Goal: Task Accomplishment & Management: Complete application form

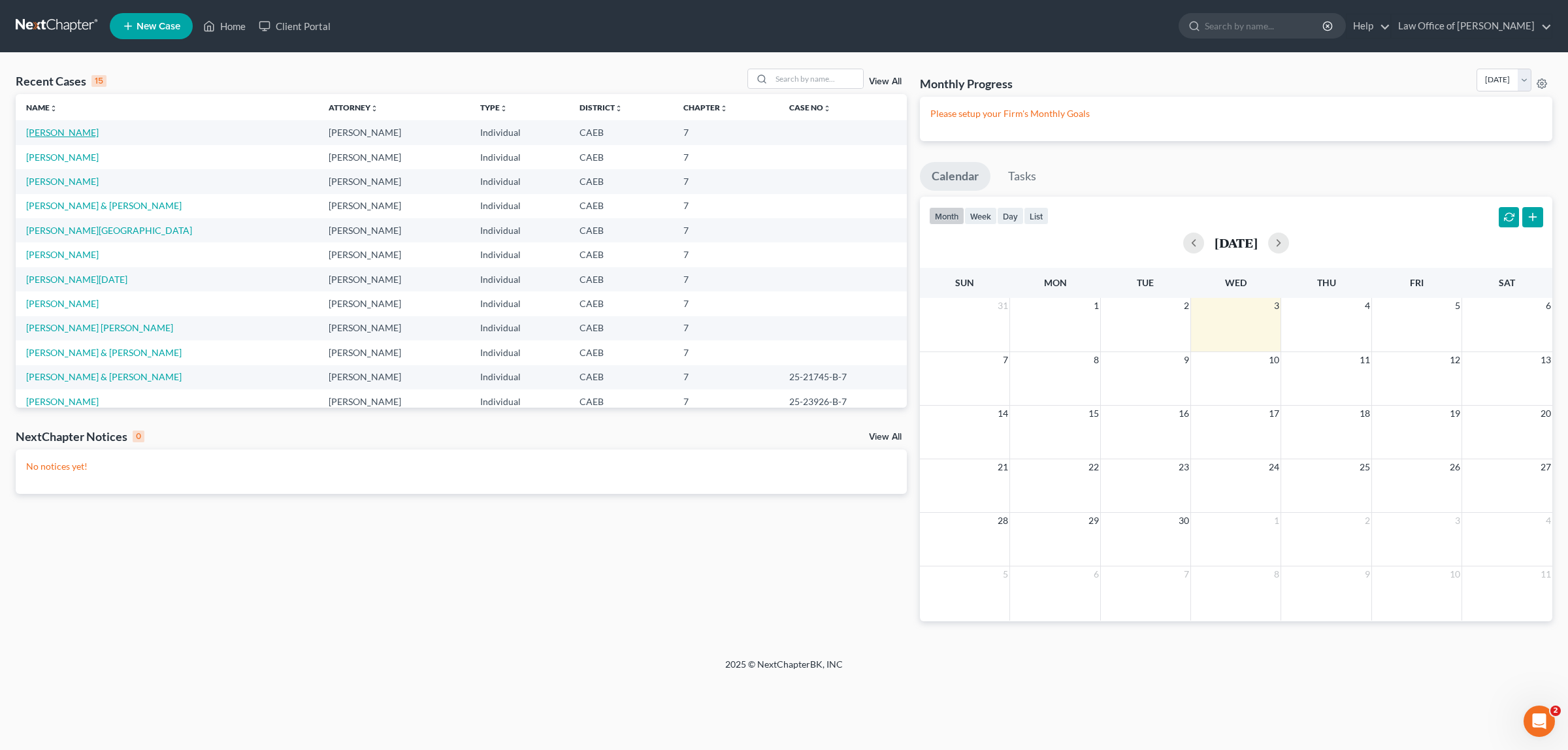
click at [72, 132] on link "[PERSON_NAME]" at bounding box center [62, 132] width 73 height 11
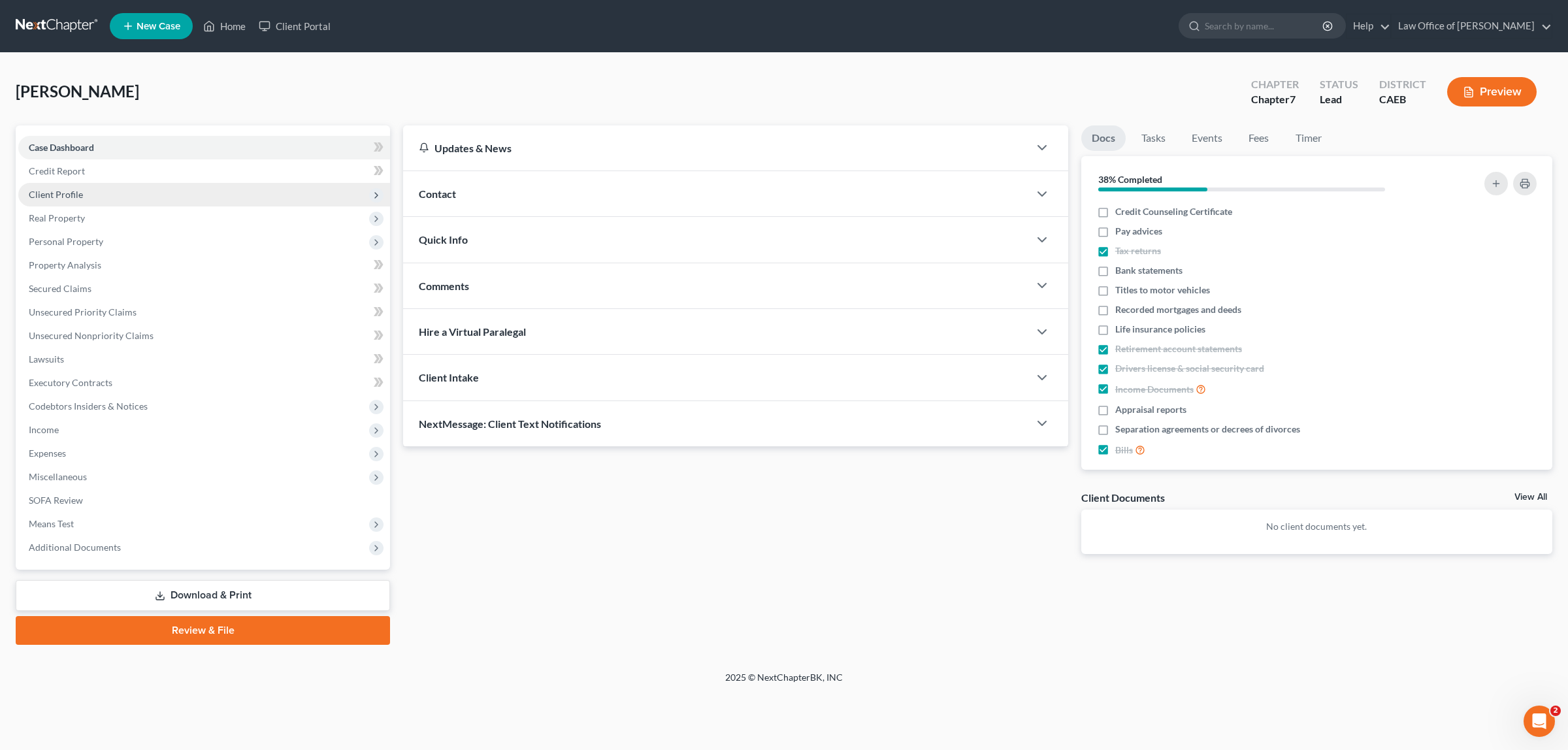
click at [79, 190] on span "Client Profile" at bounding box center [55, 194] width 54 height 11
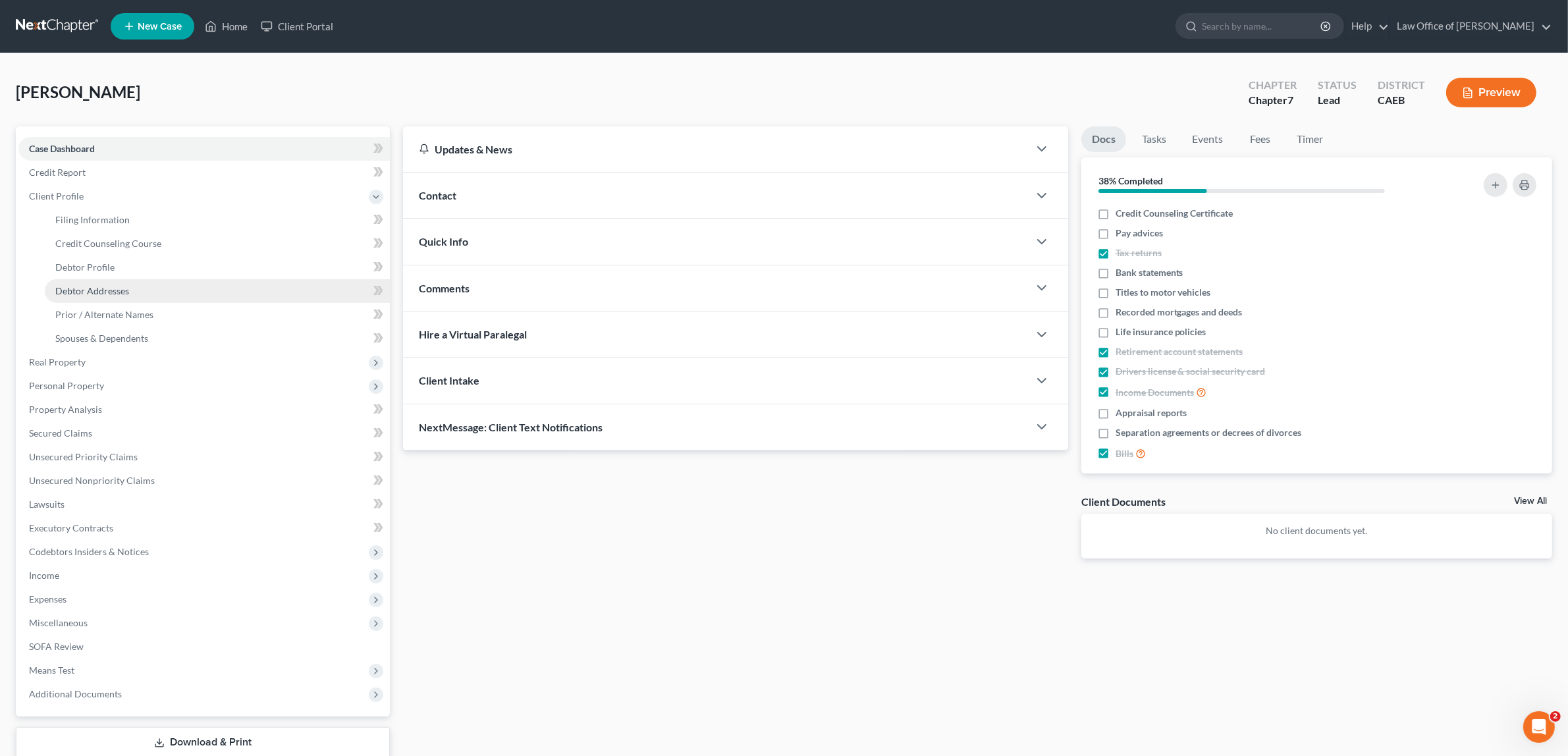
click at [107, 285] on span "Debtor Addresses" at bounding box center [92, 290] width 73 height 11
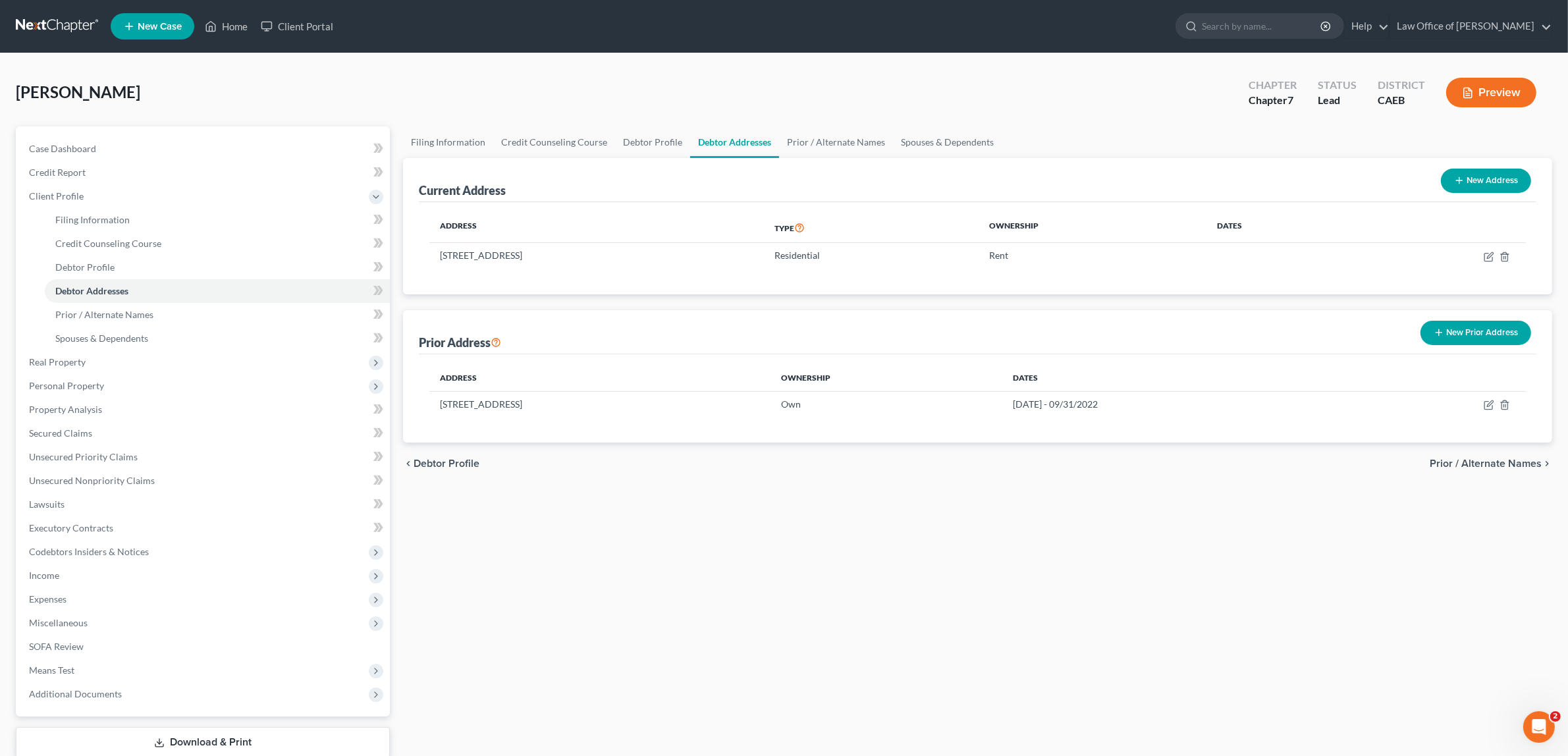
click at [1496, 81] on button "Preview" at bounding box center [1490, 92] width 90 height 29
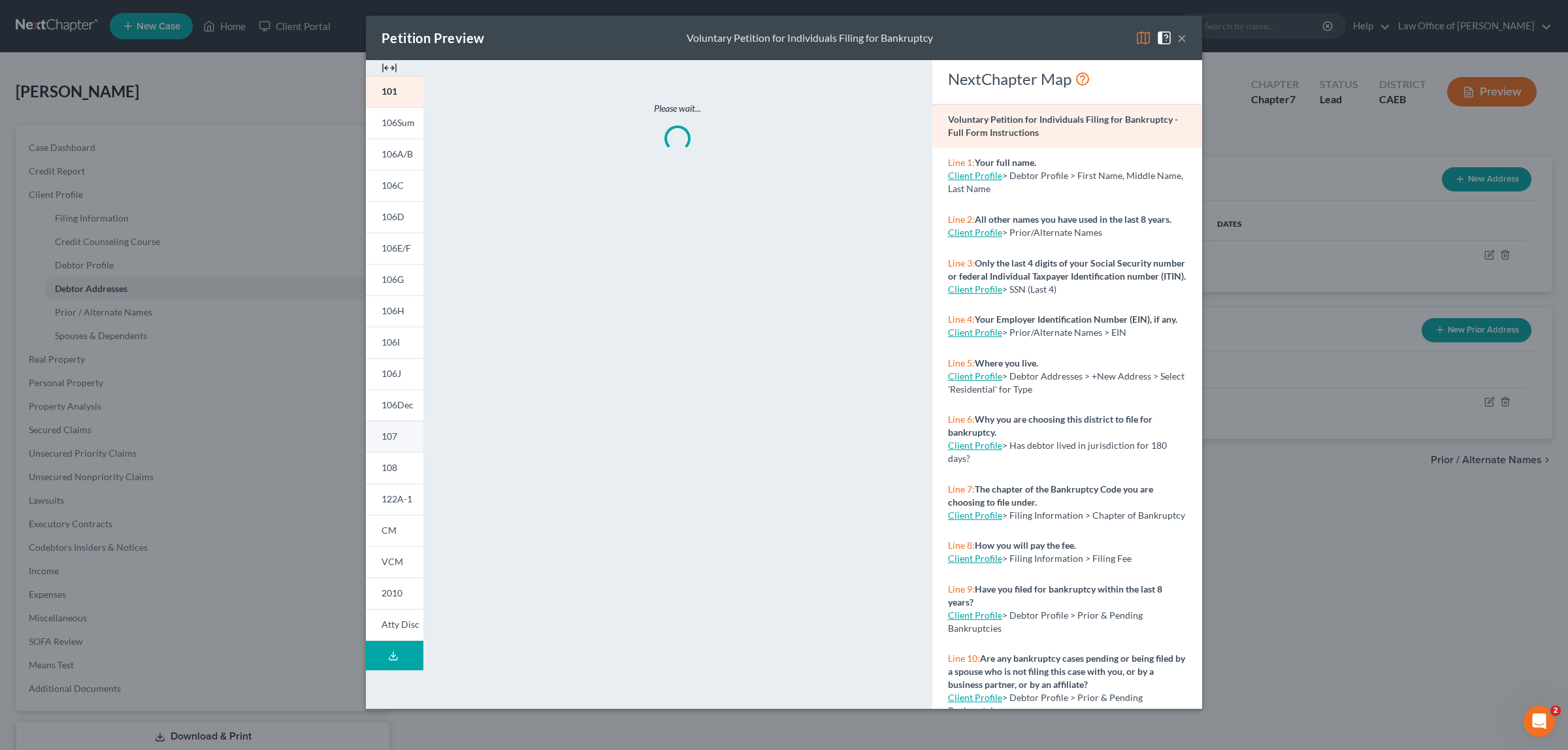
click at [402, 431] on link "107" at bounding box center [394, 436] width 58 height 31
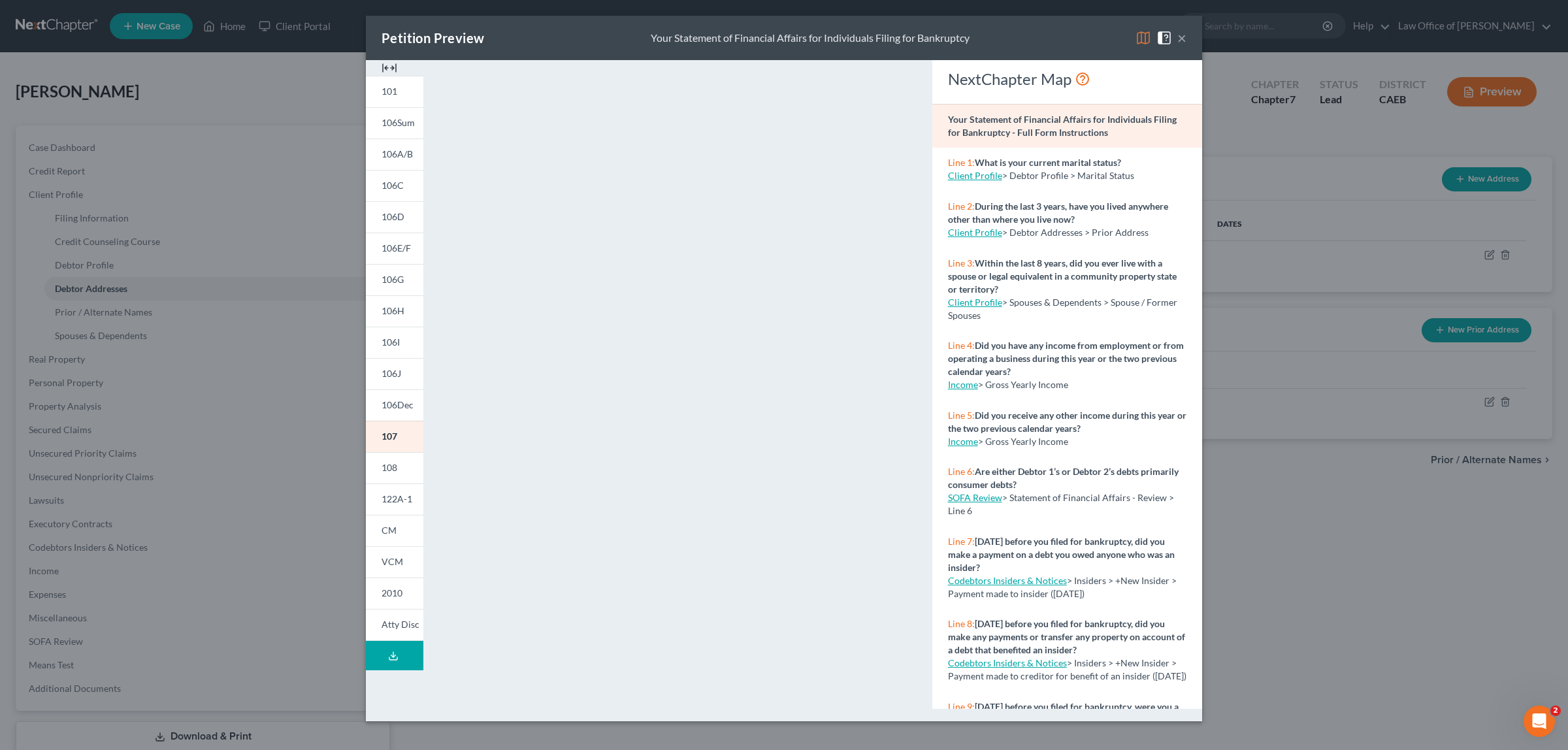
click at [1177, 37] on span at bounding box center [1167, 36] width 21 height 11
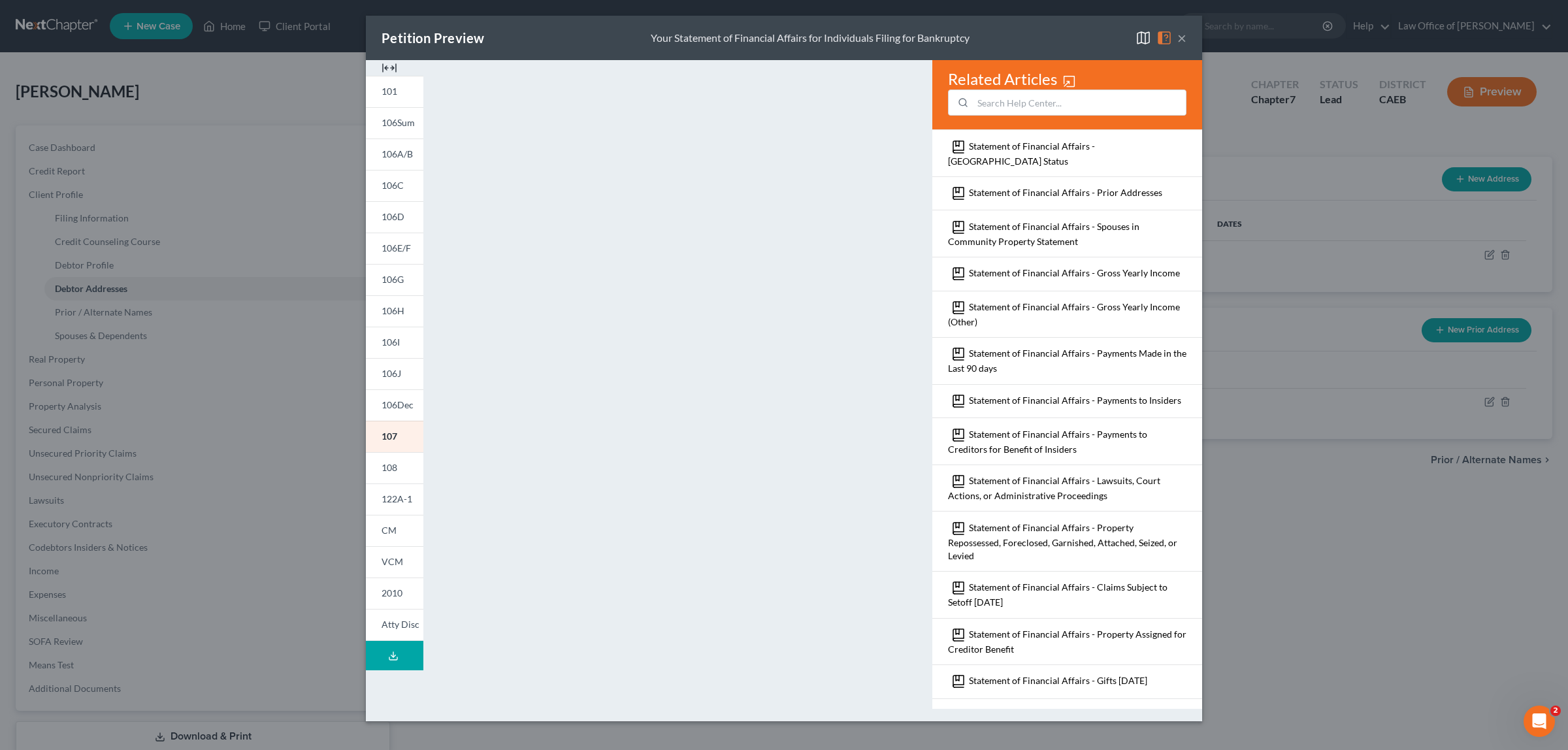
click at [1177, 34] on button "×" at bounding box center [1182, 38] width 9 height 16
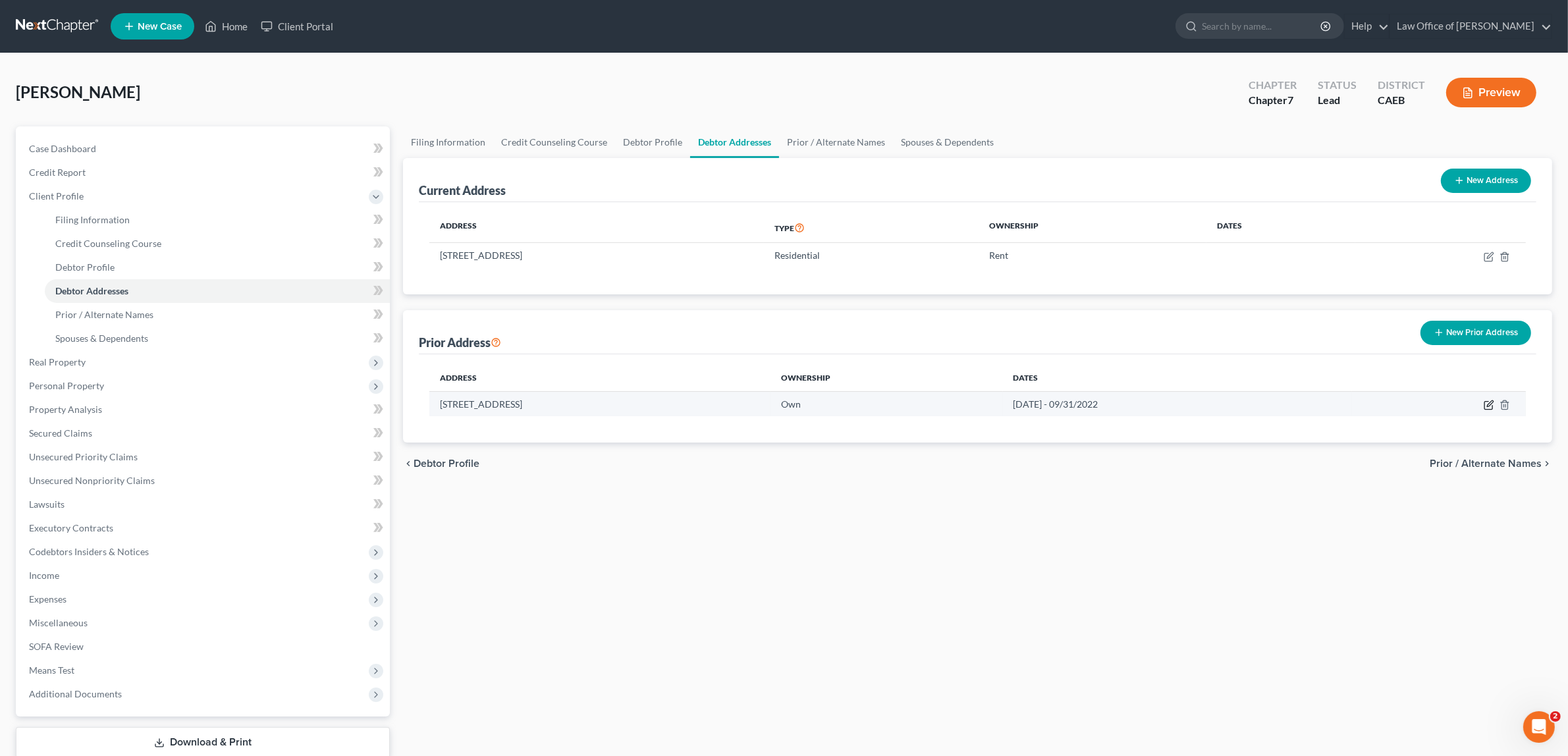
click at [1486, 403] on icon "button" at bounding box center [1489, 405] width 10 height 10
select select "4"
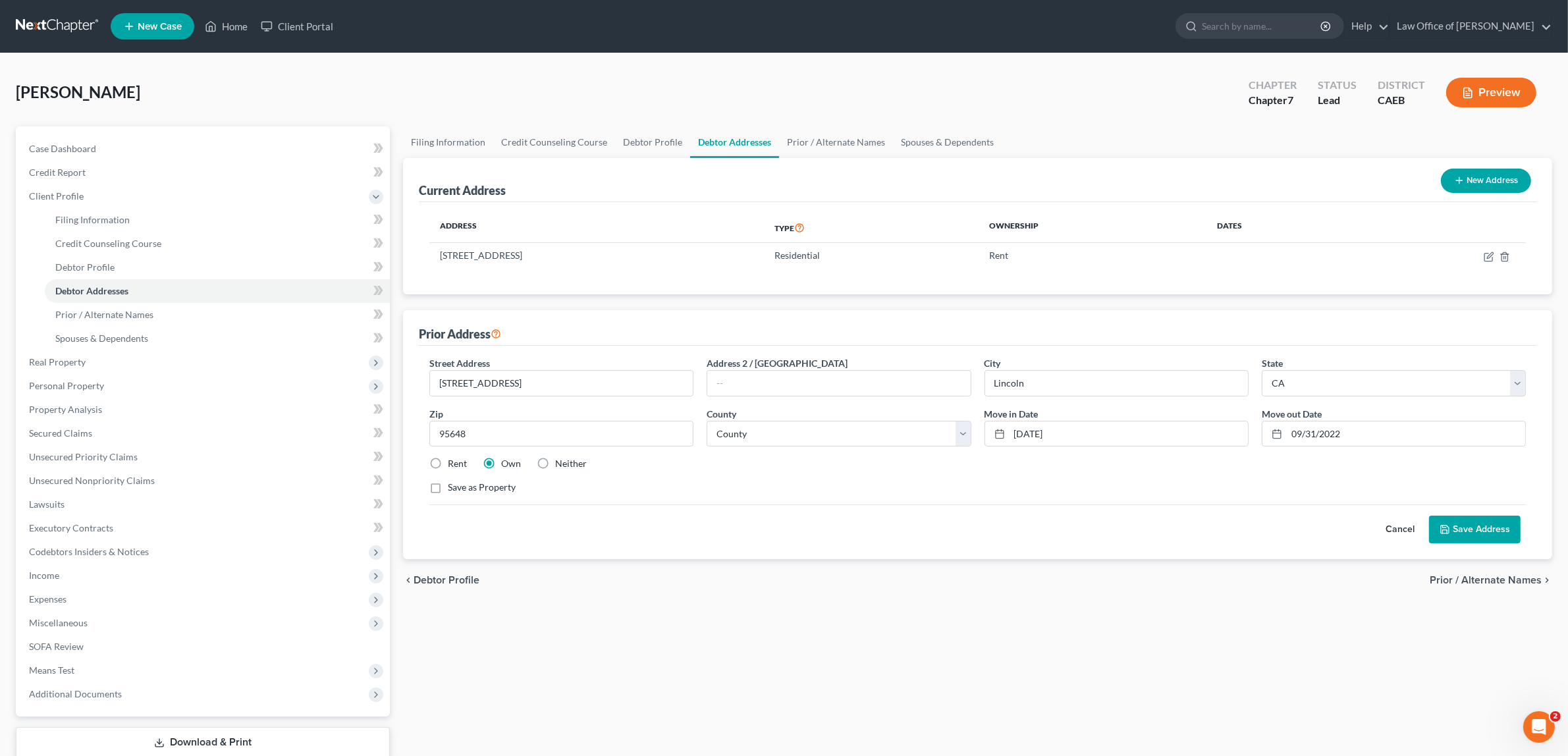
click at [448, 465] on label "Rent" at bounding box center [457, 464] width 19 height 13
click at [453, 465] on input "Rent" at bounding box center [457, 461] width 8 height 8
radio input "true"
click at [1346, 435] on input "09/31/2022" at bounding box center [1405, 434] width 239 height 25
type input "09/31/2025"
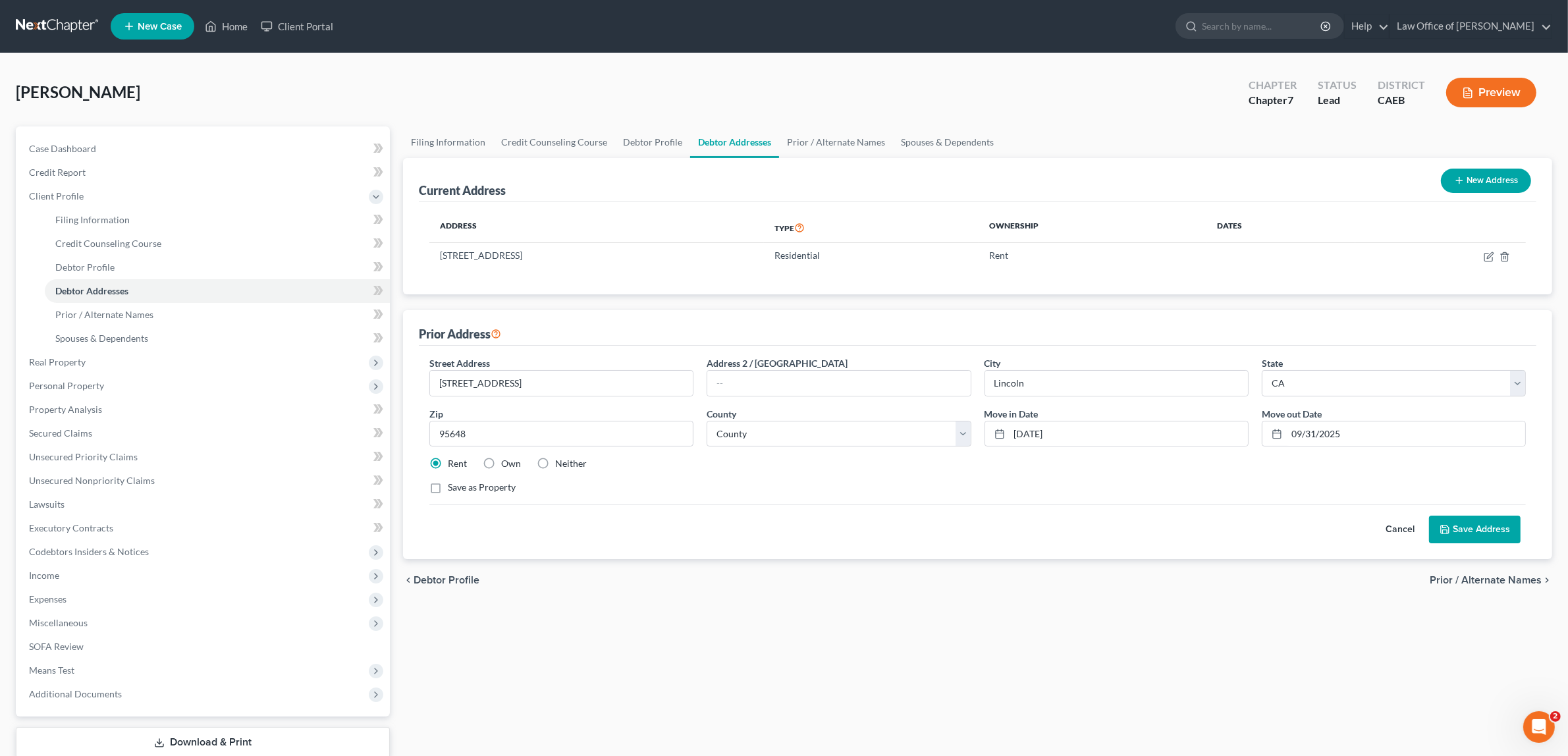
click at [1461, 525] on button "Save Address" at bounding box center [1474, 529] width 92 height 28
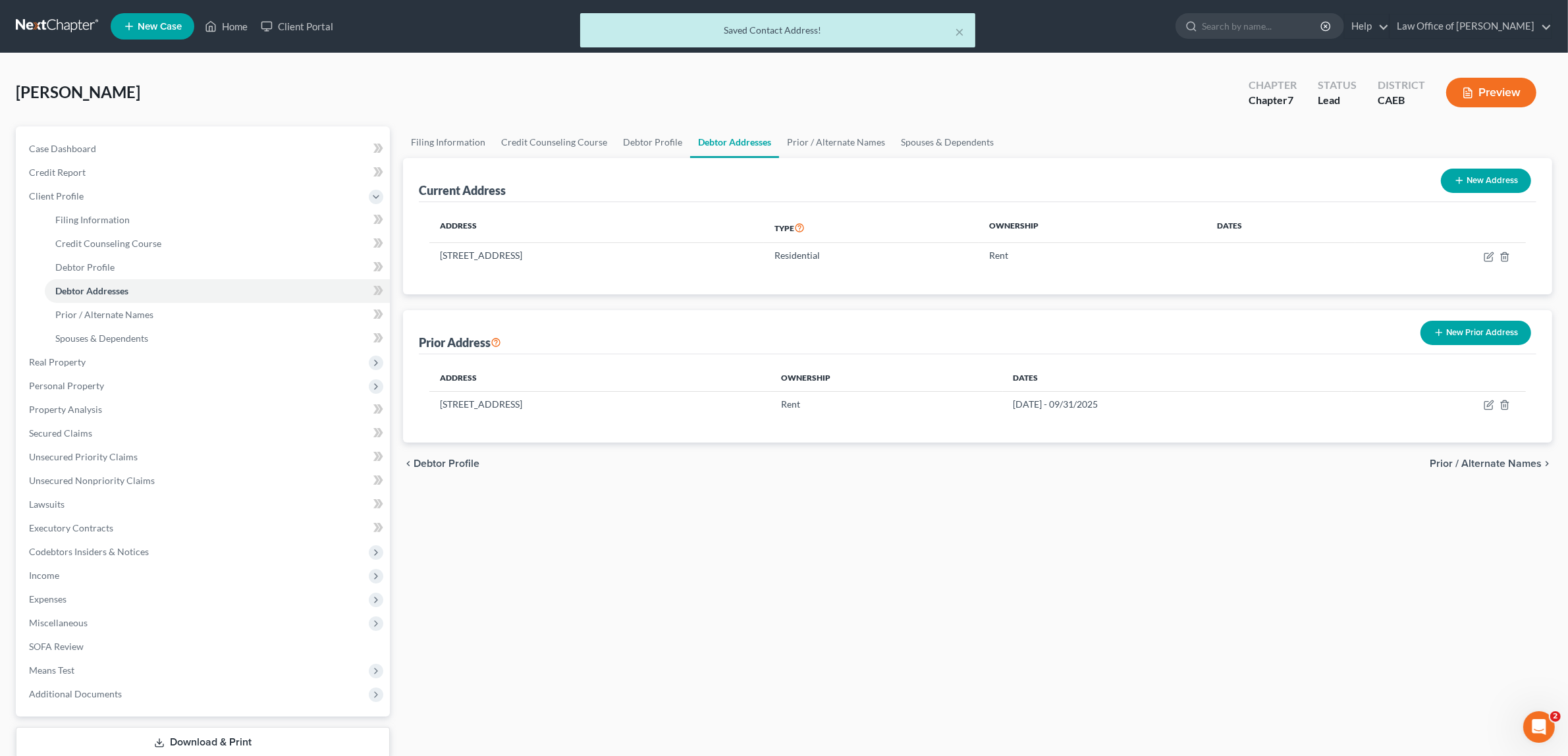
click at [1503, 101] on button "Preview" at bounding box center [1490, 92] width 90 height 29
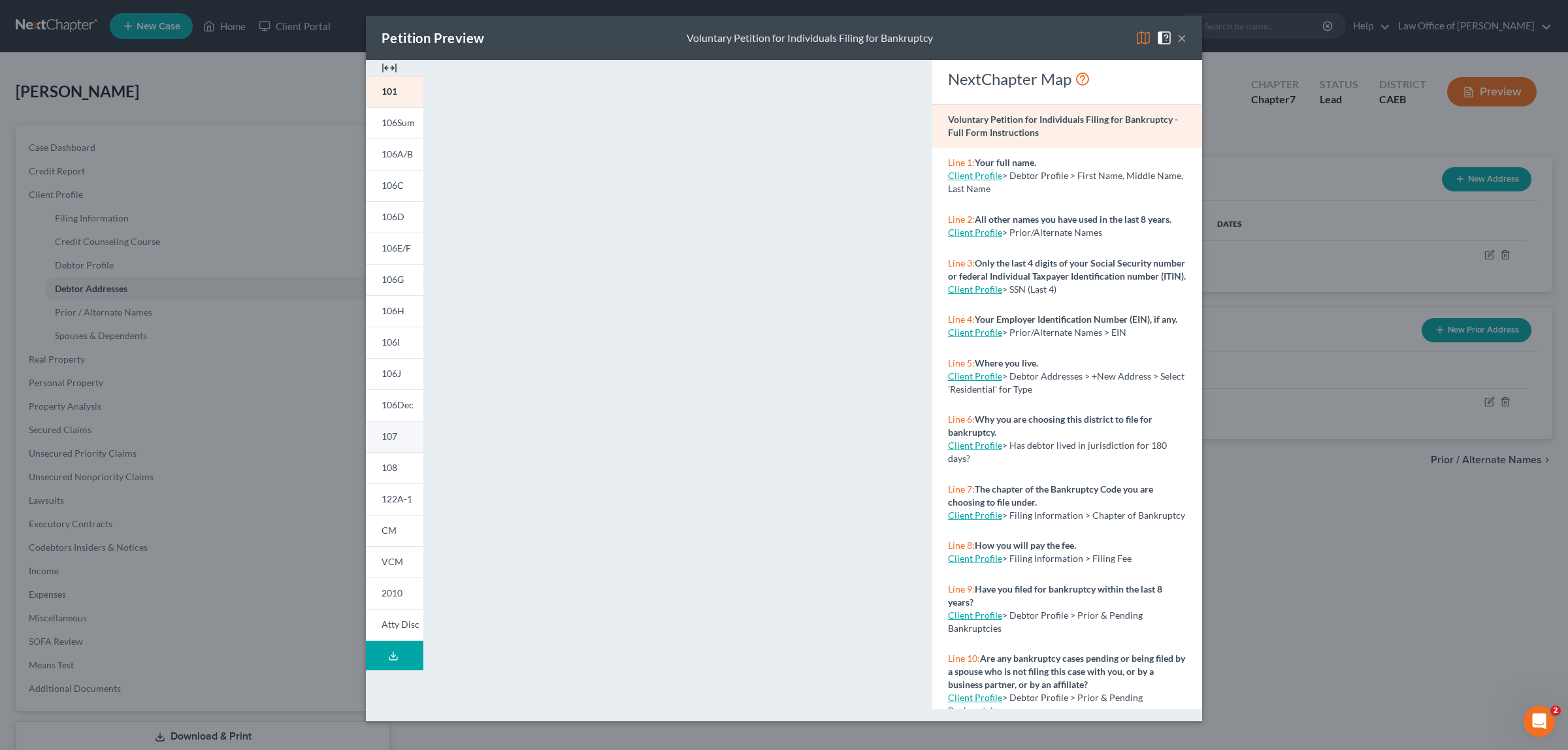
click at [393, 425] on link "107" at bounding box center [394, 436] width 58 height 31
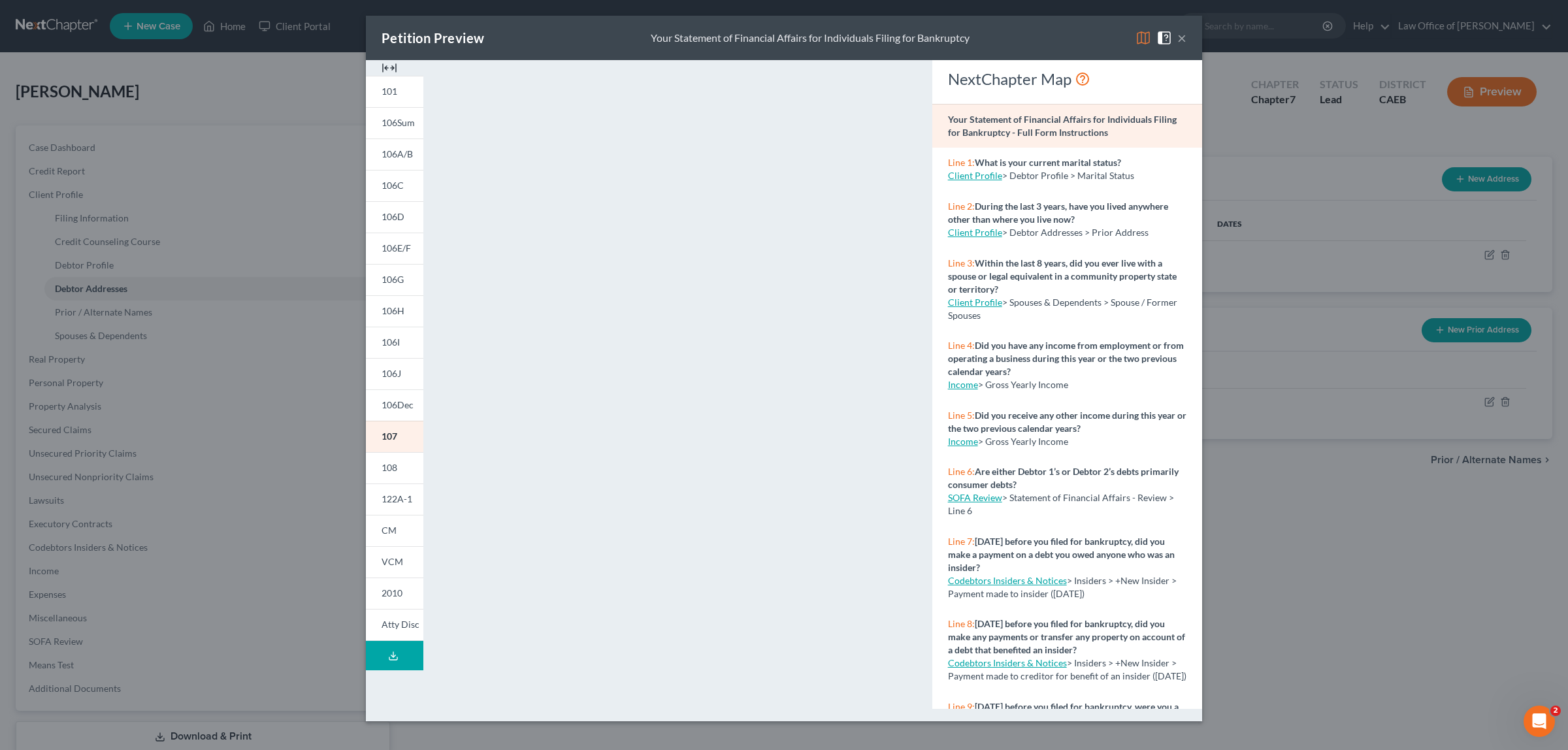
click at [1181, 33] on button "×" at bounding box center [1182, 38] width 9 height 16
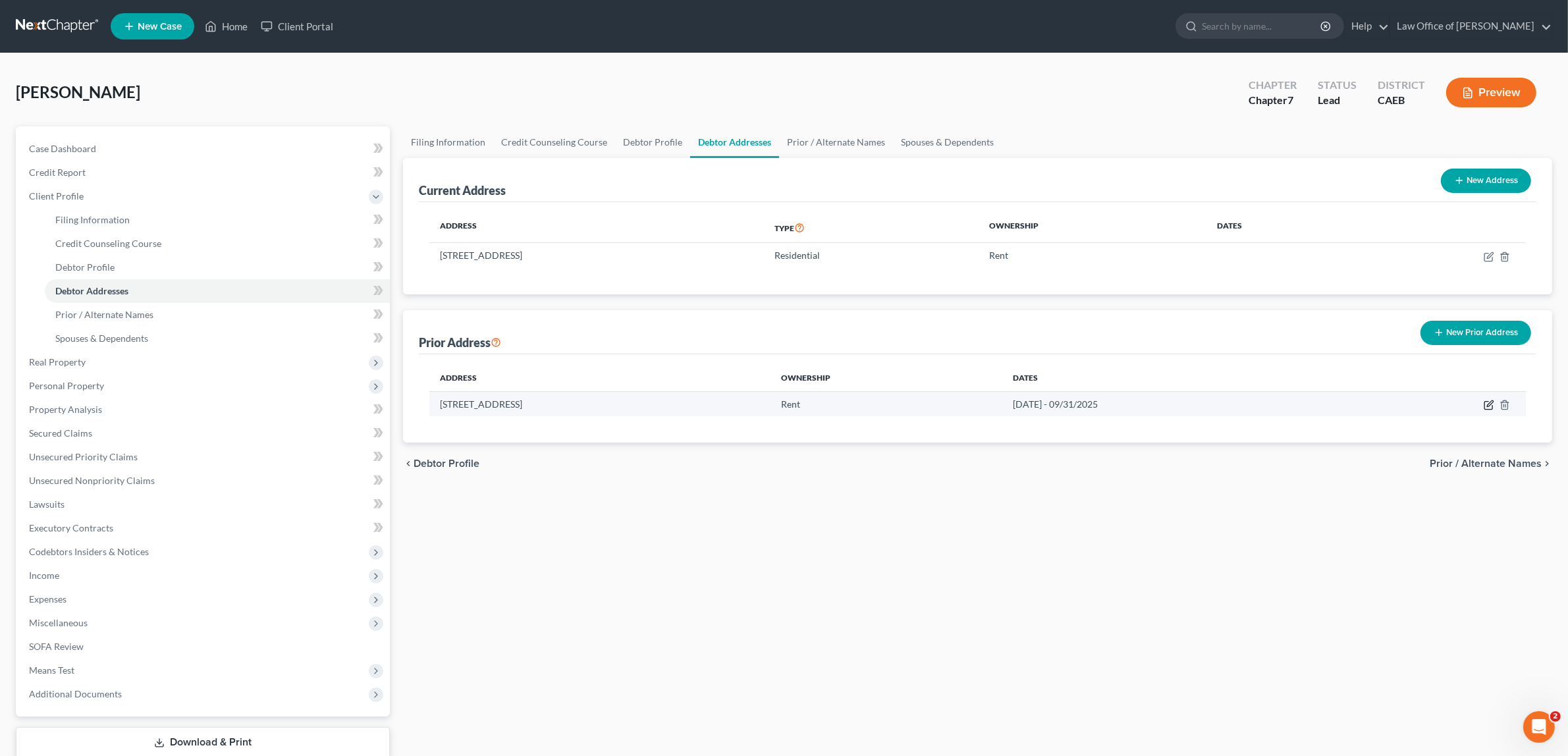
click at [1490, 400] on icon "button" at bounding box center [1489, 405] width 10 height 10
select select "4"
select select "30"
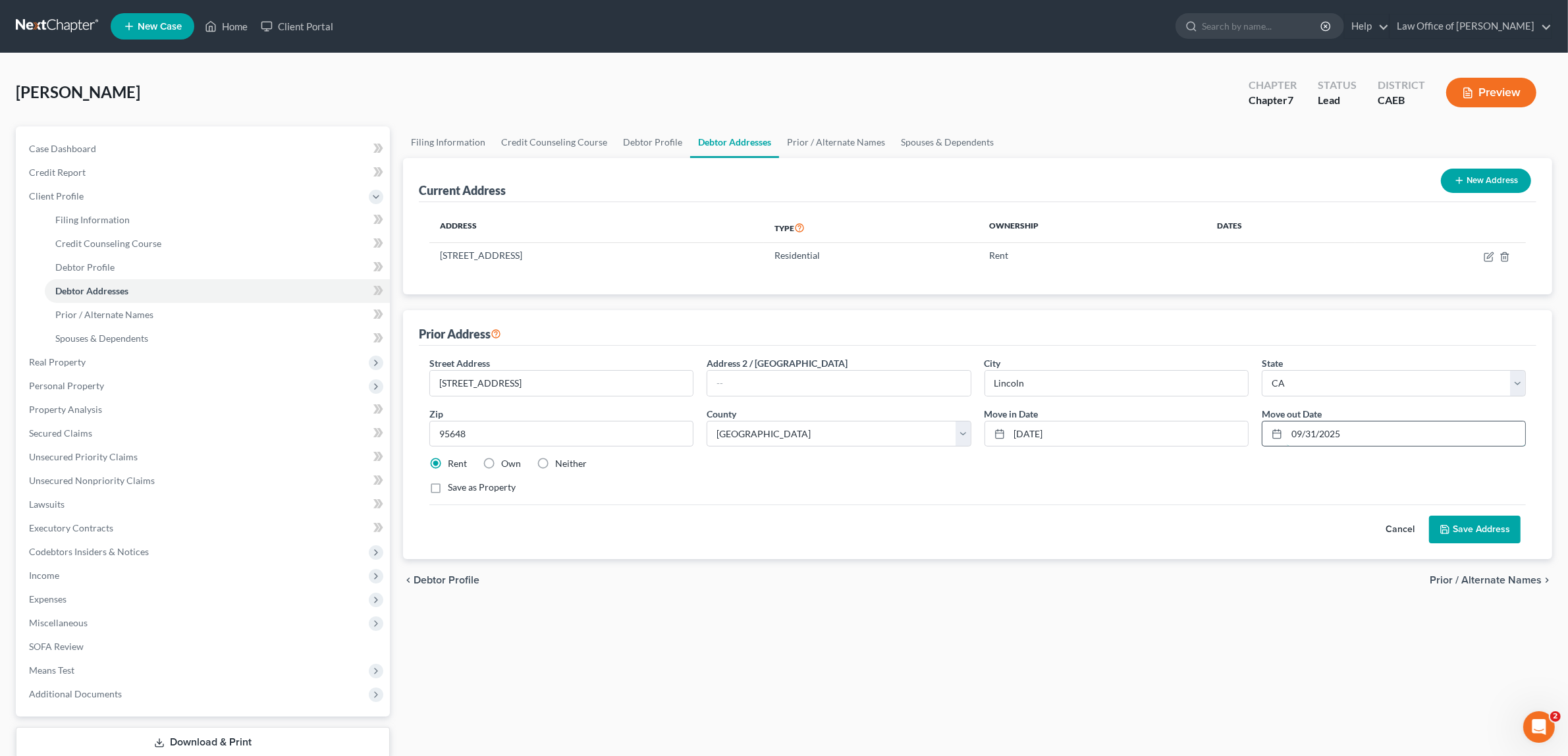
click at [1338, 432] on input "09/31/2025" at bounding box center [1405, 434] width 239 height 25
click at [1344, 435] on input "09/31/2025" at bounding box center [1405, 434] width 239 height 25
click at [1295, 436] on input "09/31/202" at bounding box center [1405, 434] width 239 height 25
type input "9/31/202"
click at [1022, 433] on input "[DATE]" at bounding box center [1129, 434] width 239 height 25
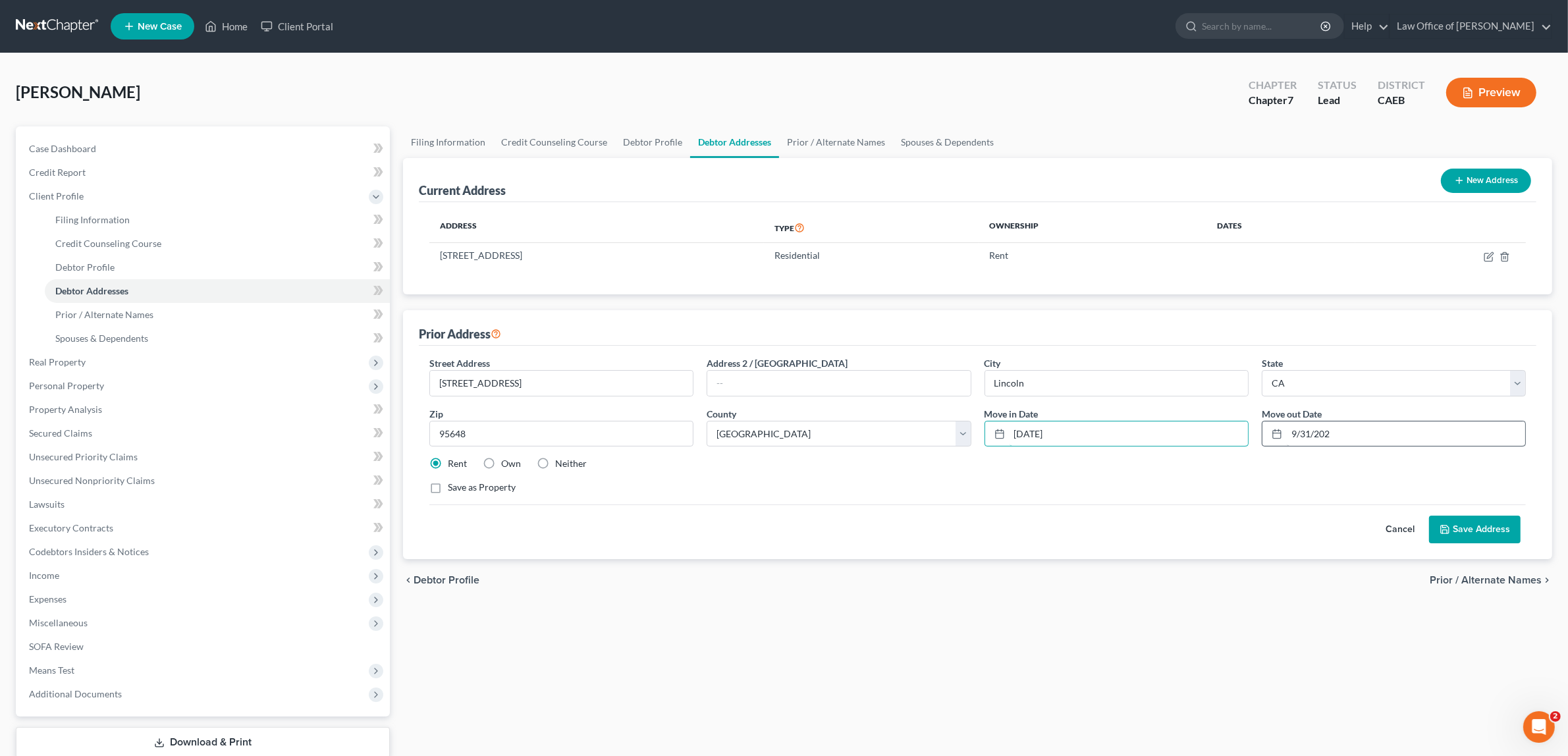
type input "8/23/2022"
click at [1332, 432] on input "9/31/202" at bounding box center [1405, 434] width 239 height 25
type input "9/31/2022"
click at [1451, 521] on button "Save Address" at bounding box center [1474, 529] width 92 height 28
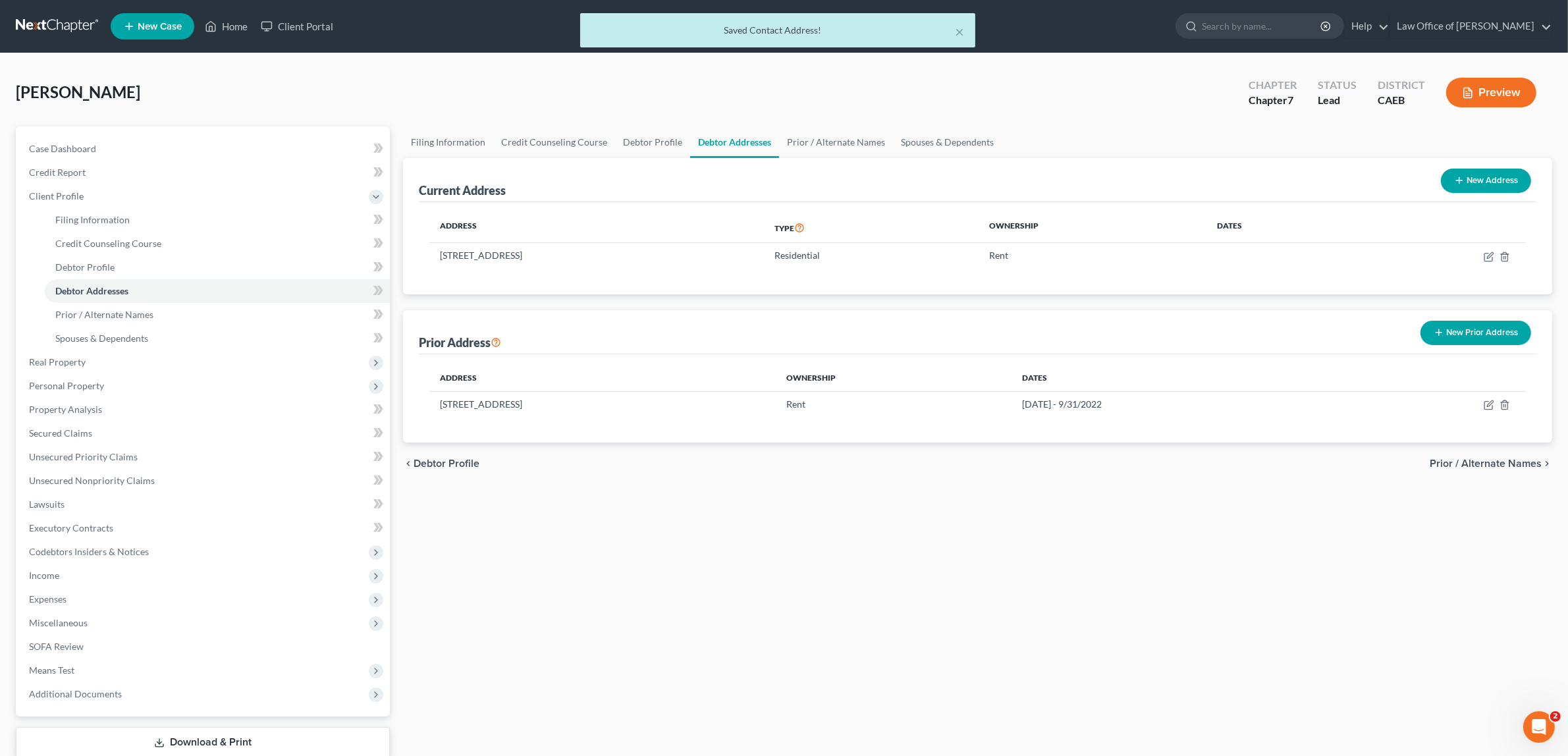
click at [1476, 86] on button "Preview" at bounding box center [1490, 92] width 90 height 29
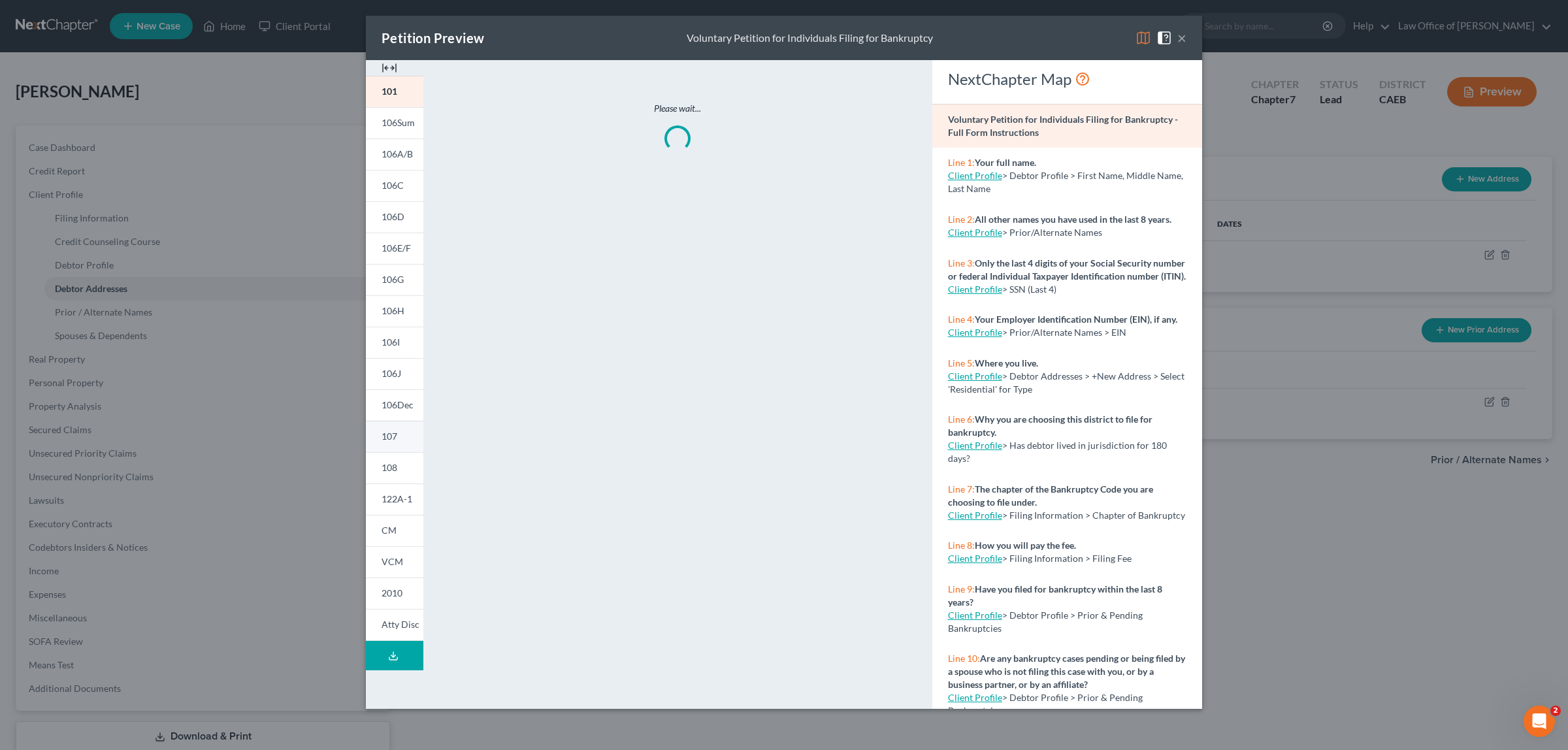
click at [416, 432] on link "107" at bounding box center [394, 436] width 58 height 31
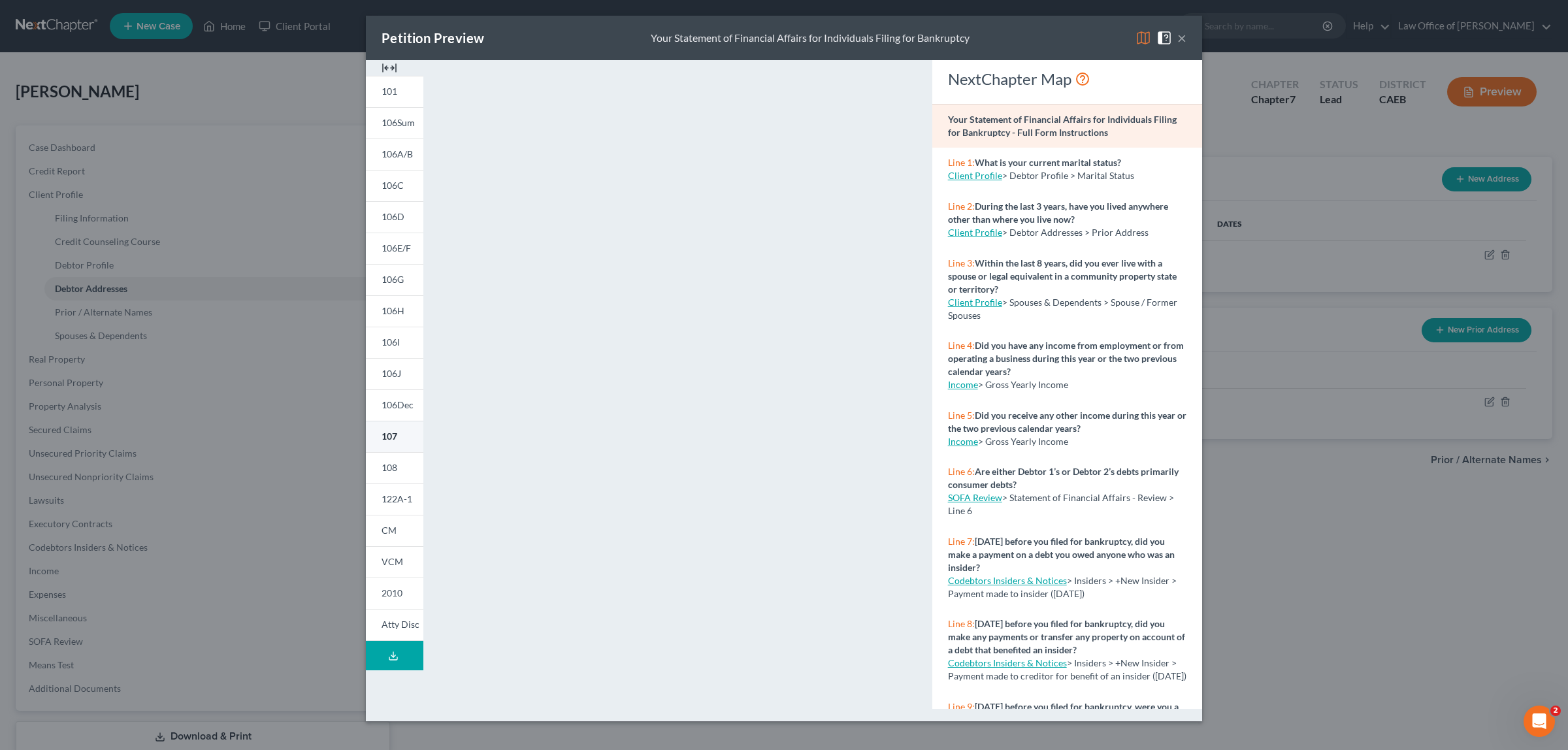
click at [416, 431] on link "107" at bounding box center [394, 436] width 58 height 31
click at [1179, 34] on button "×" at bounding box center [1182, 38] width 9 height 16
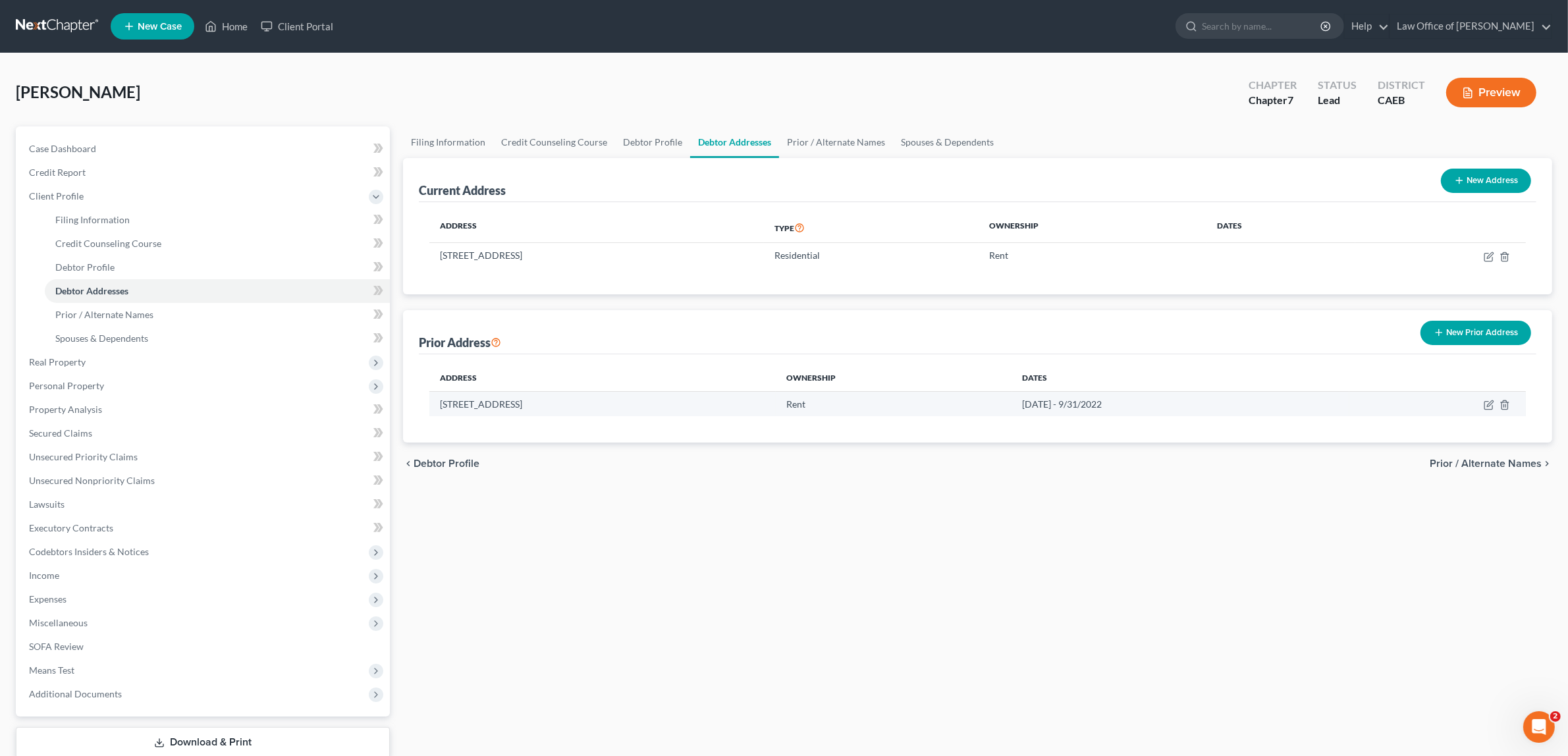
click at [1164, 402] on td "8/23/2022 - 9/31/2022" at bounding box center [1181, 404] width 337 height 25
click at [1487, 400] on icon "button" at bounding box center [1489, 405] width 10 height 10
select select "4"
select select "30"
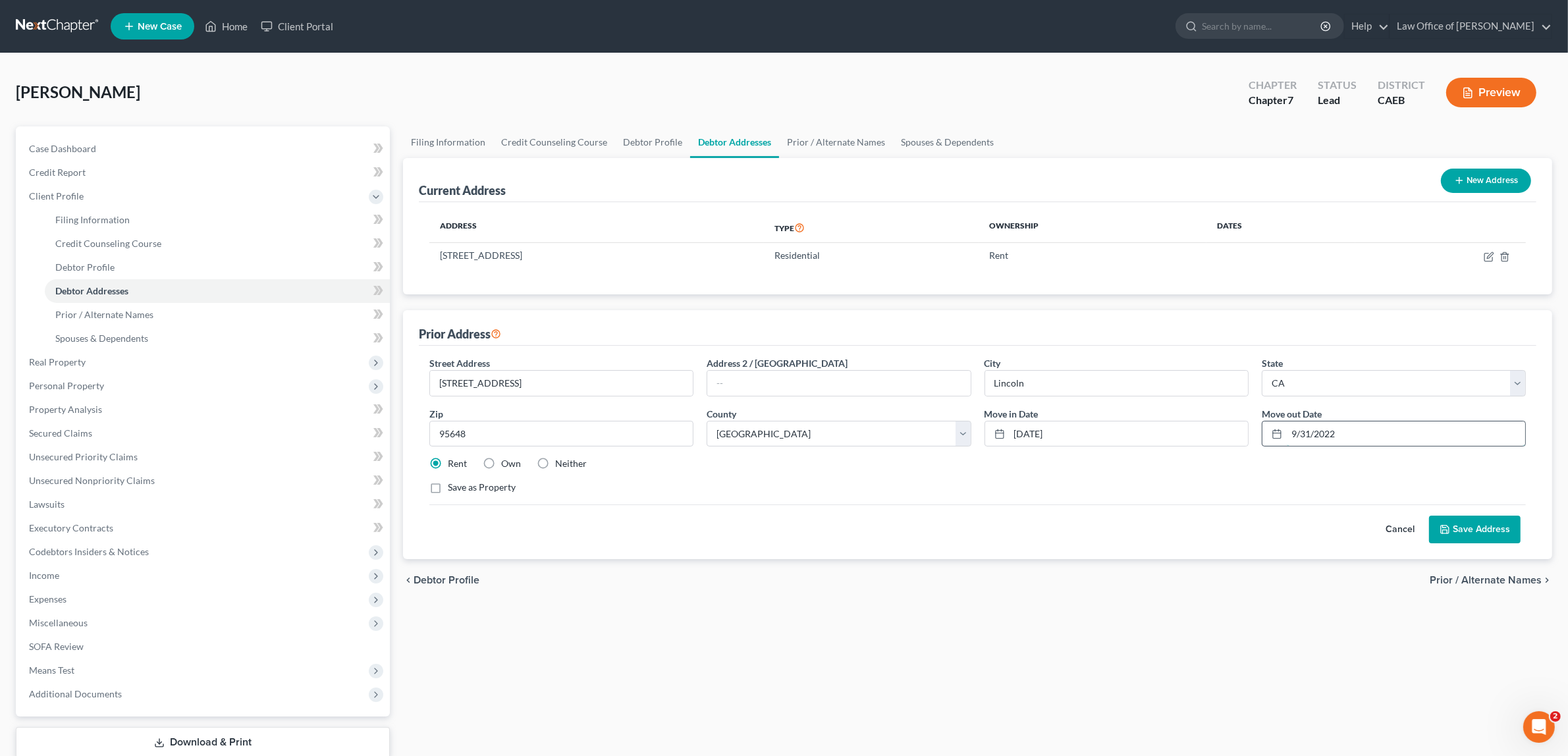
click at [1325, 432] on input "9/31/2022" at bounding box center [1405, 434] width 239 height 25
type input "9/31/22"
click at [1047, 435] on input "8/23/2022" at bounding box center [1129, 434] width 239 height 25
type input "8/23/22"
click at [1454, 519] on button "Save Address" at bounding box center [1474, 529] width 92 height 28
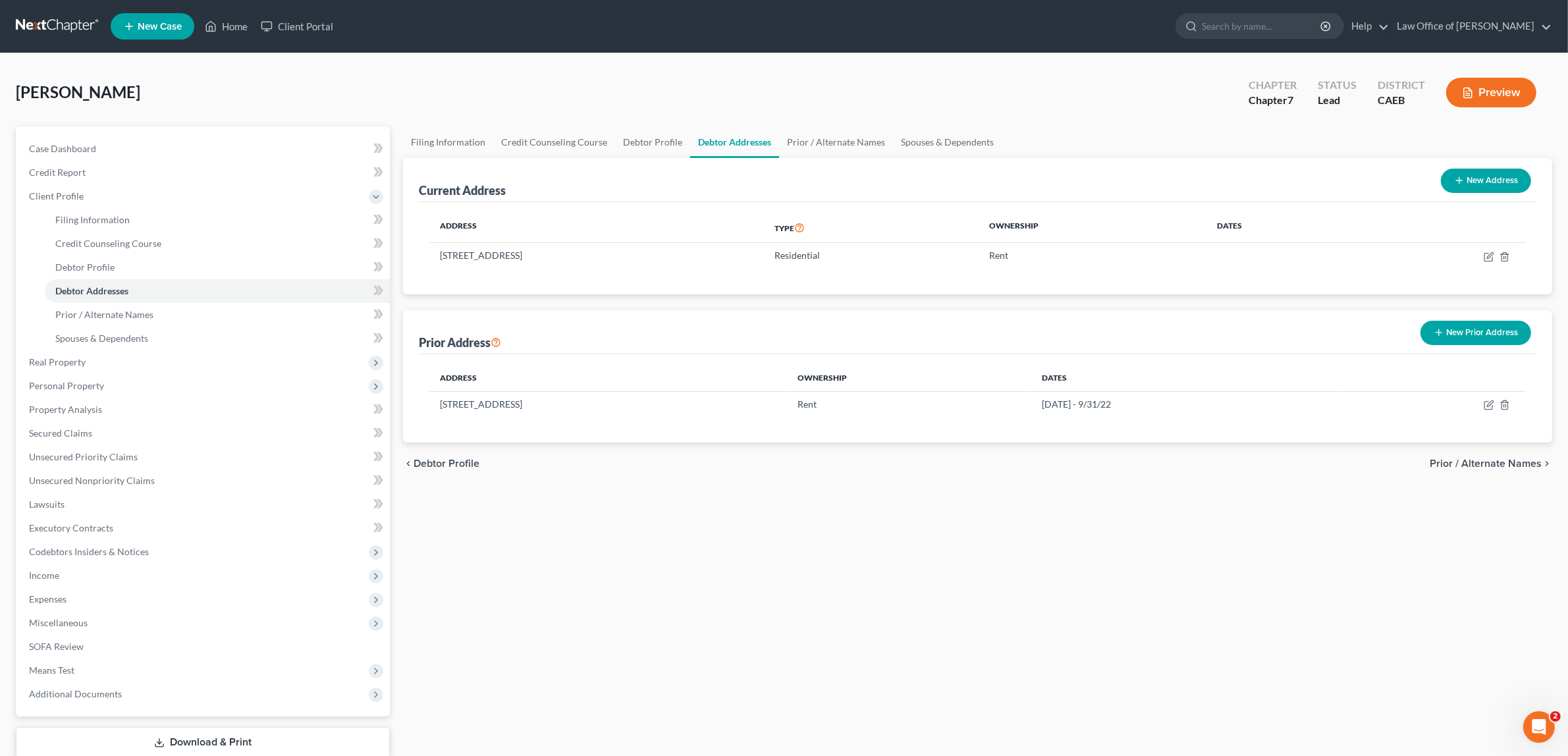
click at [1467, 90] on icon "button" at bounding box center [1468, 93] width 12 height 12
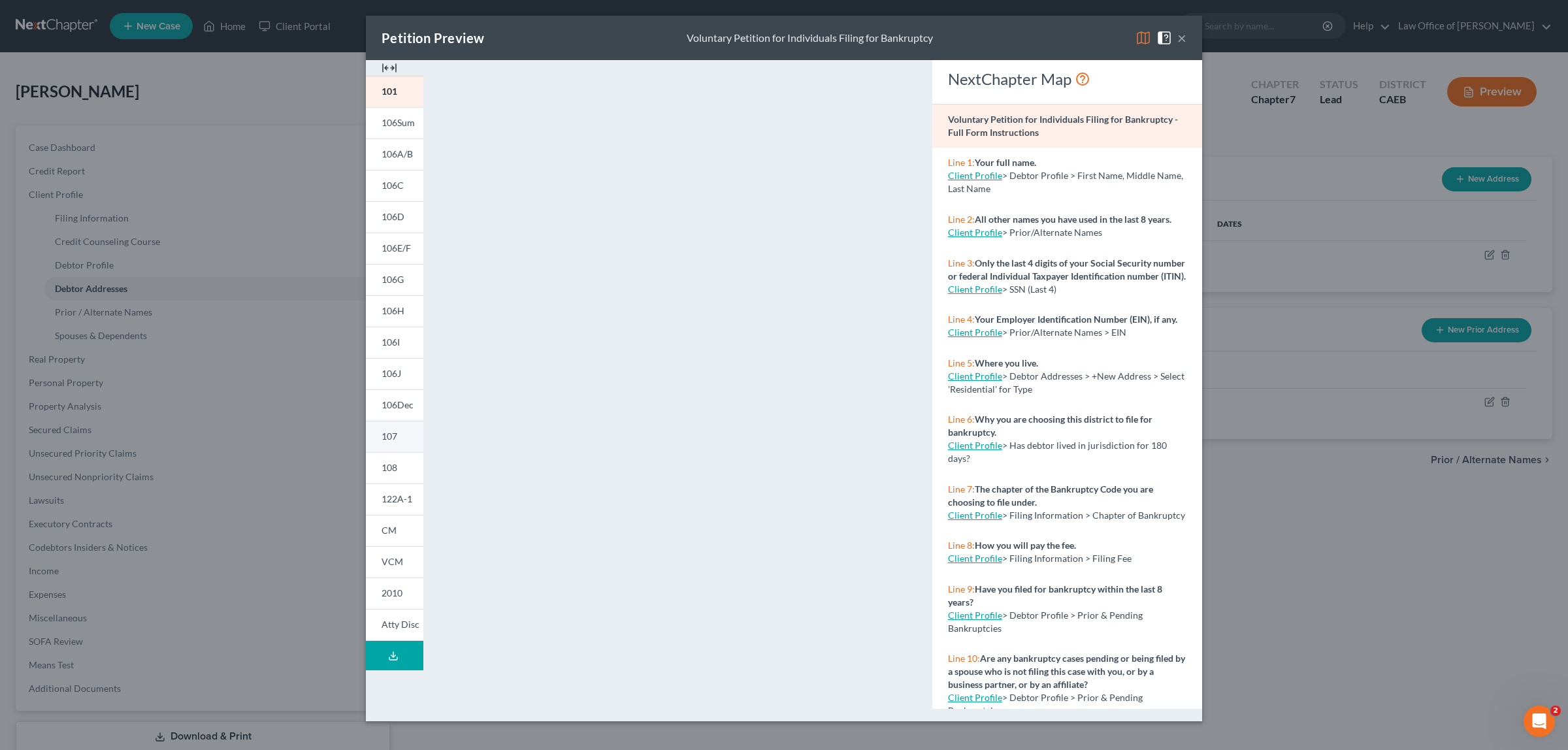
click at [396, 431] on span "107" at bounding box center [389, 436] width 16 height 11
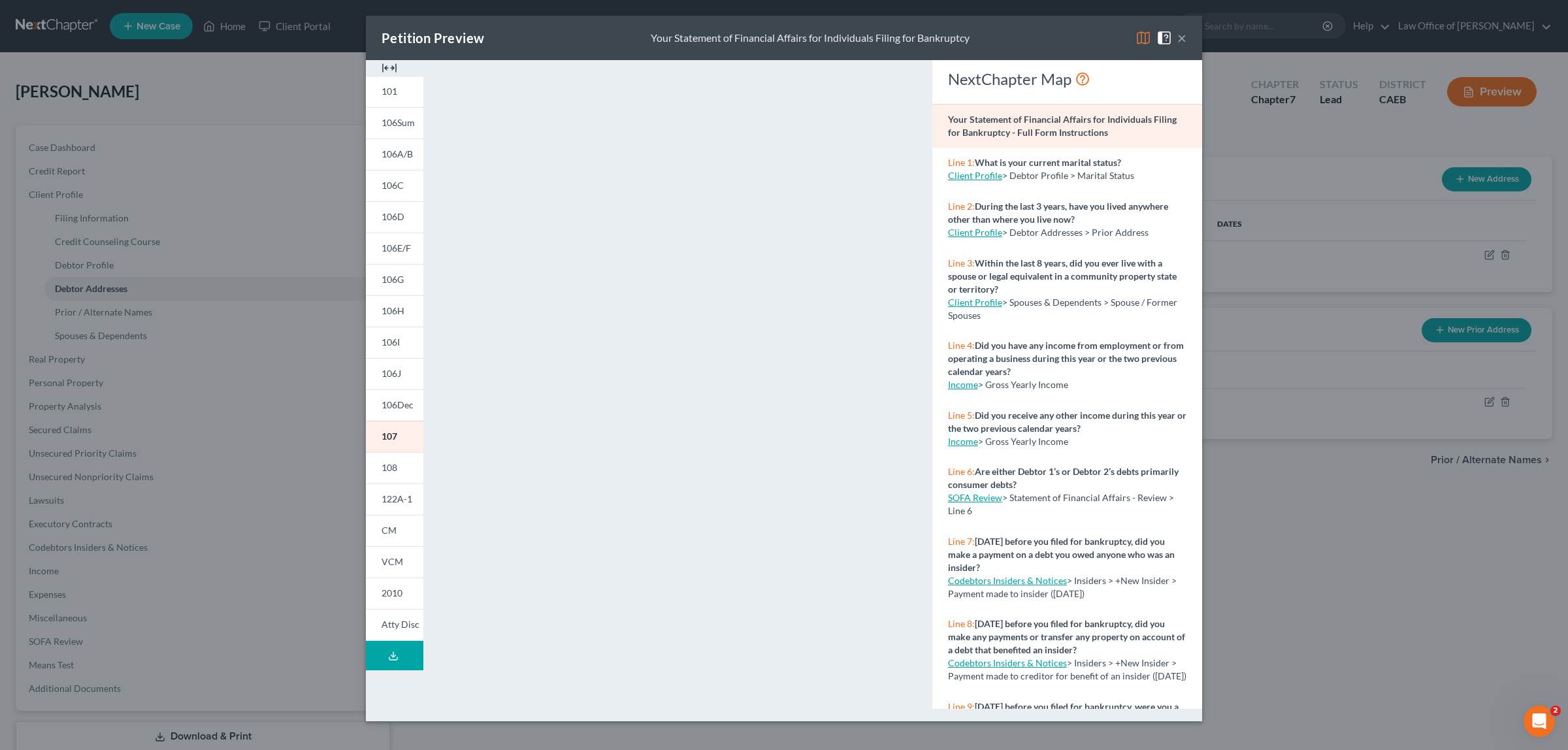
click at [1181, 38] on button "×" at bounding box center [1182, 38] width 9 height 16
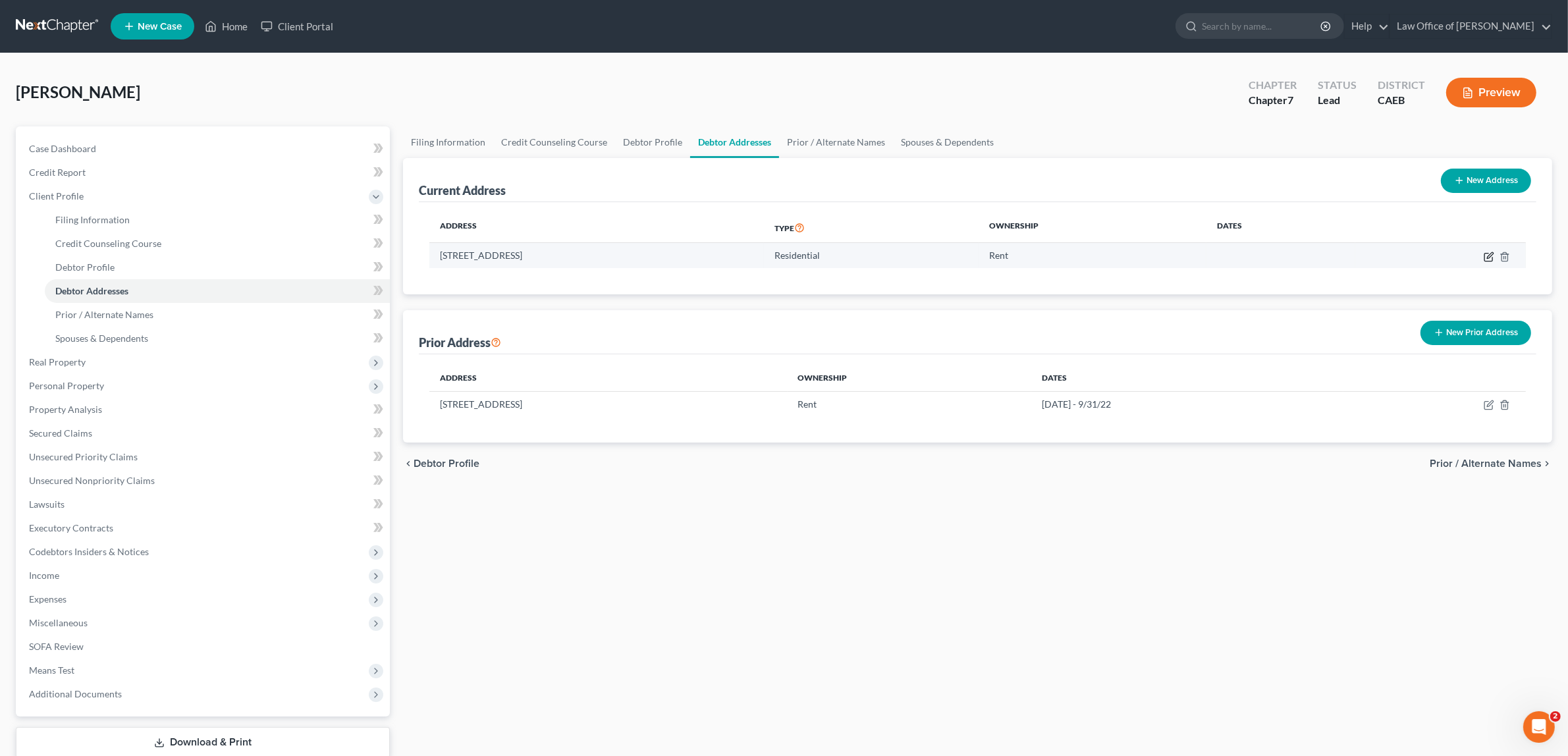
click at [1485, 253] on icon "button" at bounding box center [1488, 256] width 8 height 8
select select "4"
select select "30"
select select "0"
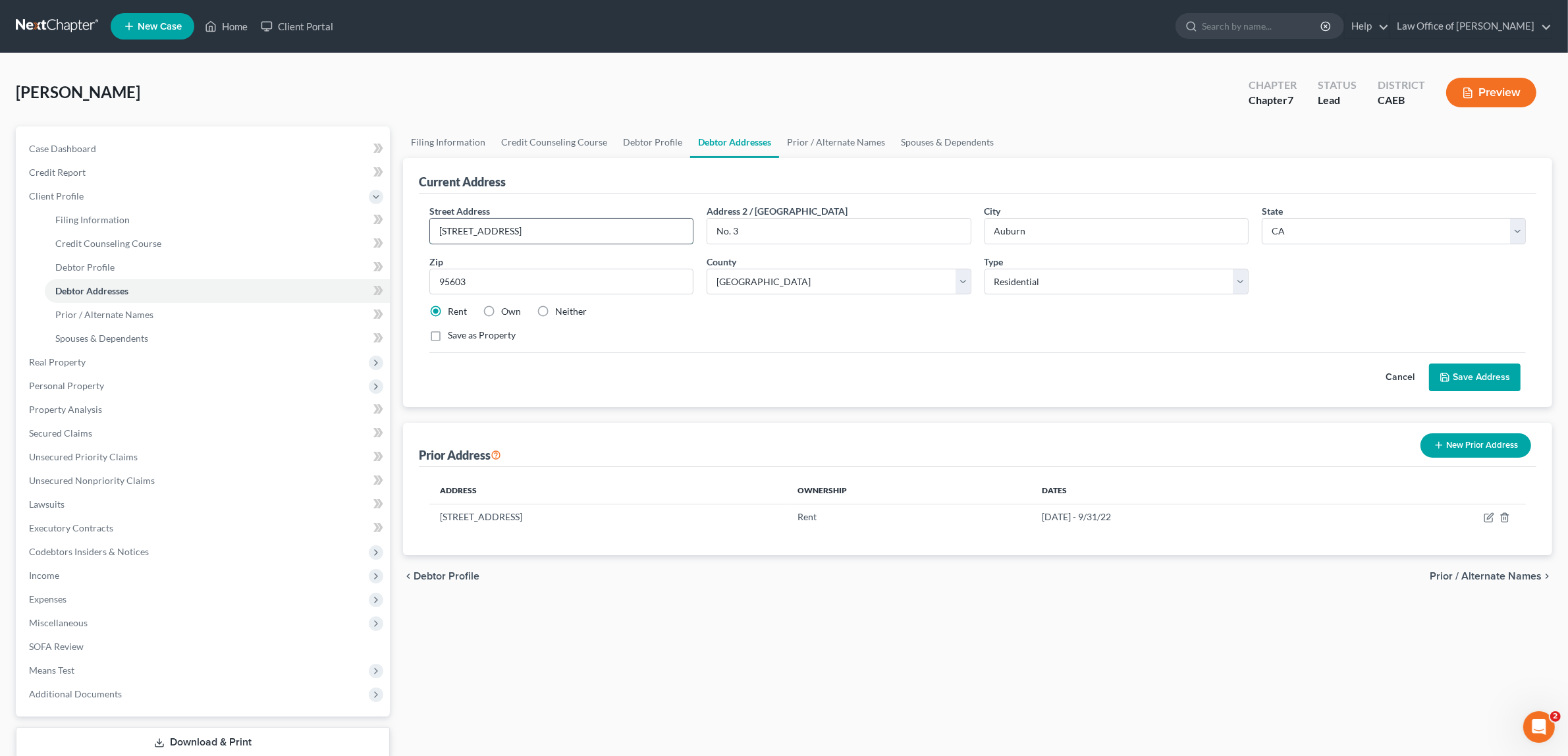
click at [606, 233] on input "2540 Grass Valley Highway" at bounding box center [561, 231] width 263 height 25
click at [501, 458] on icon at bounding box center [496, 453] width 10 height 13
click at [501, 451] on icon at bounding box center [496, 453] width 10 height 13
click at [450, 516] on td "[STREET_ADDRESS]" at bounding box center [608, 517] width 357 height 25
click at [1488, 513] on icon "button" at bounding box center [1489, 517] width 10 height 10
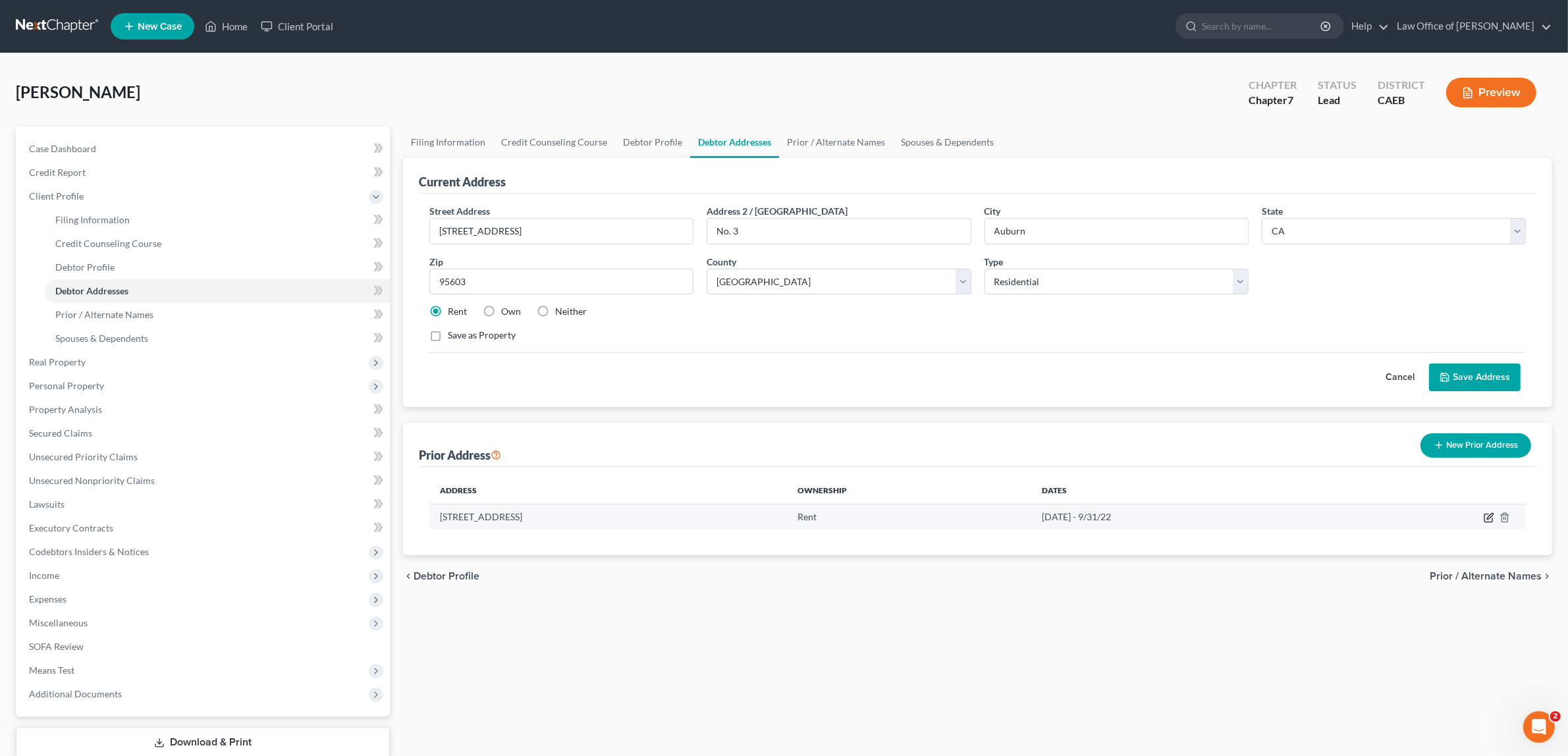
select select "4"
select select "30"
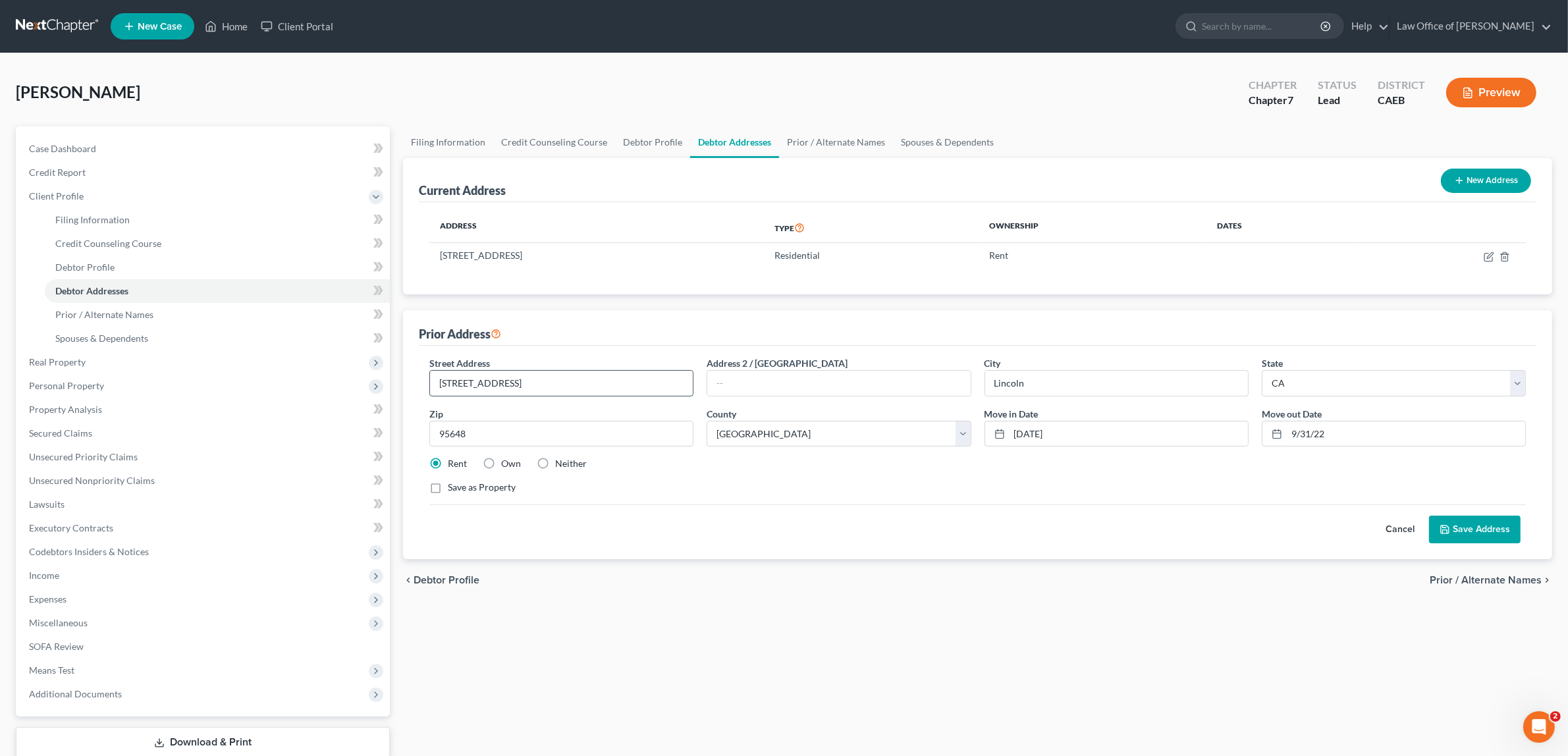
click at [442, 373] on input "[STREET_ADDRESS]" at bounding box center [561, 383] width 263 height 25
click at [448, 487] on label "Save as Property" at bounding box center [481, 487] width 67 height 13
click at [453, 487] on input "Save as Property" at bounding box center [457, 485] width 8 height 8
checkbox input "true"
click at [1462, 530] on button "Save Address" at bounding box center [1474, 529] width 92 height 28
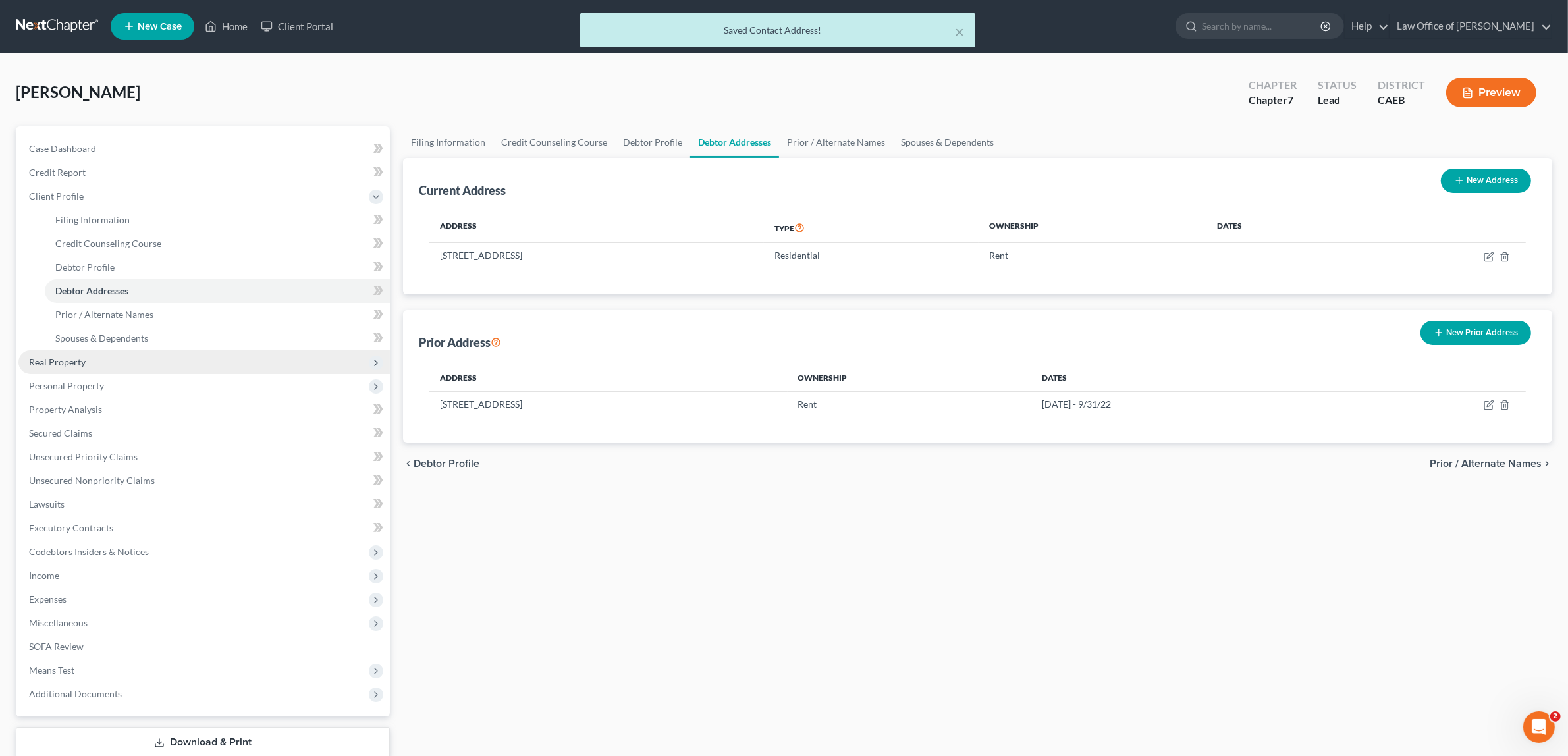
click at [114, 356] on span "Real Property" at bounding box center [204, 362] width 372 height 24
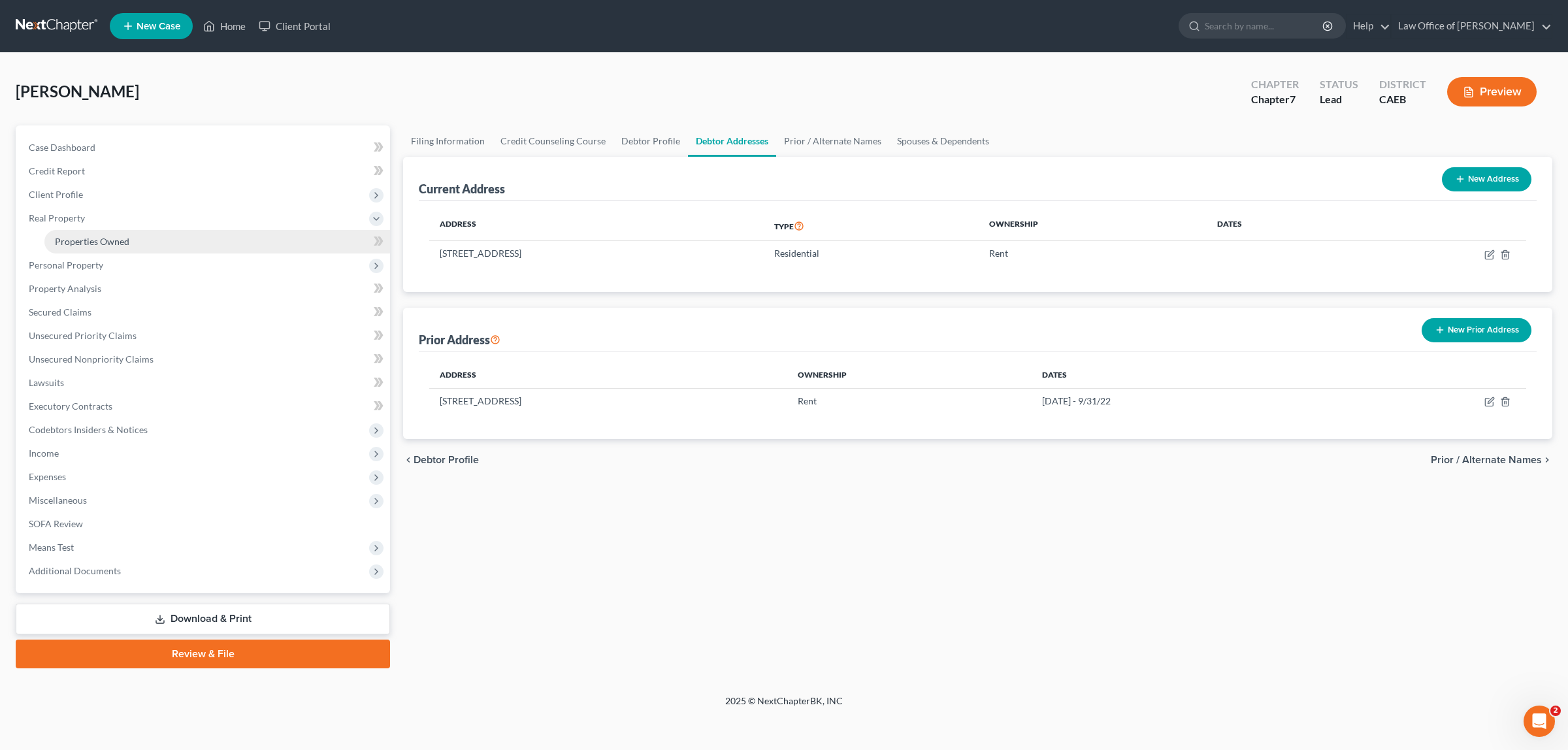
click at [108, 237] on span "Properties Owned" at bounding box center [92, 241] width 74 height 11
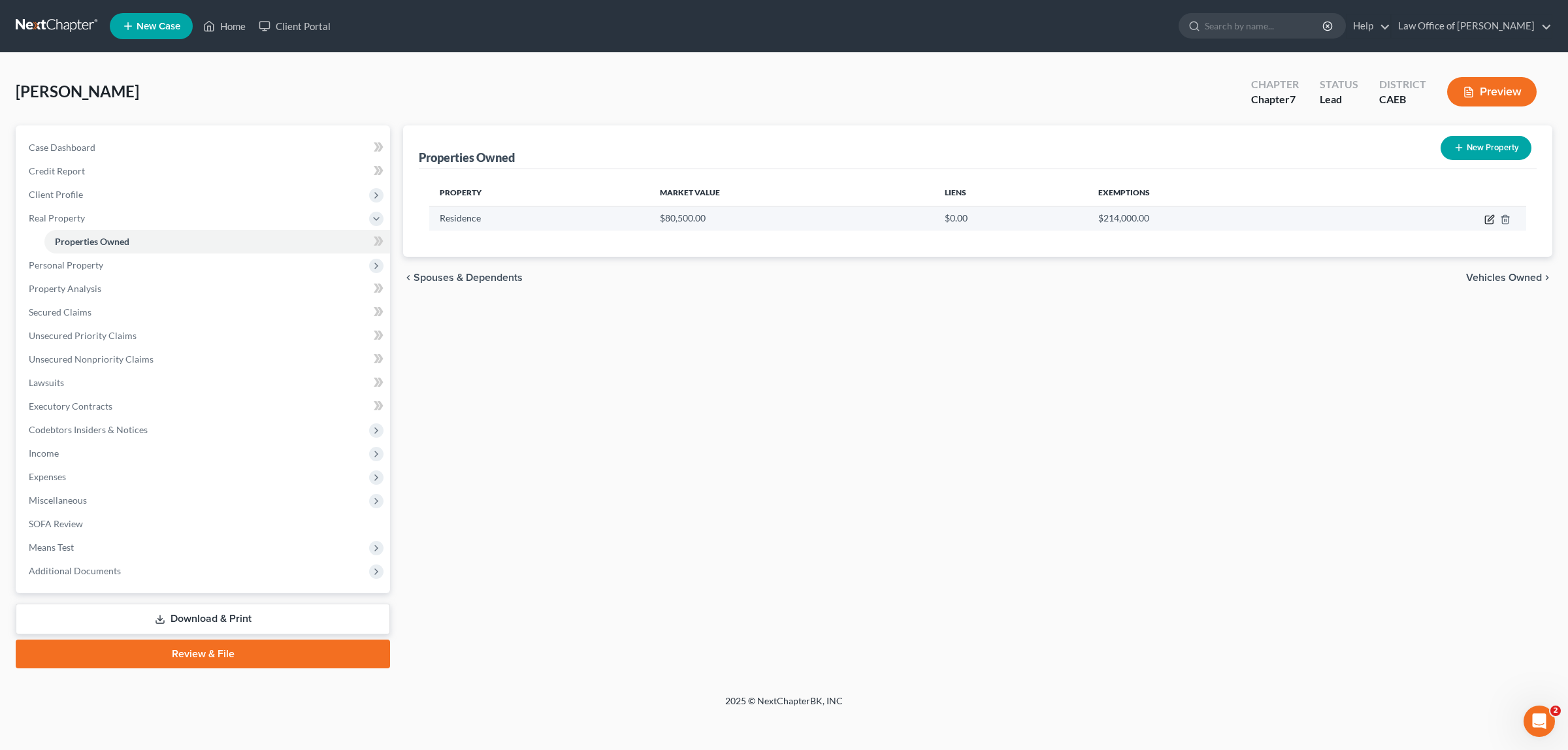
click at [1488, 217] on icon "button" at bounding box center [1489, 219] width 10 height 10
select select "4"
select select "30"
select select "3"
select select "1"
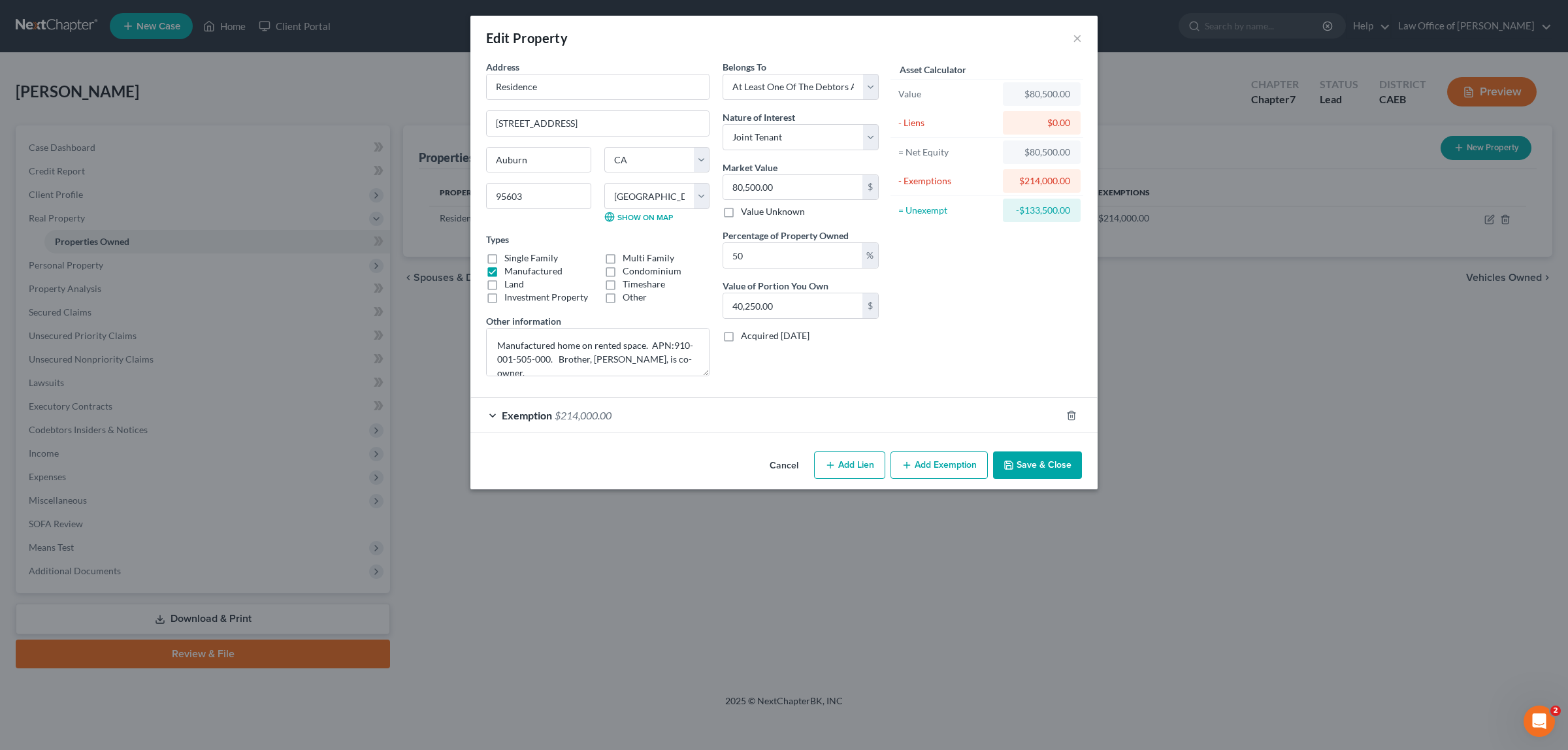
click at [79, 192] on div "Edit Property × Address * Residence 2540 Grass Valley Highway, No. 3 Auburn Sta…" at bounding box center [784, 375] width 1568 height 750
click at [1080, 38] on button "×" at bounding box center [1077, 38] width 9 height 16
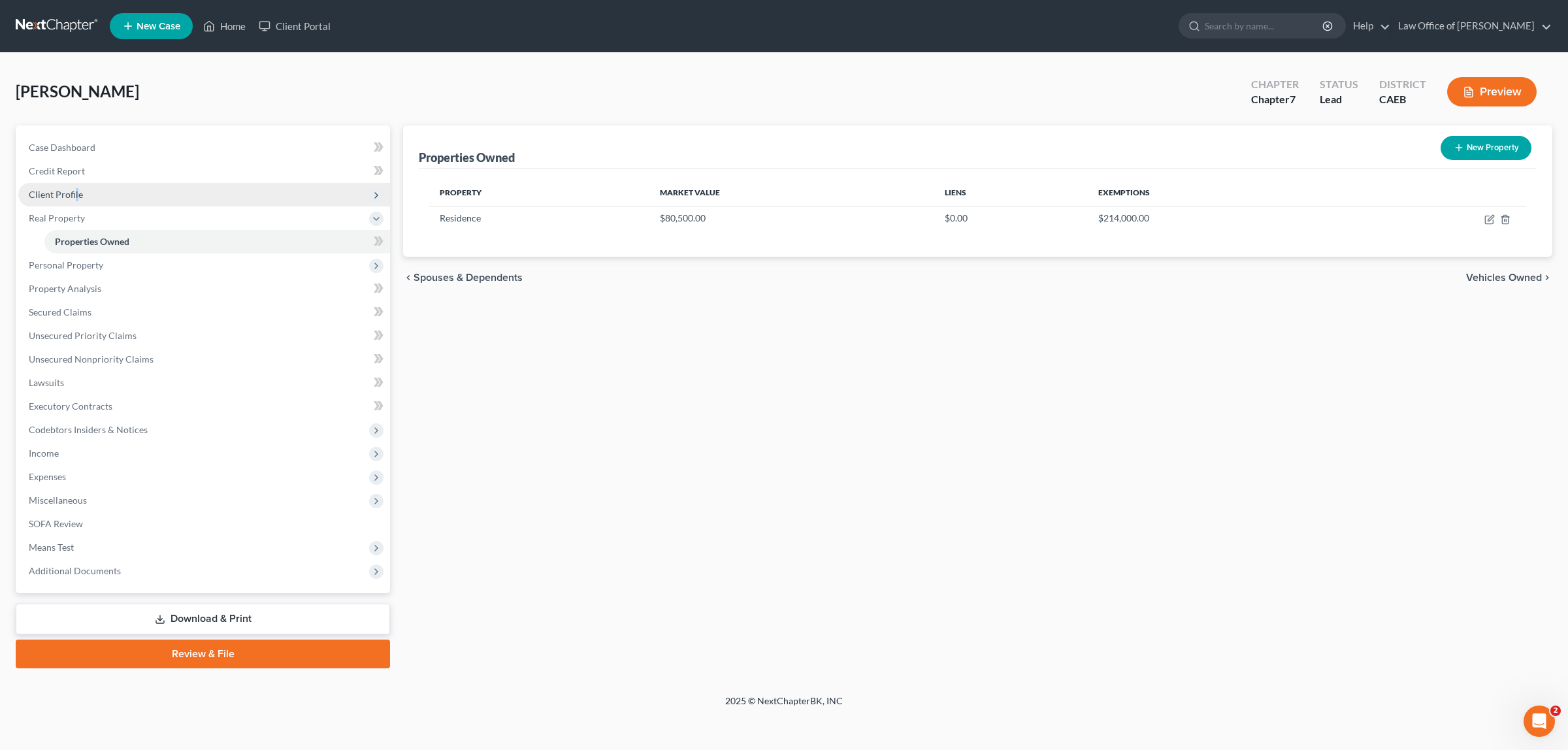
click at [76, 186] on span "Client Profile" at bounding box center [204, 195] width 371 height 23
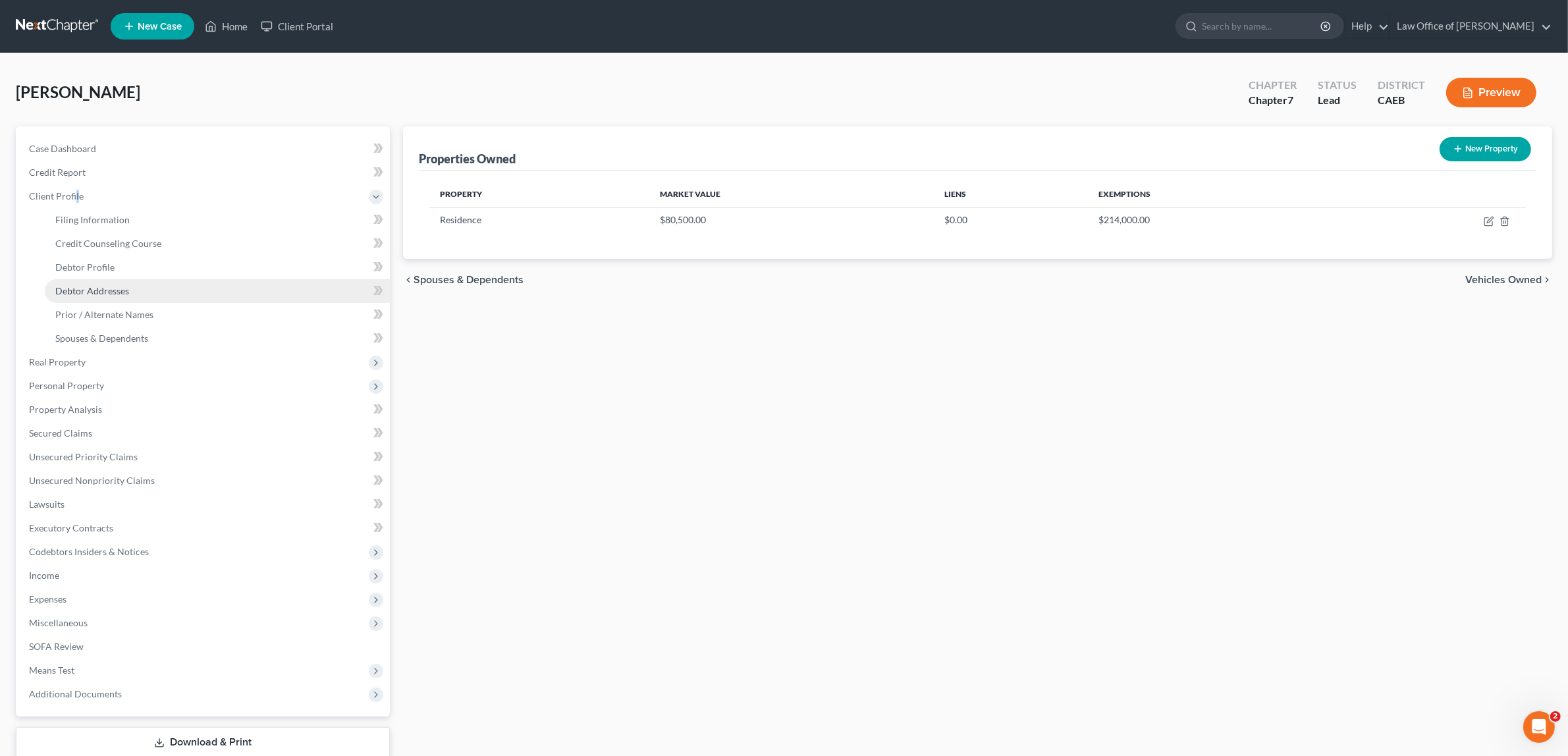
click at [115, 287] on span "Debtor Addresses" at bounding box center [92, 290] width 73 height 11
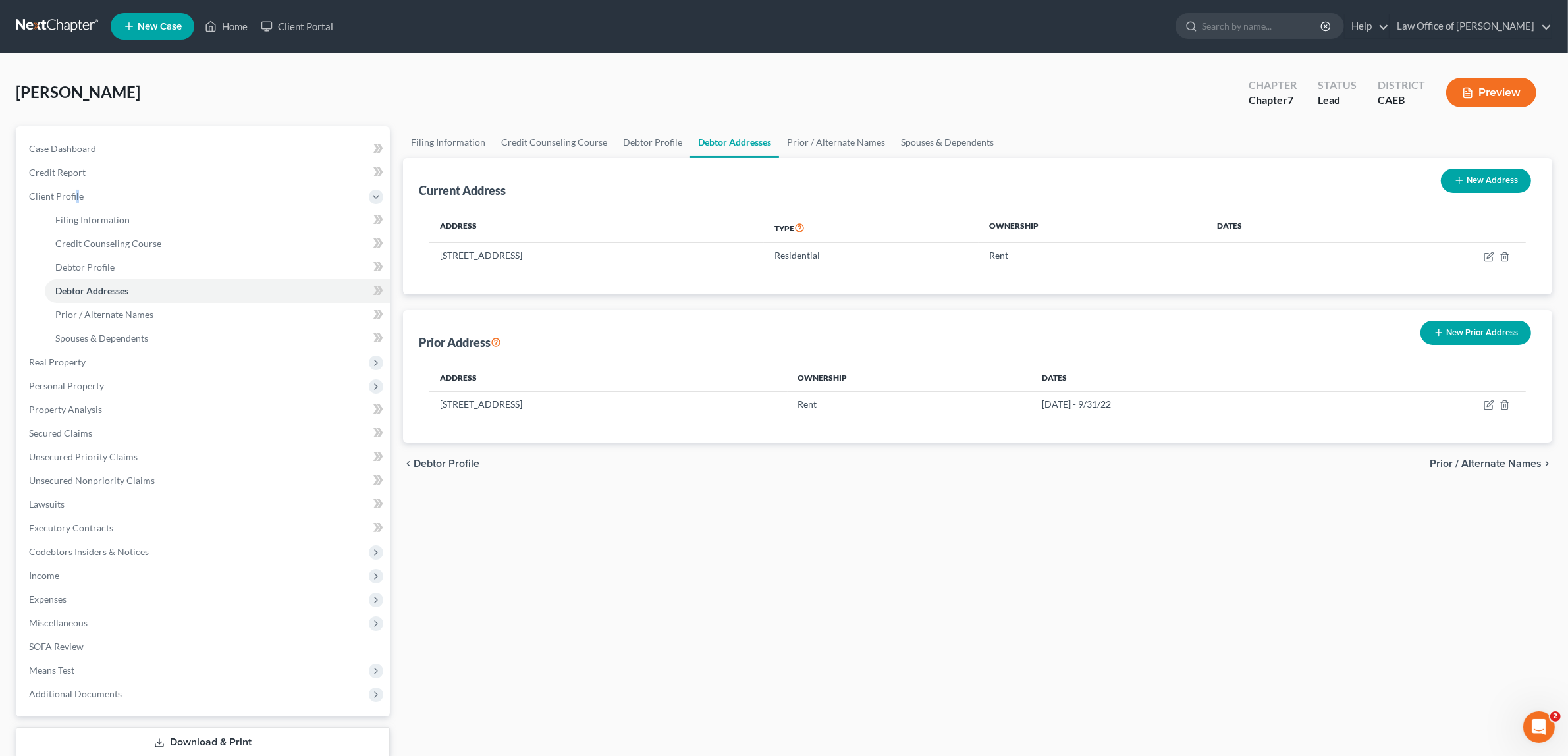
click at [1490, 86] on button "Preview" at bounding box center [1490, 92] width 90 height 29
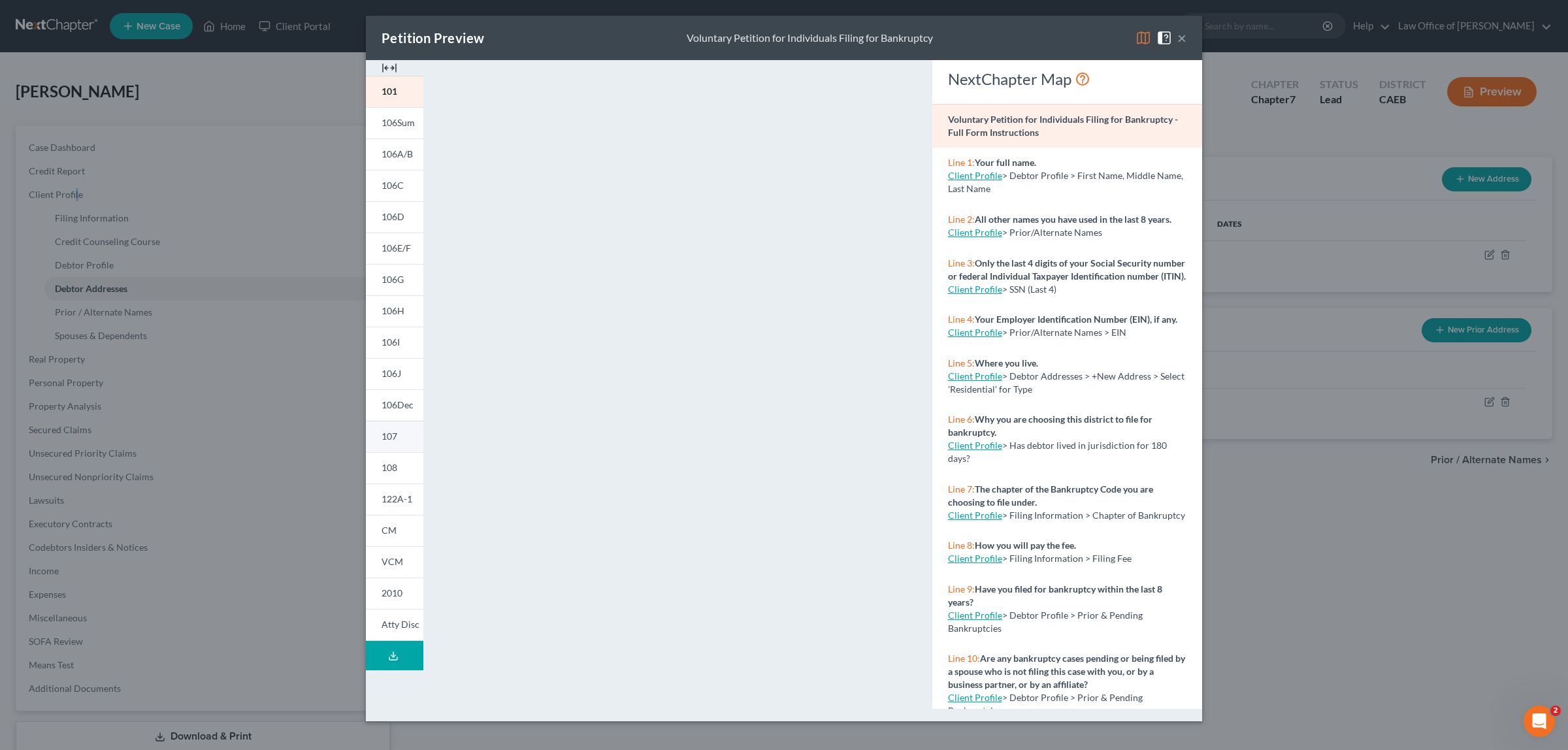
click at [401, 435] on link "107" at bounding box center [394, 436] width 58 height 31
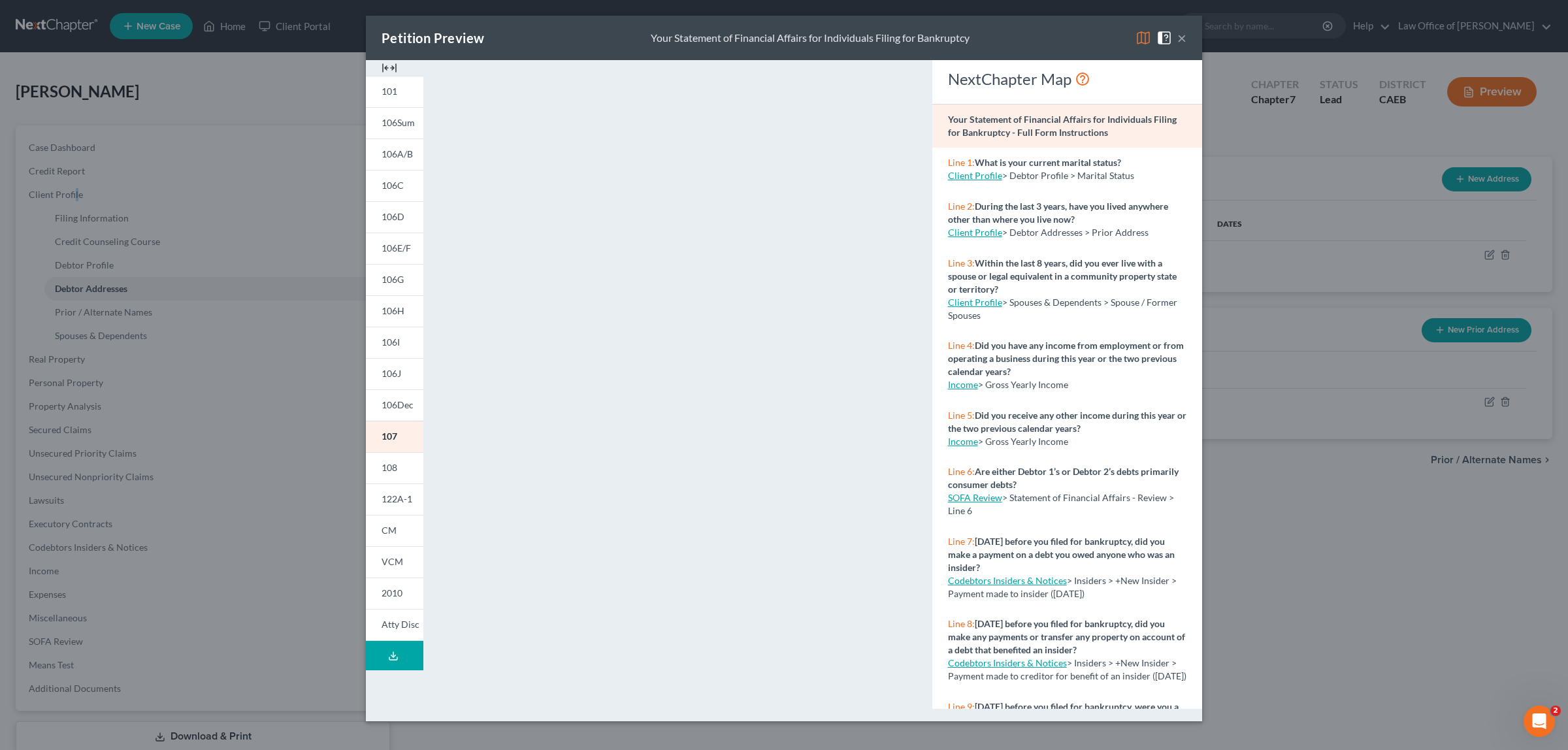
click at [1179, 38] on button "×" at bounding box center [1182, 38] width 9 height 16
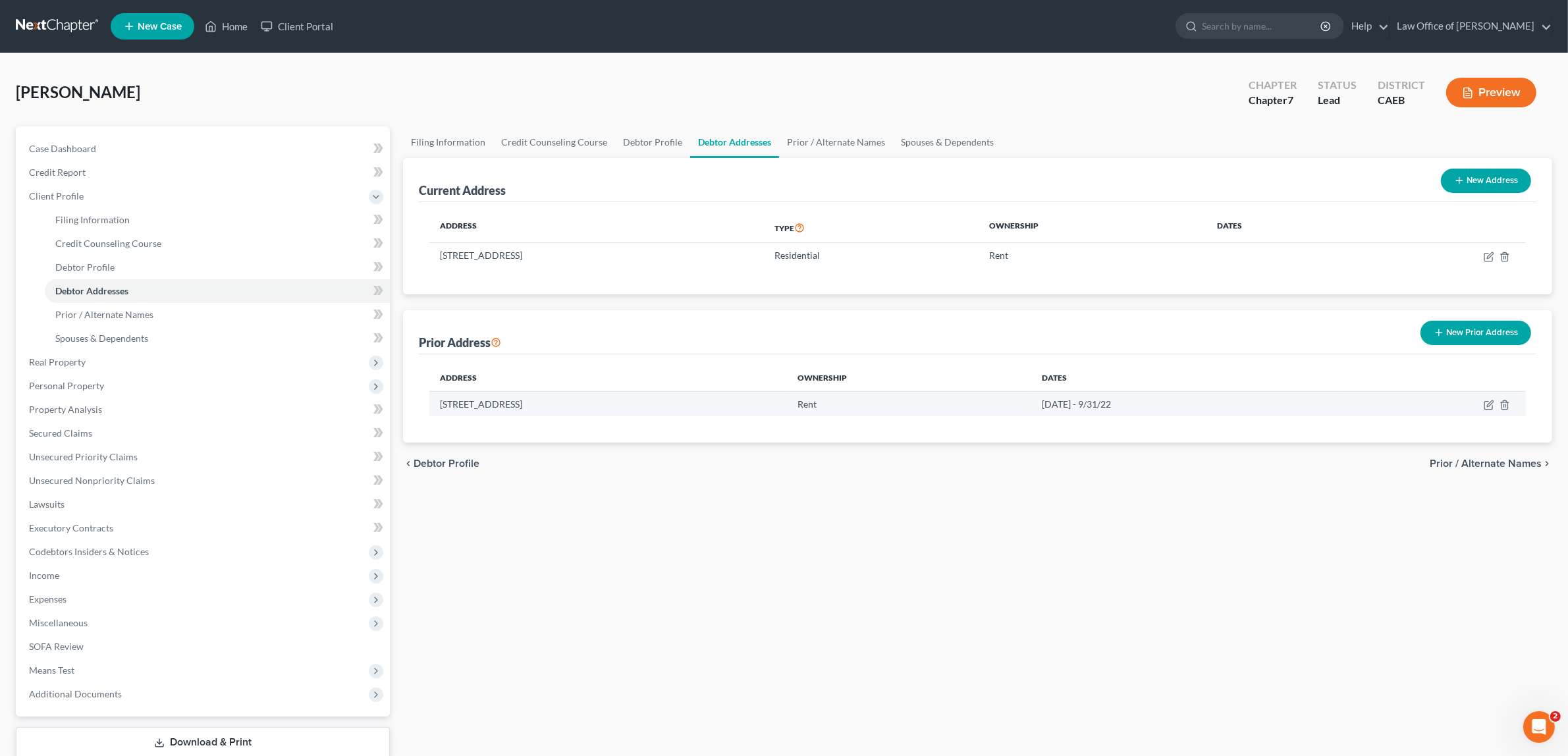
click at [1120, 405] on td "8/23/22 - 9/31/22" at bounding box center [1187, 404] width 312 height 25
click at [1492, 400] on icon "button" at bounding box center [1490, 403] width 6 height 6
select select "4"
select select "30"
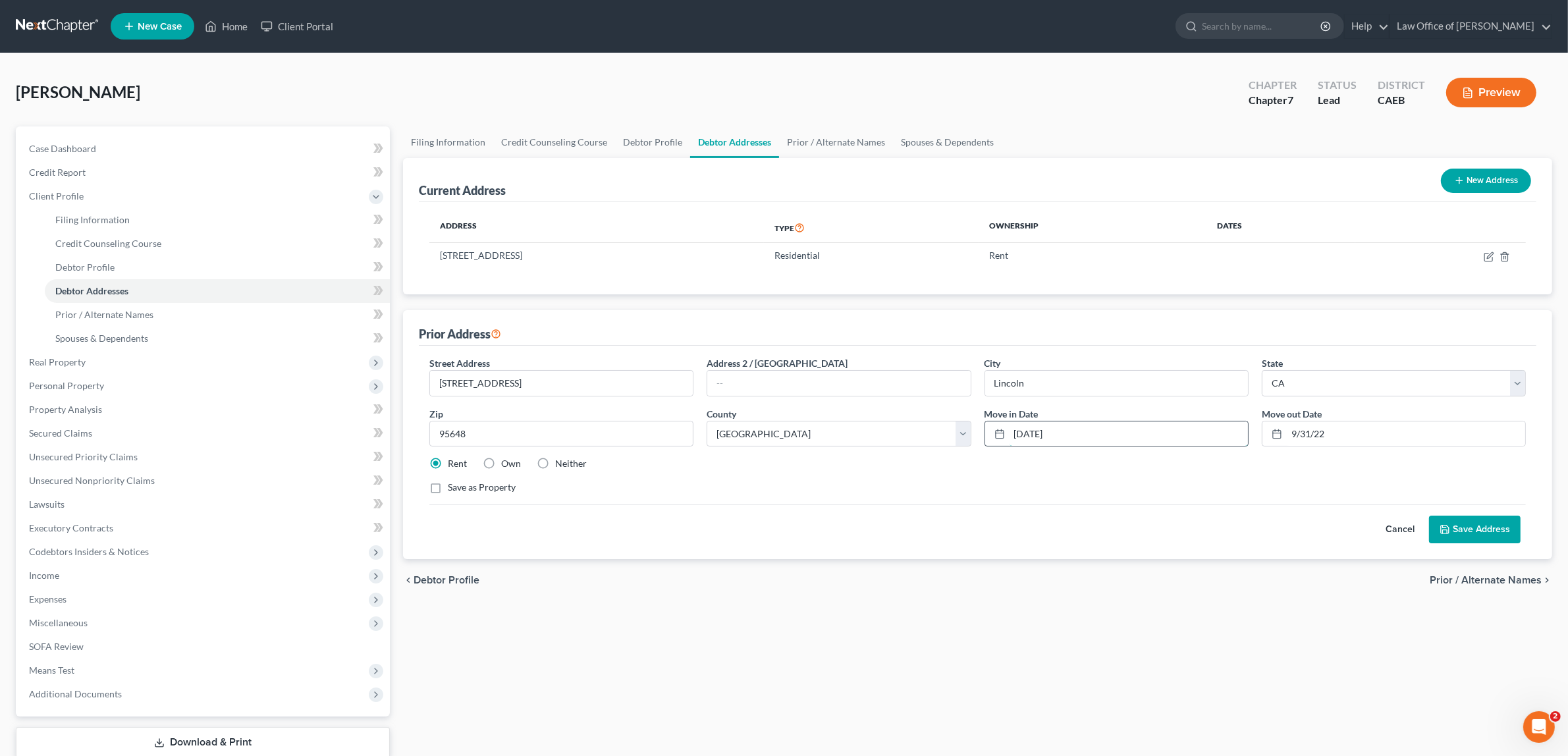
click at [1012, 428] on input "8/23/22" at bounding box center [1129, 434] width 239 height 25
click at [999, 437] on icon at bounding box center [1000, 434] width 10 height 10
click at [998, 433] on icon at bounding box center [1000, 434] width 10 height 10
click at [1014, 430] on input "8/23/22" at bounding box center [1129, 434] width 239 height 25
click at [1051, 435] on input "08/23/22" at bounding box center [1129, 434] width 239 height 25
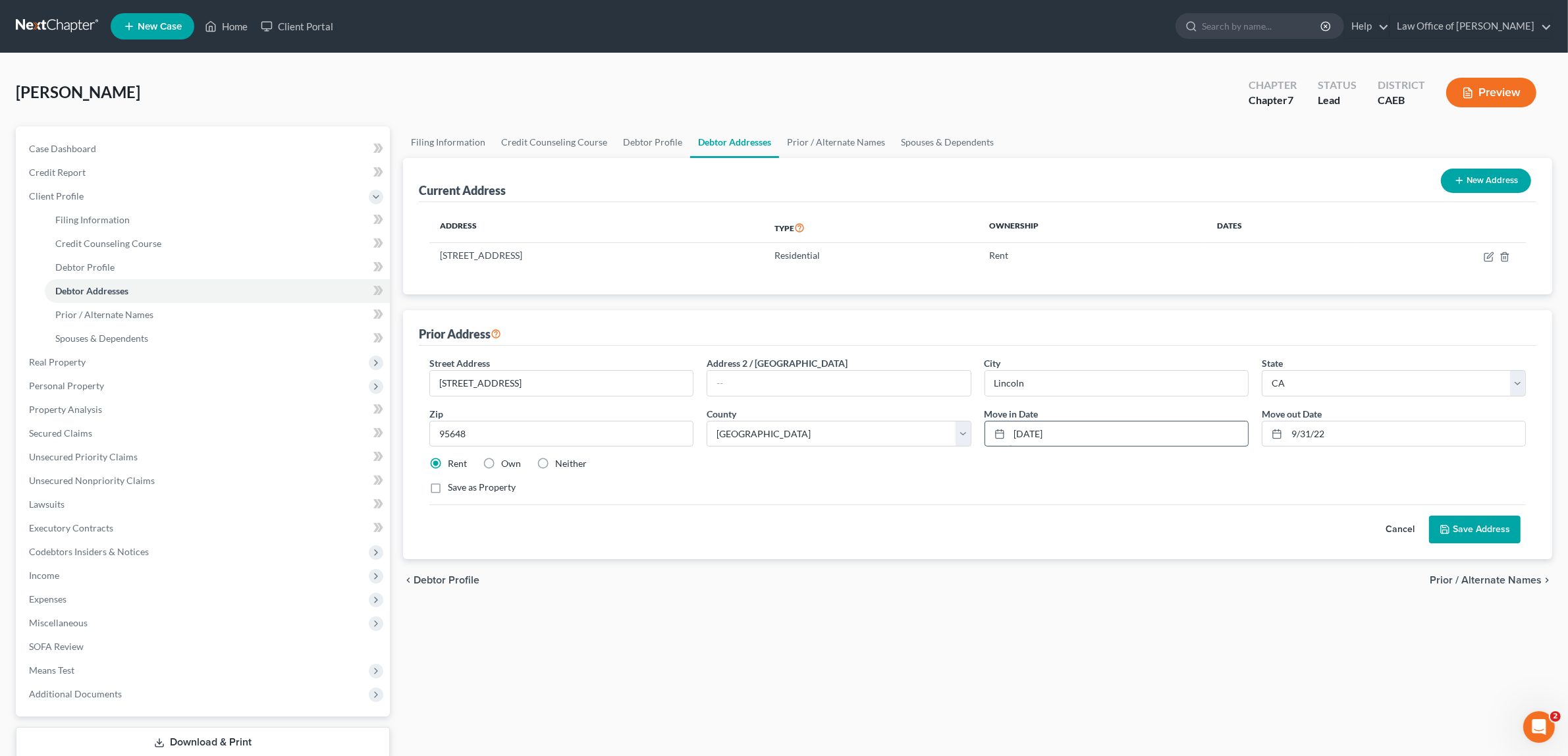
click at [1049, 435] on input "08/23/22" at bounding box center [1129, 434] width 239 height 25
type input "[DATE]"
click at [1291, 435] on input "9/31/22" at bounding box center [1405, 434] width 239 height 25
click at [1275, 433] on icon at bounding box center [1276, 434] width 10 height 10
click at [1272, 433] on icon at bounding box center [1276, 434] width 10 height 10
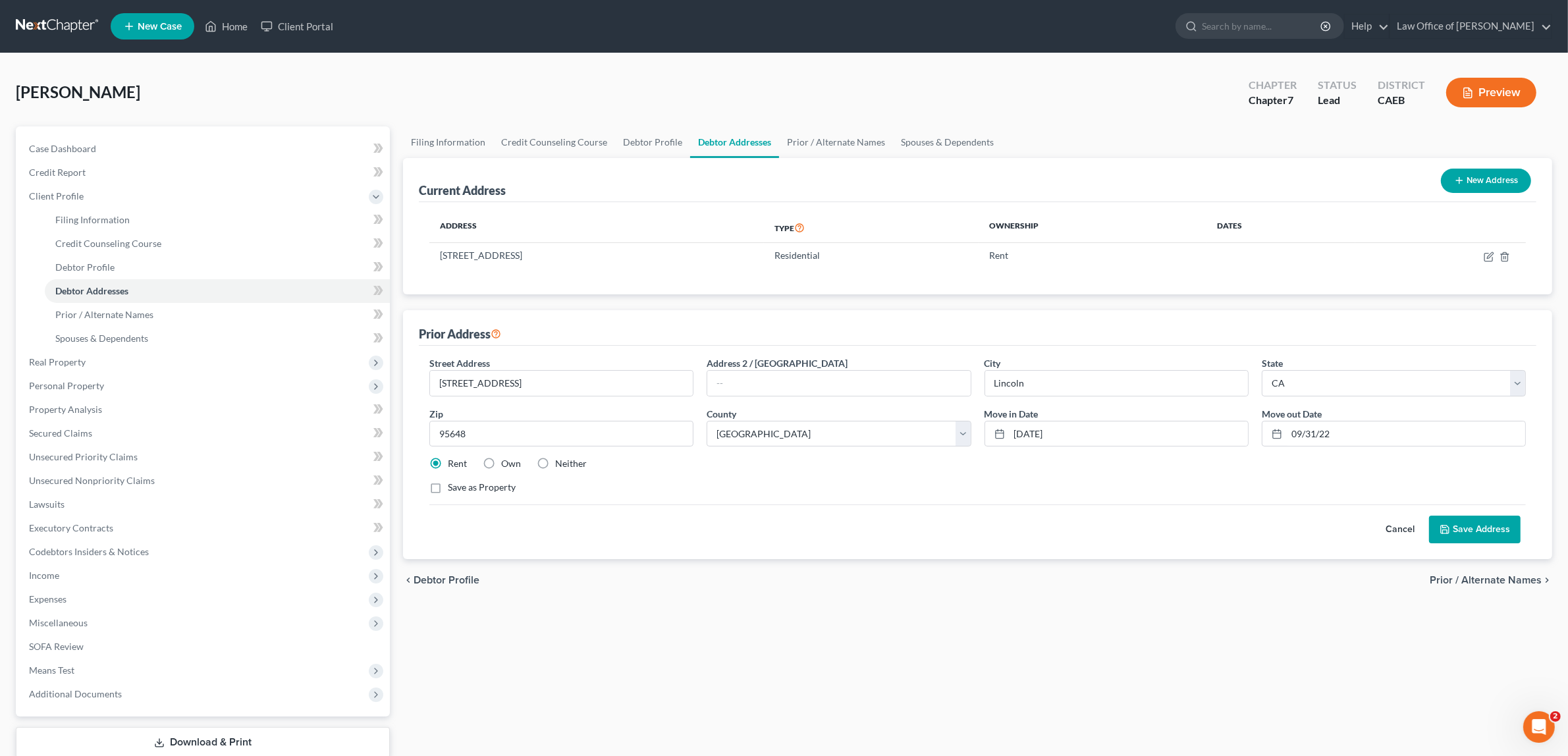
drag, startPoint x: 1273, startPoint y: 430, endPoint x: 1286, endPoint y: 489, distance: 60.4
click at [1286, 489] on div "Save as Property" at bounding box center [977, 487] width 1097 height 13
click at [1329, 432] on input "09/31/22" at bounding box center [1405, 434] width 239 height 25
type input "09/31/2022"
click at [556, 465] on label "Neither" at bounding box center [571, 464] width 31 height 13
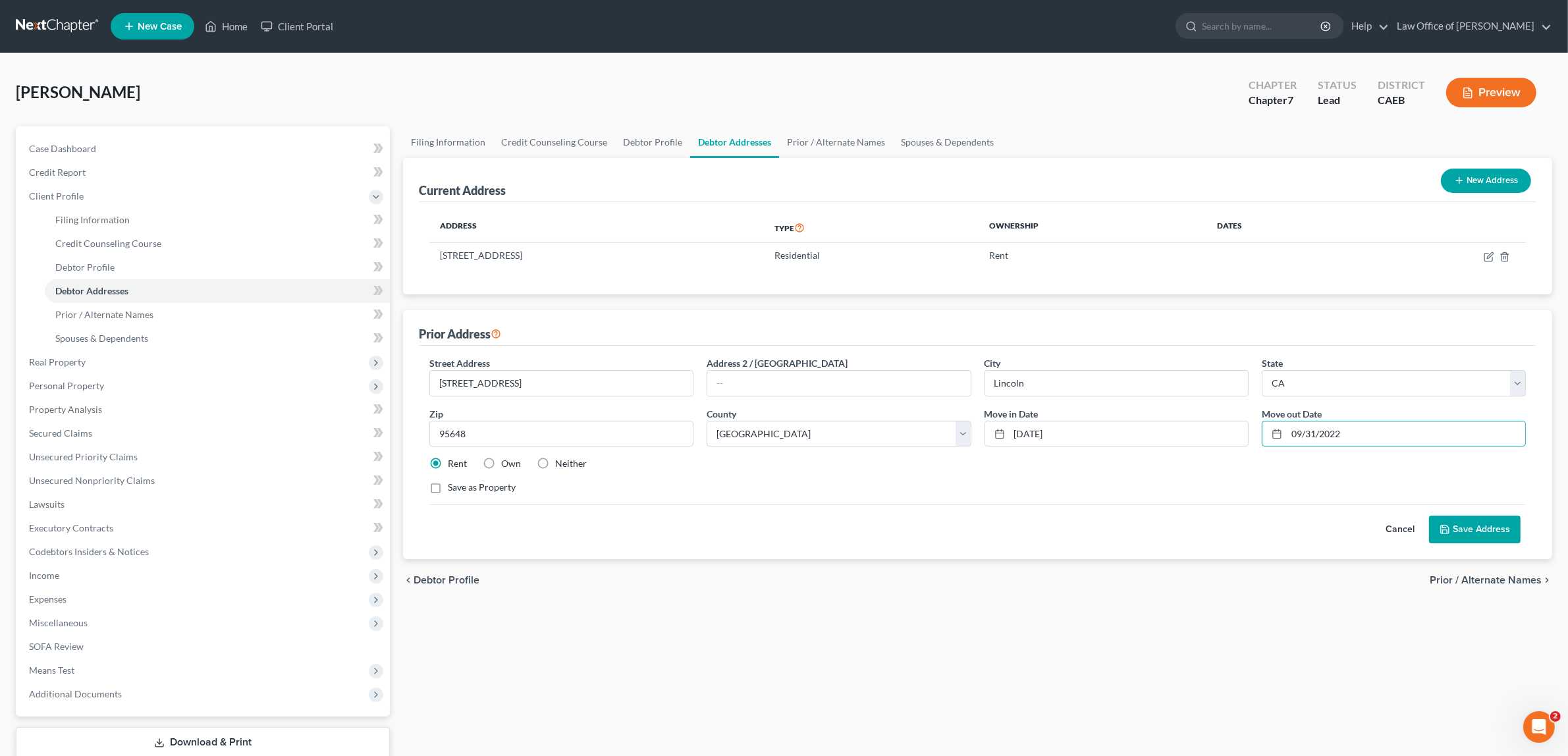
click at [561, 465] on input "Neither" at bounding box center [565, 461] width 8 height 8
radio input "true"
click at [1475, 528] on button "Save Address" at bounding box center [1474, 529] width 92 height 28
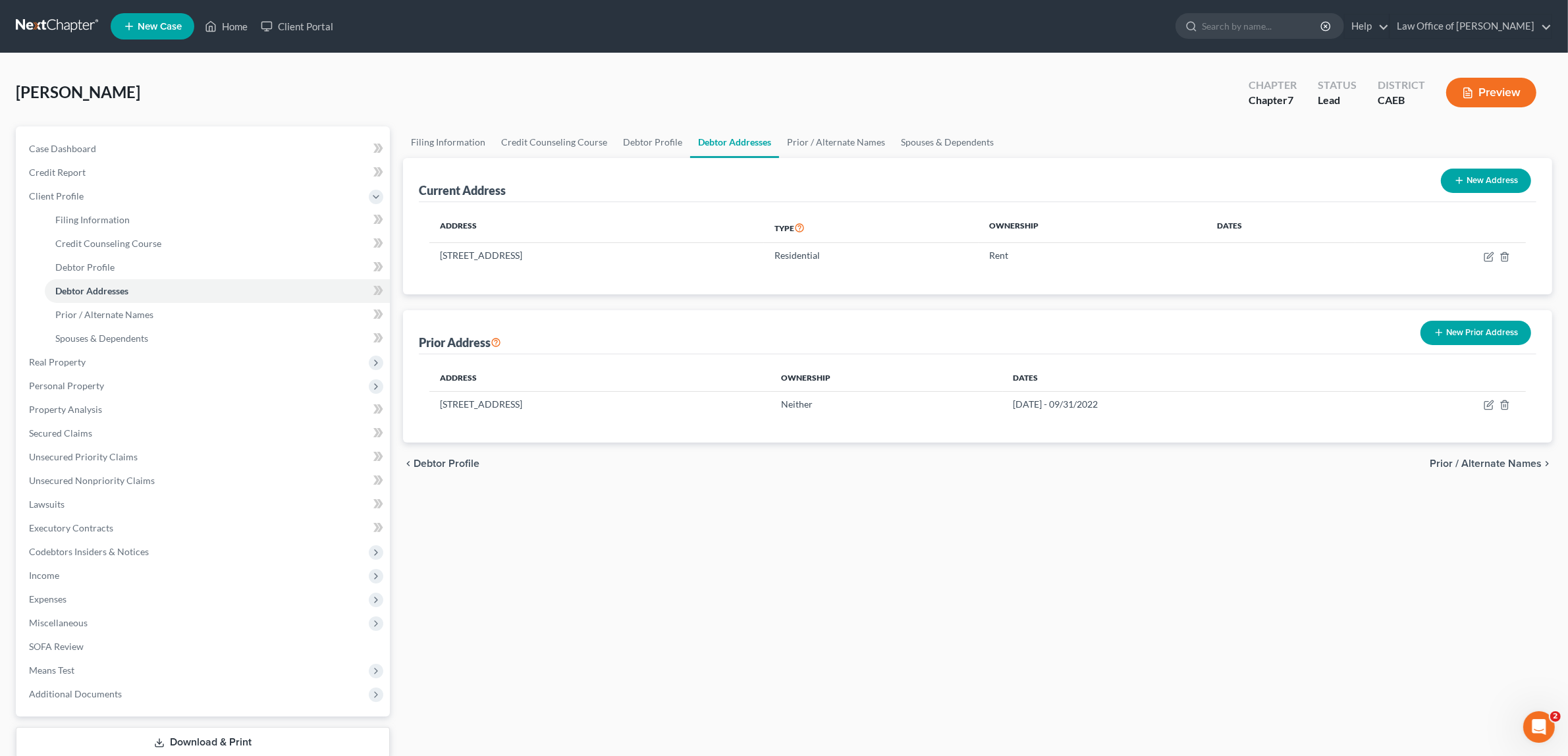
click at [1500, 88] on button "Preview" at bounding box center [1490, 92] width 90 height 29
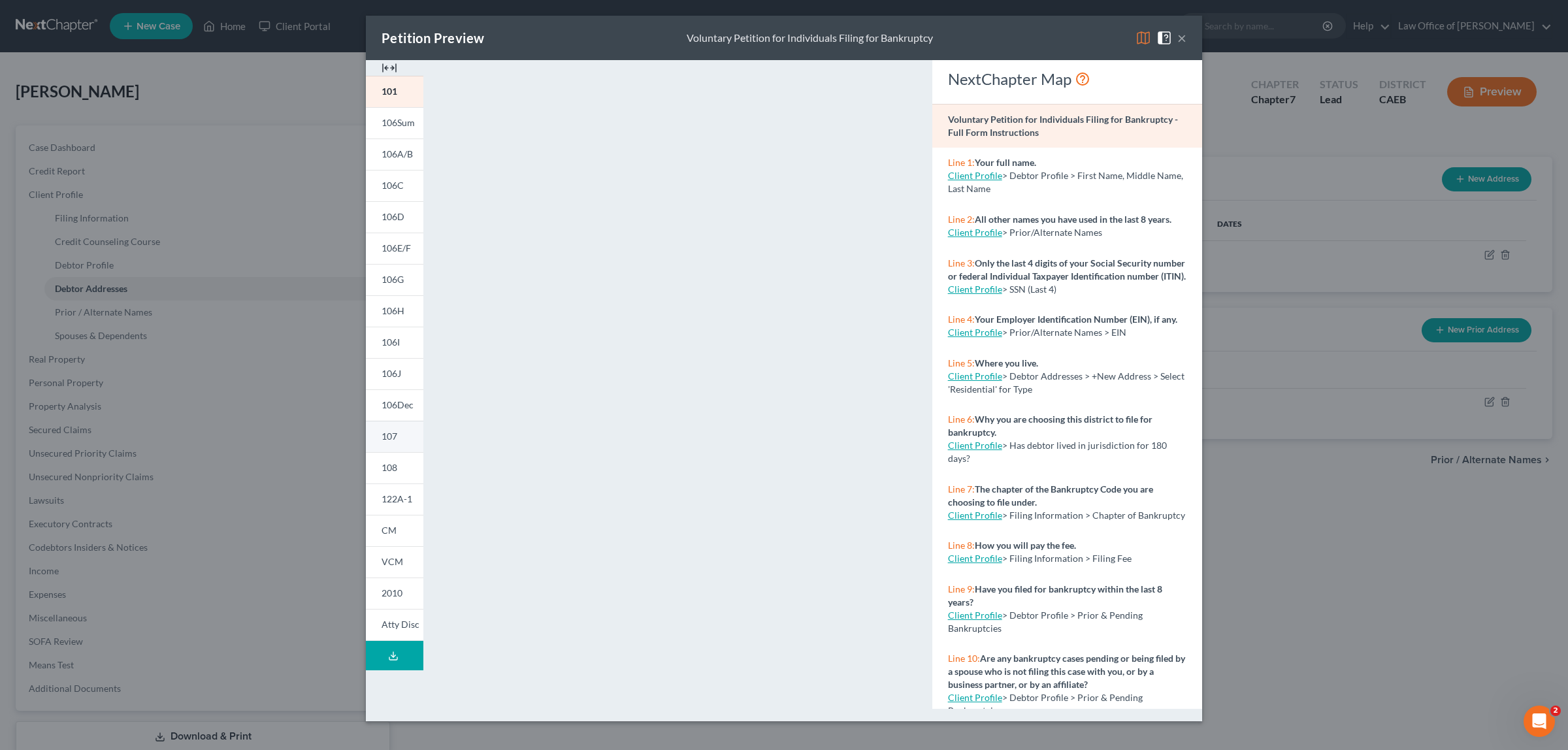
click at [396, 431] on span "107" at bounding box center [389, 436] width 16 height 11
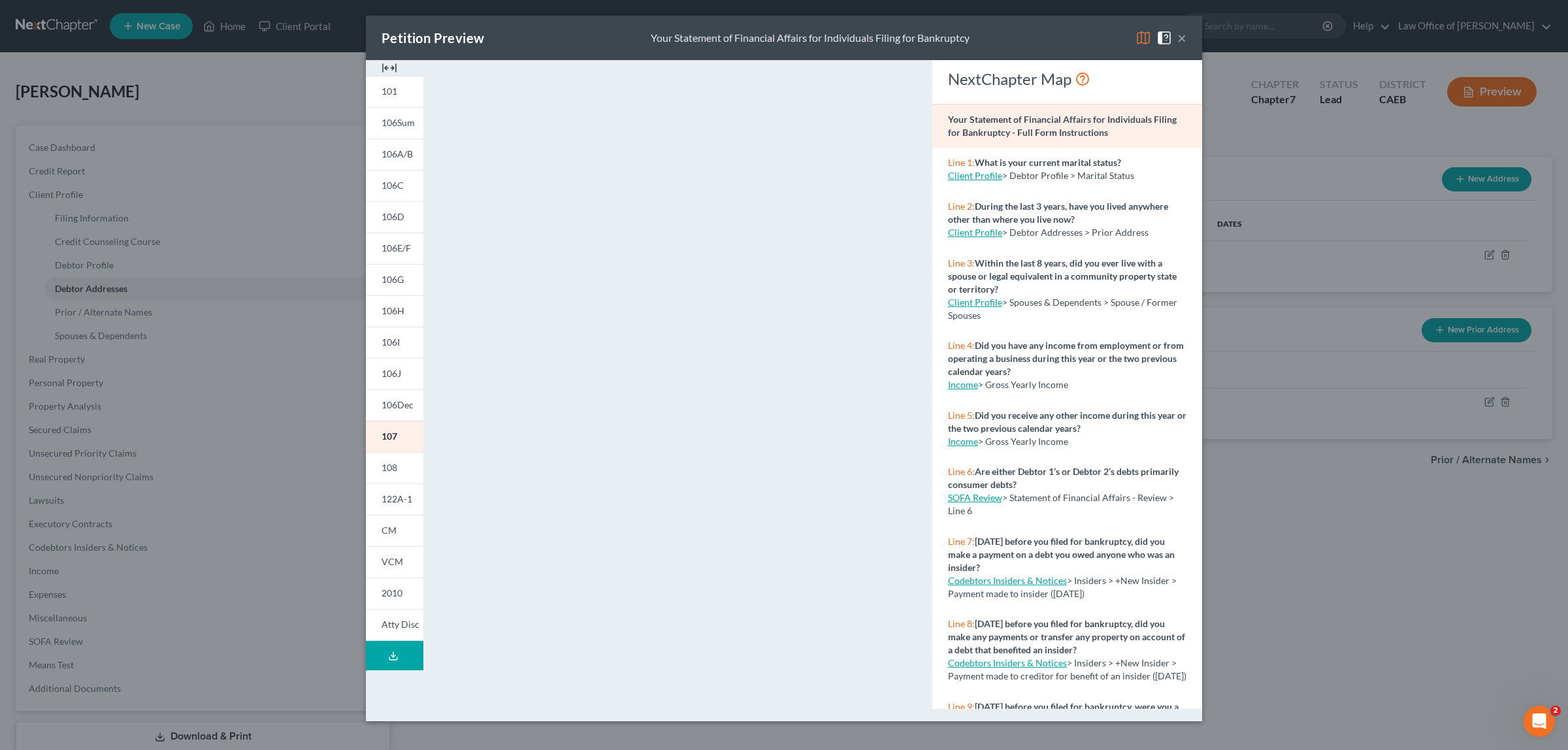
click at [1181, 37] on button "×" at bounding box center [1182, 38] width 9 height 16
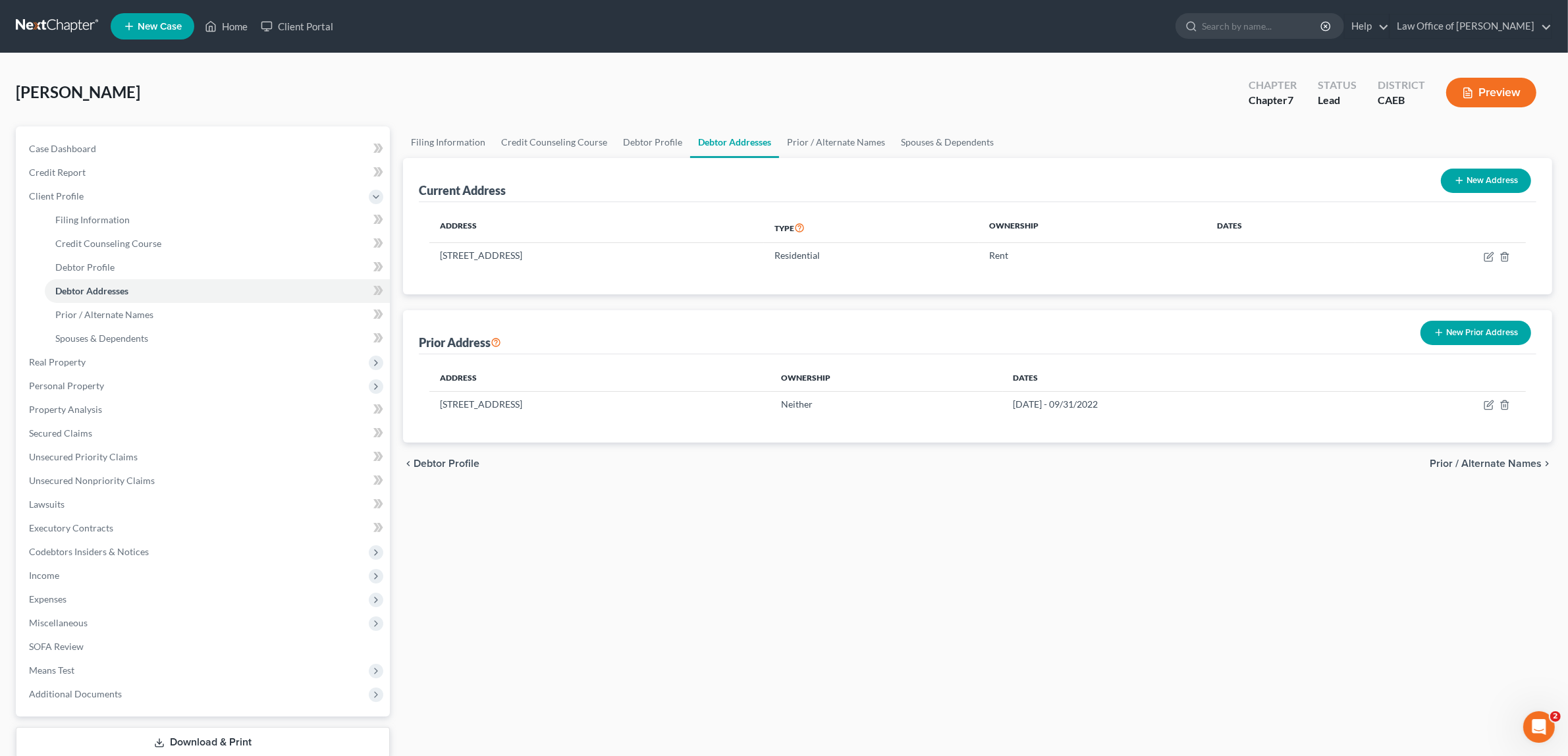
click at [1487, 458] on span "Prior / Alternate Names" at bounding box center [1485, 464] width 112 height 10
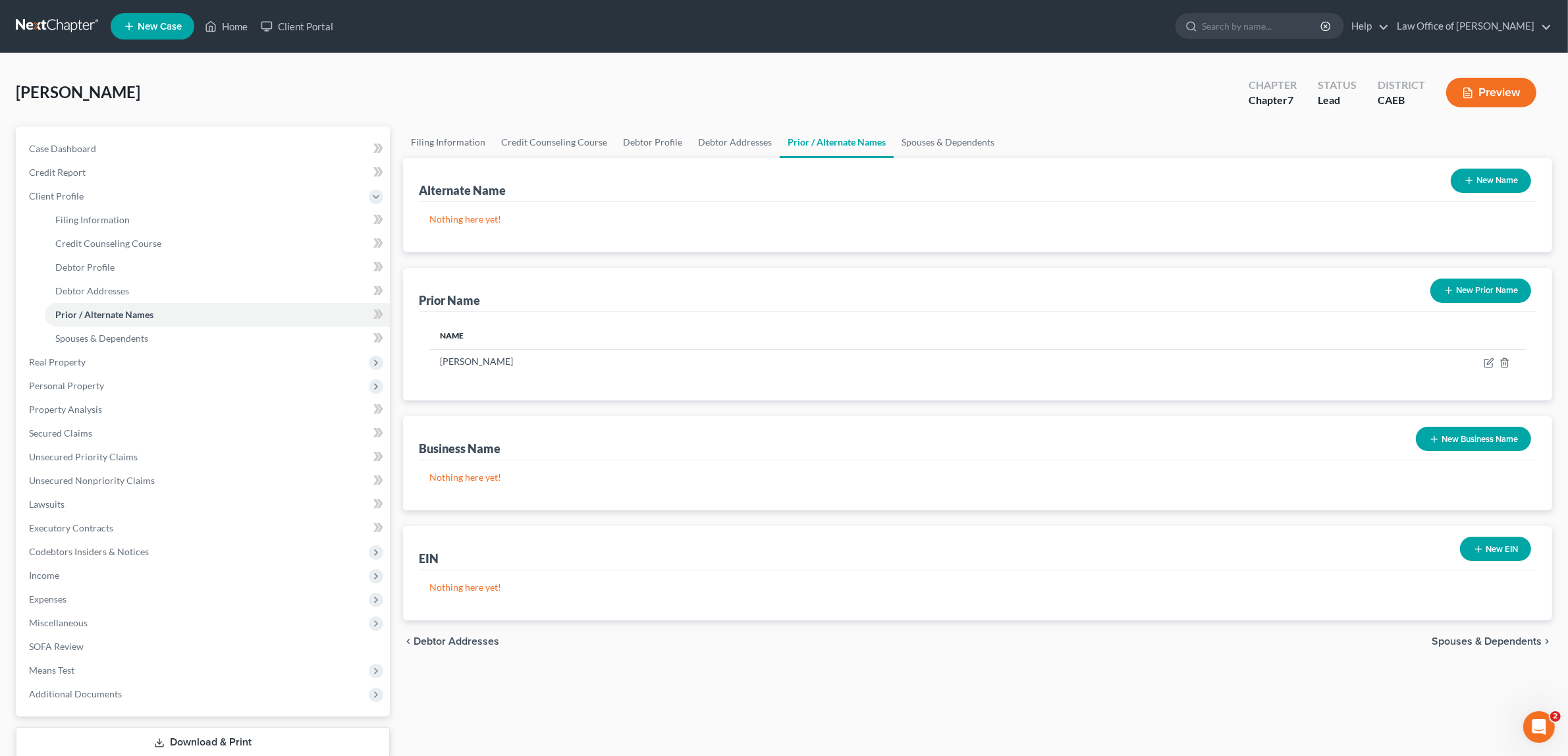
click at [1496, 636] on span "Spouses & Dependents" at bounding box center [1486, 641] width 110 height 10
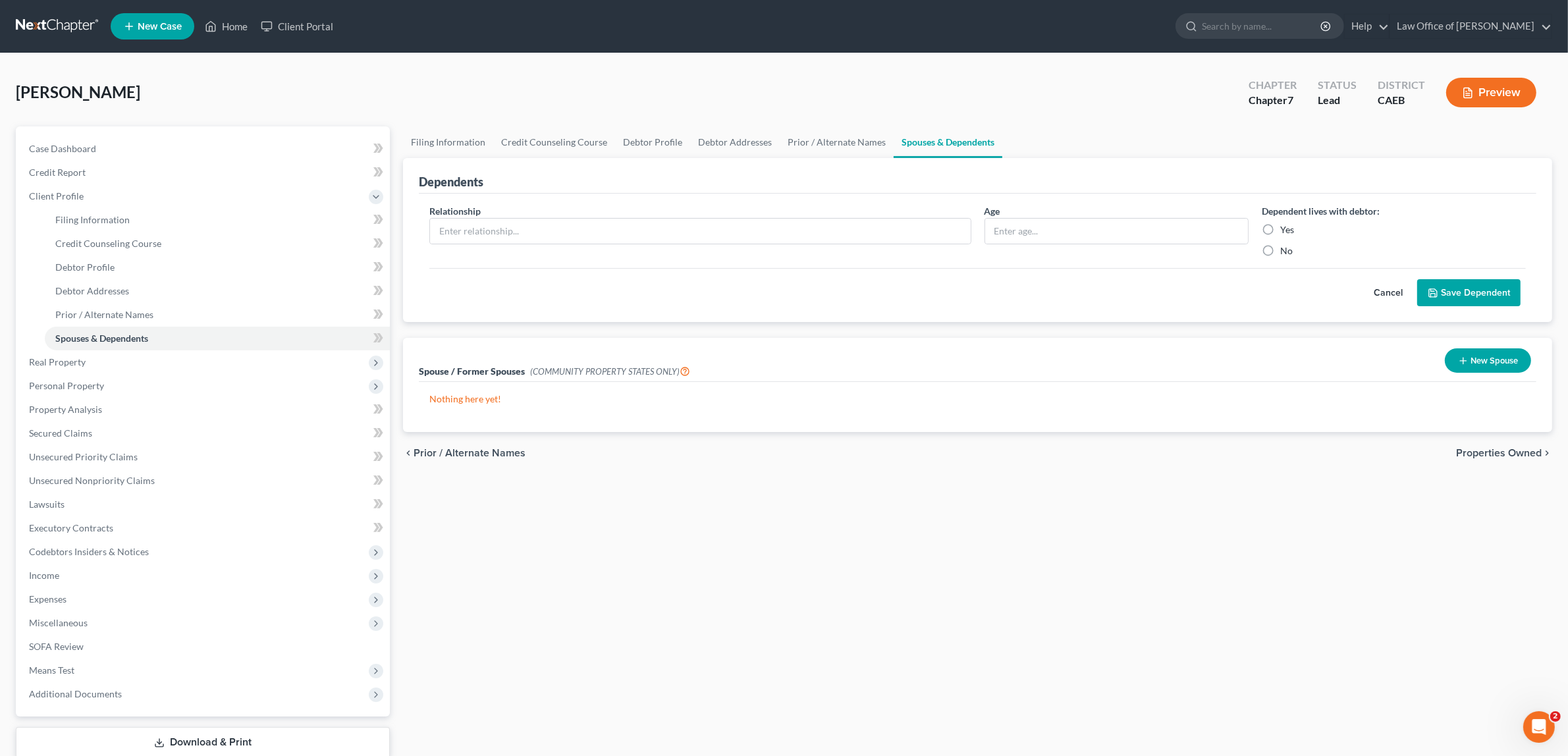
click at [1470, 450] on span "Properties Owned" at bounding box center [1499, 453] width 86 height 10
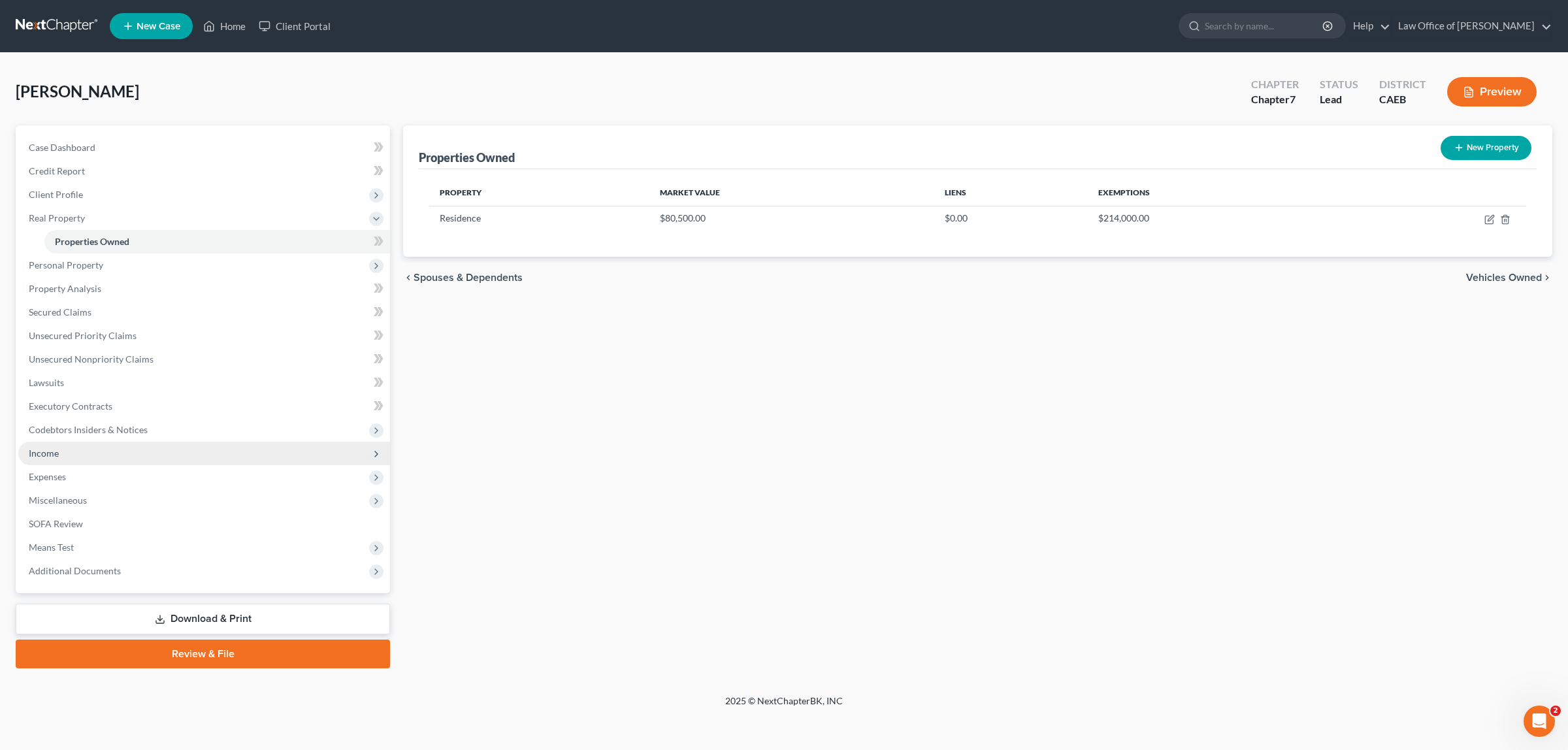
click at [64, 449] on span "Income" at bounding box center [204, 453] width 371 height 23
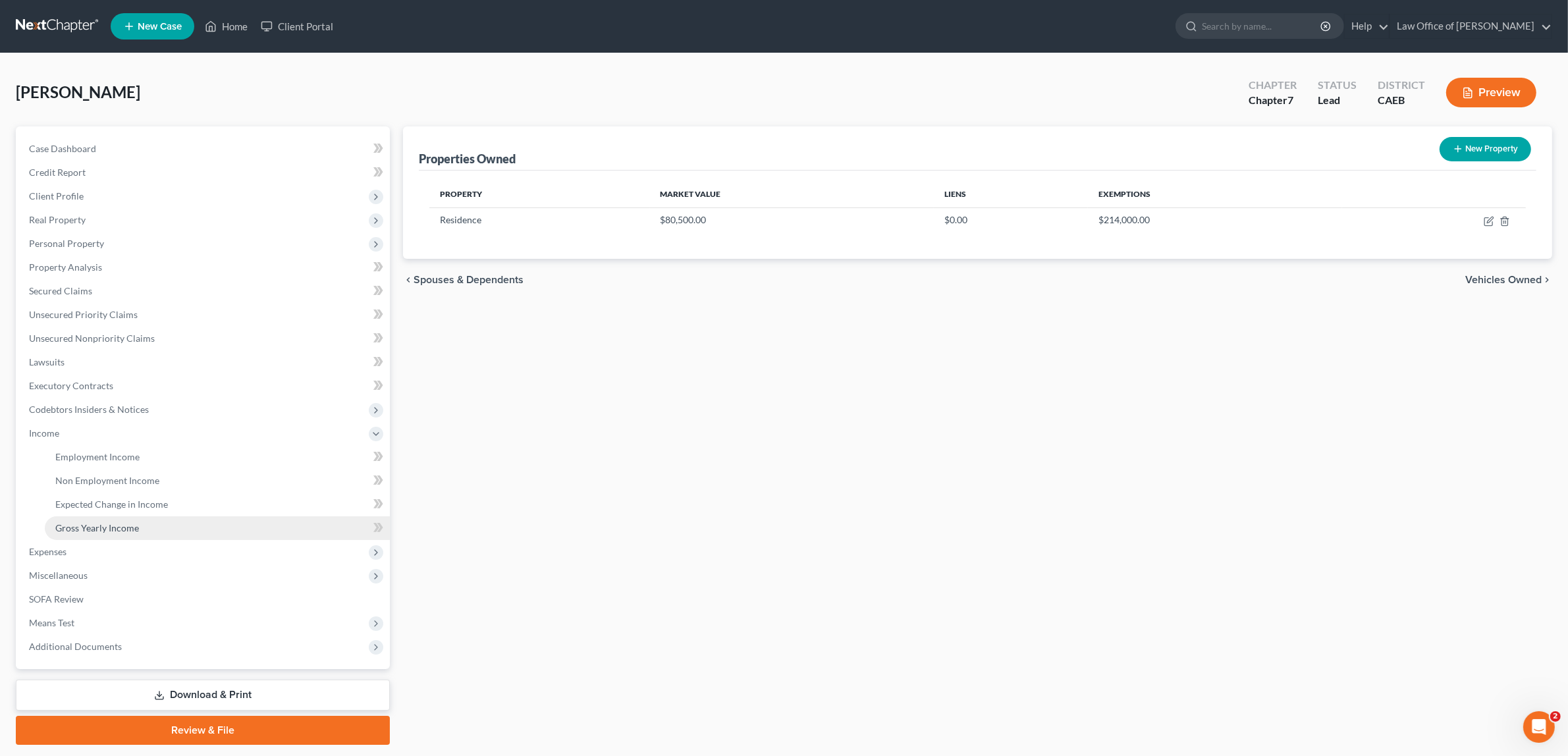
click at [119, 522] on span "Gross Yearly Income" at bounding box center [97, 527] width 83 height 11
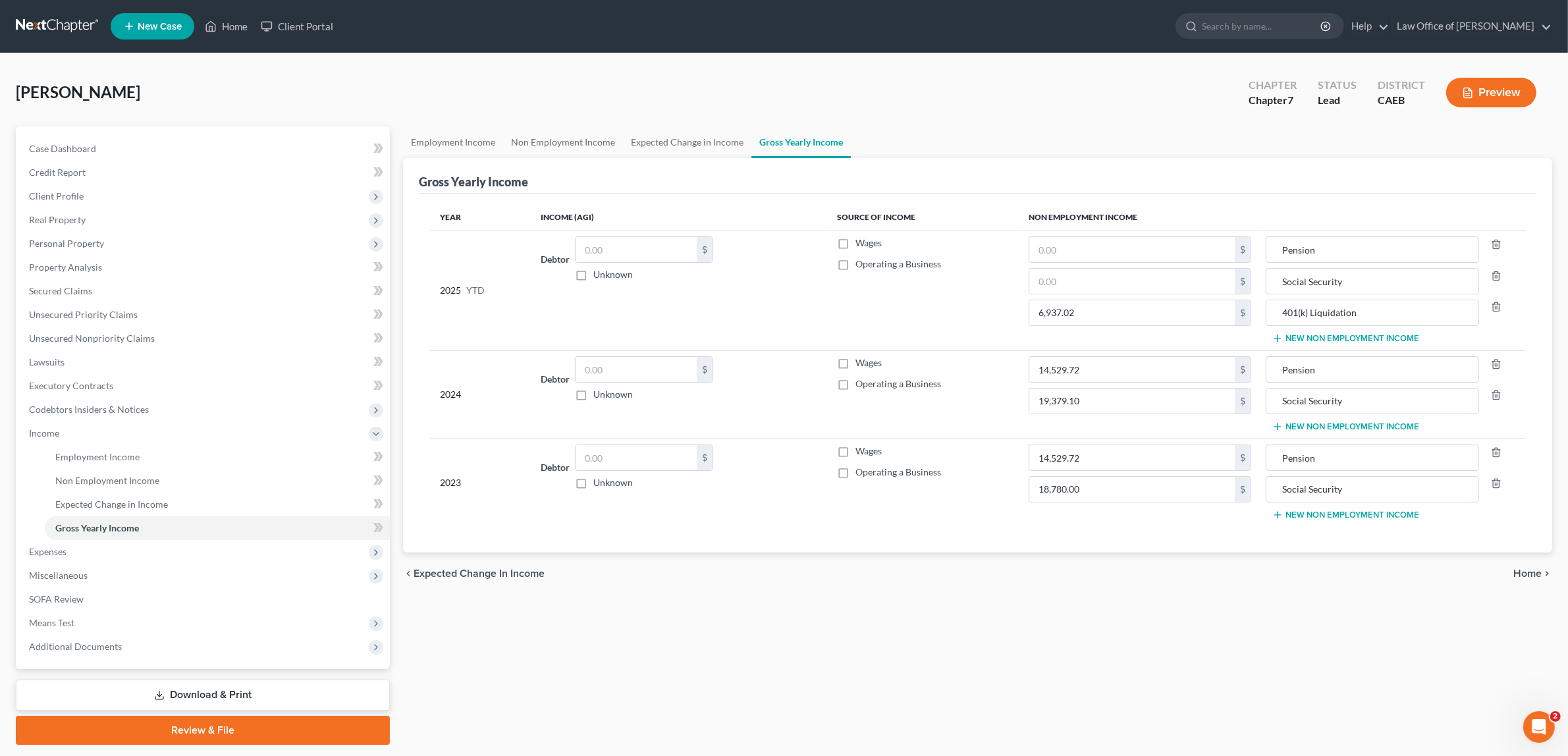
click at [1356, 337] on button "New Non Employment Income" at bounding box center [1345, 338] width 147 height 10
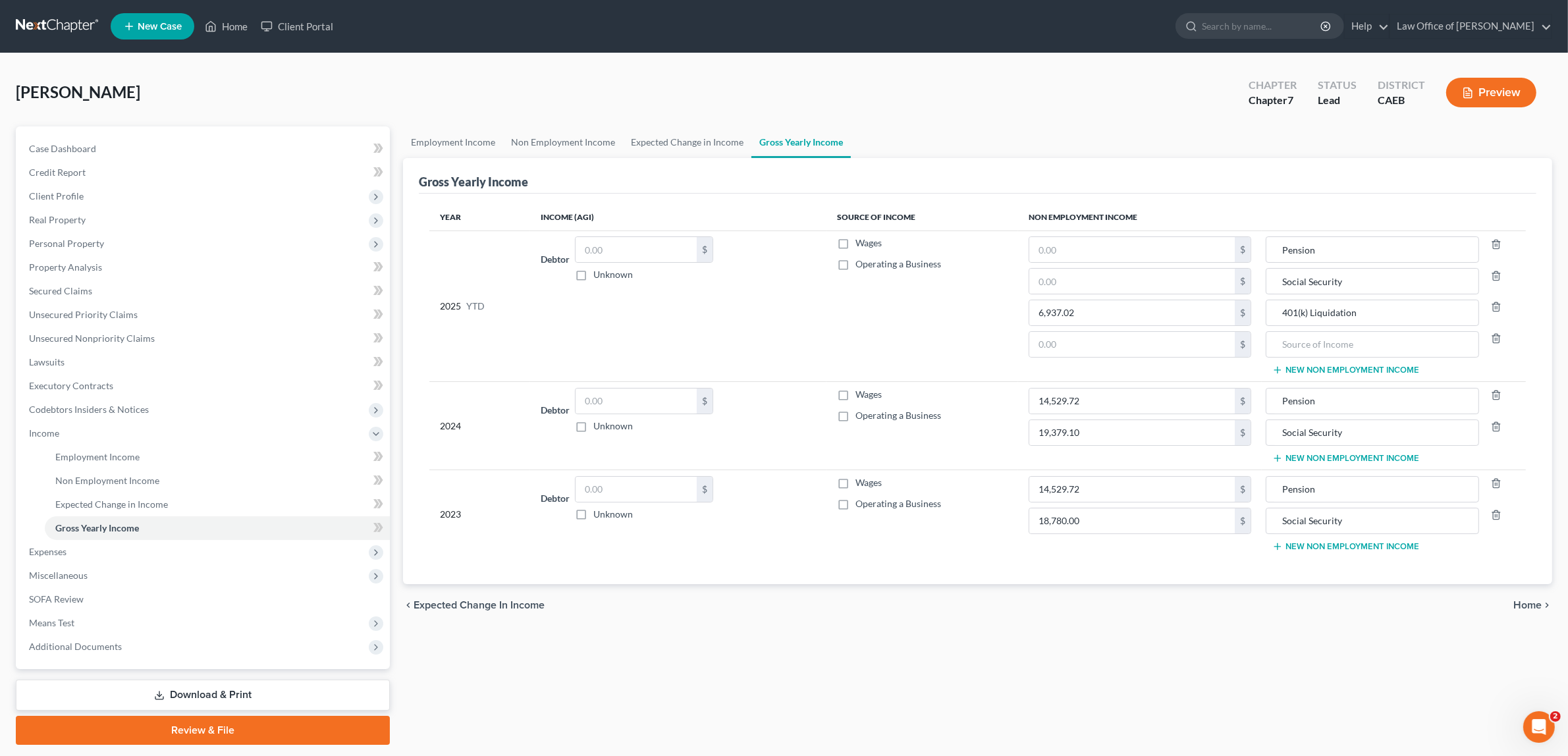
click at [1272, 365] on button "New Non Employment Income" at bounding box center [1345, 370] width 147 height 10
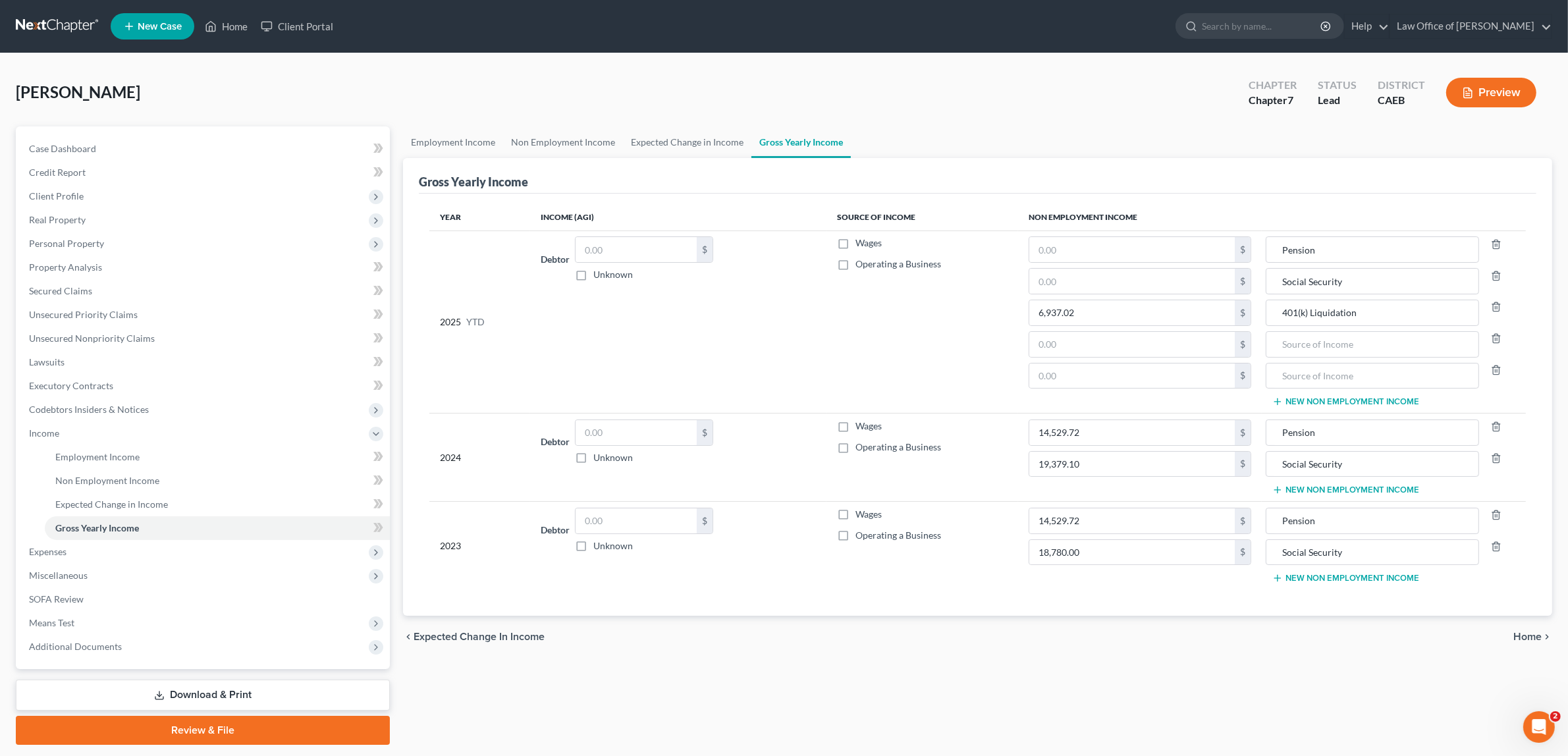
click at [1272, 396] on button "New Non Employment Income" at bounding box center [1345, 401] width 147 height 10
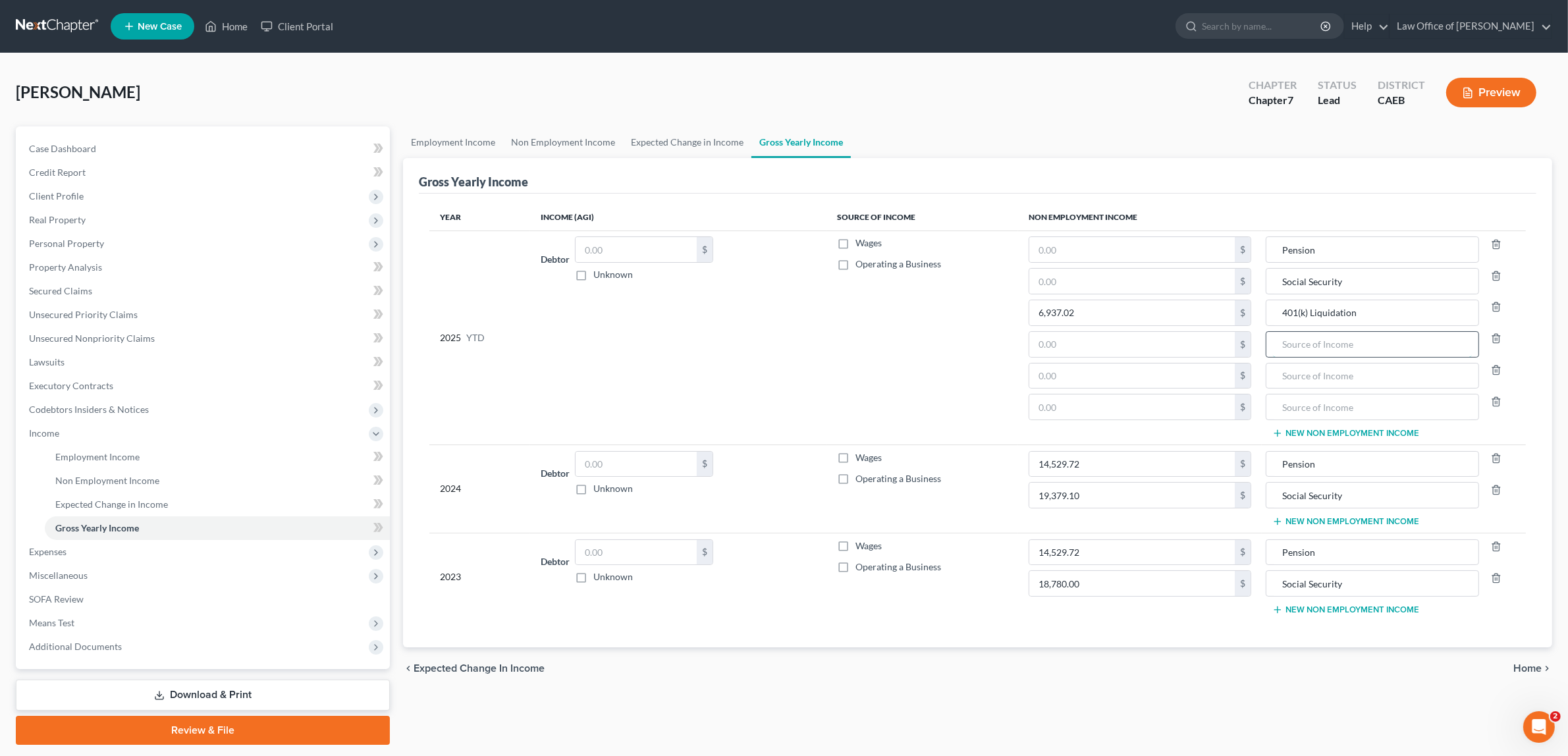
click at [1296, 347] on input "text" at bounding box center [1372, 345] width 199 height 25
type input "Assistance from brother"
click at [1493, 363] on div at bounding box center [1501, 375] width 43 height 26
click at [1496, 373] on icon "button" at bounding box center [1496, 370] width 10 height 10
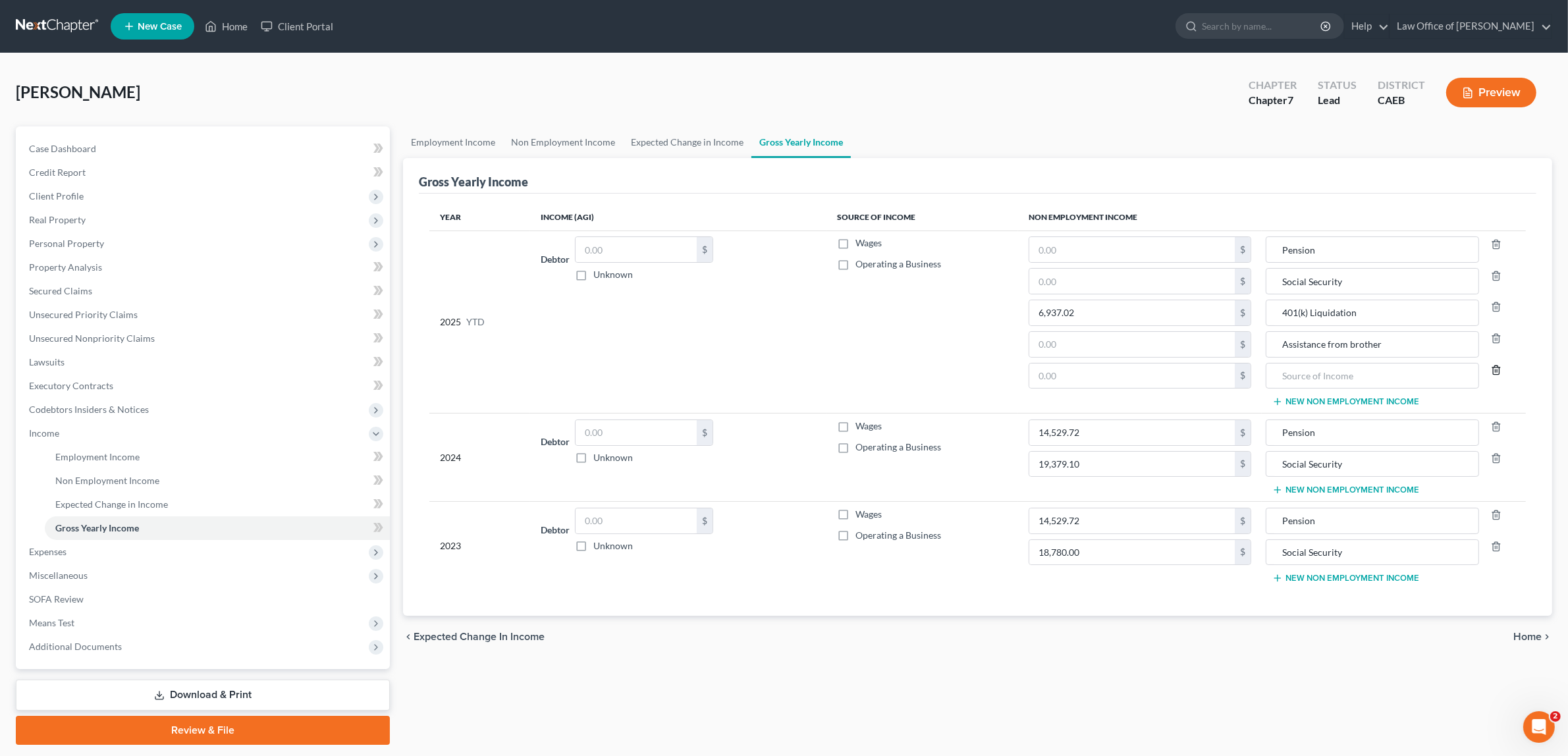
click at [1496, 372] on line "button" at bounding box center [1496, 370] width 0 height 3
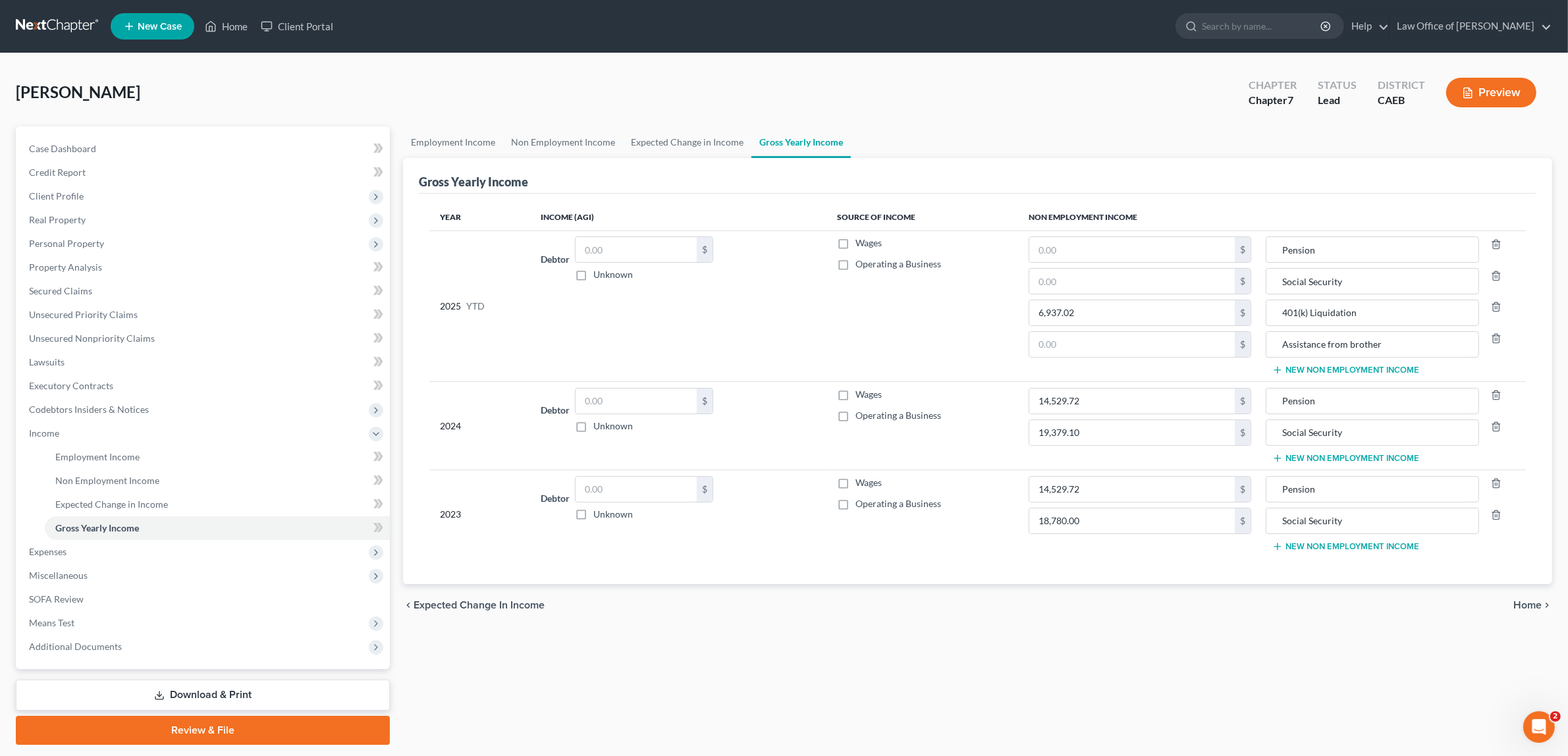
click at [1363, 456] on button "New Non Employment Income" at bounding box center [1345, 458] width 147 height 10
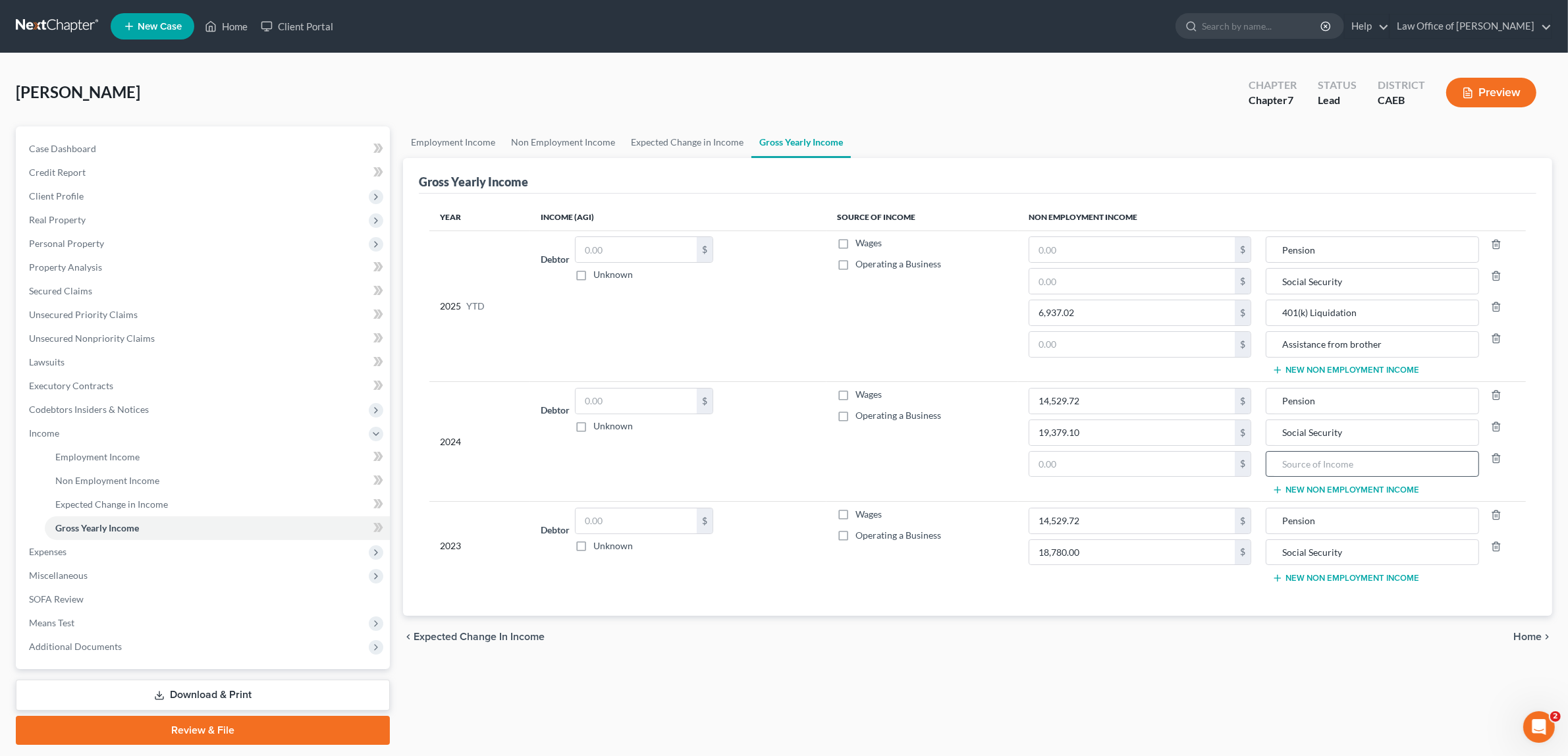
click at [1272, 485] on button "New Non Employment Income" at bounding box center [1345, 490] width 147 height 10
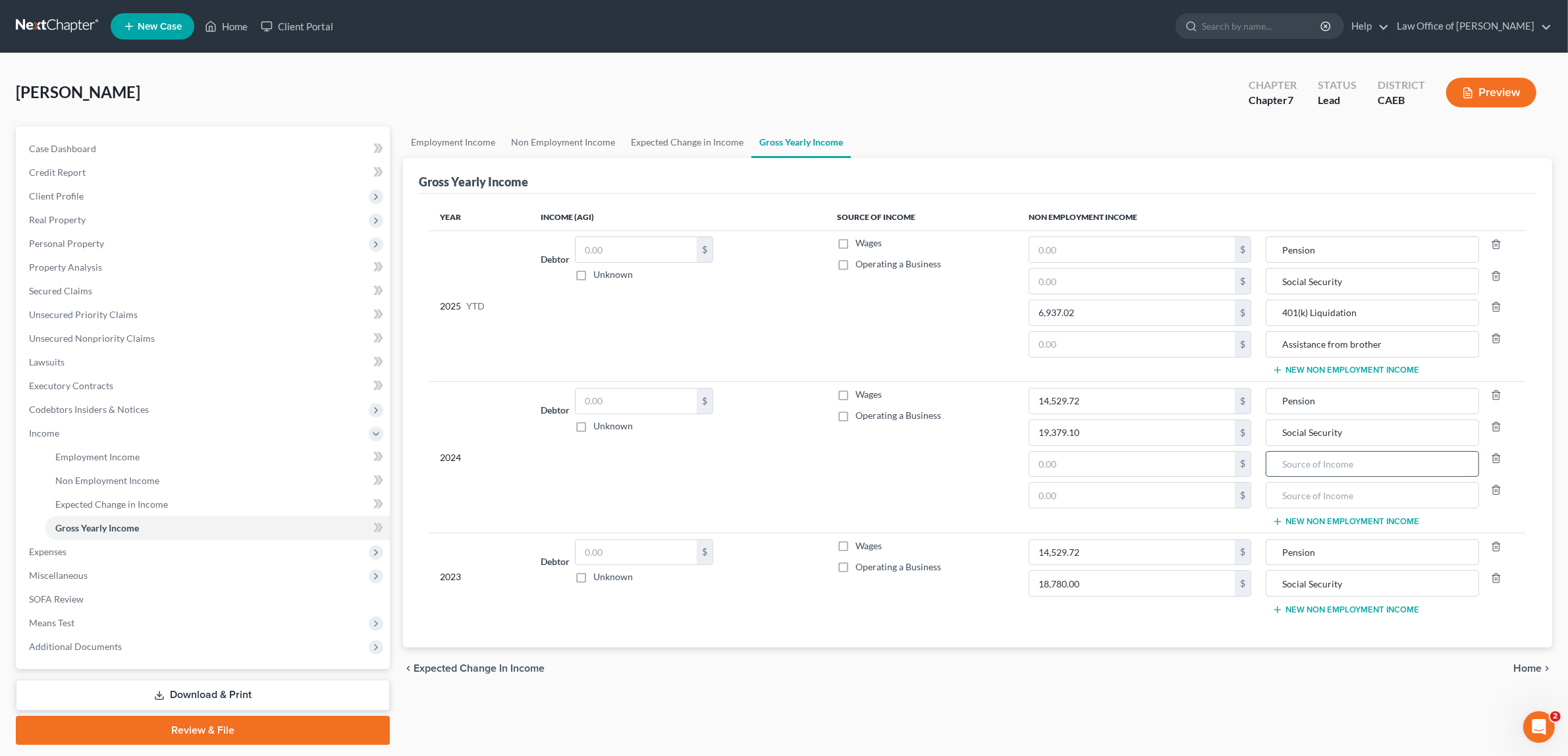
click at [1272, 516] on button "New Non Employment Income" at bounding box center [1345, 521] width 147 height 10
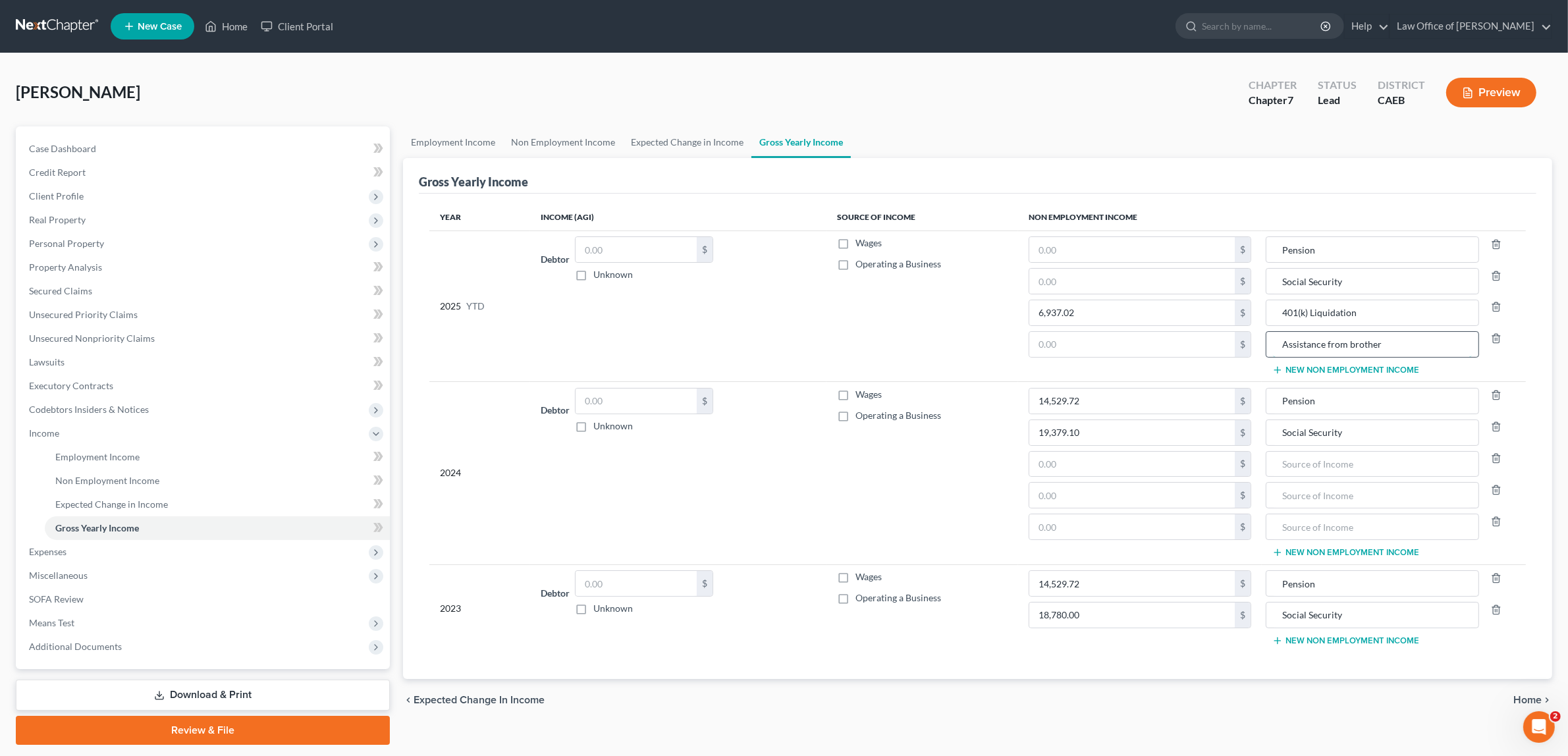
drag, startPoint x: 1406, startPoint y: 346, endPoint x: 1271, endPoint y: 345, distance: 135.0
click at [1273, 345] on input "Assistance from brother" at bounding box center [1372, 345] width 199 height 25
click at [1318, 465] on input "text" at bounding box center [1372, 464] width 199 height 25
paste input "Assistance from brother"
type input "Assistance from brother"
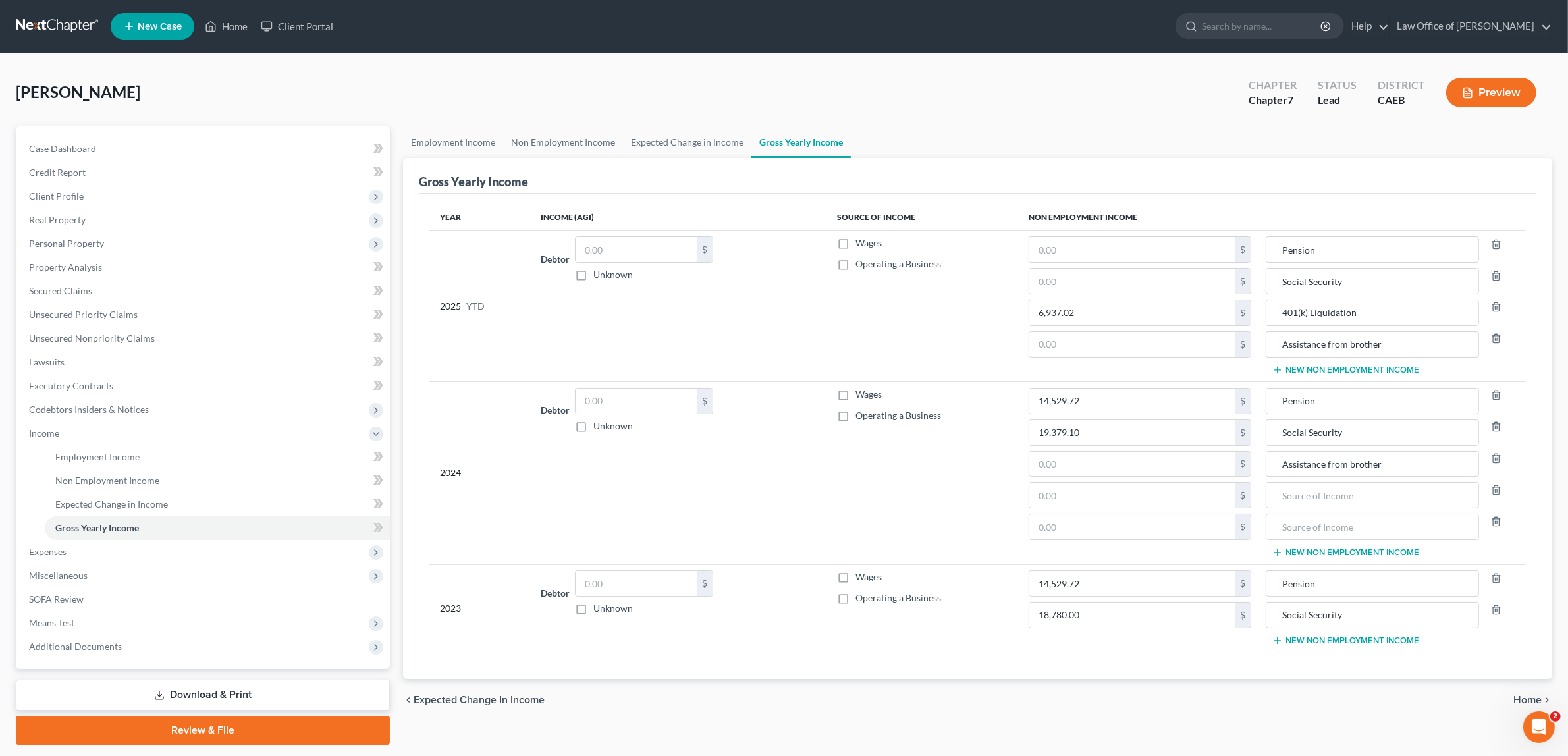
click at [1496, 517] on div at bounding box center [1501, 526] width 43 height 26
click at [1494, 522] on icon "button" at bounding box center [1496, 521] width 6 height 8
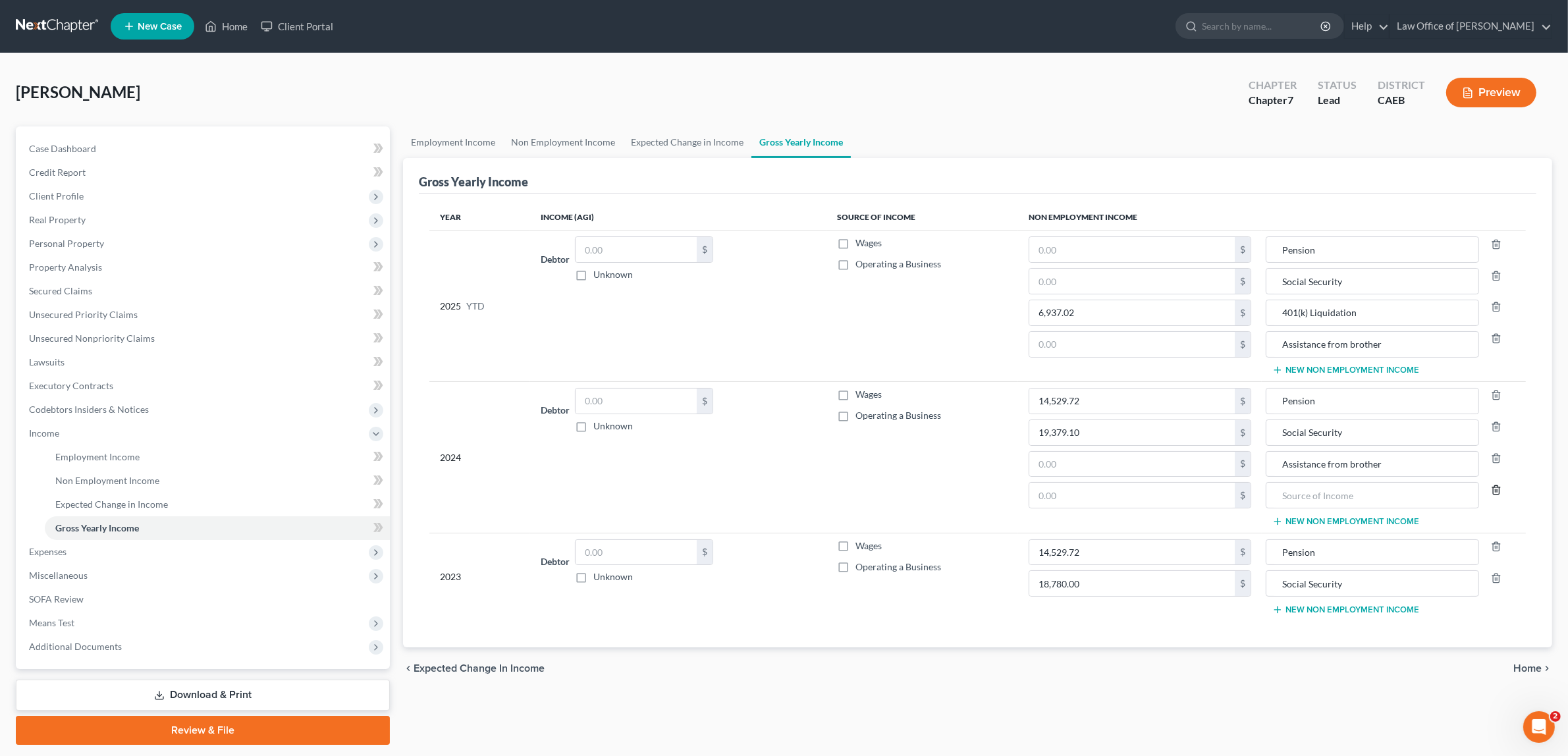
click at [1492, 492] on icon "button" at bounding box center [1496, 490] width 10 height 10
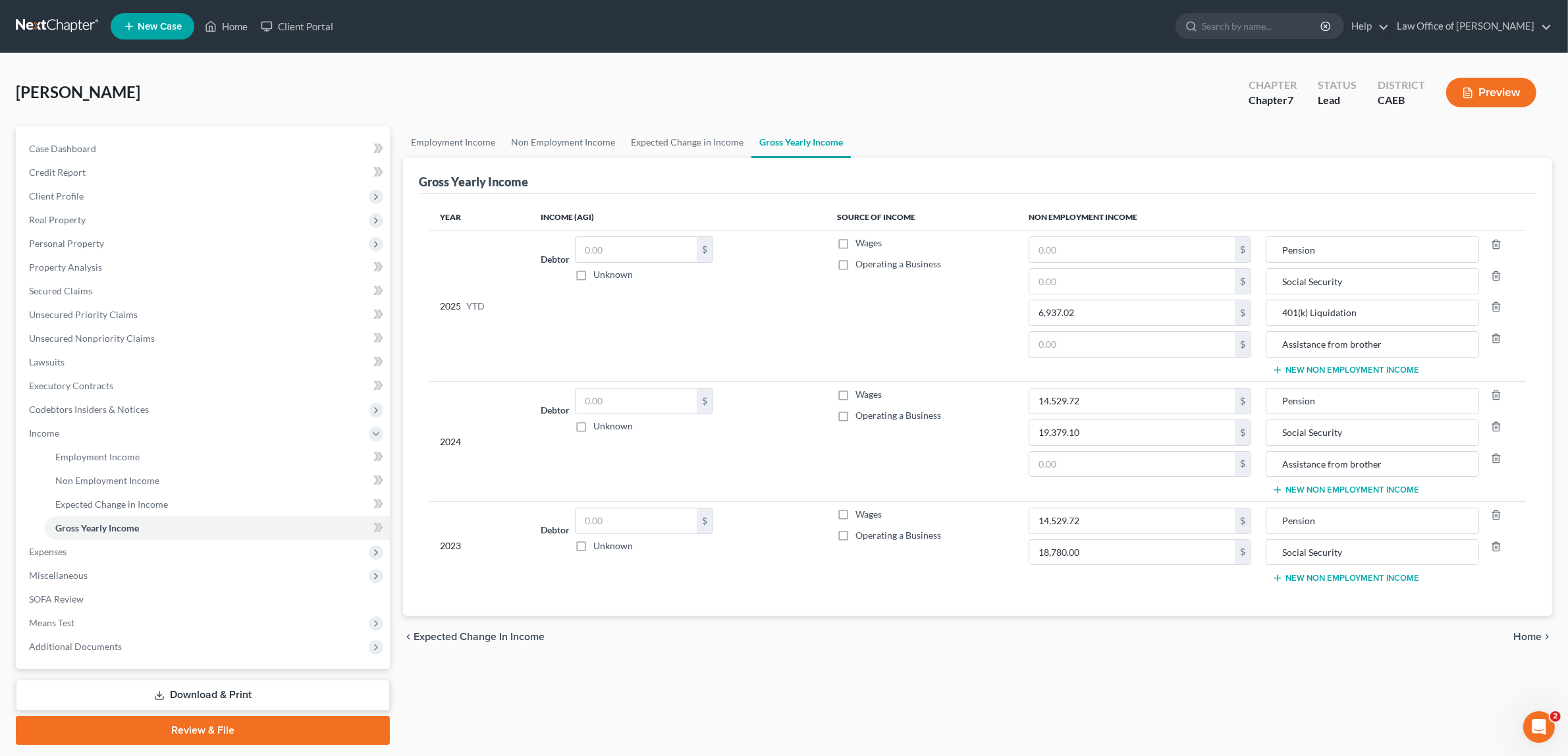
click at [1355, 577] on button "New Non Employment Income" at bounding box center [1345, 578] width 147 height 10
paste input "Assistance from brother"
type input "Assistance from brother"
click at [1526, 667] on span "Home" at bounding box center [1528, 668] width 29 height 10
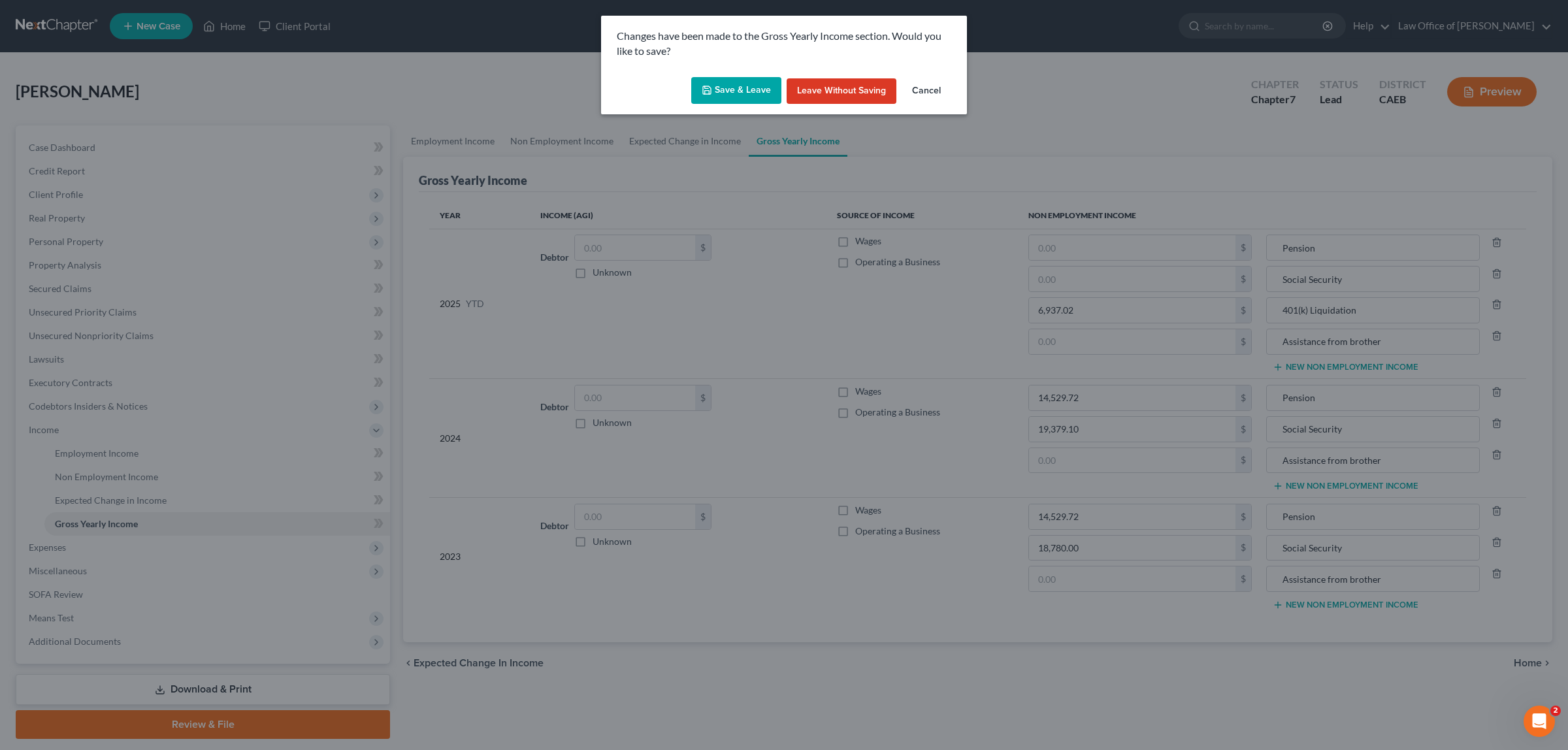
click at [743, 89] on button "Save & Leave" at bounding box center [736, 90] width 90 height 28
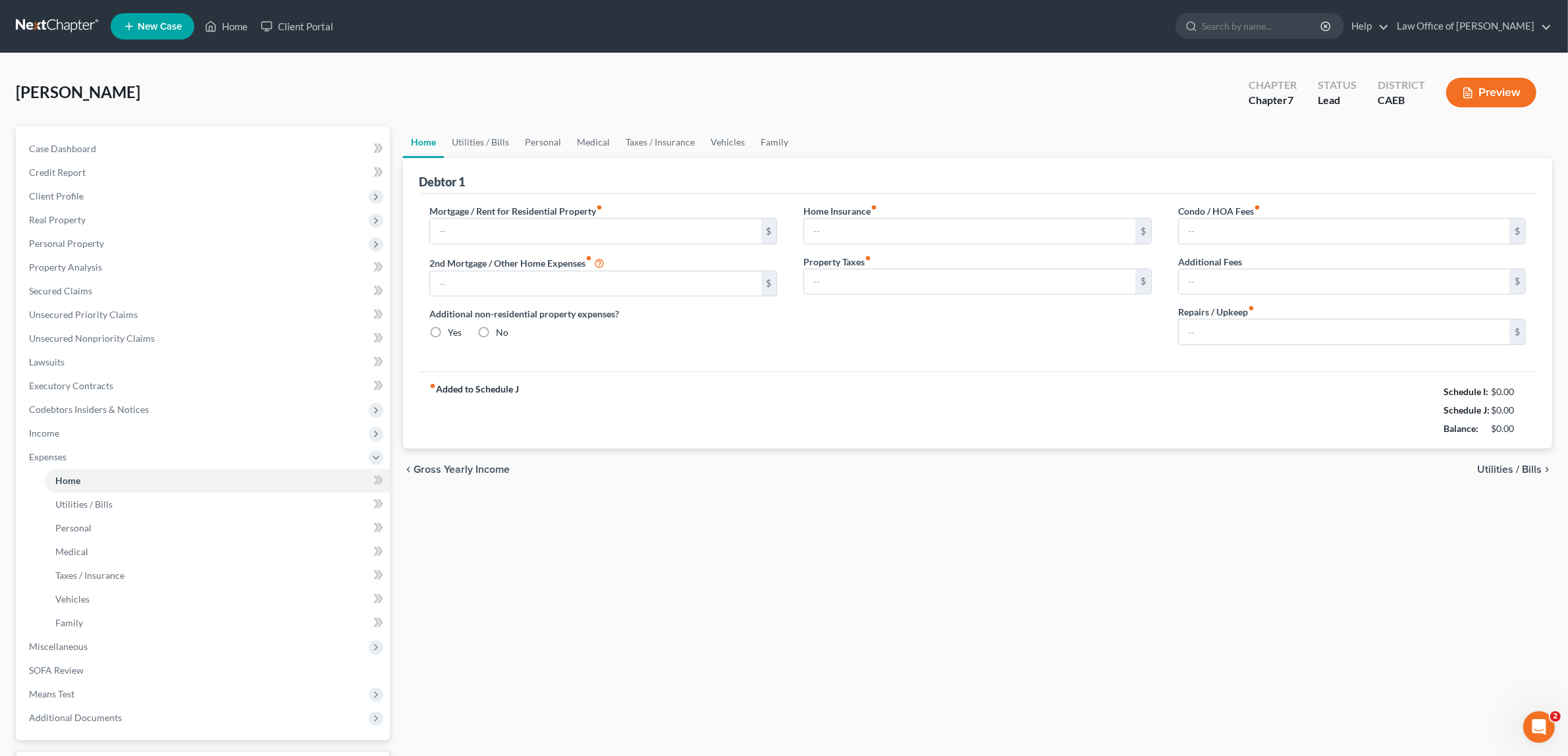
type input "987.00"
type input "0.00"
radio input "true"
type input "80.00"
type input "17.00"
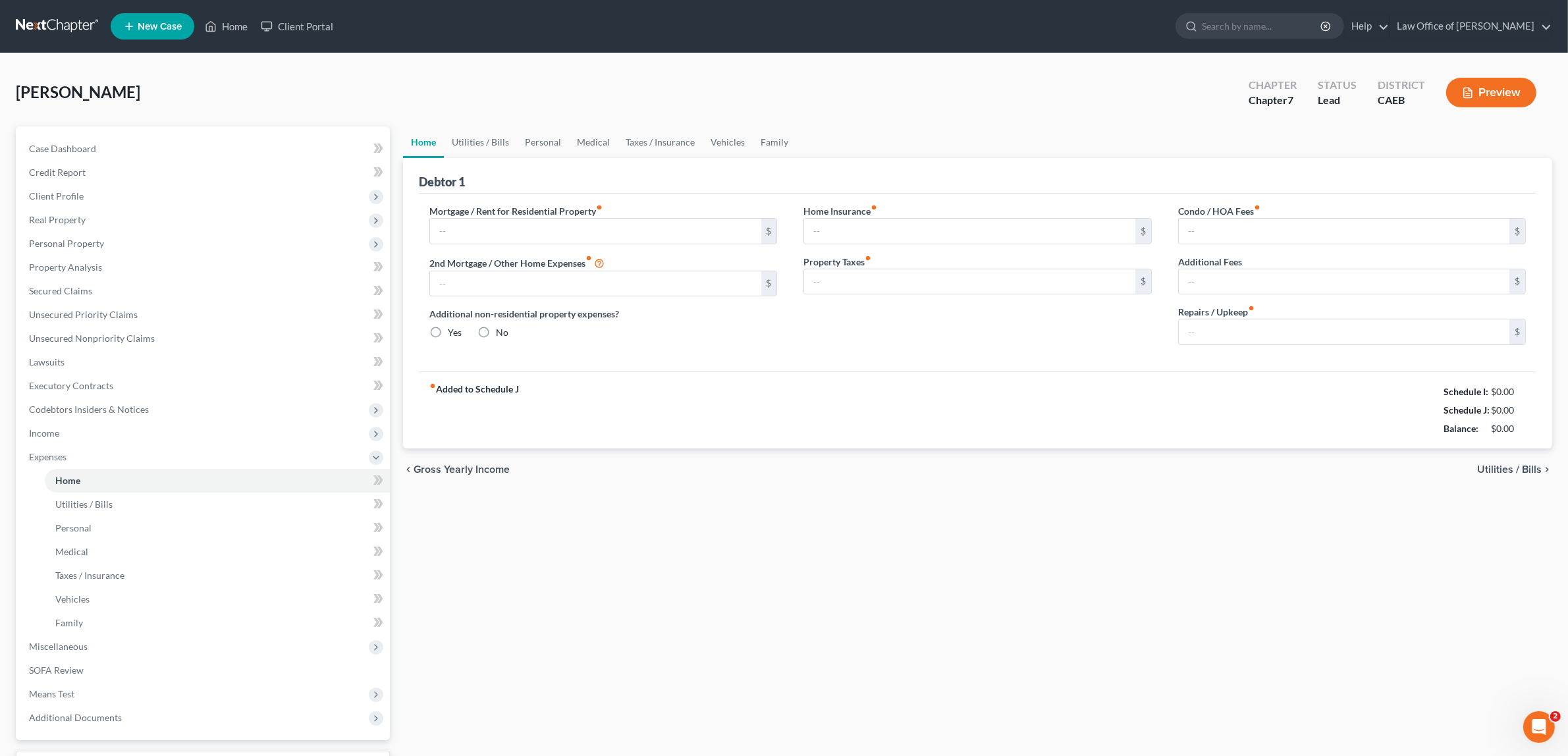
type input "0.00"
type input "250.00"
click at [63, 432] on span "Income" at bounding box center [204, 433] width 372 height 24
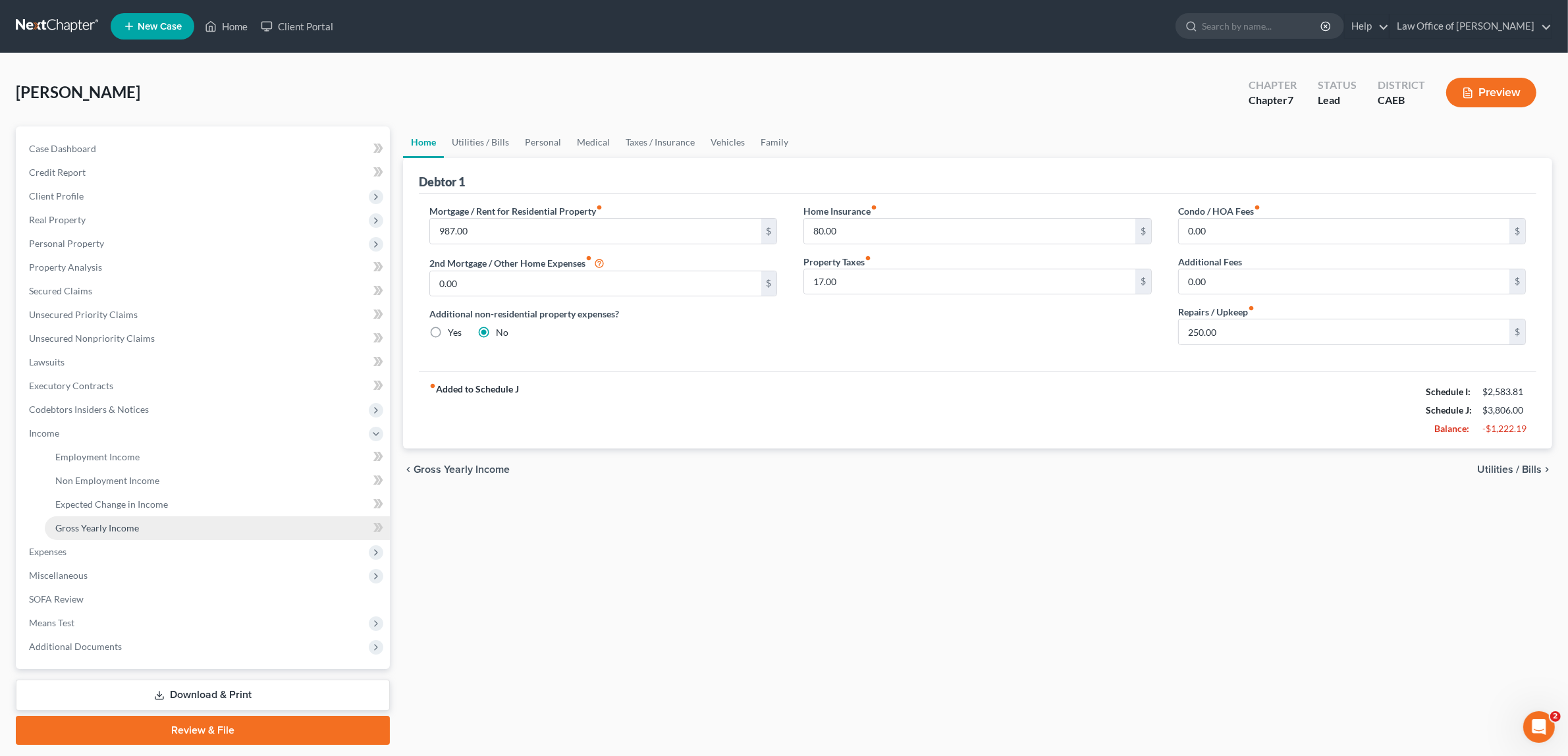
click at [99, 522] on span "Gross Yearly Income" at bounding box center [97, 527] width 83 height 11
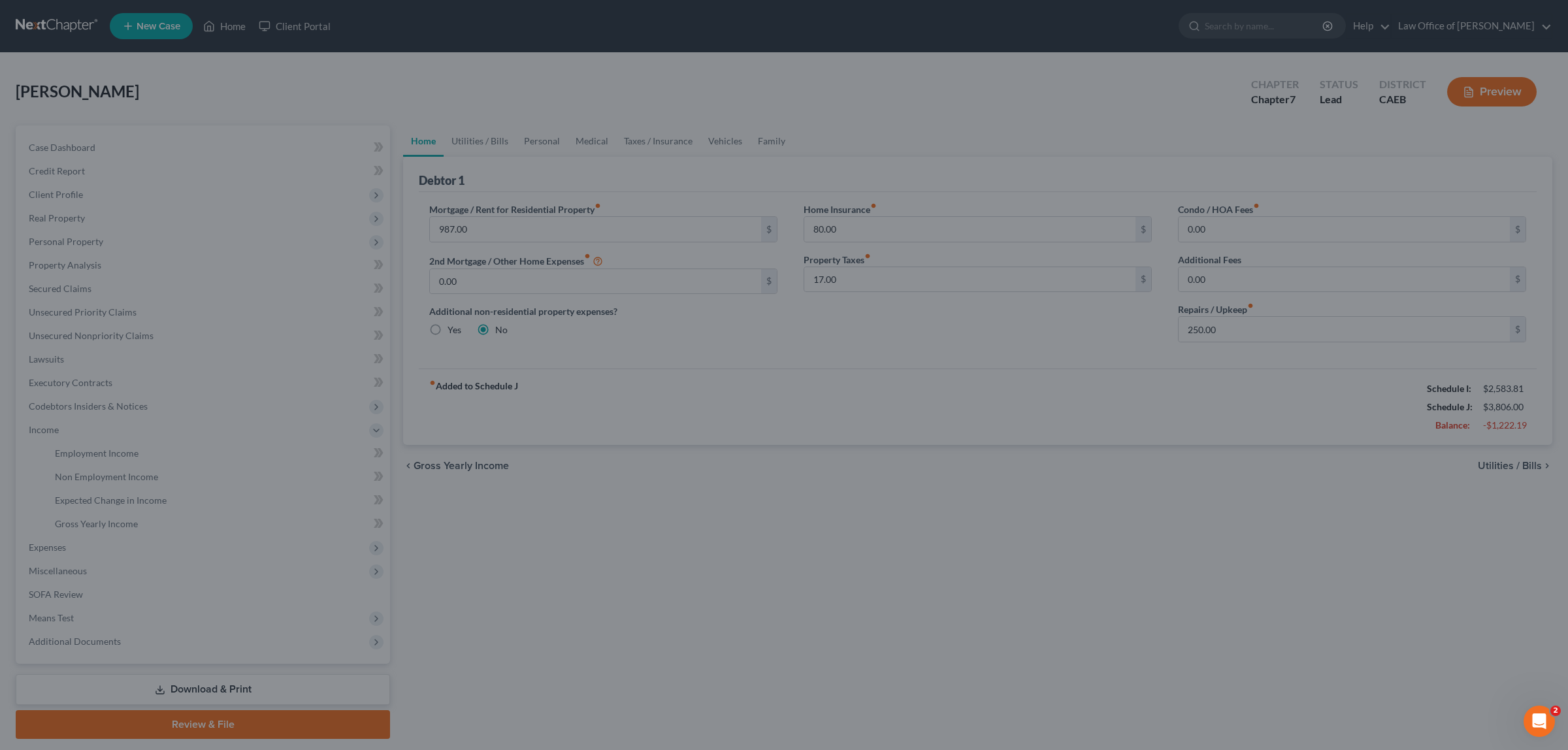
click at [235, 26] on div at bounding box center [784, 375] width 1568 height 750
click at [1536, 717] on icon "Open Intercom Messenger" at bounding box center [1538, 720] width 22 height 22
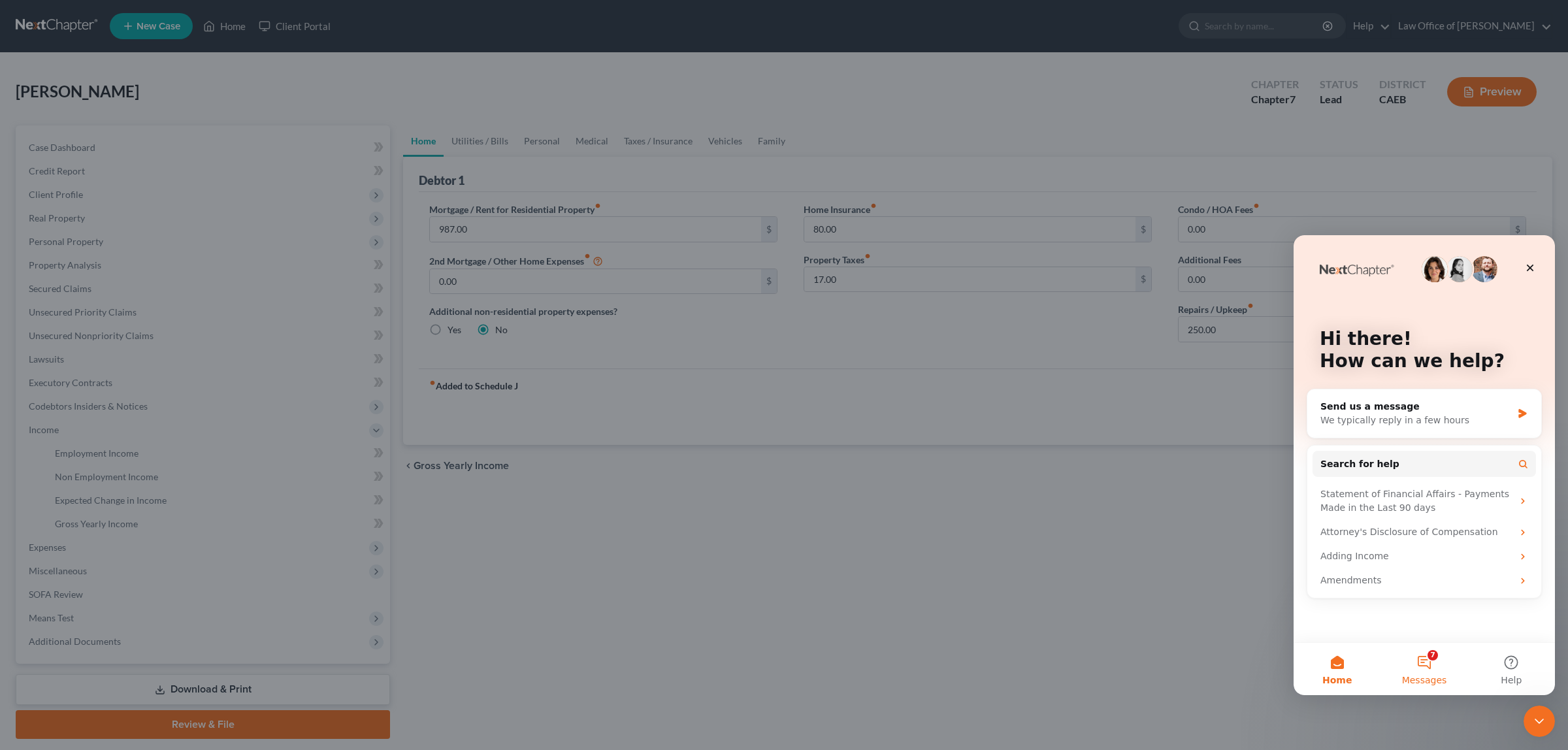
click at [1428, 650] on button "7 Messages" at bounding box center [1424, 669] width 87 height 52
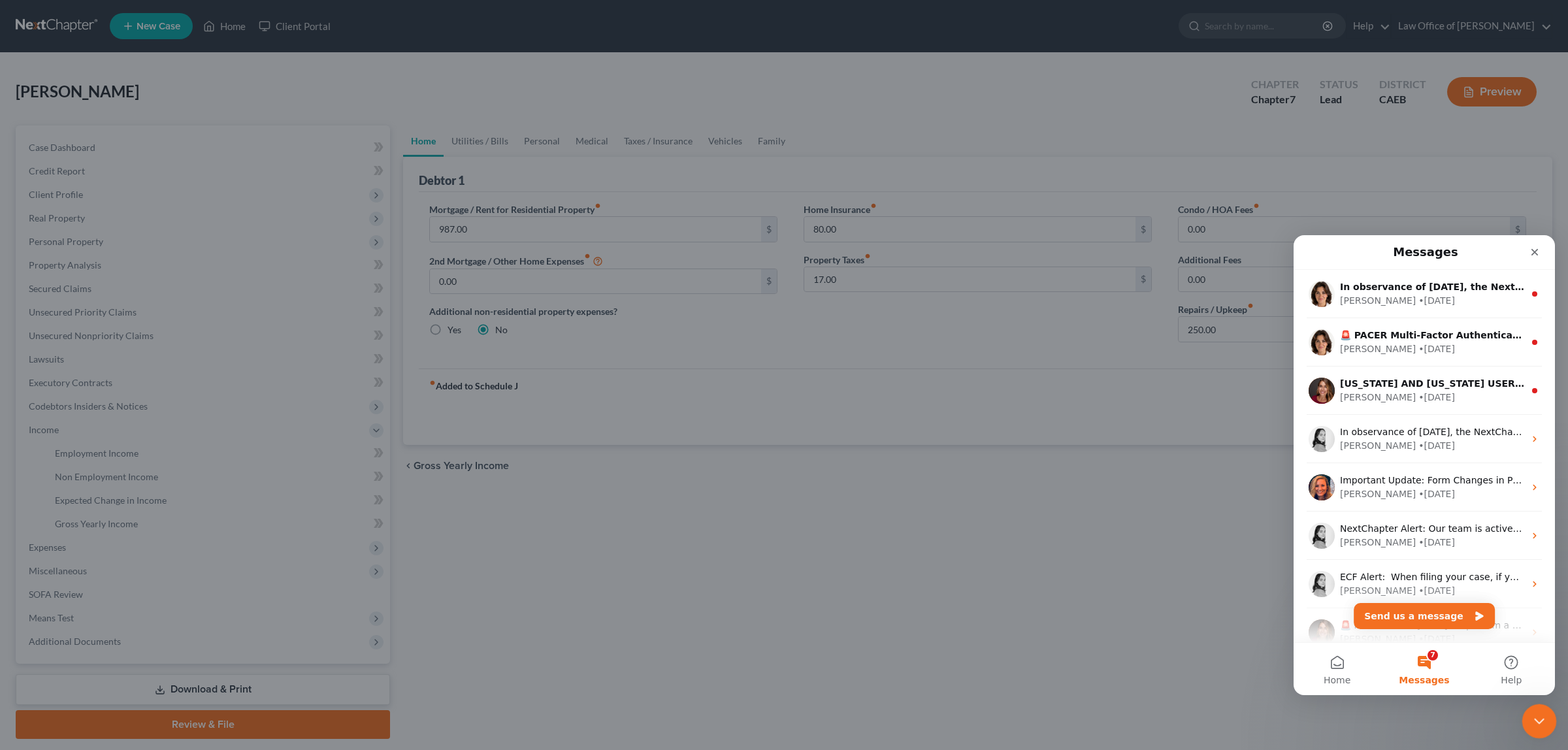
click at [1539, 712] on icon "Close Intercom Messenger" at bounding box center [1537, 719] width 16 height 16
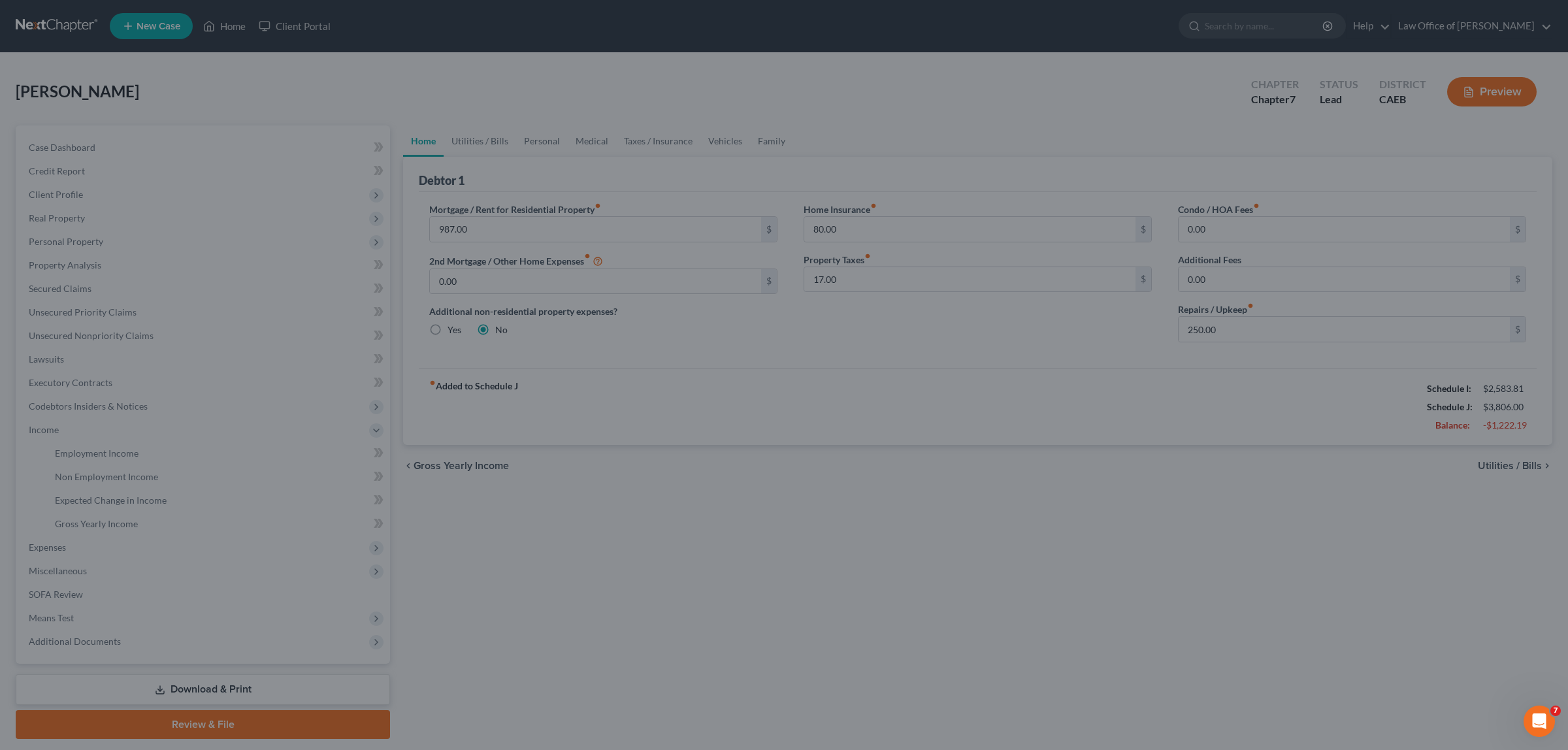
click at [1479, 95] on div at bounding box center [784, 375] width 1568 height 750
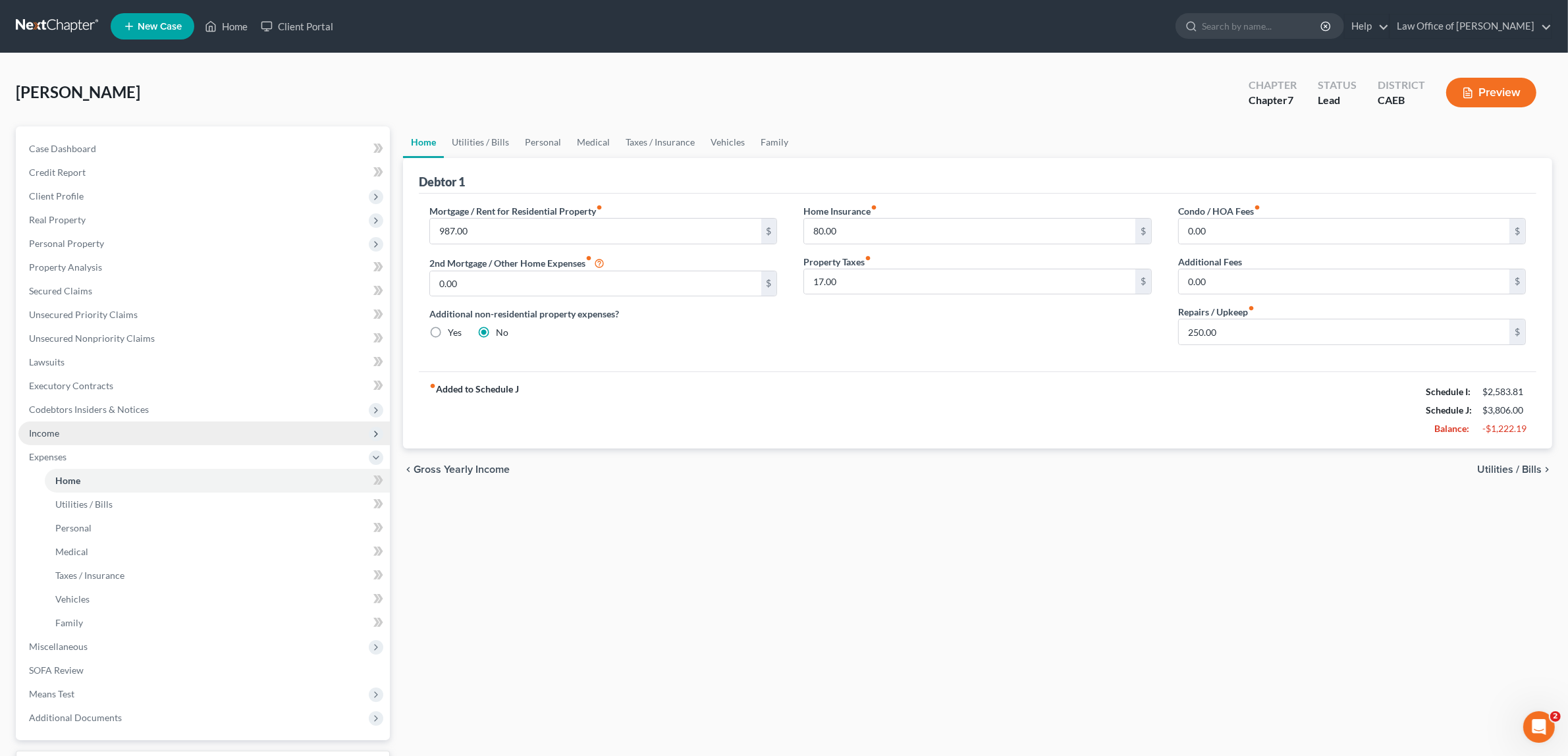
click at [63, 421] on span "Income" at bounding box center [204, 433] width 372 height 24
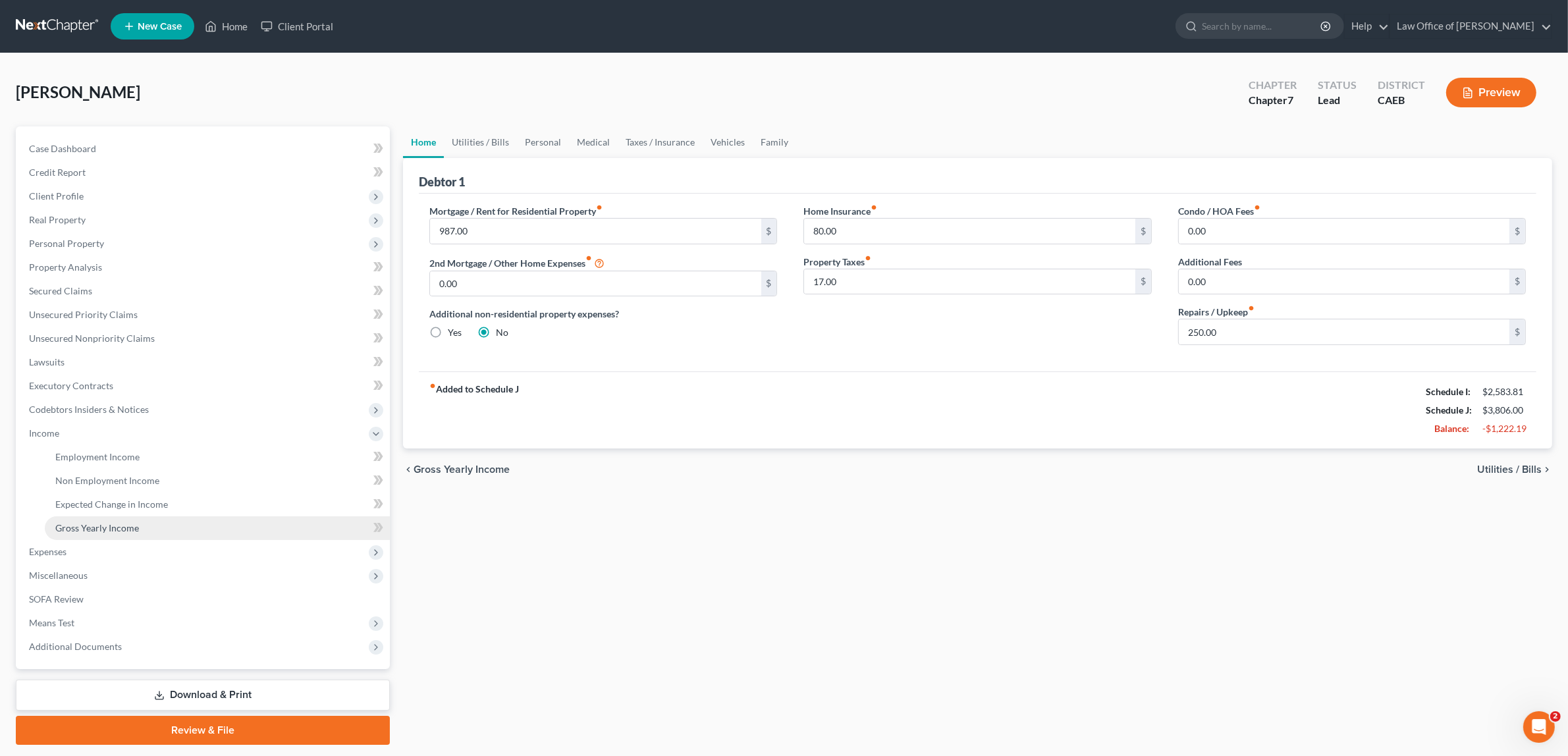
click at [131, 517] on link "Gross Yearly Income" at bounding box center [217, 528] width 345 height 24
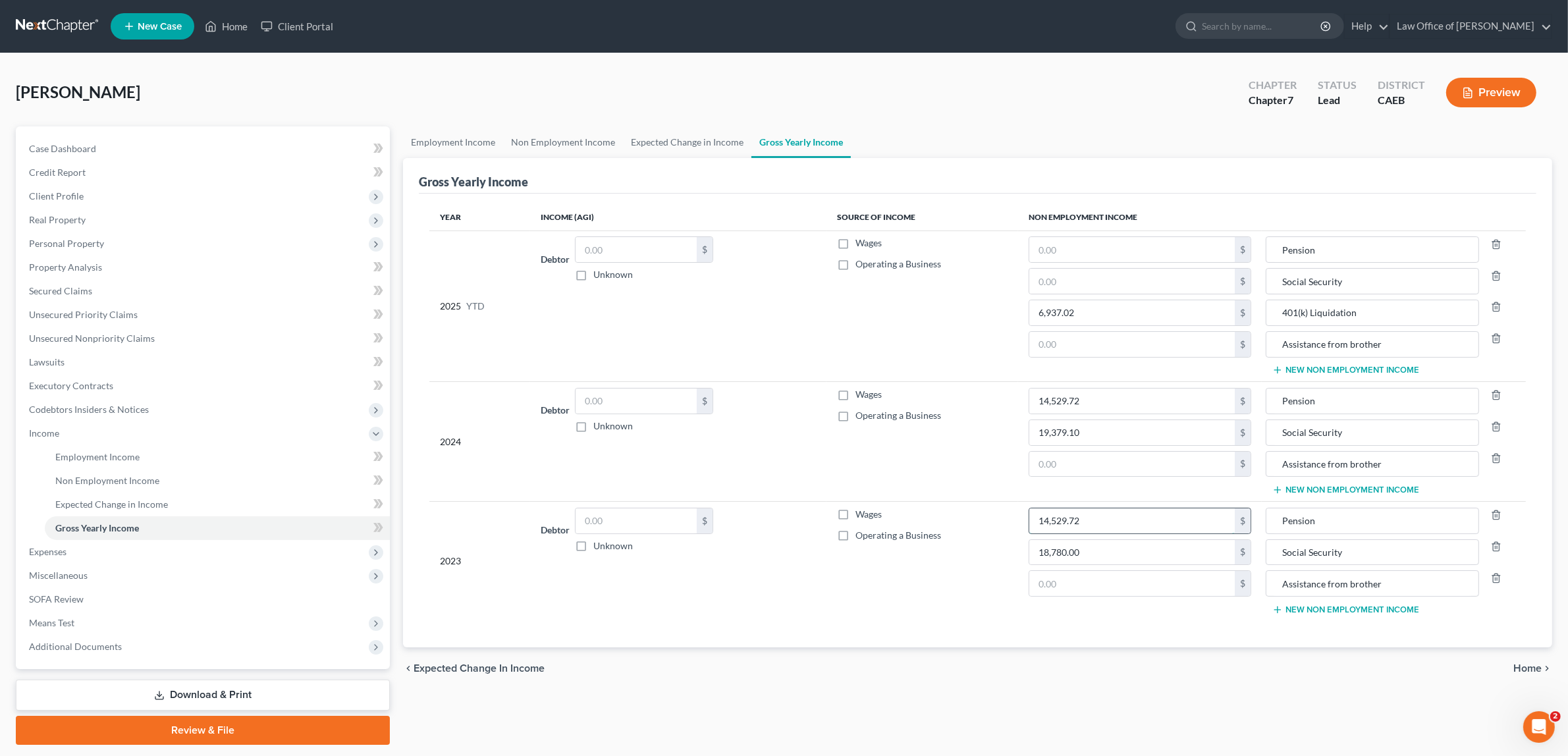
click at [1104, 528] on input "14,529.72" at bounding box center [1132, 521] width 206 height 25
click at [1114, 642] on div "Year Income (AGI) Source of Income Non Employment Income 2025 YTD Debtor $ Unkn…" at bounding box center [978, 421] width 1118 height 453
click at [1482, 88] on button "Preview" at bounding box center [1490, 92] width 90 height 29
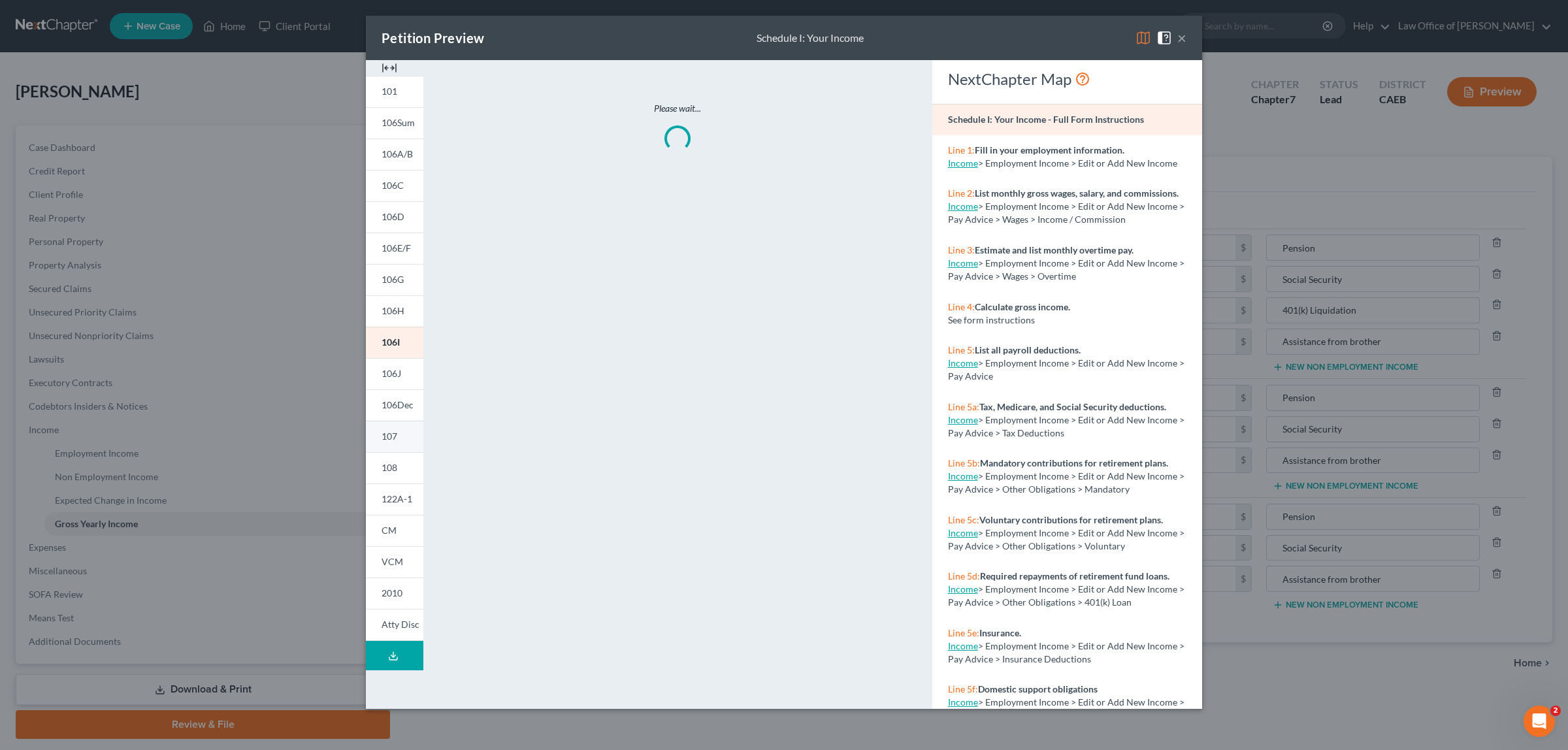
click at [404, 429] on link "107" at bounding box center [394, 436] width 58 height 31
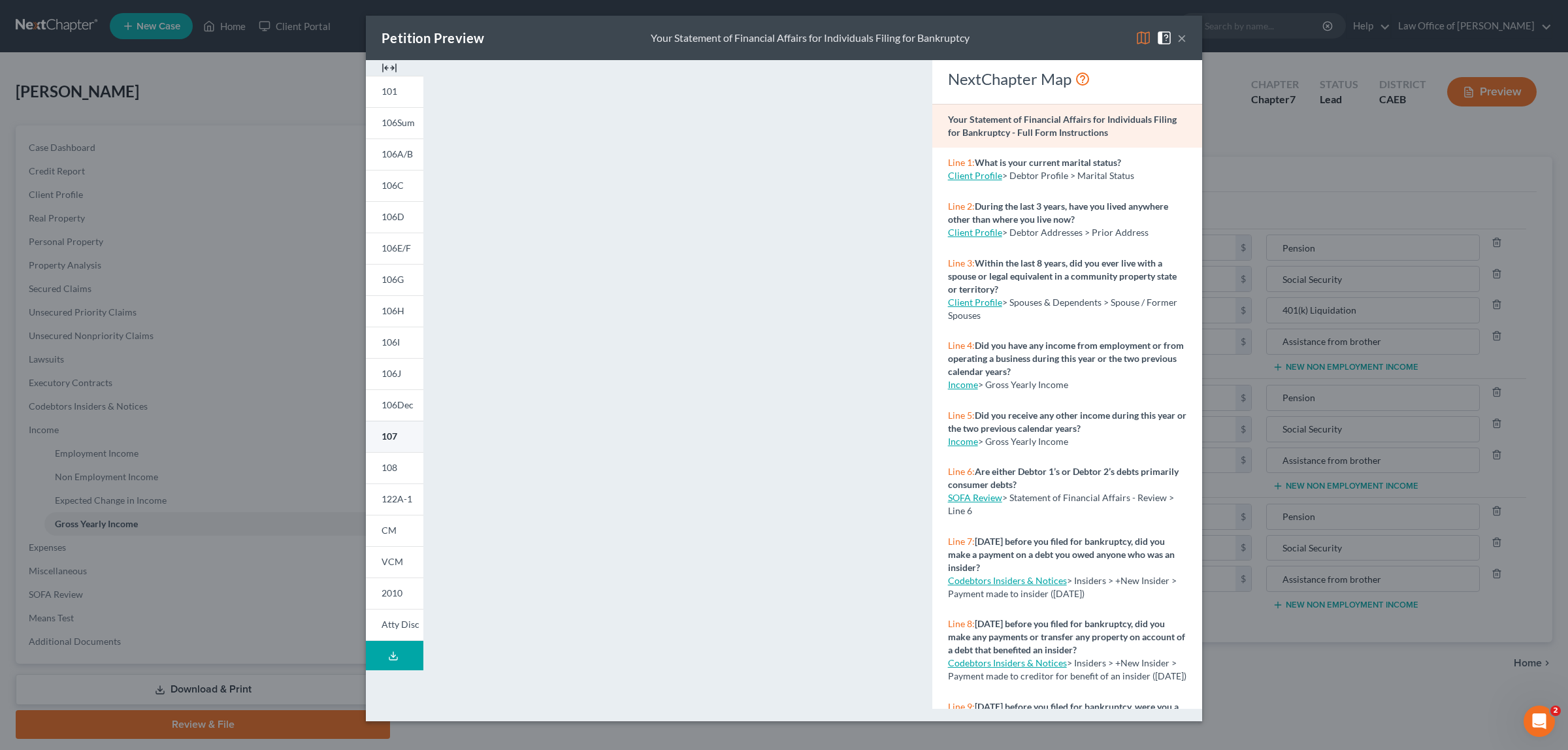
click at [404, 429] on link "107" at bounding box center [394, 436] width 58 height 31
click at [967, 228] on link "Client Profile" at bounding box center [974, 232] width 54 height 11
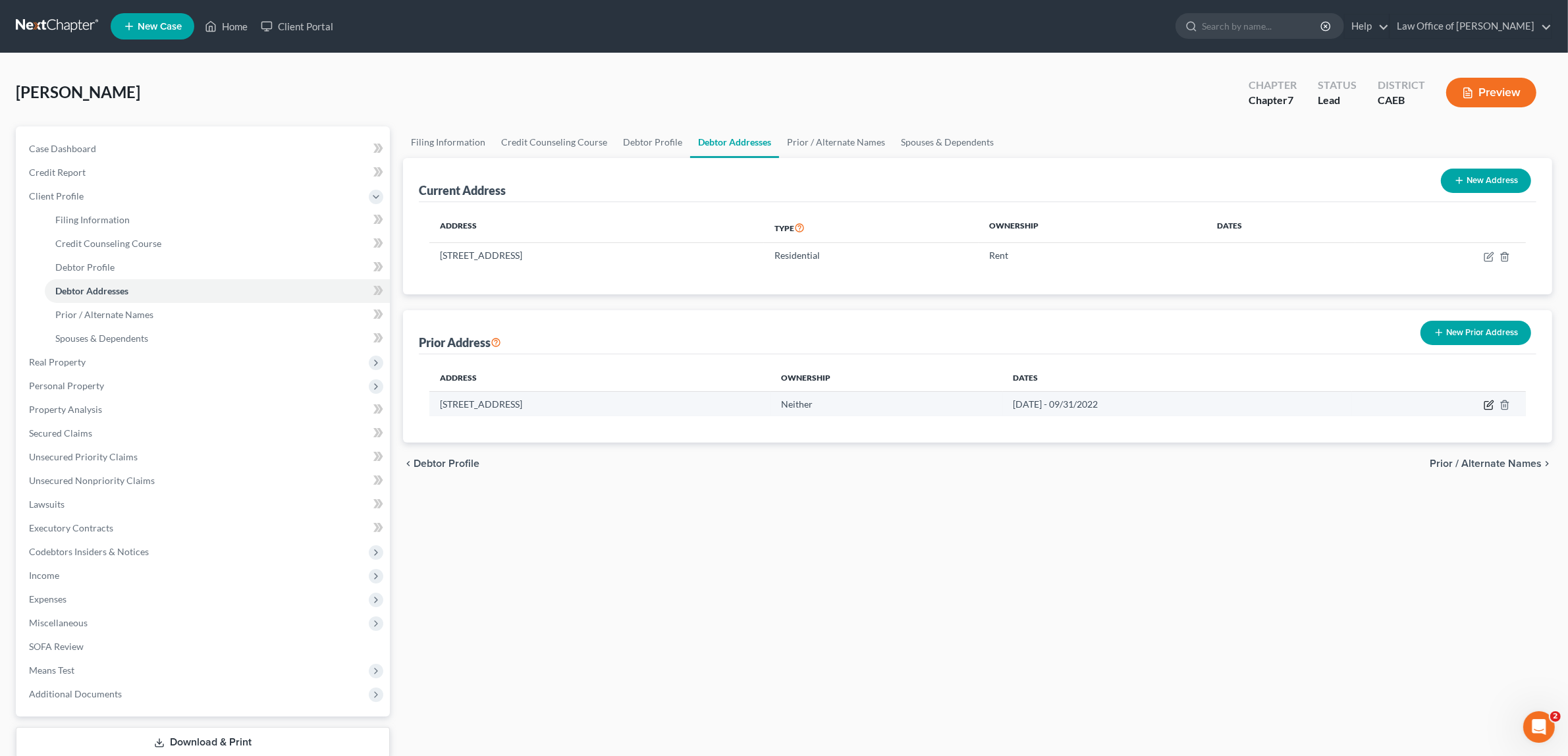
click at [1488, 403] on icon "button" at bounding box center [1489, 405] width 10 height 10
select select "4"
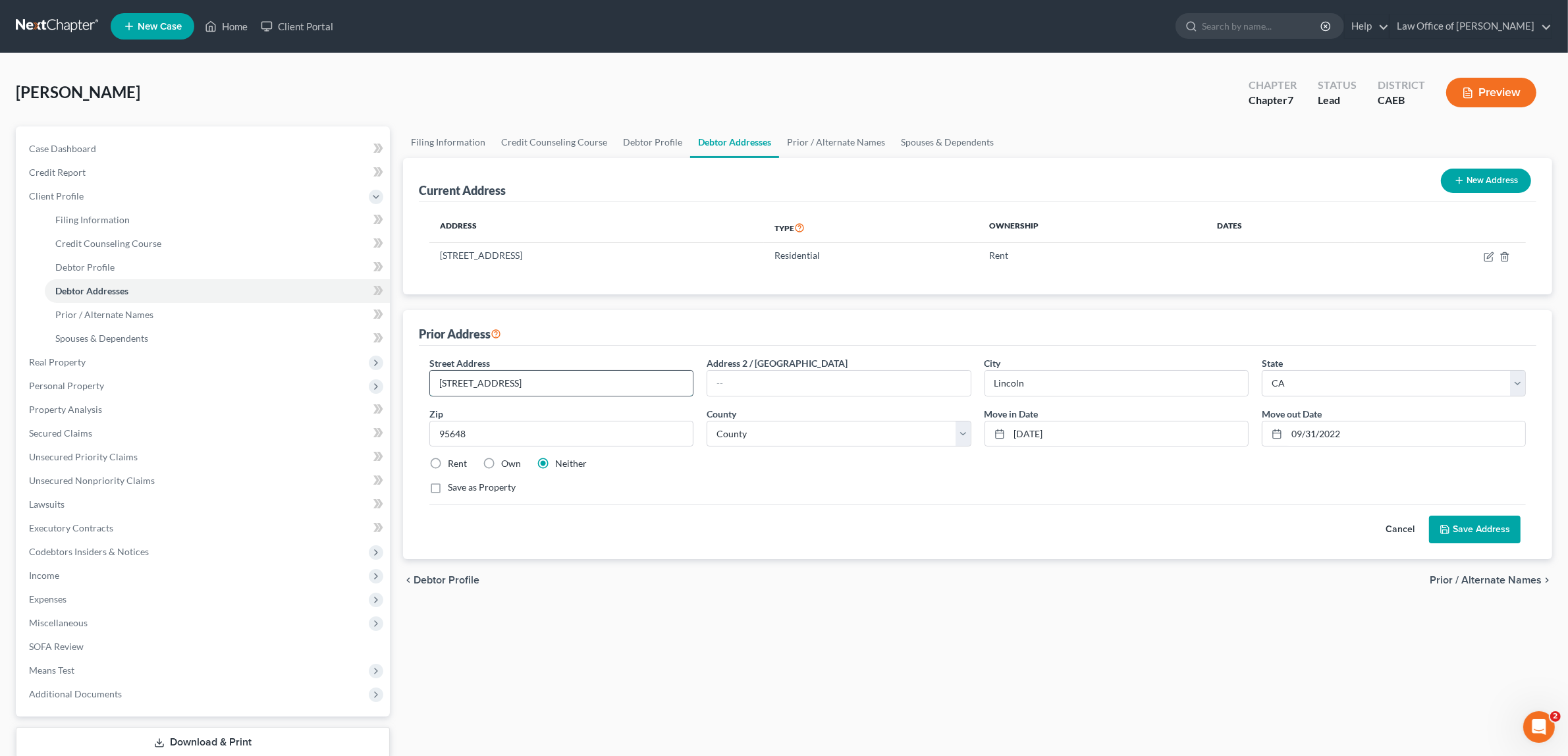
click at [436, 380] on input "[STREET_ADDRESS]" at bounding box center [561, 383] width 263 height 25
select select "30"
click at [1456, 525] on button "Save Address" at bounding box center [1474, 529] width 92 height 28
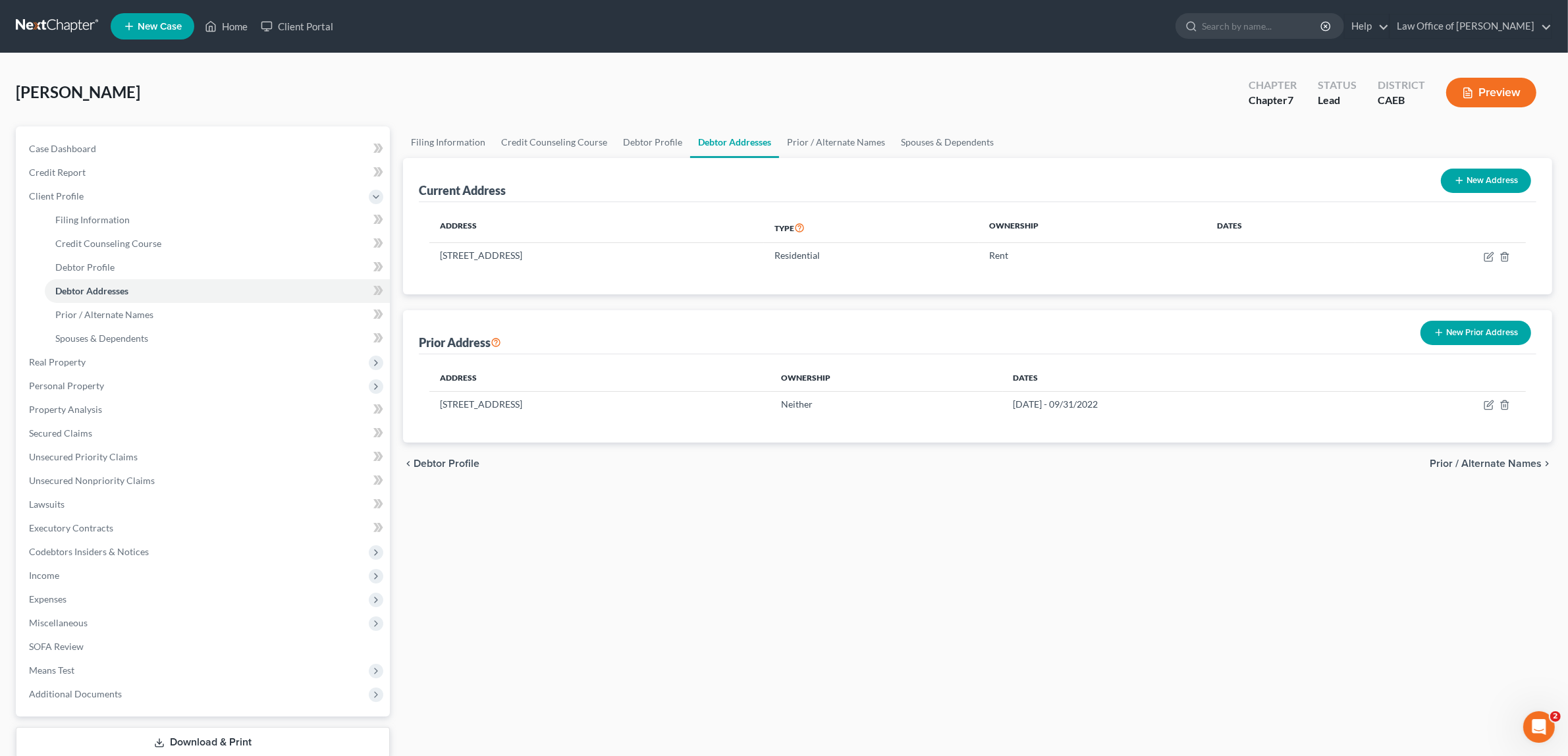
click at [1475, 84] on button "Preview" at bounding box center [1490, 92] width 90 height 29
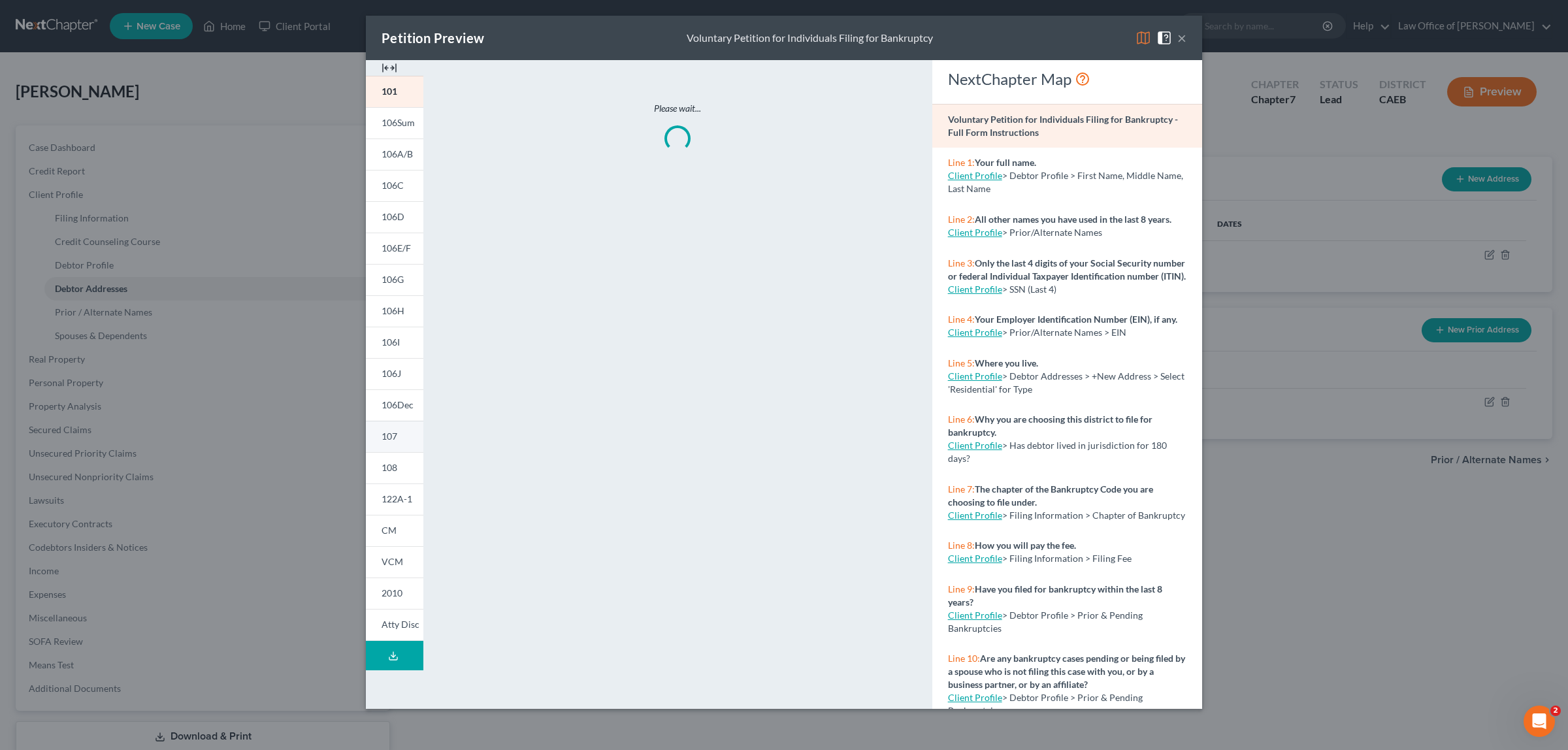
click at [399, 438] on link "107" at bounding box center [394, 436] width 58 height 31
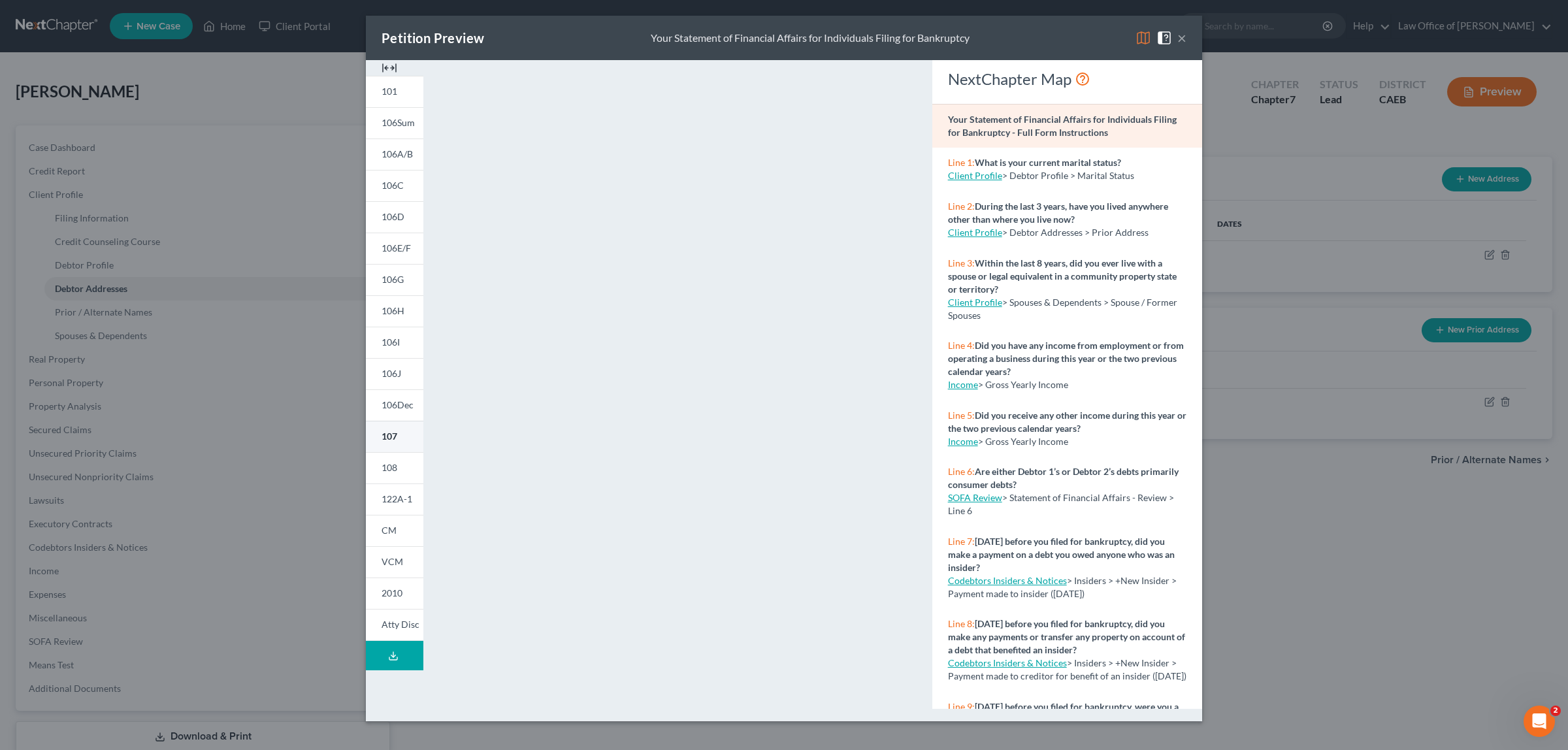
click at [399, 438] on link "107" at bounding box center [394, 436] width 58 height 31
click at [1183, 36] on button "×" at bounding box center [1182, 38] width 9 height 16
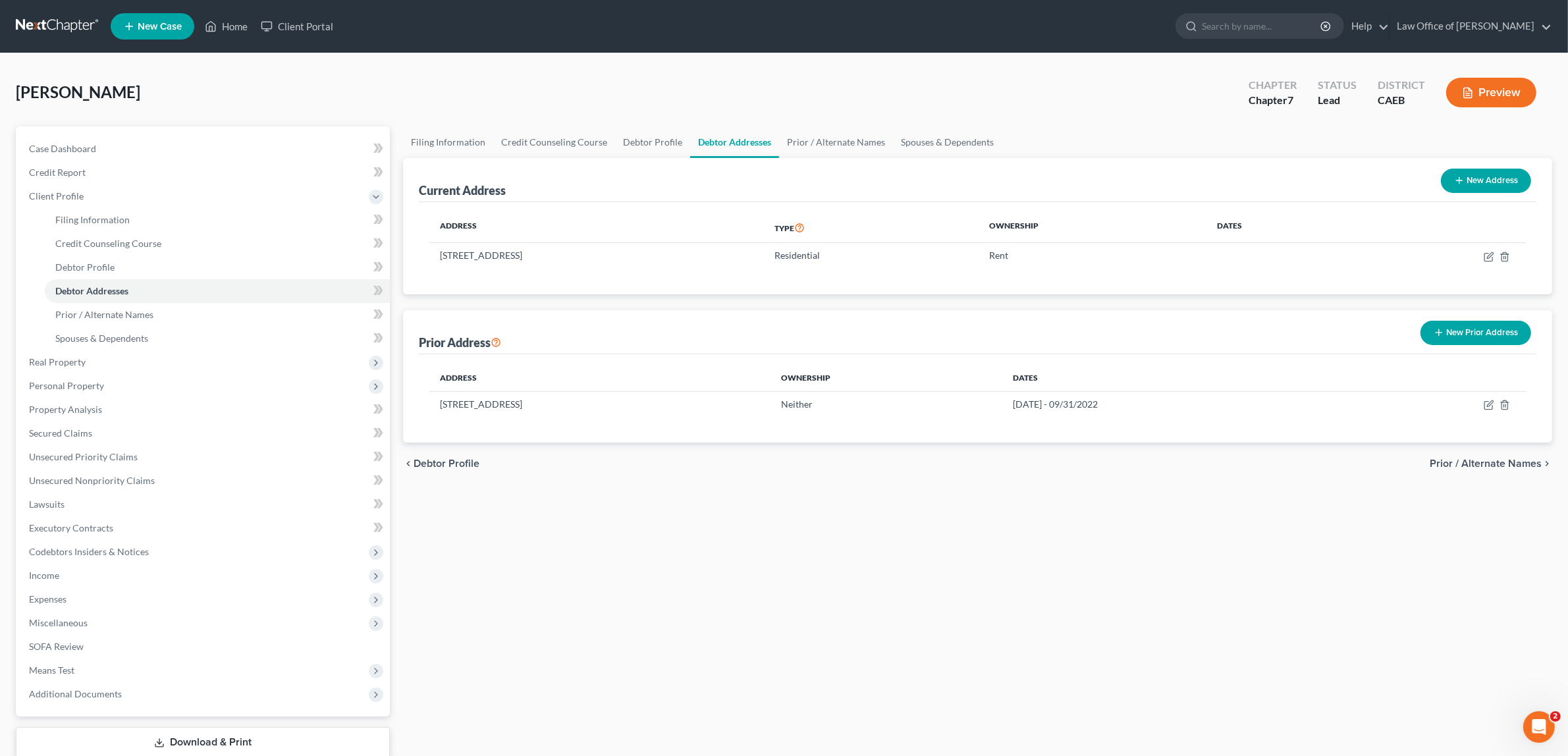
click at [1487, 458] on span "Prior / Alternate Names" at bounding box center [1485, 464] width 112 height 10
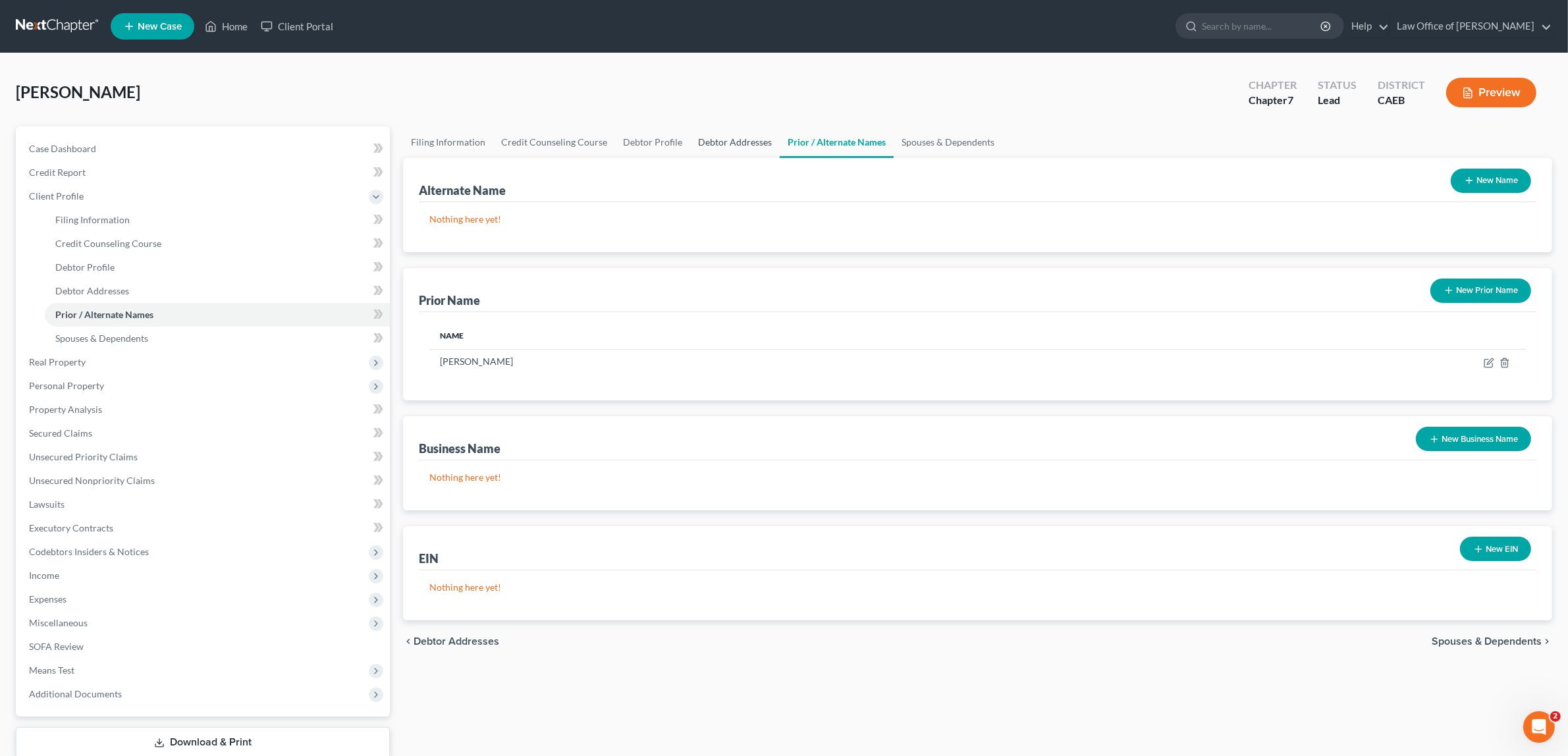
click at [729, 136] on link "Debtor Addresses" at bounding box center [735, 142] width 89 height 31
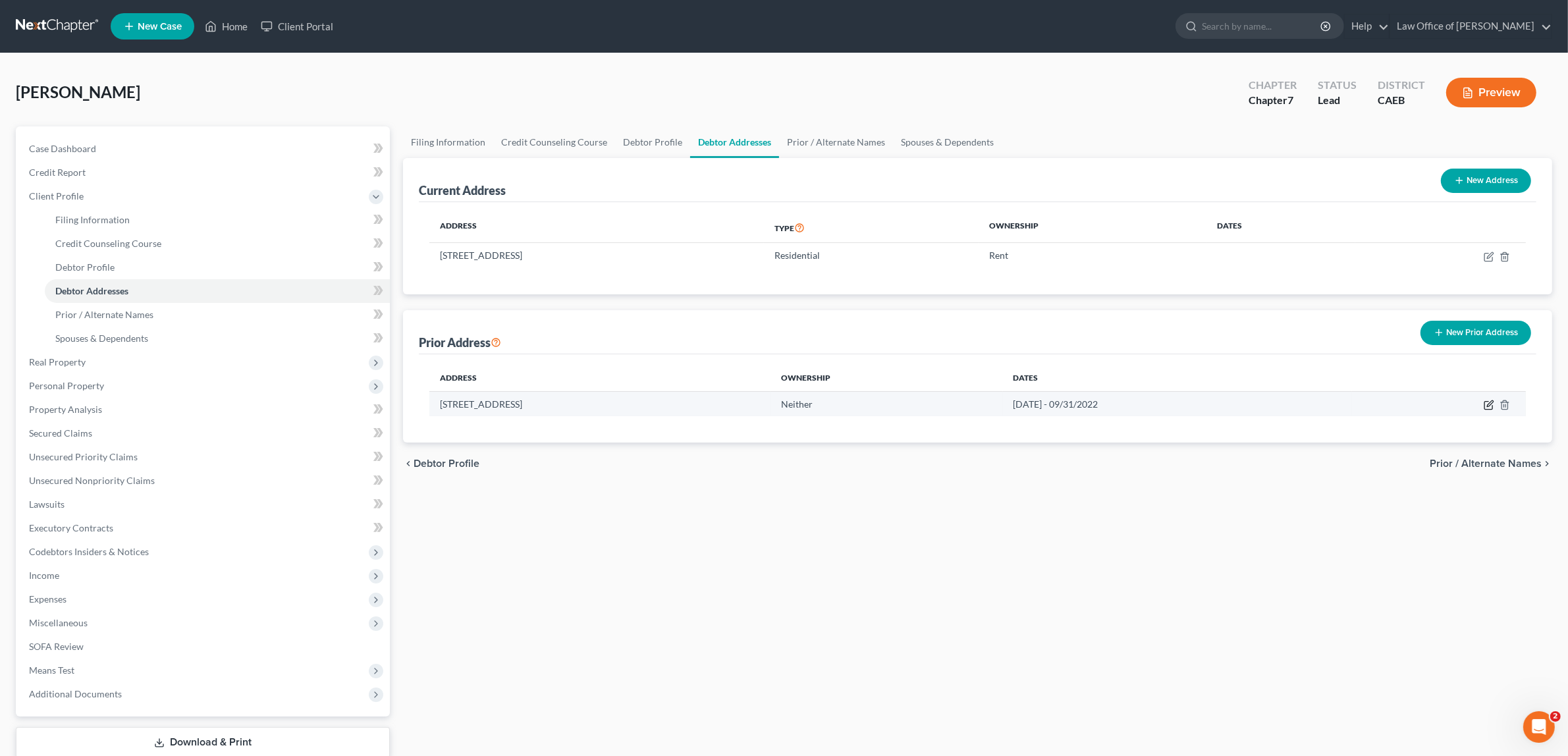
click at [1488, 402] on icon "button" at bounding box center [1489, 405] width 10 height 10
select select "4"
select select "30"
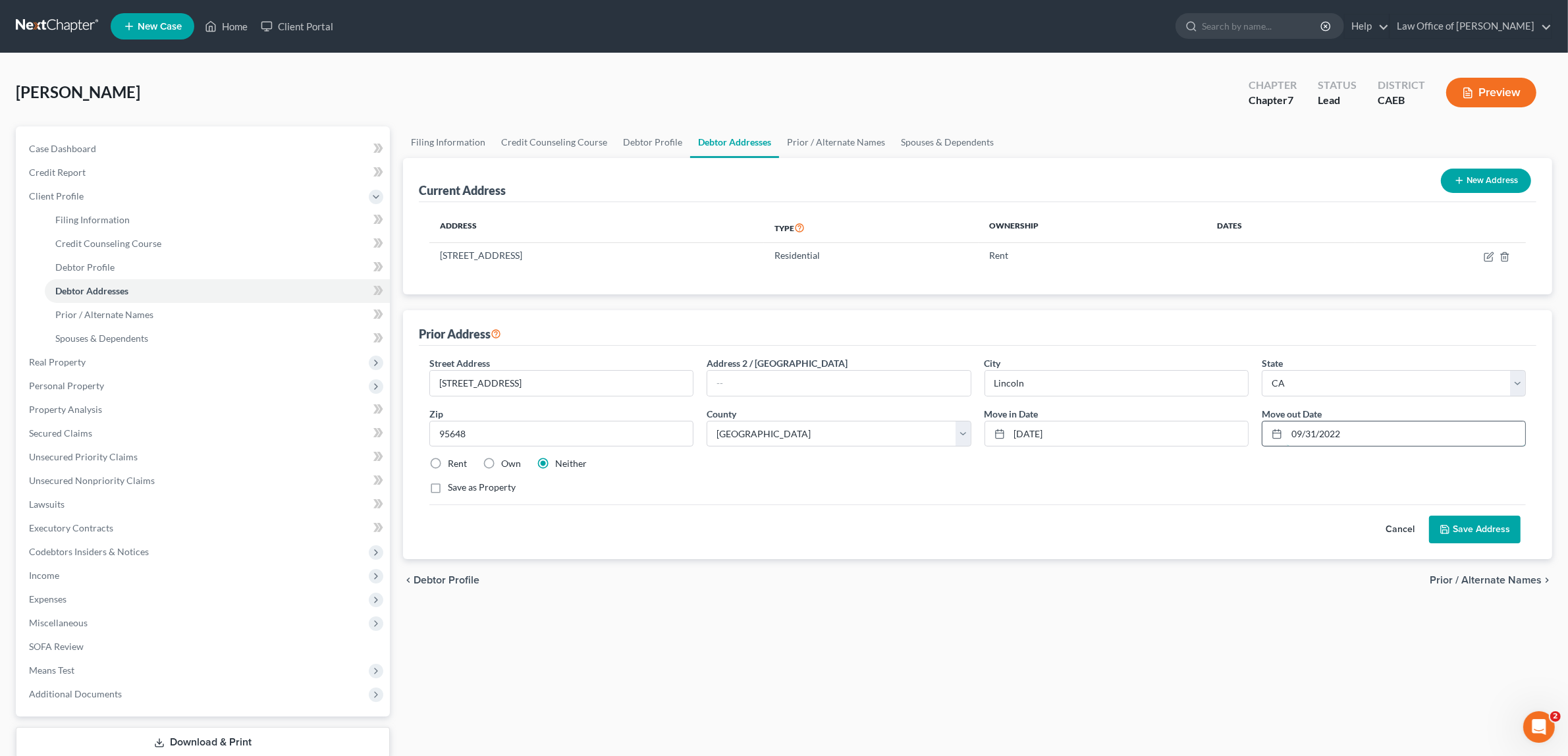
drag, startPoint x: 1359, startPoint y: 432, endPoint x: 1269, endPoint y: 437, distance: 90.1
click at [1269, 437] on div "09/31/2022" at bounding box center [1393, 433] width 264 height 26
drag, startPoint x: 1093, startPoint y: 426, endPoint x: 964, endPoint y: 441, distance: 129.9
click at [964, 441] on div "Street Address * [STREET_ADDRESS] * [GEOGRAPHIC_DATA] * State [US_STATE] AK AR …" at bounding box center [978, 431] width 1109 height 149
click at [1470, 523] on button "Save Address" at bounding box center [1474, 529] width 92 height 28
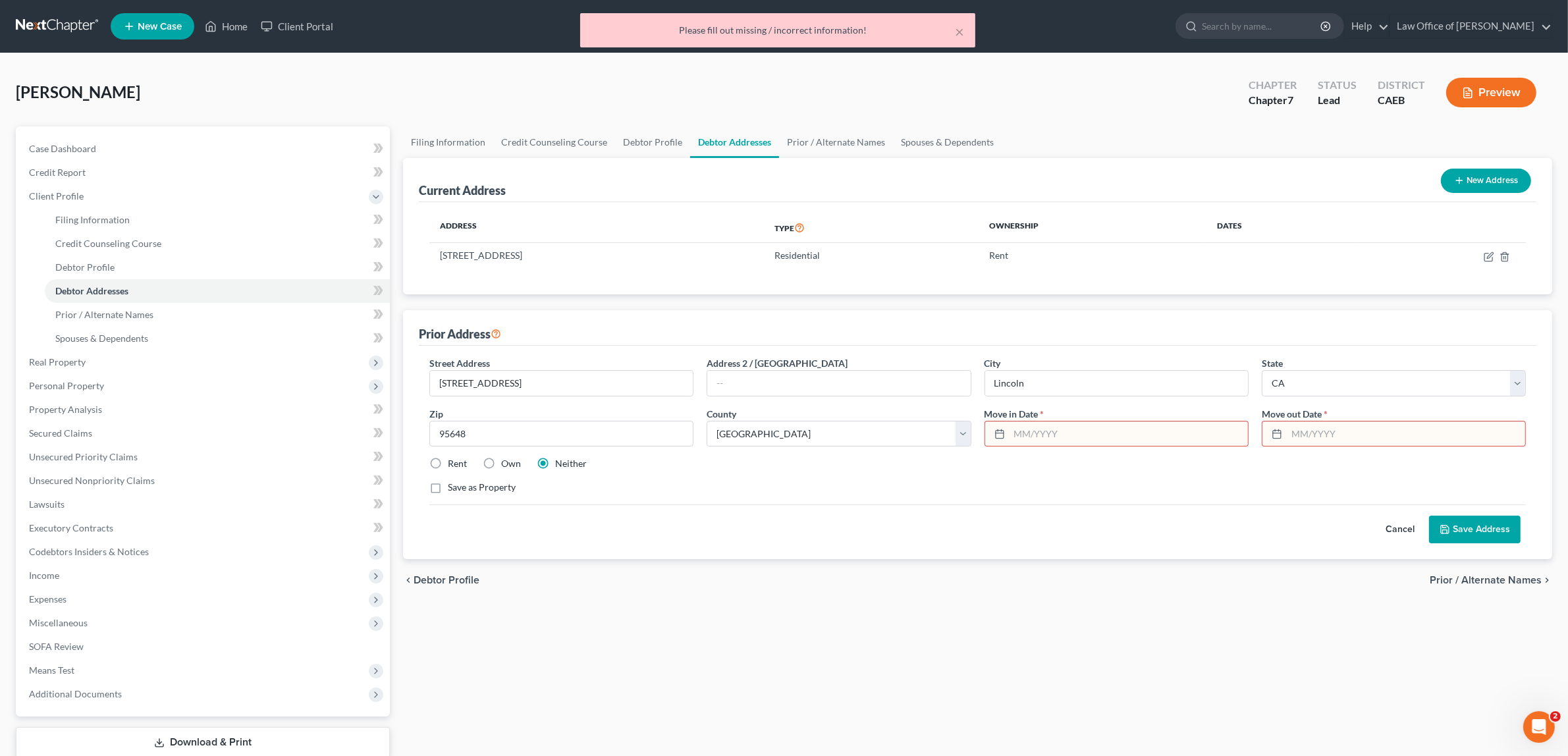
click at [1114, 430] on input "text" at bounding box center [1129, 434] width 239 height 25
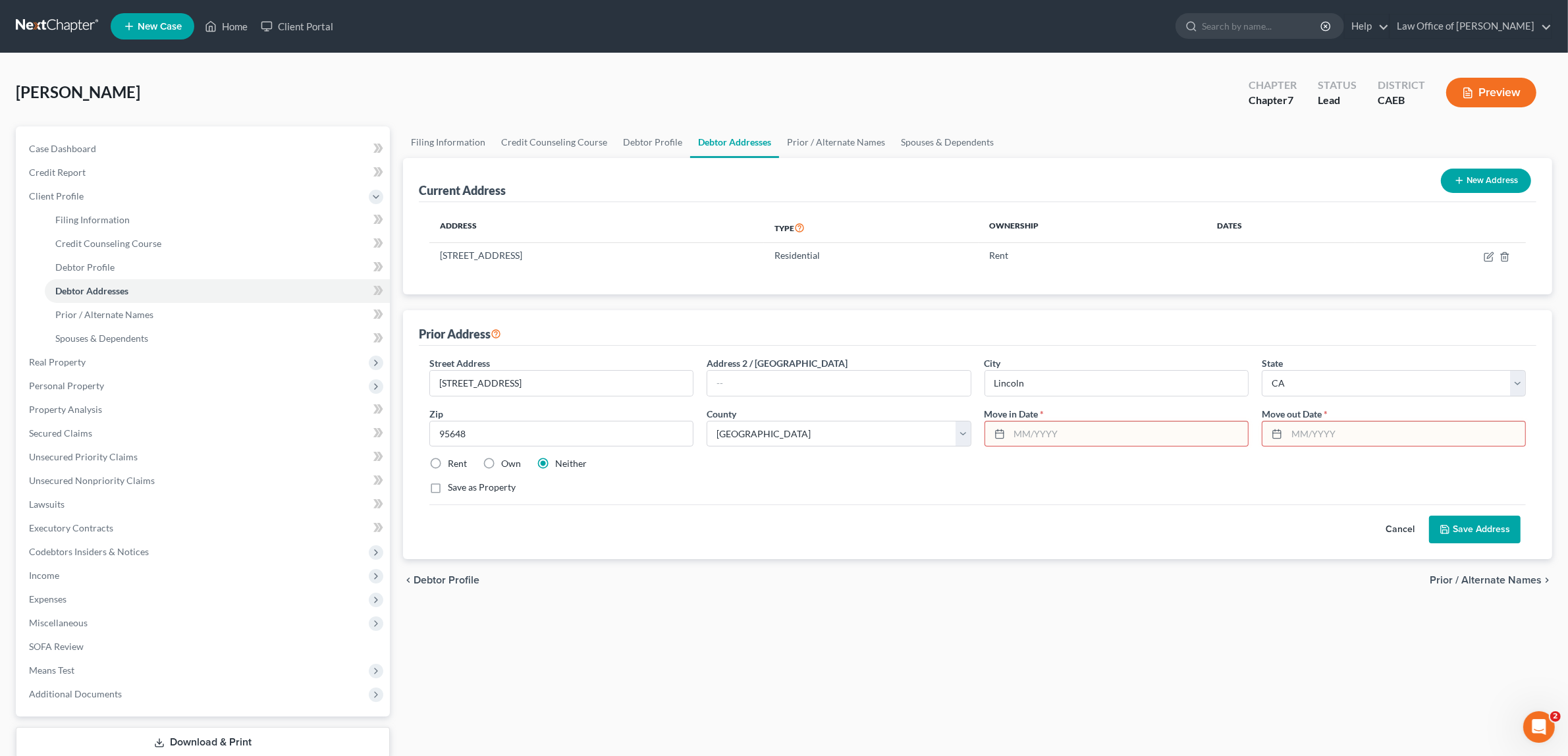
click at [1044, 409] on span "*" at bounding box center [1042, 414] width 4 height 13
click at [1044, 410] on span "*" at bounding box center [1042, 414] width 4 height 13
click at [1031, 415] on span "Move in Date" at bounding box center [1012, 413] width 54 height 11
click at [1476, 527] on button "Save Address" at bounding box center [1474, 529] width 92 height 28
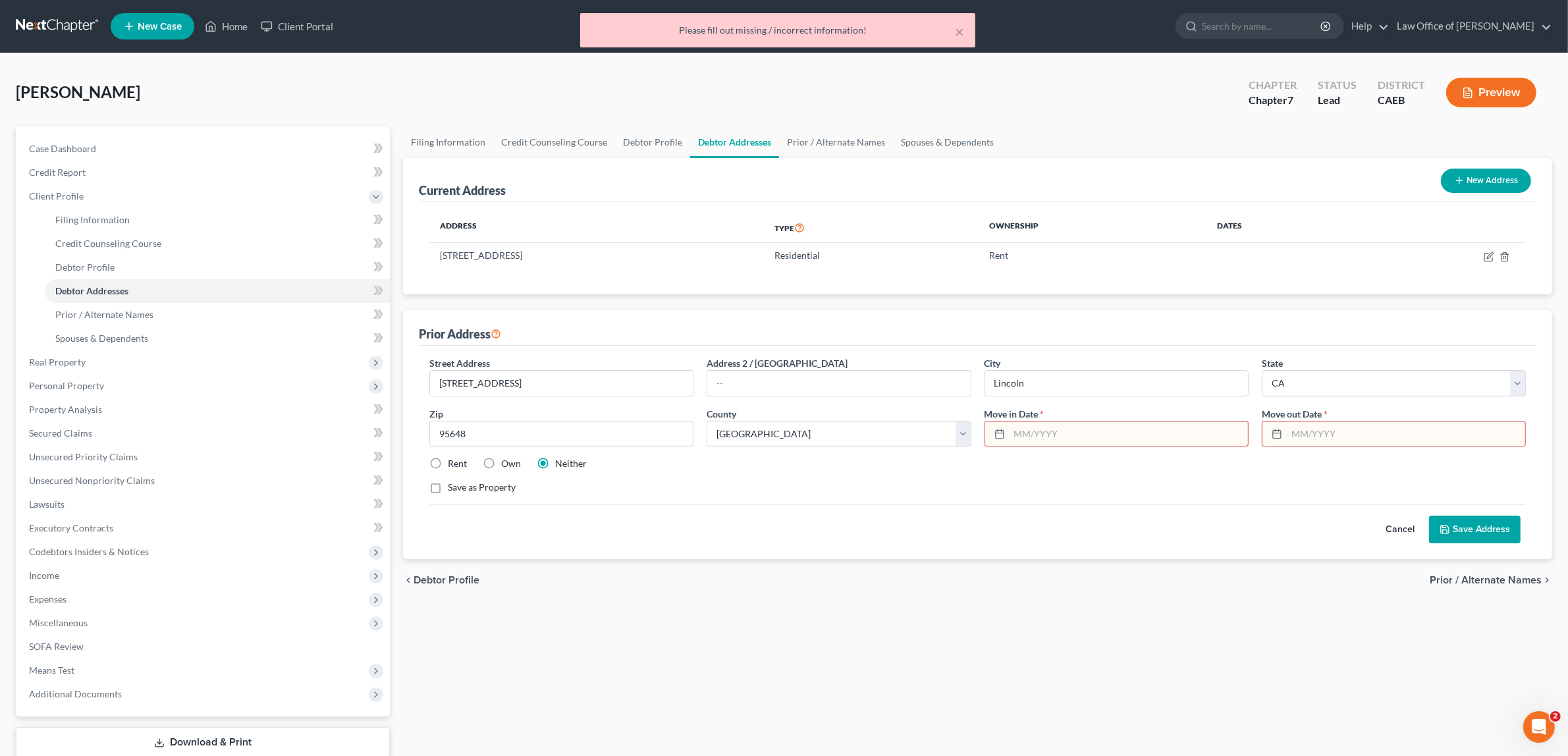
click at [1072, 435] on input "text" at bounding box center [1129, 434] width 239 height 25
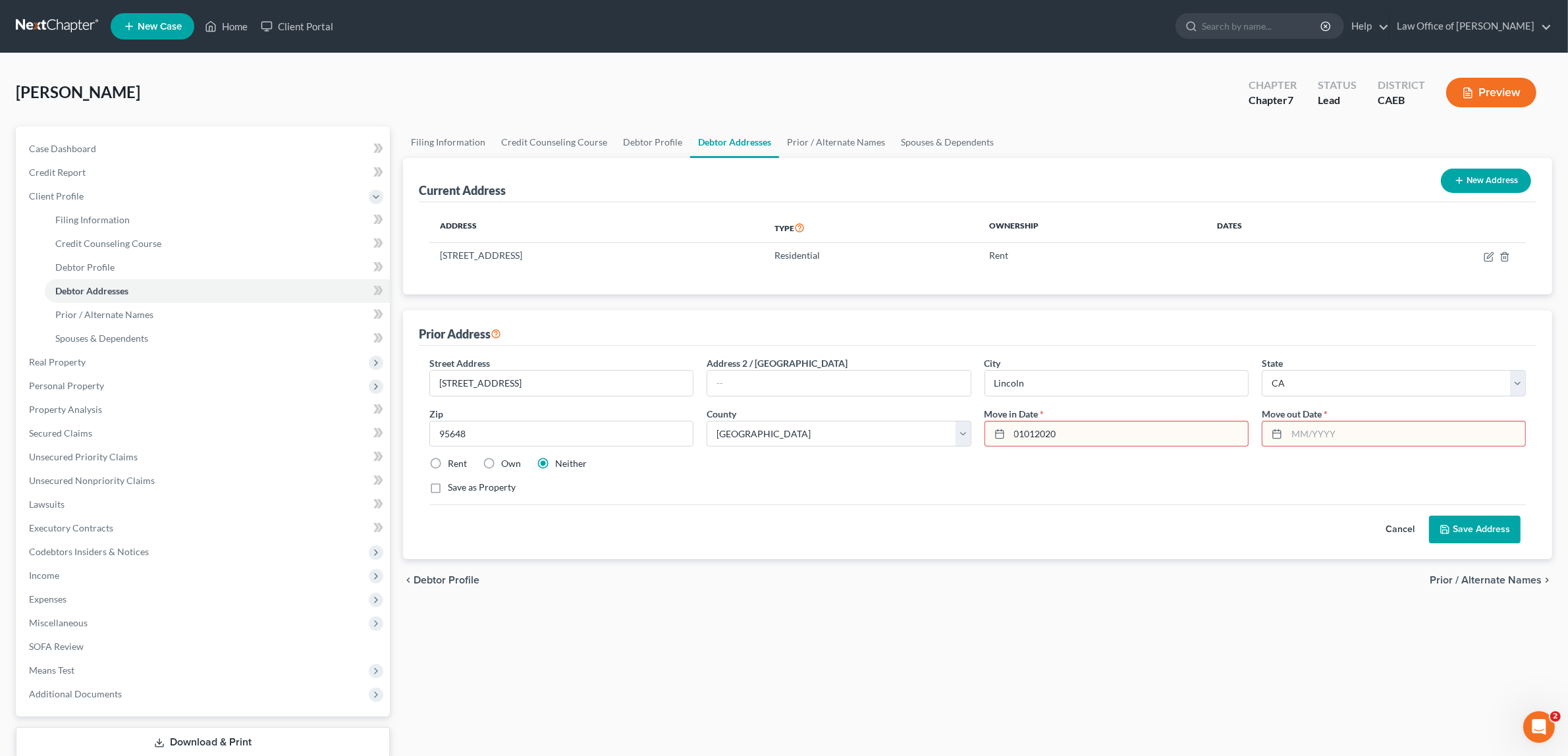
click at [1064, 436] on input "01012020" at bounding box center [1129, 434] width 239 height 25
type input "0"
type input "08/2022"
type input "09/2022"
click at [1490, 528] on button "Save Address" at bounding box center [1474, 529] width 92 height 28
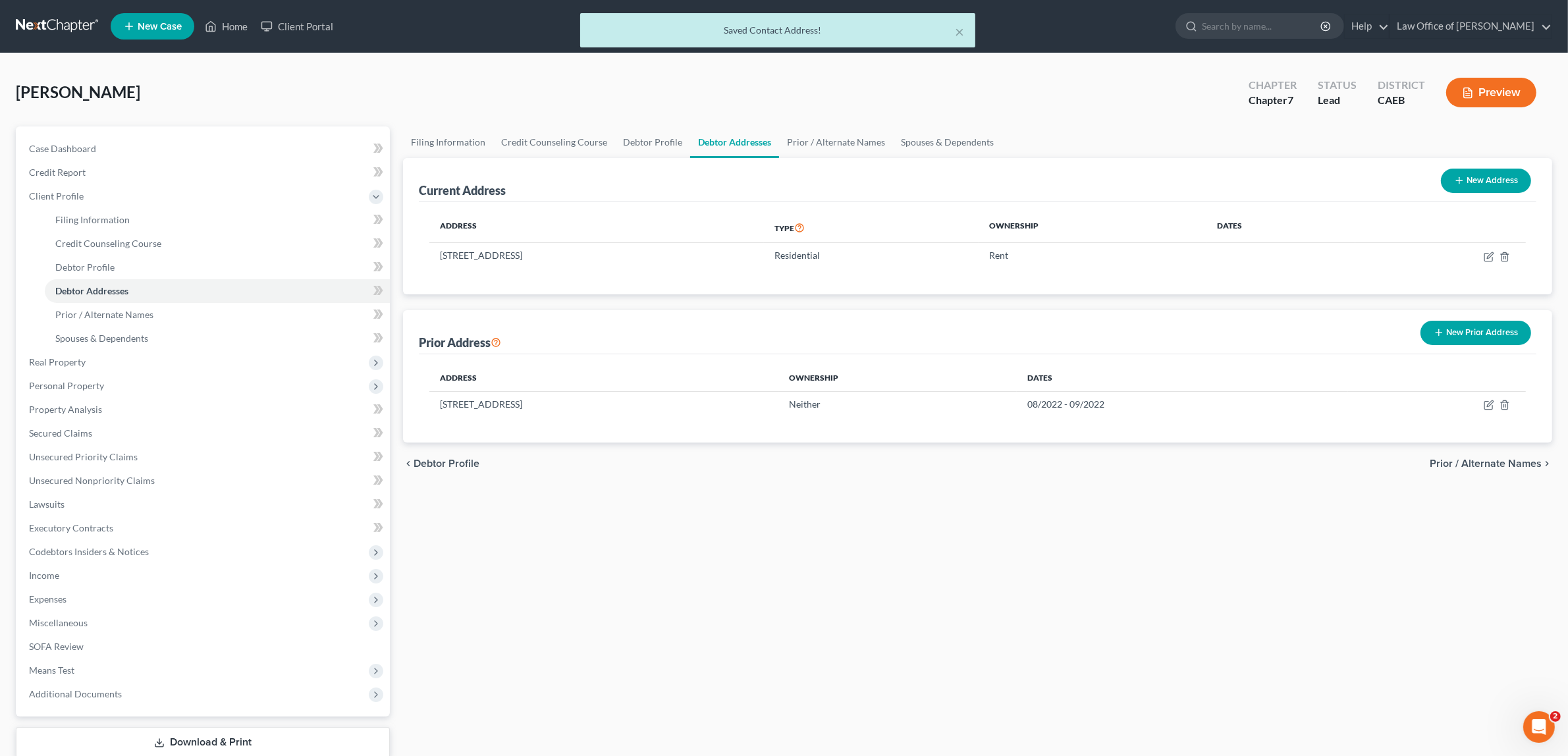
click at [1492, 86] on button "Preview" at bounding box center [1490, 92] width 90 height 29
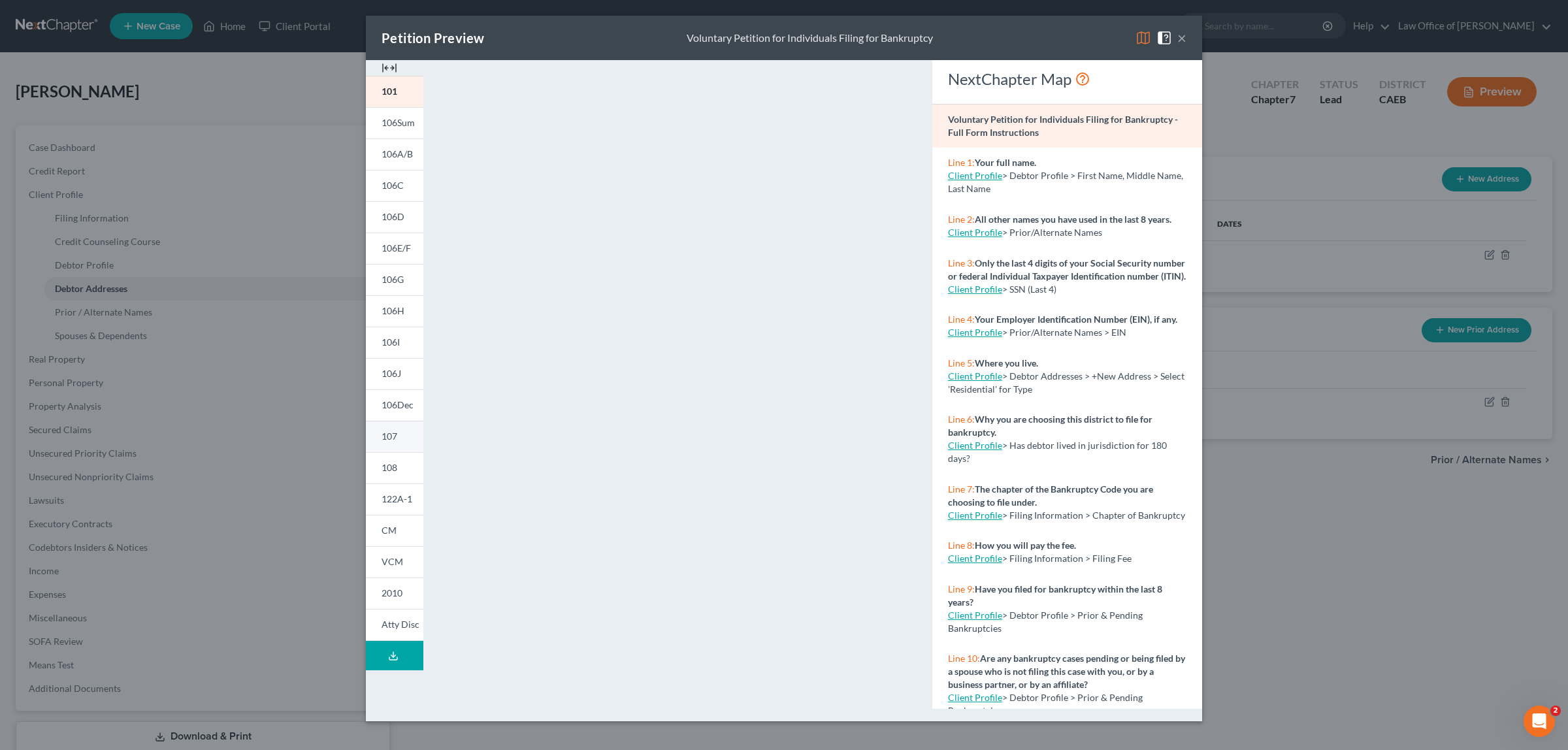
click at [390, 434] on span "107" at bounding box center [389, 436] width 16 height 11
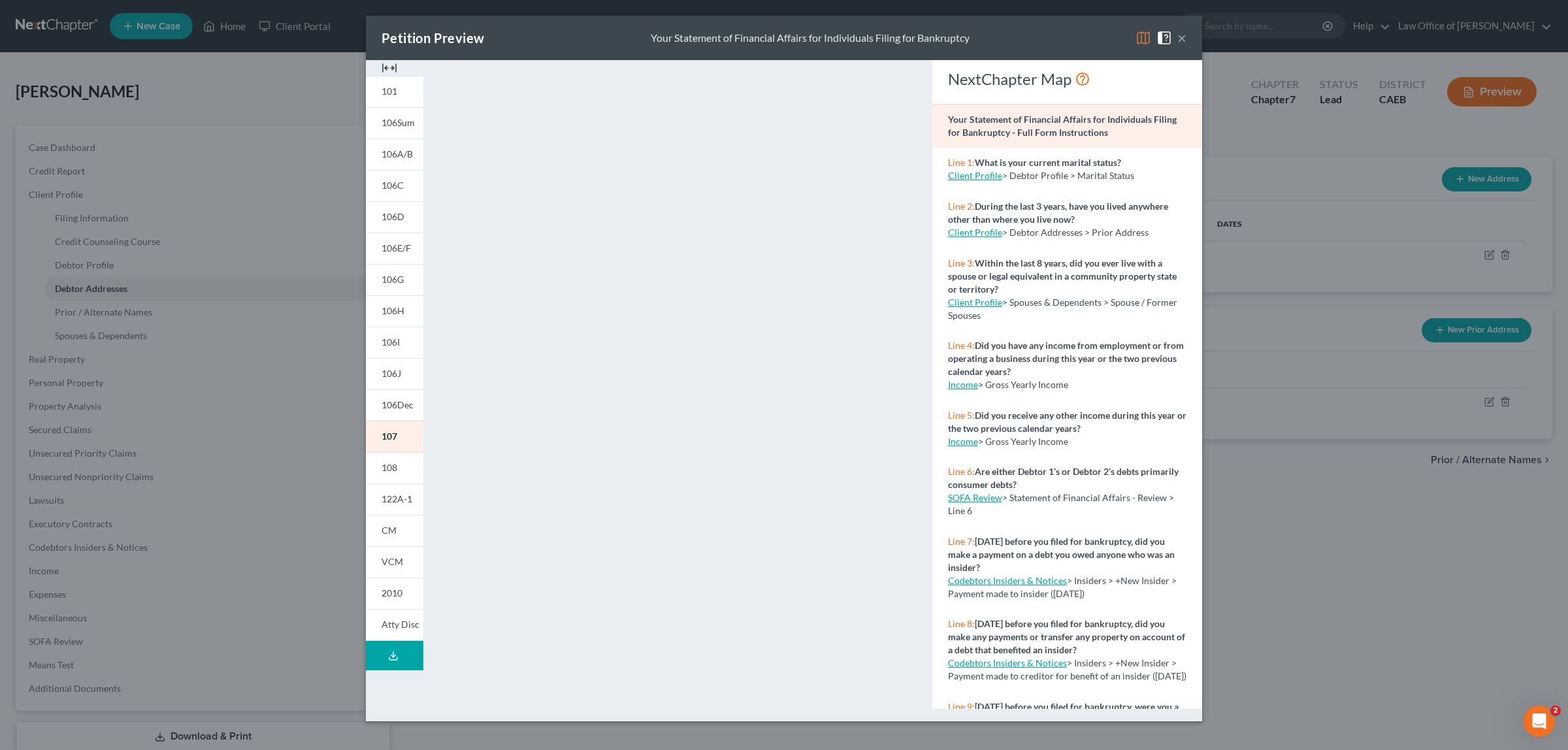
click at [1181, 34] on button "×" at bounding box center [1182, 38] width 9 height 16
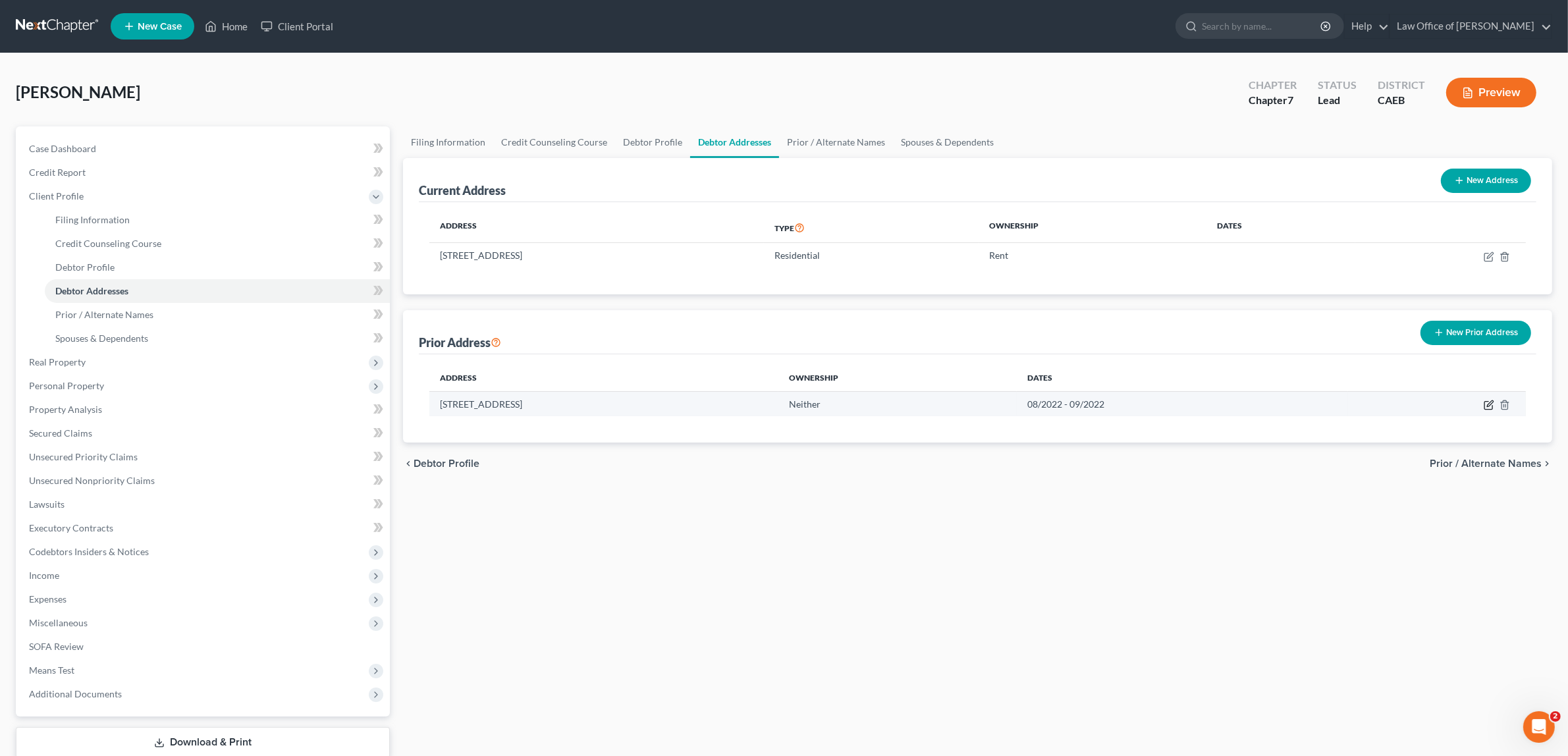
click at [1486, 403] on icon "button" at bounding box center [1489, 405] width 10 height 10
select select "4"
select select "30"
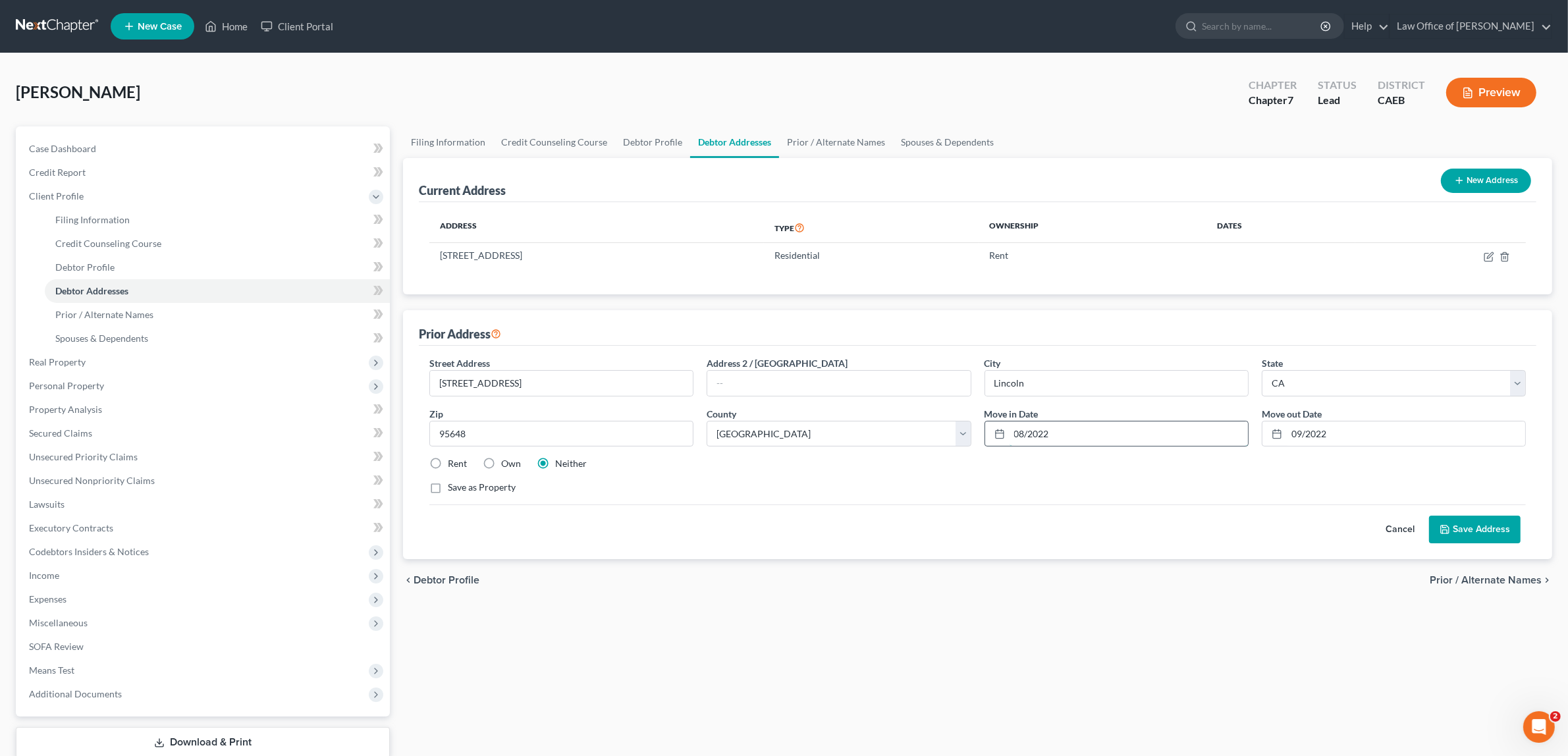
drag, startPoint x: 1052, startPoint y: 433, endPoint x: 1011, endPoint y: 432, distance: 41.0
click at [1011, 432] on input "08/2022" at bounding box center [1129, 434] width 239 height 25
click at [1302, 433] on input "09/2022" at bounding box center [1405, 434] width 239 height 25
type input "10/2022"
click at [1037, 429] on input "text" at bounding box center [1129, 434] width 239 height 25
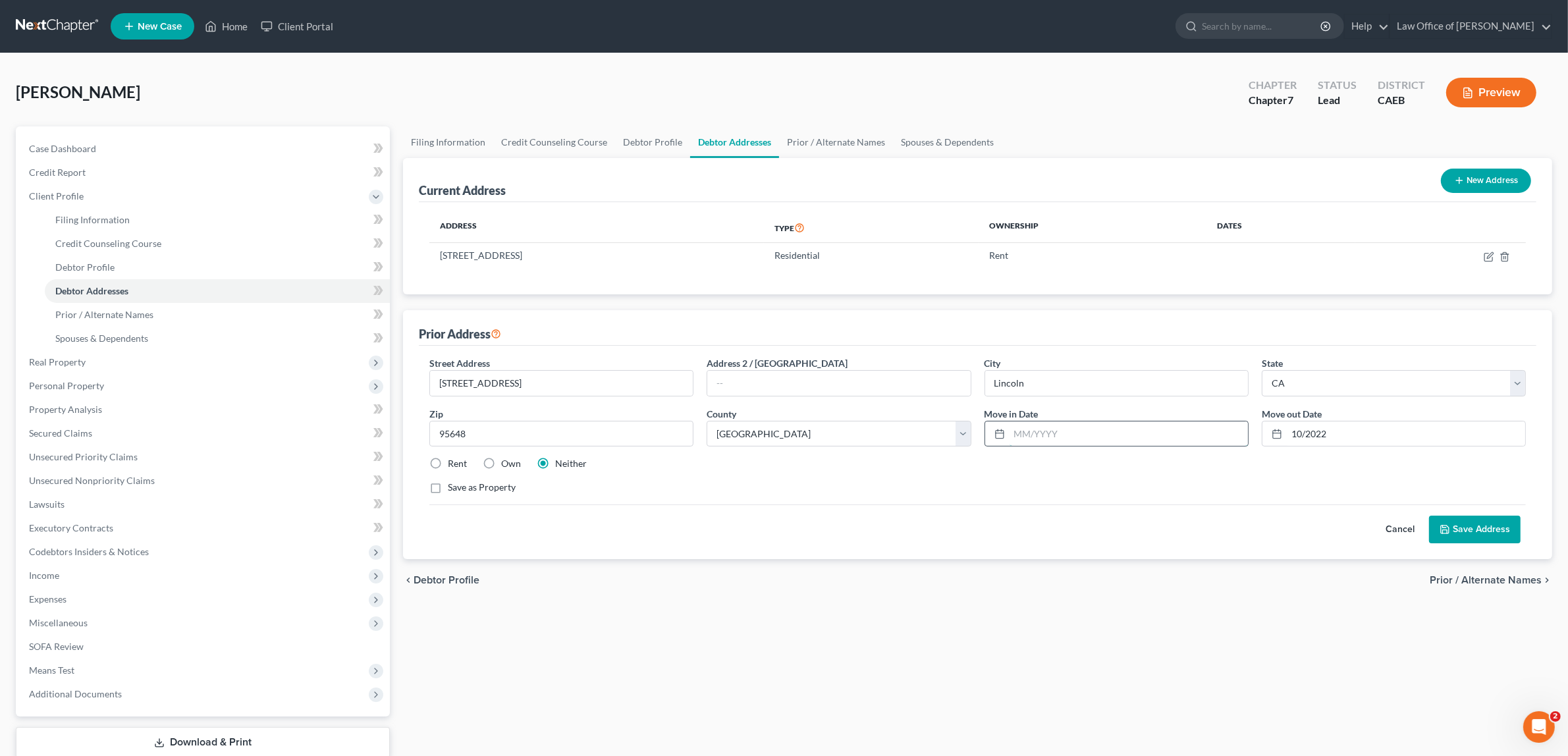
type input "0"
type input "08/2022"
click at [1475, 528] on button "Save Address" at bounding box center [1474, 529] width 92 height 28
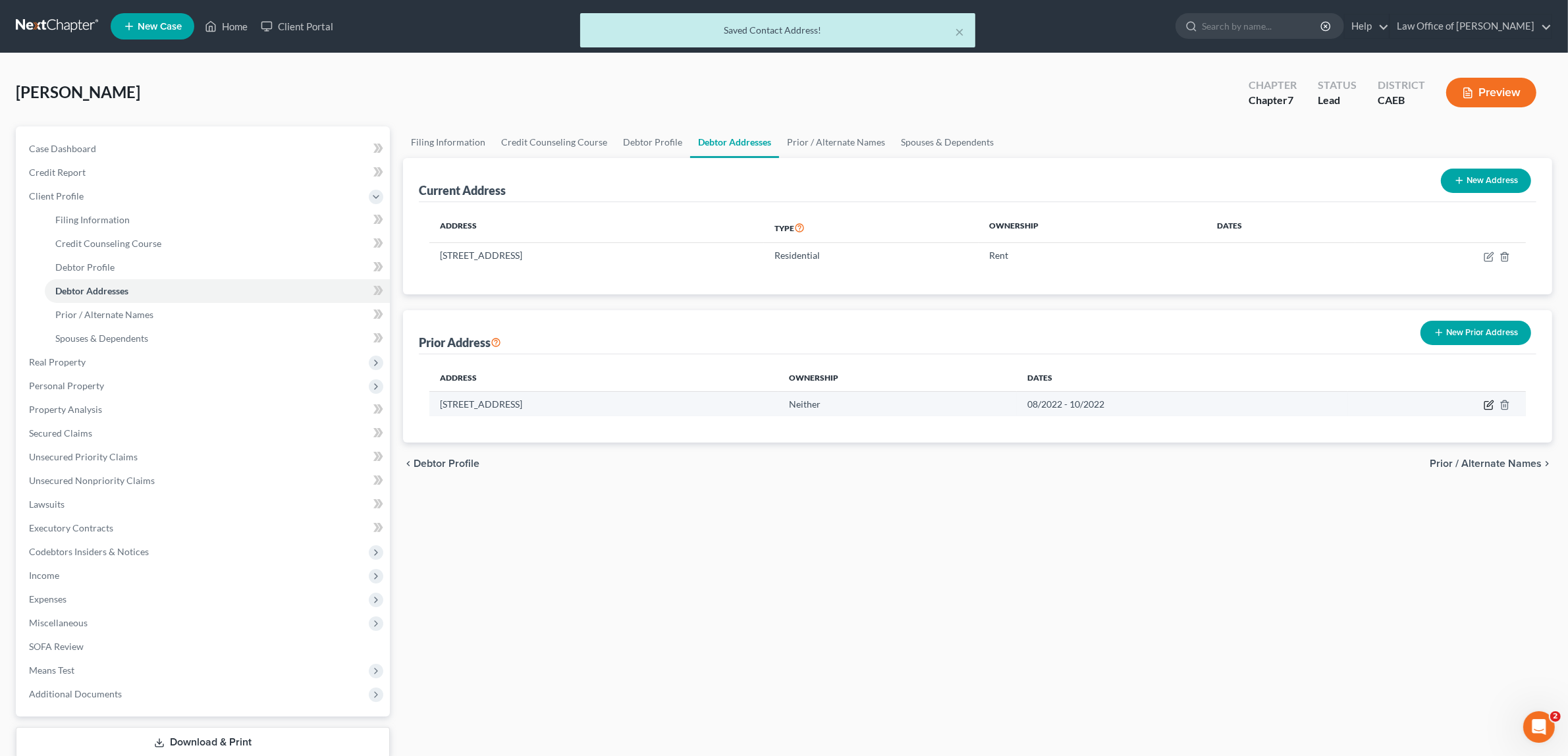
click at [1490, 402] on icon "button" at bounding box center [1490, 403] width 6 height 6
select select "4"
select select "30"
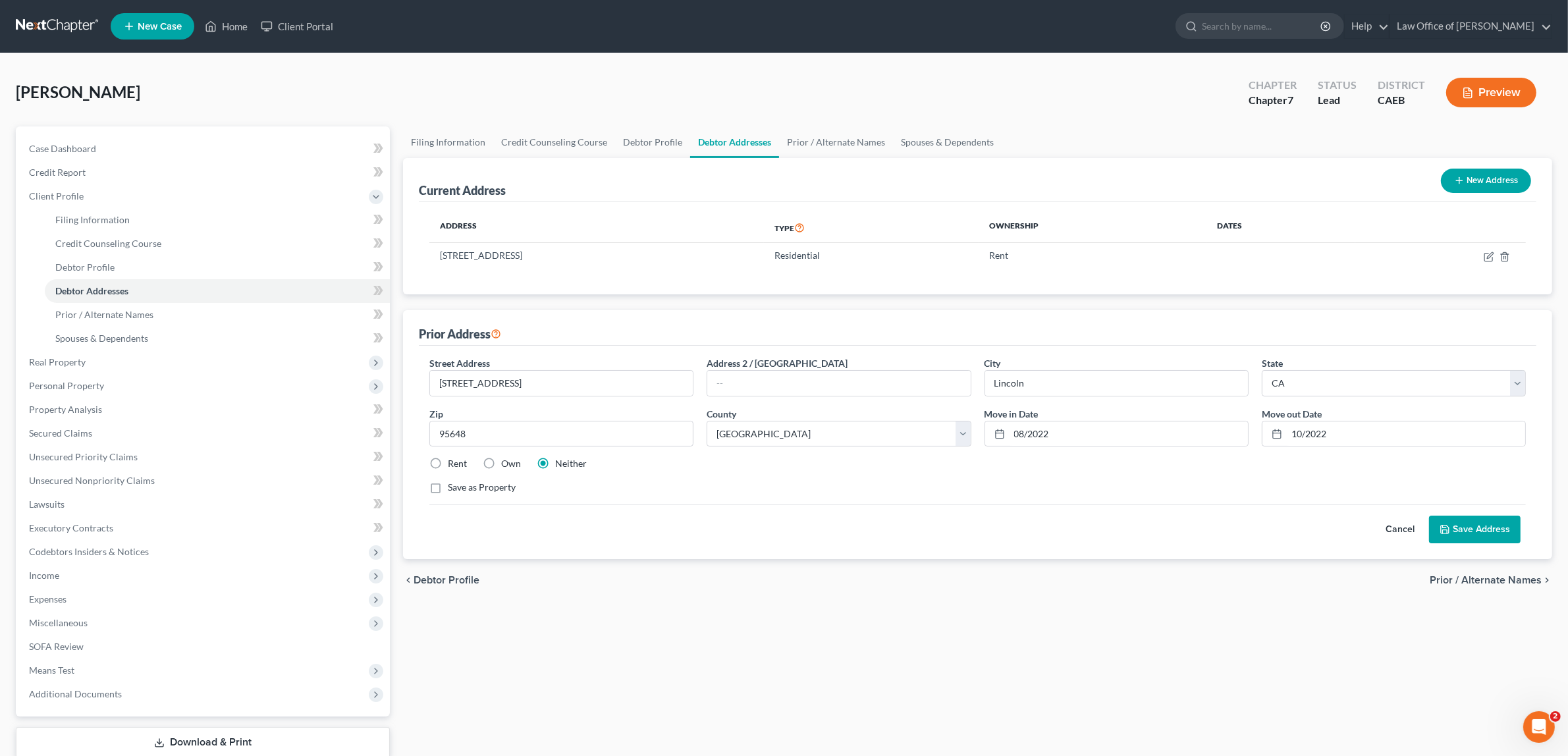
click at [1489, 522] on button "Save Address" at bounding box center [1474, 529] width 92 height 28
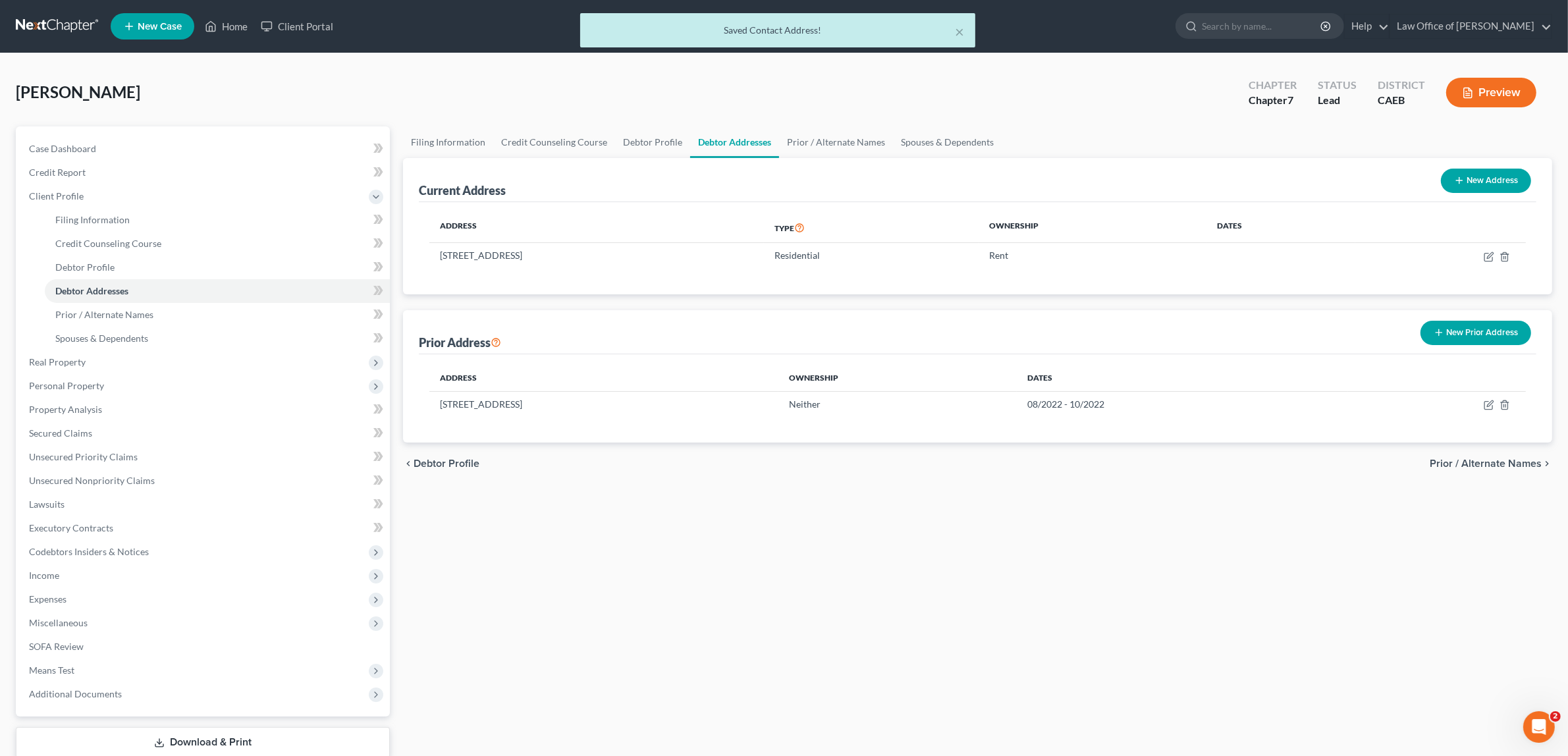
click at [1474, 88] on button "Preview" at bounding box center [1490, 92] width 90 height 29
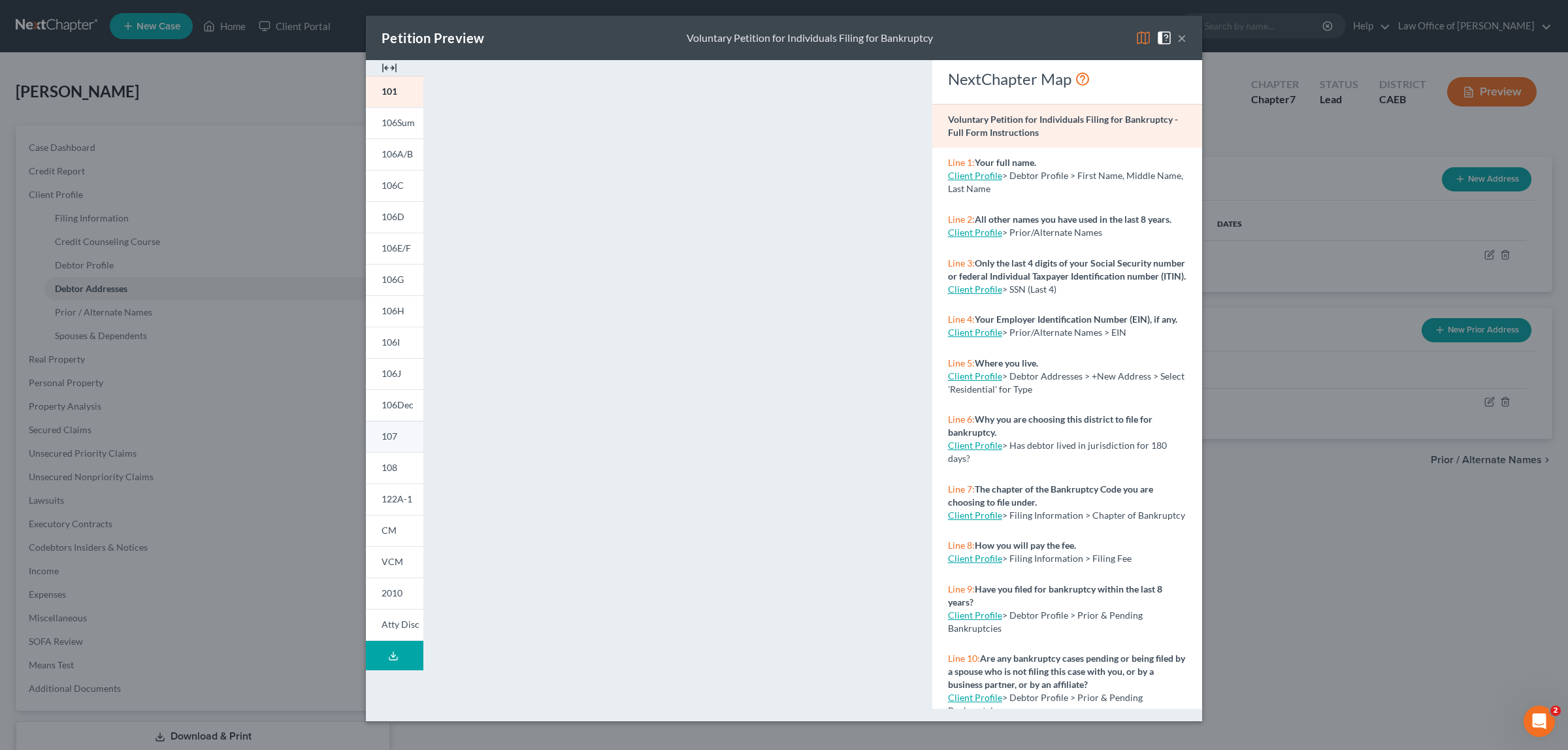
click at [390, 433] on span "107" at bounding box center [389, 436] width 16 height 11
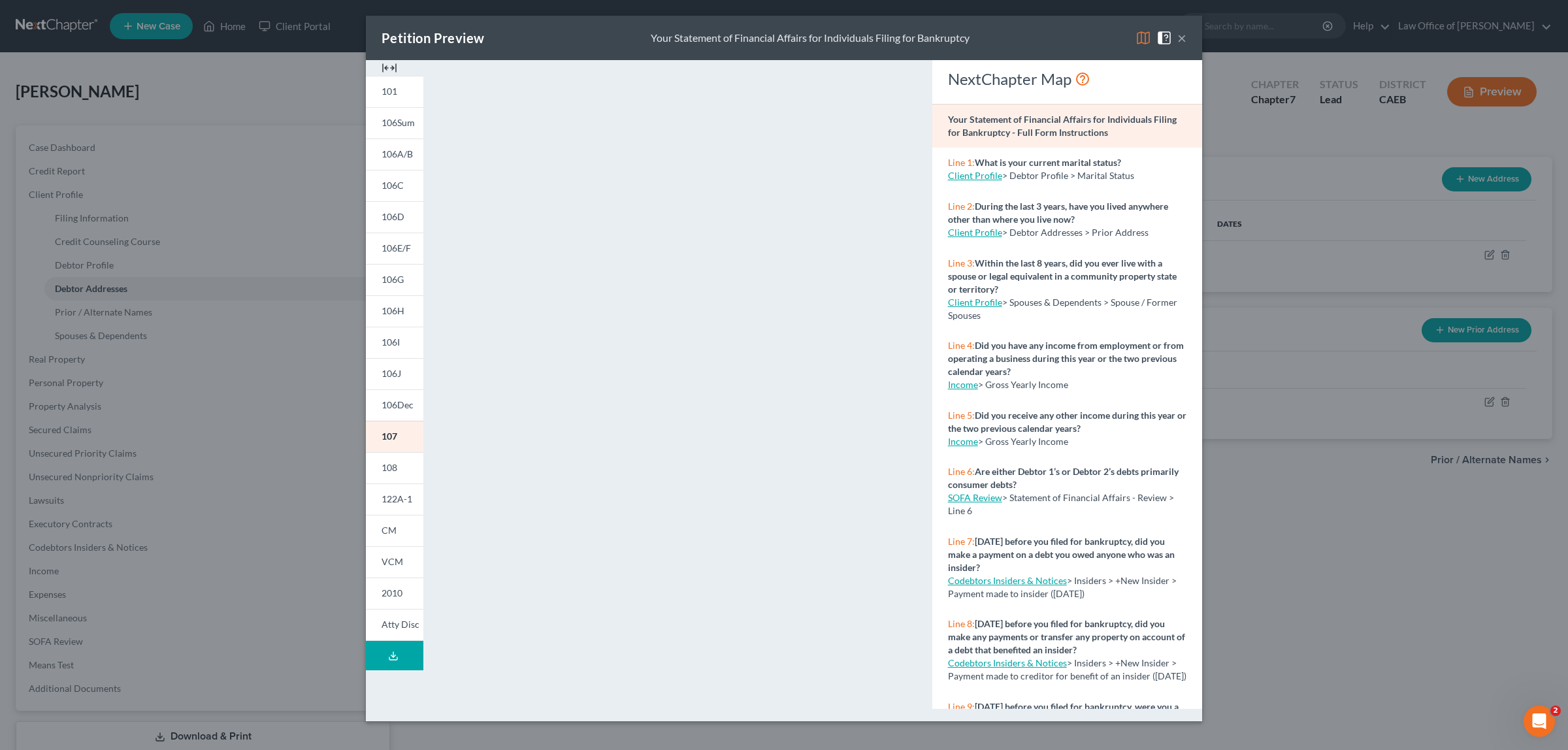
click at [1181, 37] on button "×" at bounding box center [1182, 38] width 9 height 16
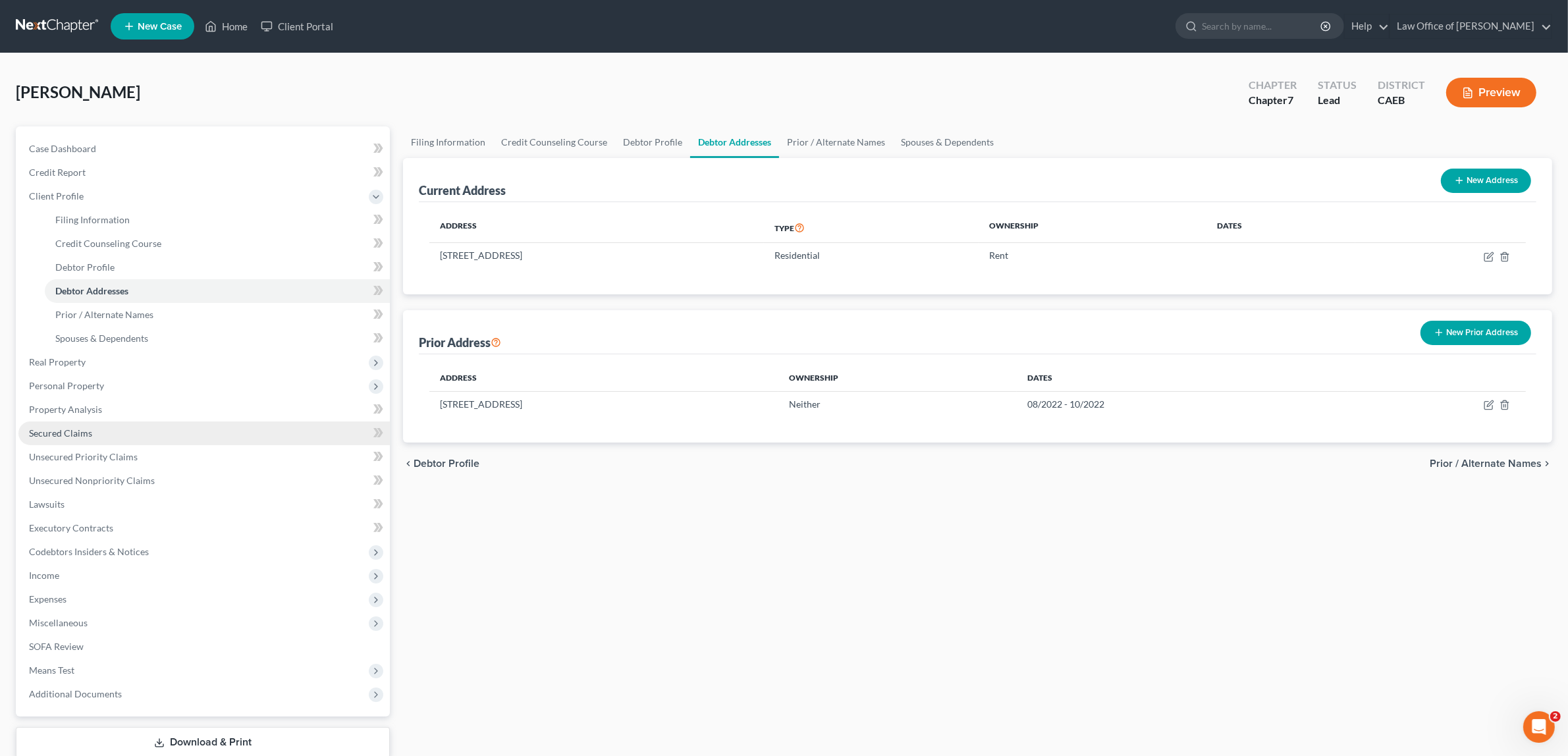
click at [93, 429] on link "Secured Claims" at bounding box center [204, 433] width 372 height 24
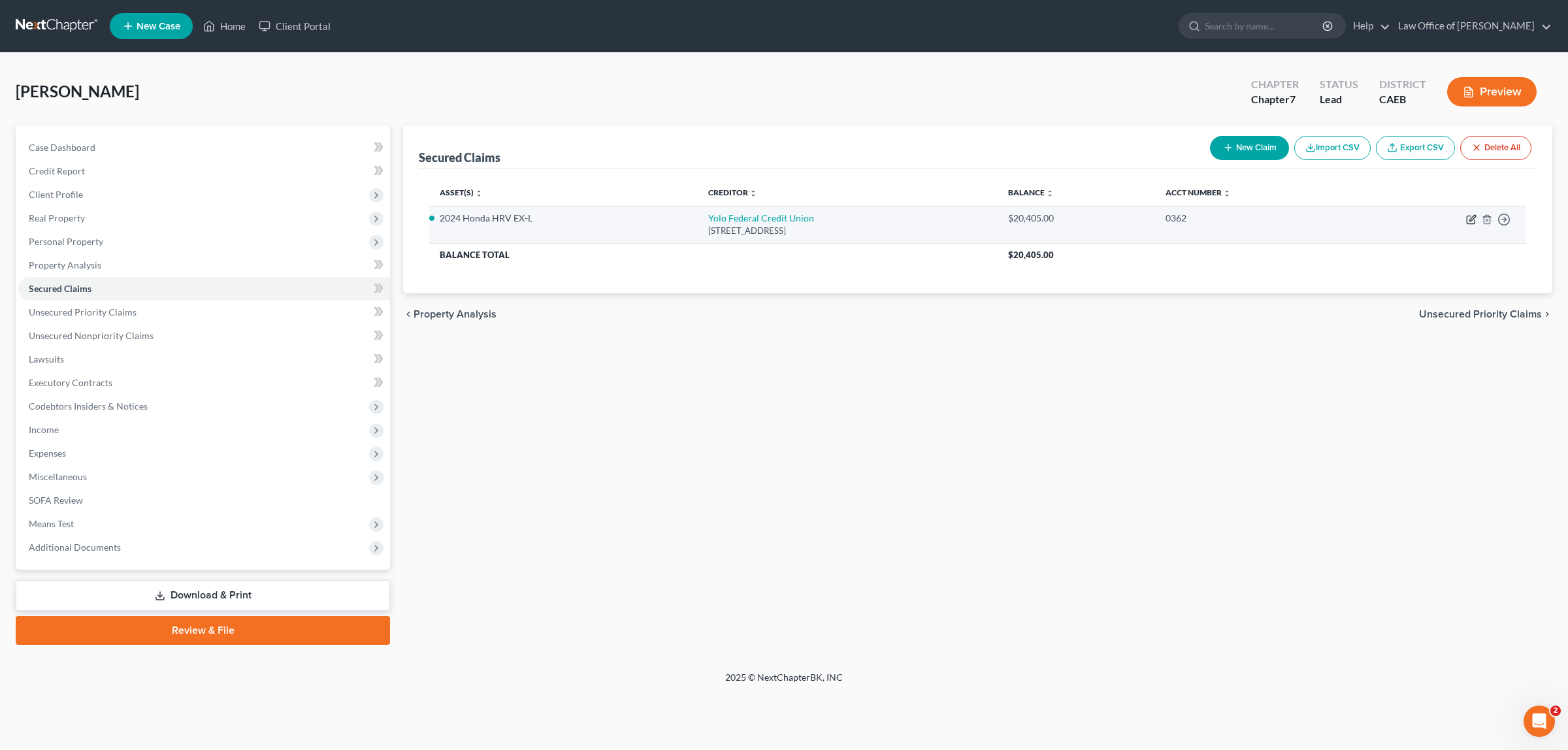
click at [1470, 217] on icon "button" at bounding box center [1471, 219] width 10 height 10
select select "4"
select select "0"
select select "4"
select select "0"
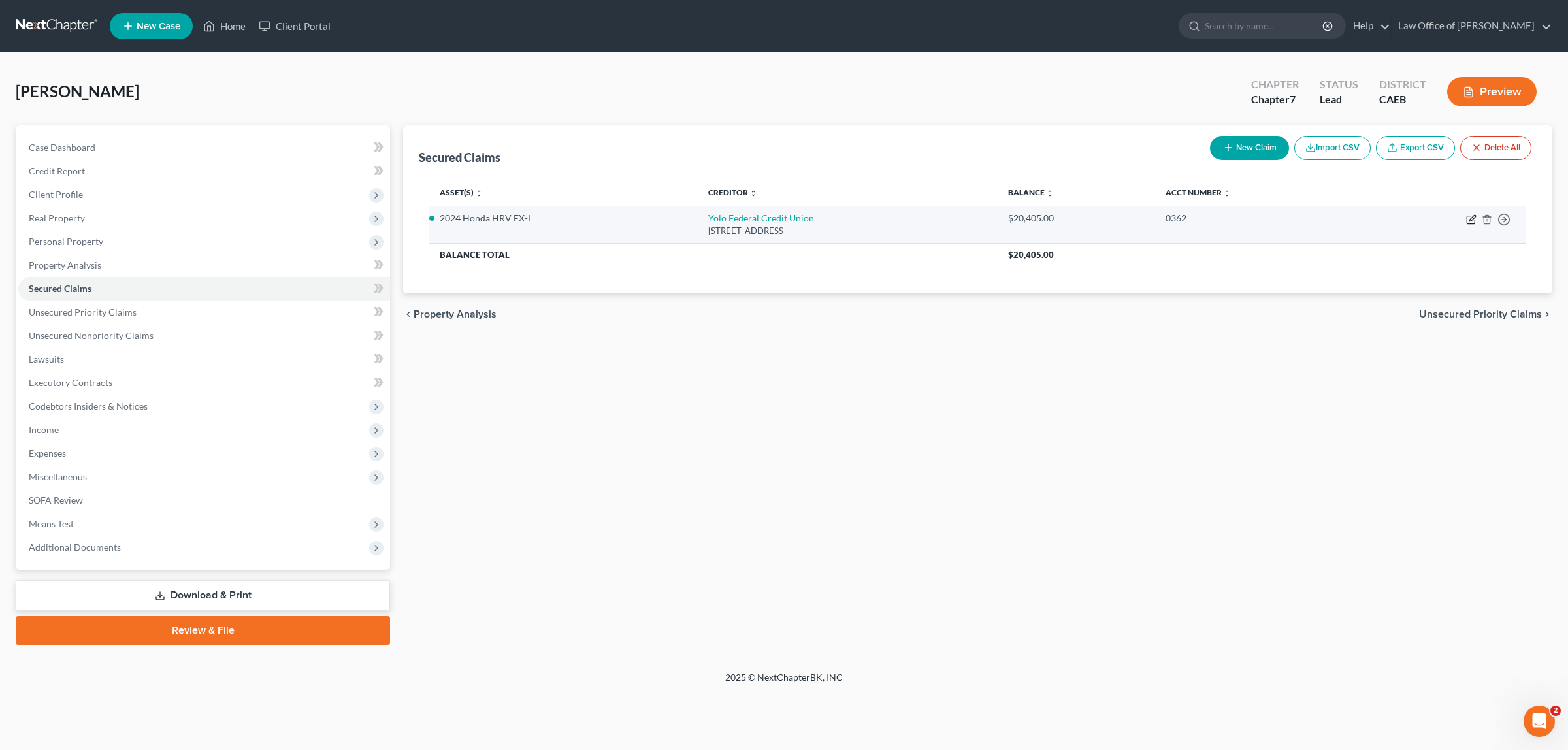
select select "0"
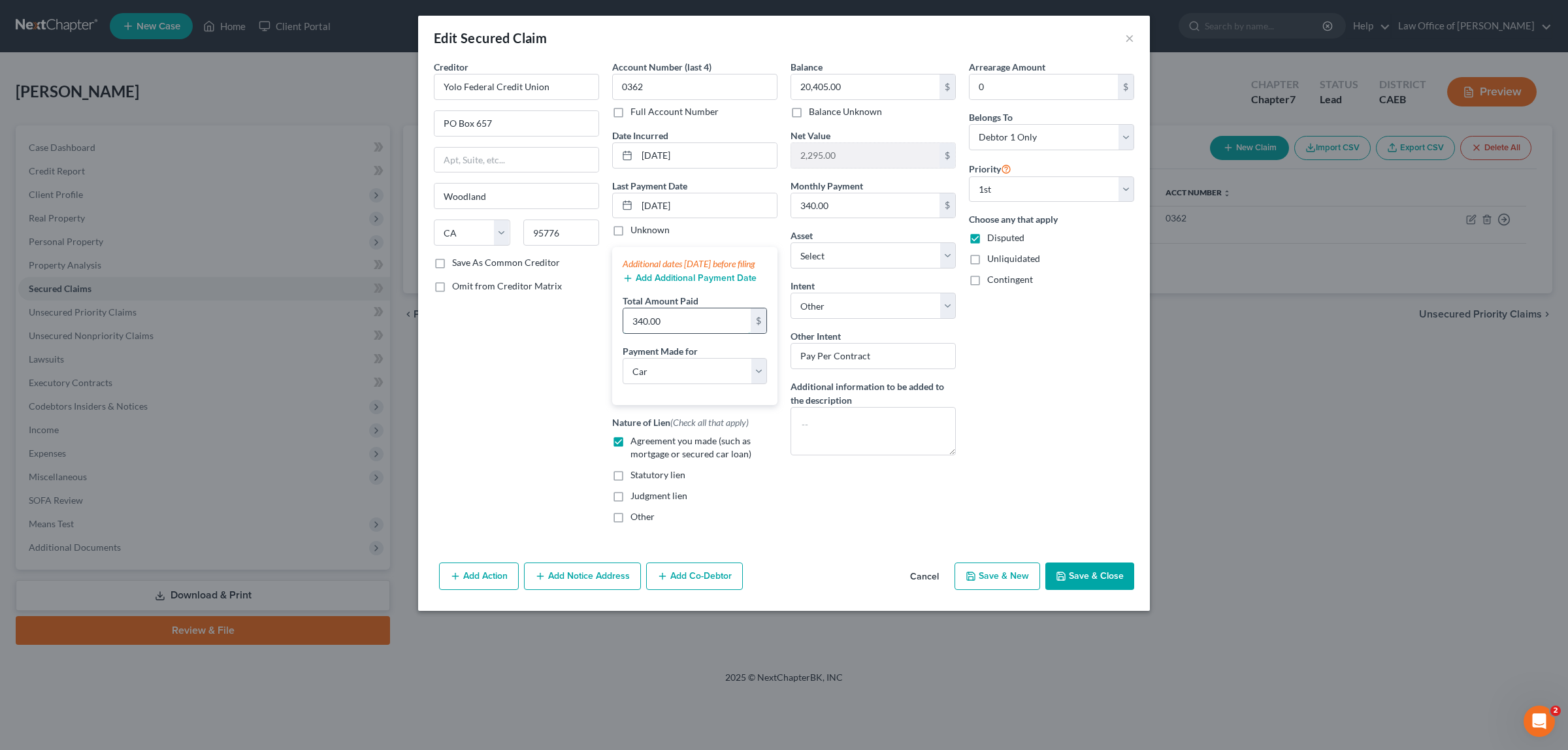
click at [694, 333] on input "340.00" at bounding box center [687, 321] width 127 height 25
type input "680.00"
click at [1089, 584] on button "Save & Close" at bounding box center [1090, 576] width 89 height 28
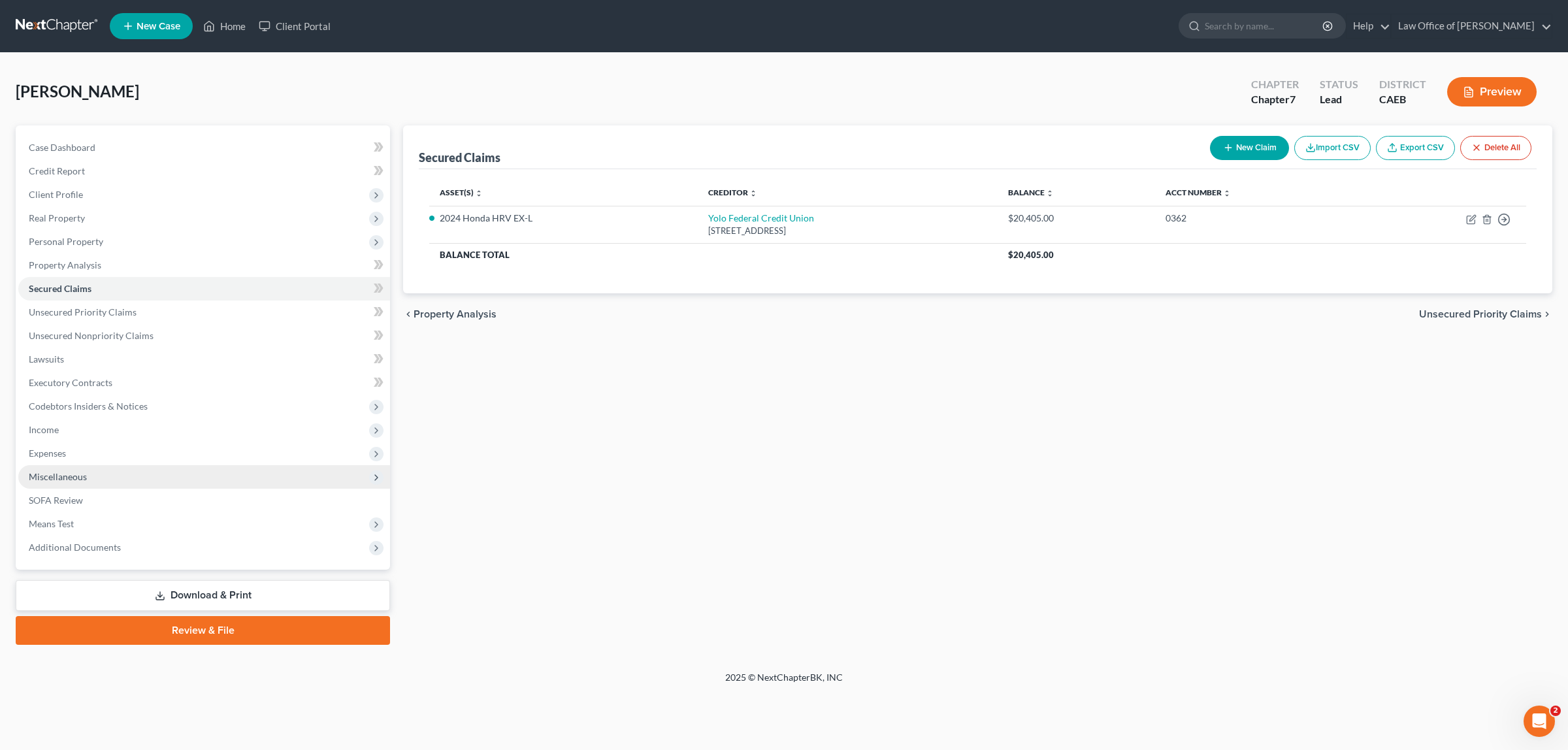
click at [75, 471] on span "Miscellaneous" at bounding box center [58, 476] width 59 height 11
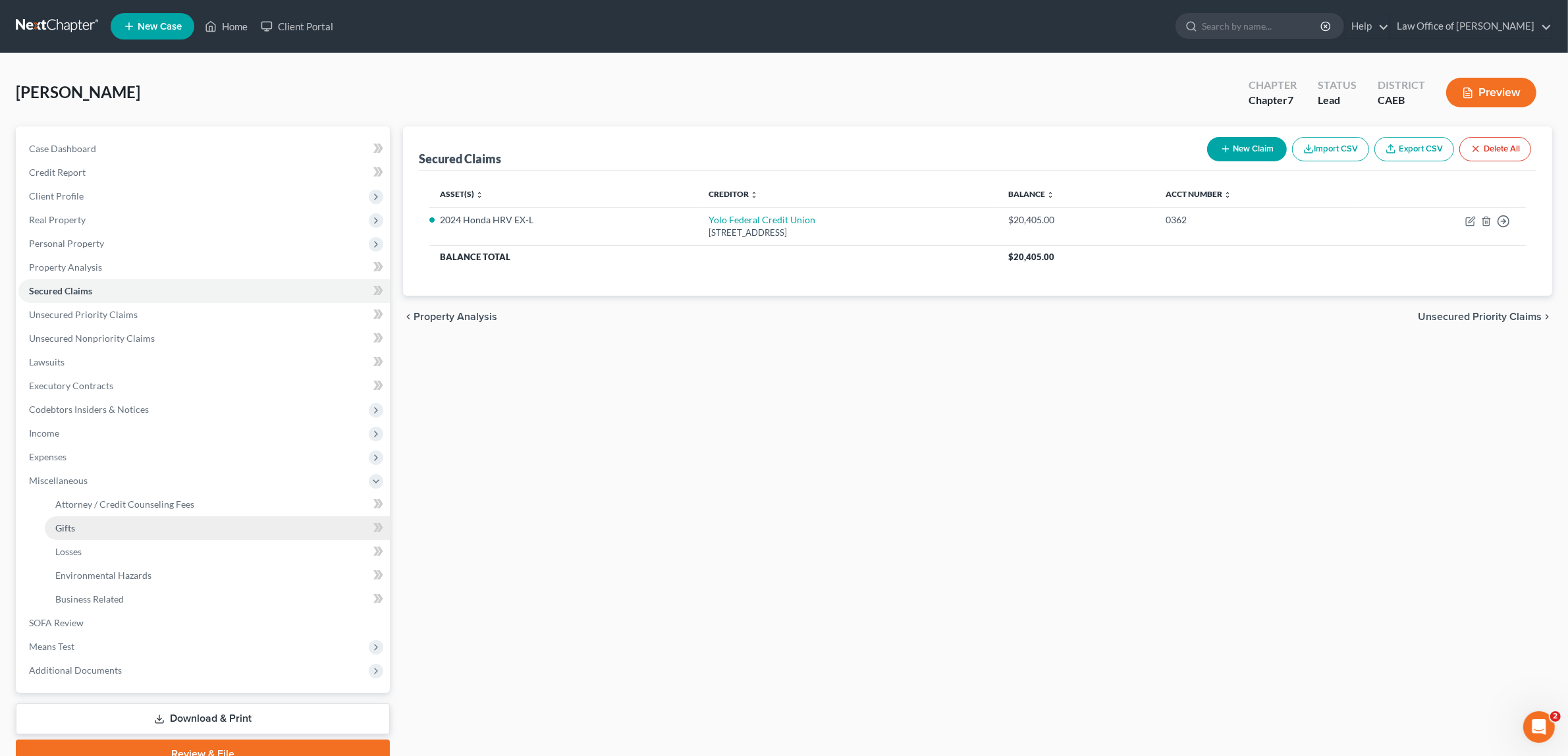
click at [80, 522] on link "Gifts" at bounding box center [217, 528] width 345 height 24
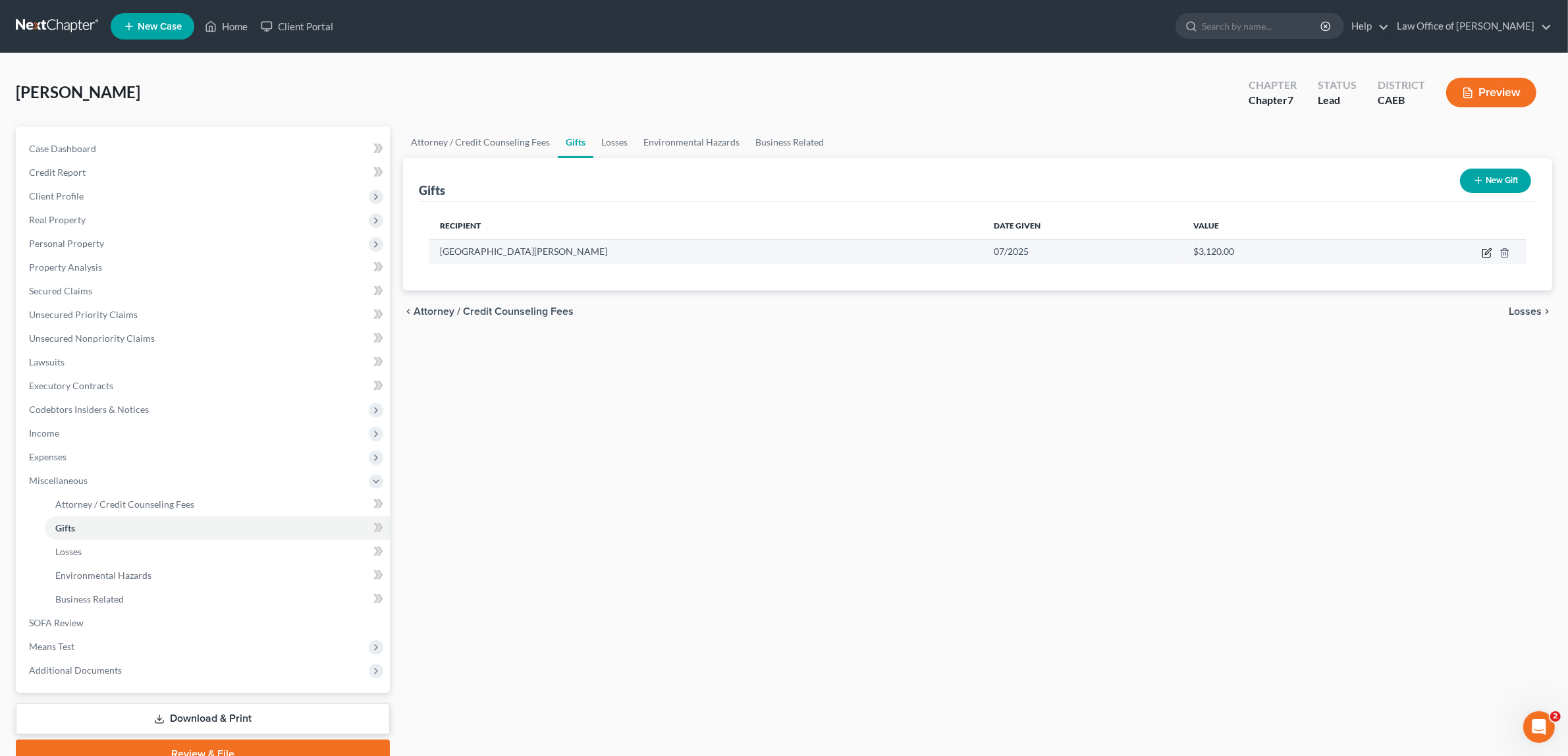
click at [1482, 249] on icon "button" at bounding box center [1487, 253] width 10 height 10
select select "4"
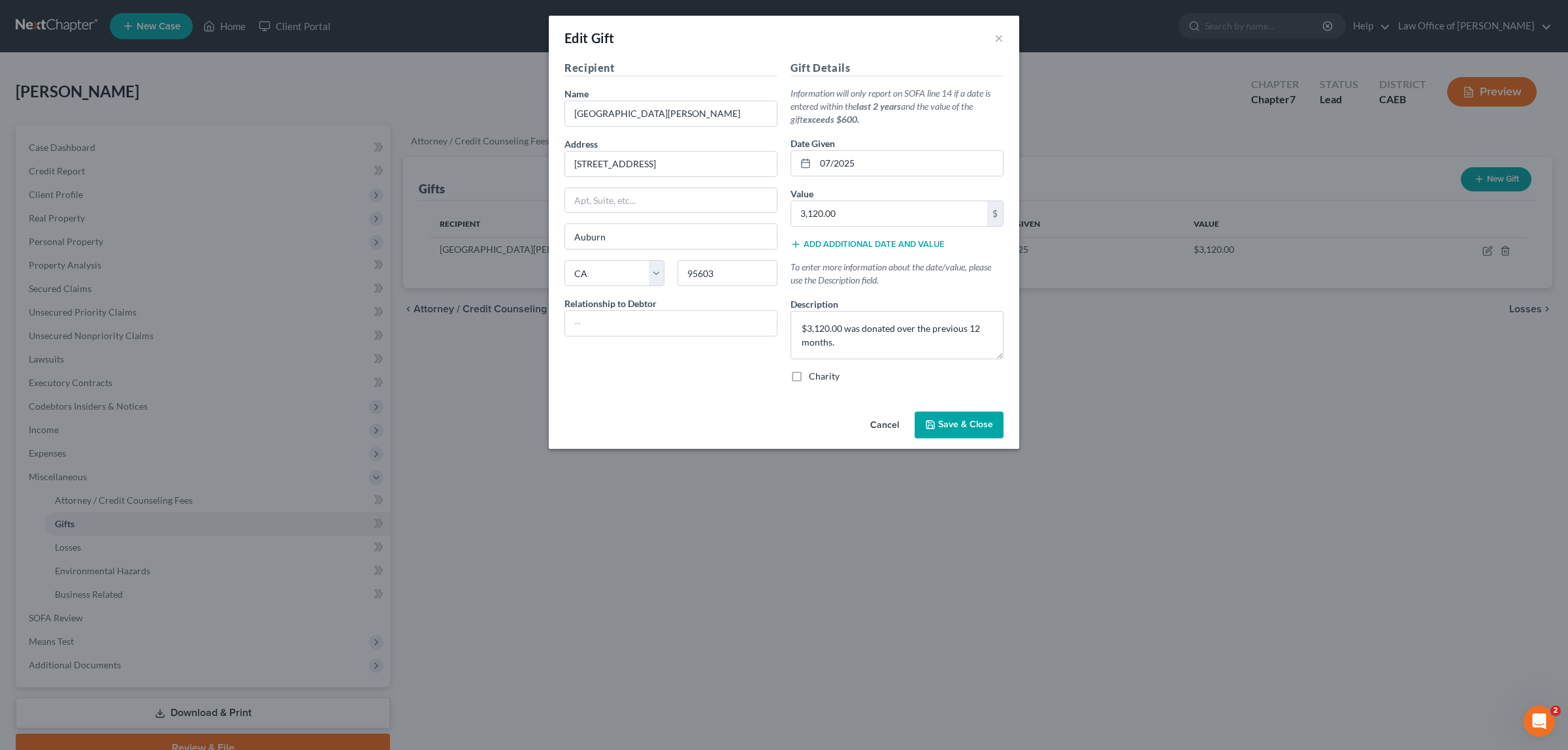
click at [809, 376] on label "Charity" at bounding box center [824, 376] width 31 height 13
click at [814, 376] on input "Charity" at bounding box center [818, 374] width 8 height 8
checkbox input "true"
drag, startPoint x: 801, startPoint y: 327, endPoint x: 850, endPoint y: 347, distance: 52.9
click at [850, 347] on textarea "$3,120.00 was donated over the previous 12 months." at bounding box center [896, 335] width 213 height 48
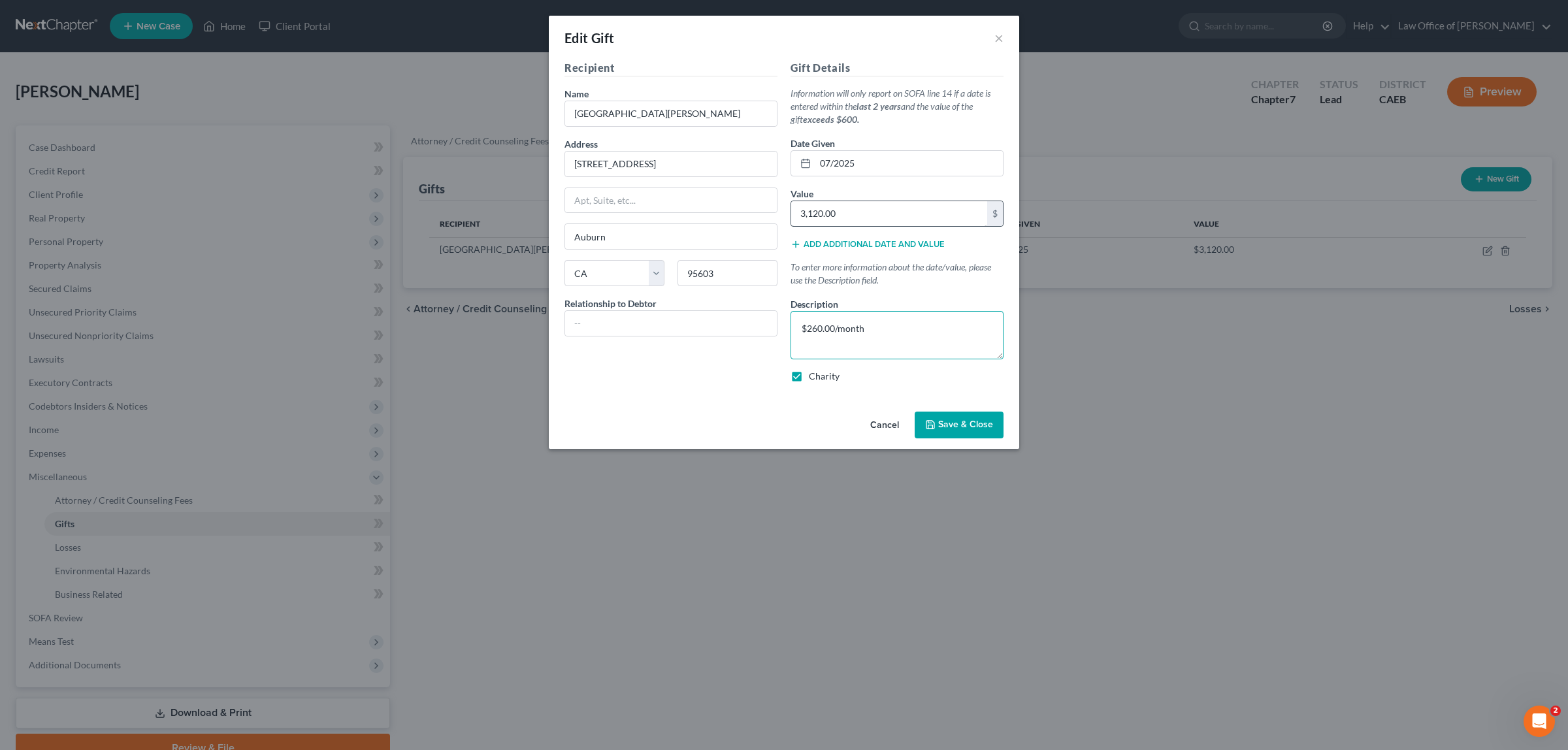
type textarea "$260.00/month"
click at [838, 209] on input "3,120.00" at bounding box center [889, 214] width 196 height 25
type input "6,240.00"
click at [867, 325] on textarea "$260.00/month" at bounding box center [896, 335] width 213 height 48
type textarea "$260.00/month over the last 2 years."
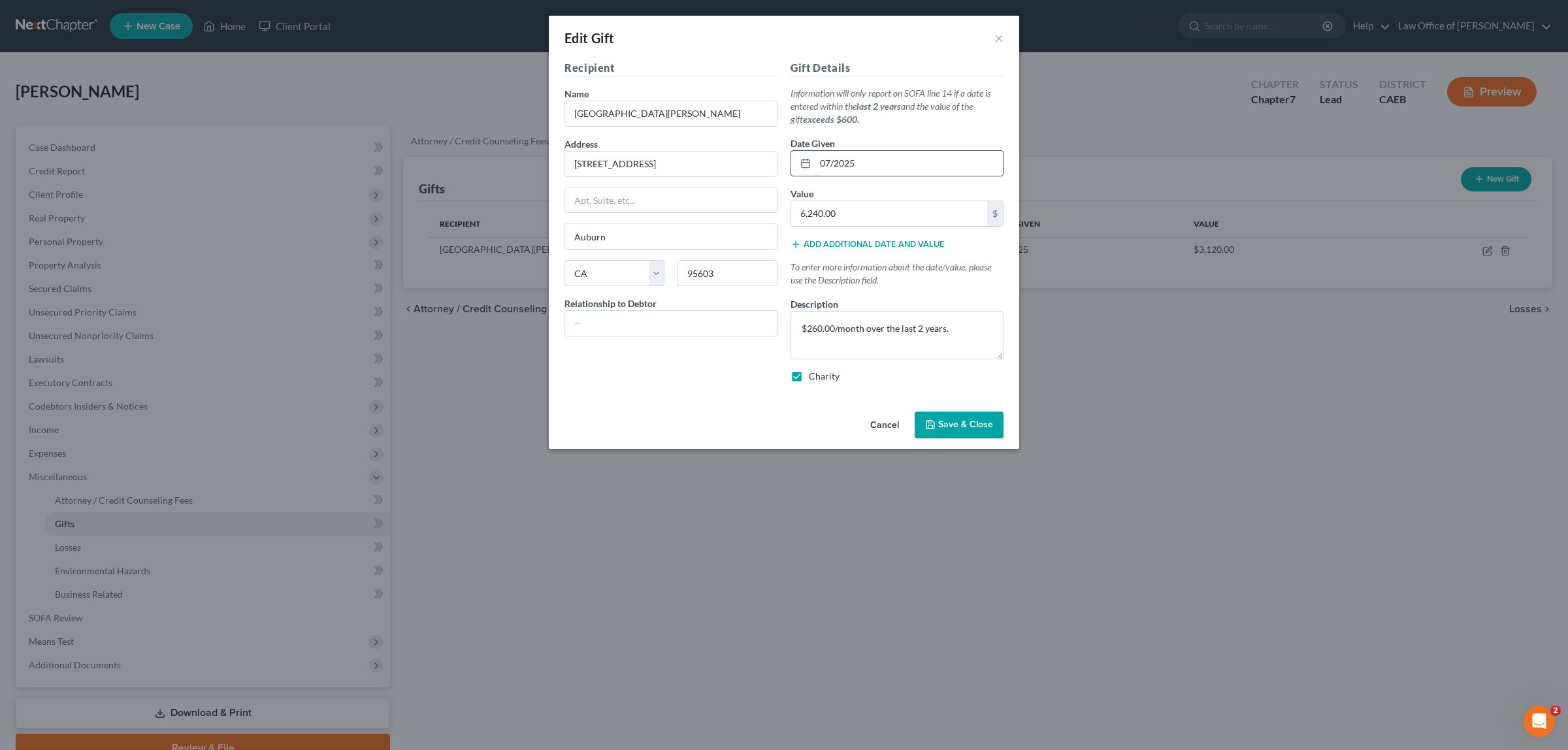
drag, startPoint x: 876, startPoint y: 161, endPoint x: 799, endPoint y: 166, distance: 77.2
click at [799, 166] on div "07/2025" at bounding box center [896, 163] width 213 height 26
type input "10/2022"
click at [960, 425] on span "Save & Close" at bounding box center [966, 425] width 55 height 11
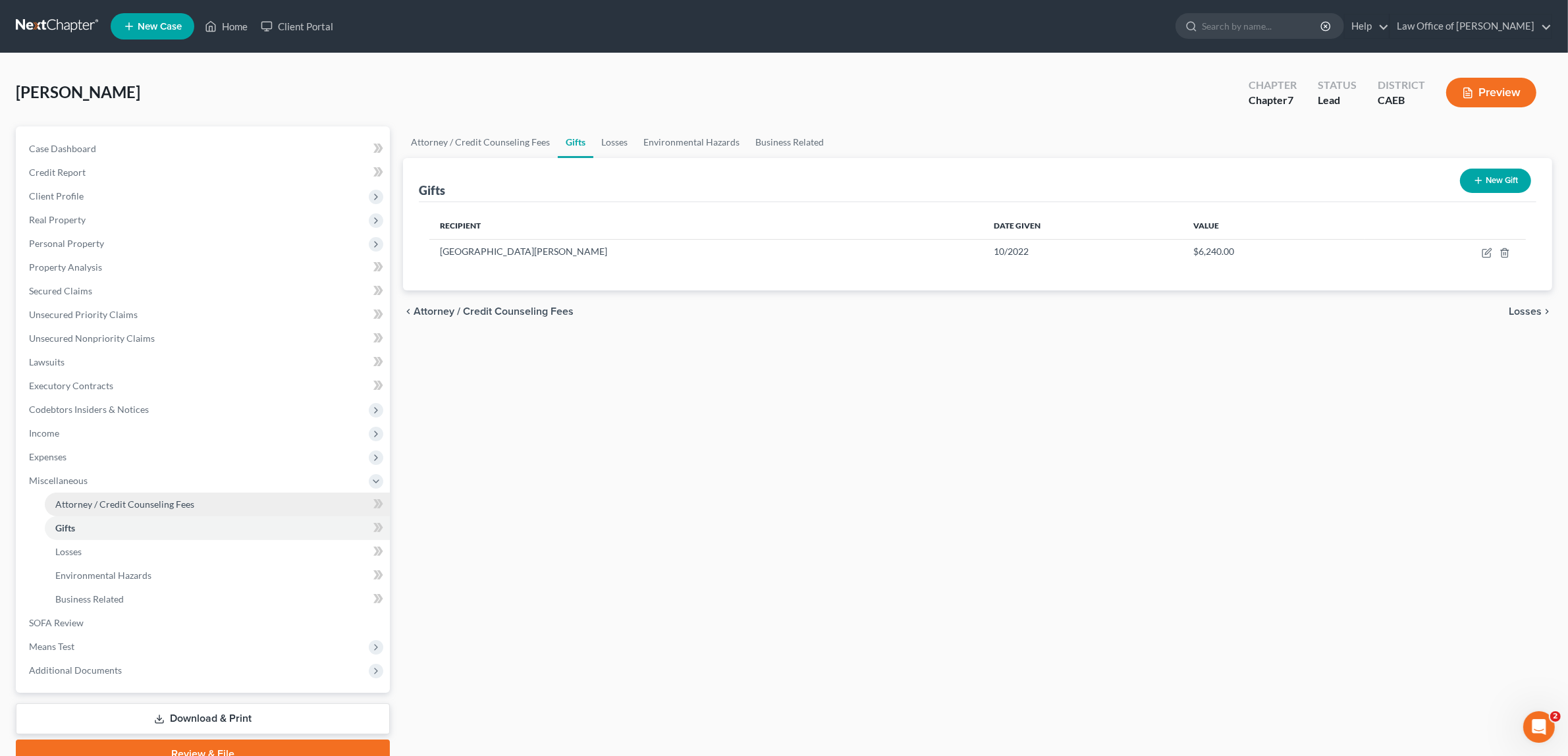
click at [129, 504] on span "Attorney / Credit Counseling Fees" at bounding box center [125, 503] width 139 height 11
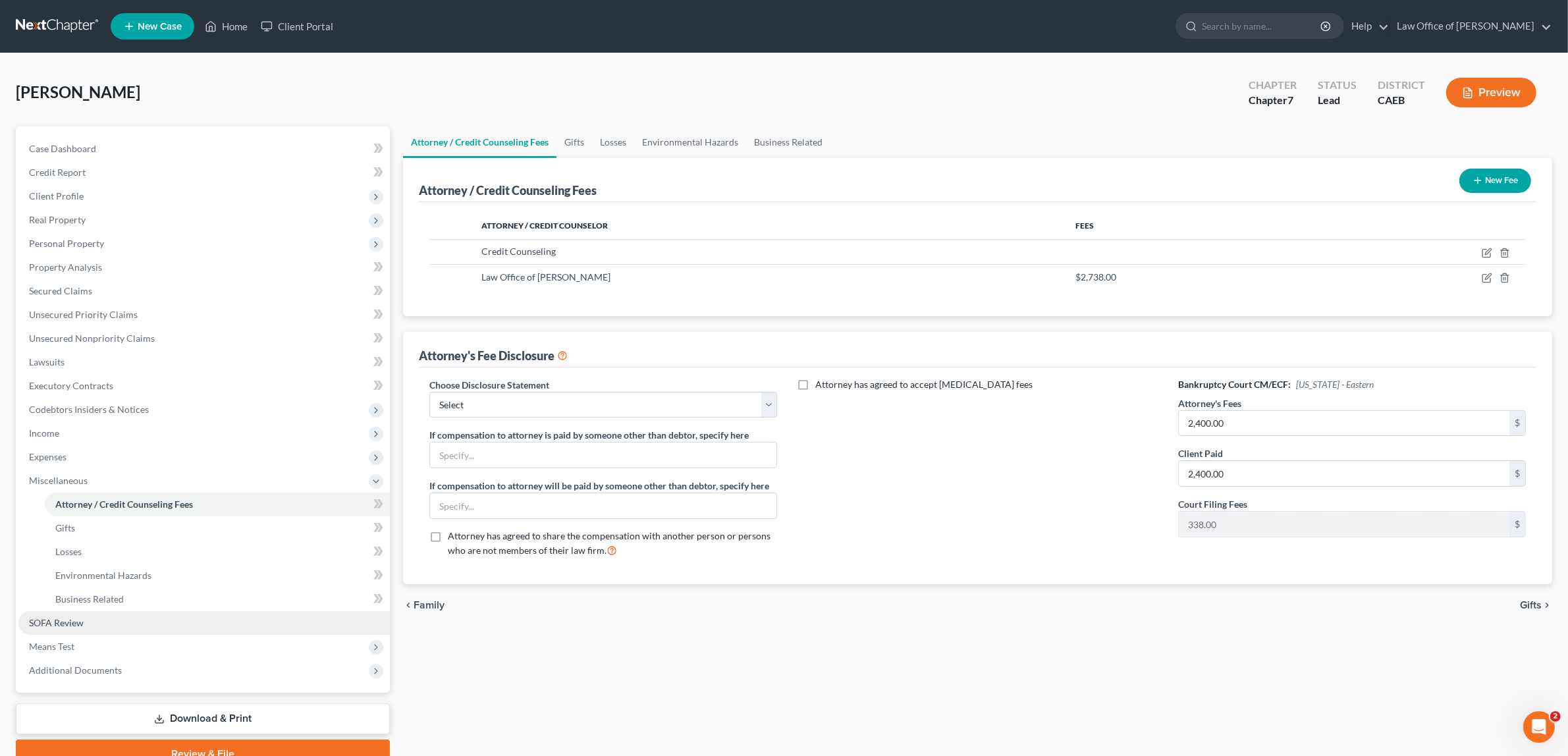
click at [77, 617] on span "SOFA Review" at bounding box center [56, 622] width 55 height 11
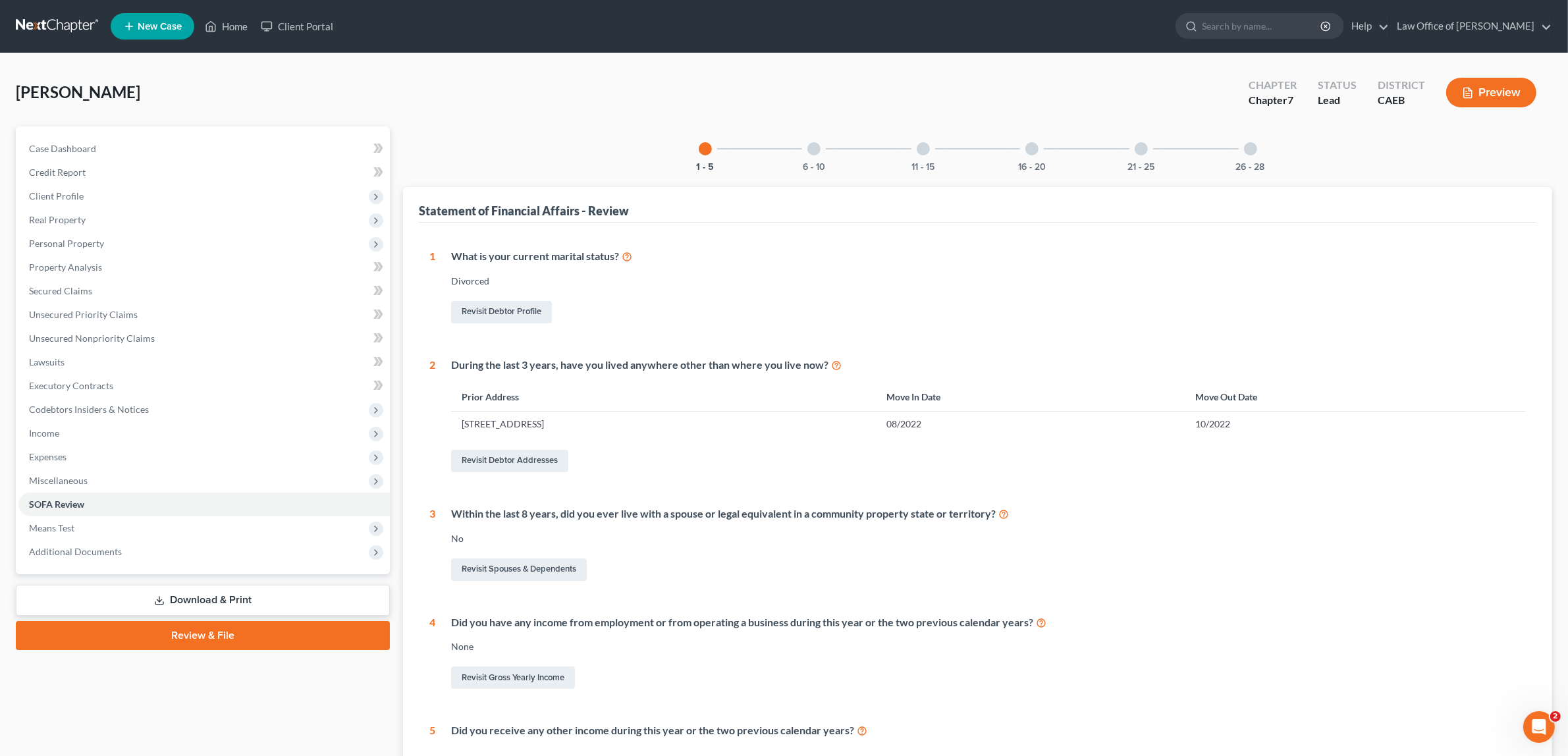
click at [1025, 158] on div "16 - 20" at bounding box center [1032, 148] width 45 height 45
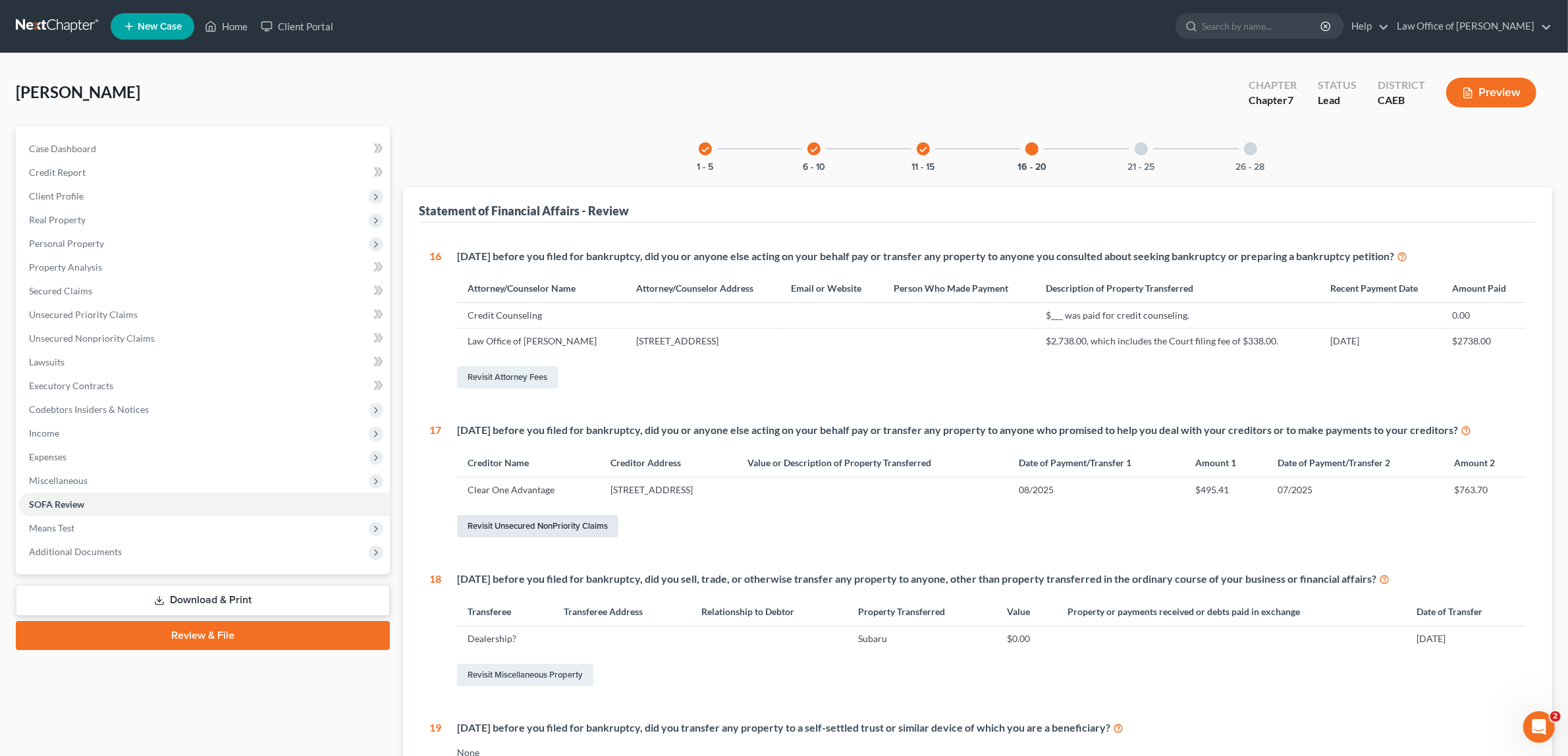
click at [548, 521] on link "Revisit Unsecured NonPriority Claims" at bounding box center [537, 526] width 161 height 23
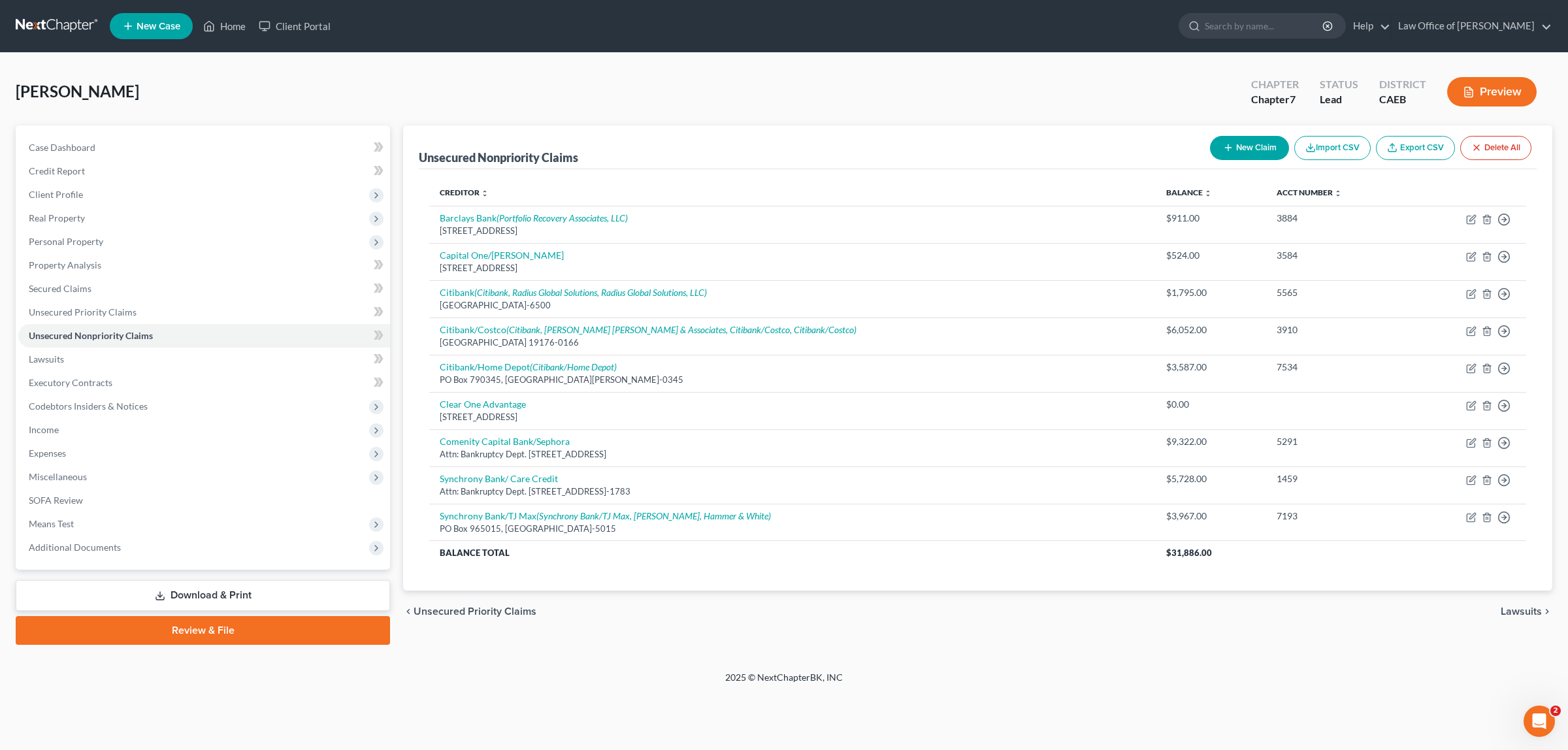
click at [1251, 142] on button "New Claim" at bounding box center [1249, 147] width 79 height 24
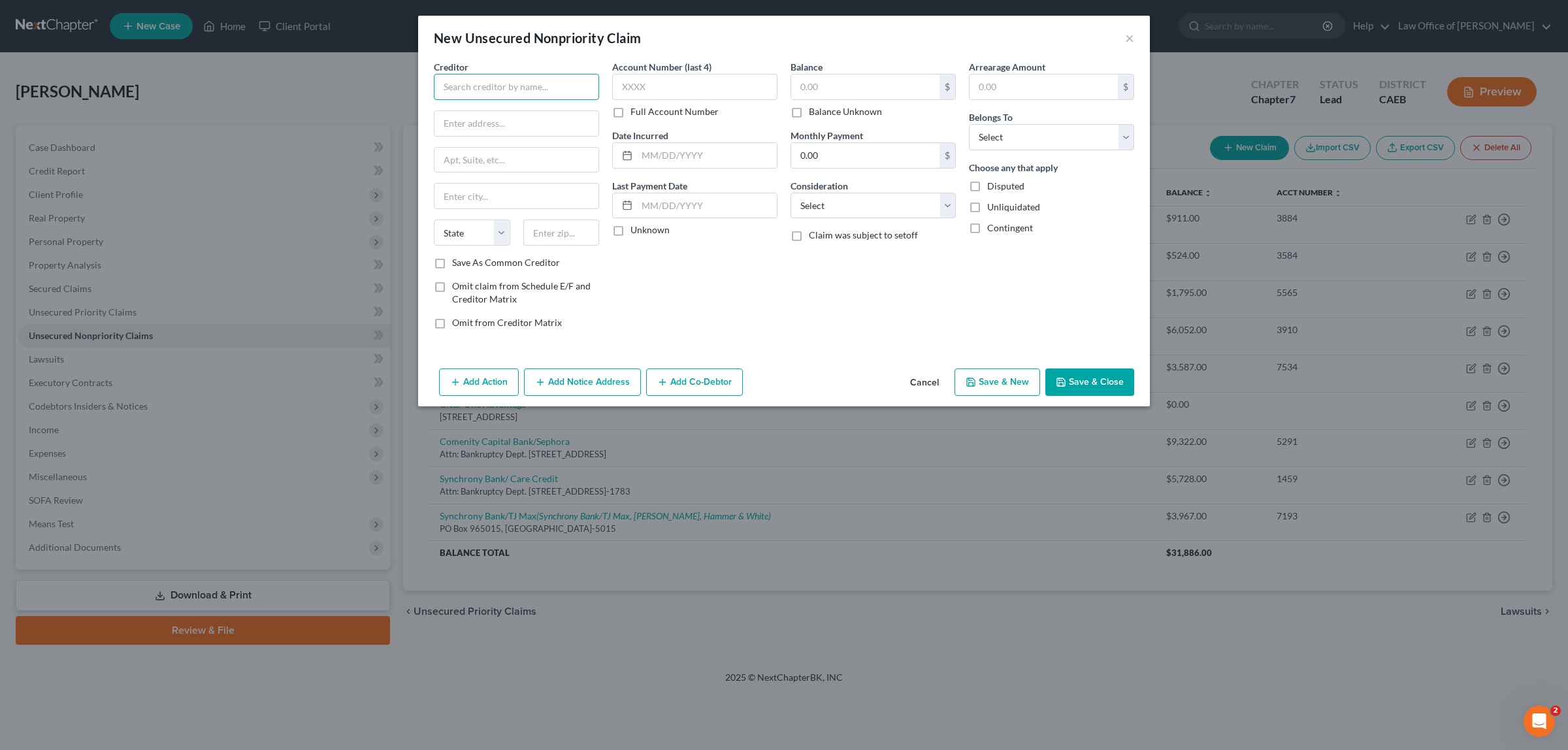
click at [513, 89] on input "text" at bounding box center [517, 86] width 166 height 26
type input "Freedom Debt Relief"
type input "[STREET_ADDRESS]"
type input "Suite 400"
type input "[GEOGRAPHIC_DATA]"
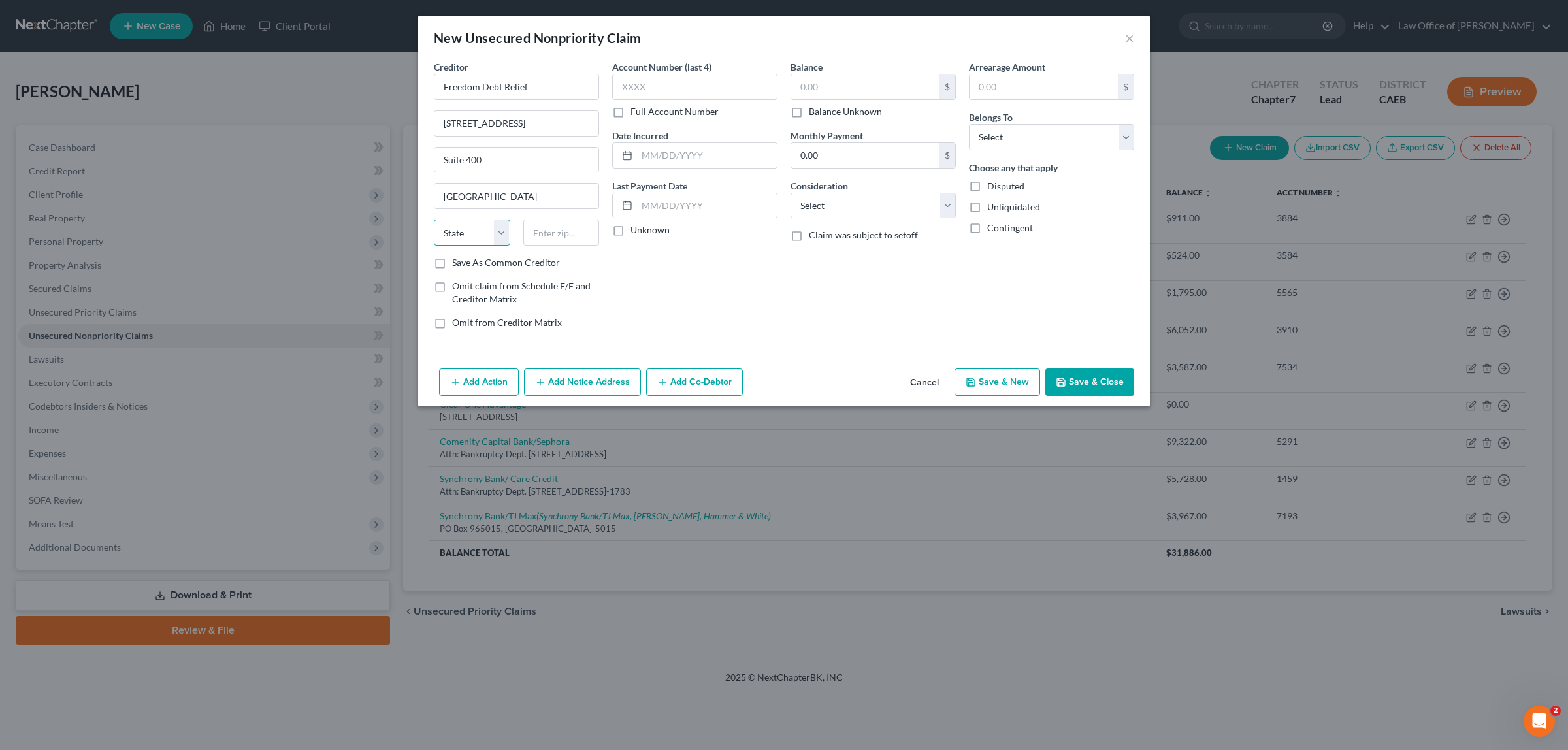
select select "4"
type input "94402"
click at [452, 288] on label "Omit claim from Schedule E/F and Creditor Matrix" at bounding box center [526, 292] width 147 height 26
click at [457, 288] on input "Omit claim from Schedule E/F and Creditor Matrix" at bounding box center [462, 283] width 8 height 8
checkbox input "true"
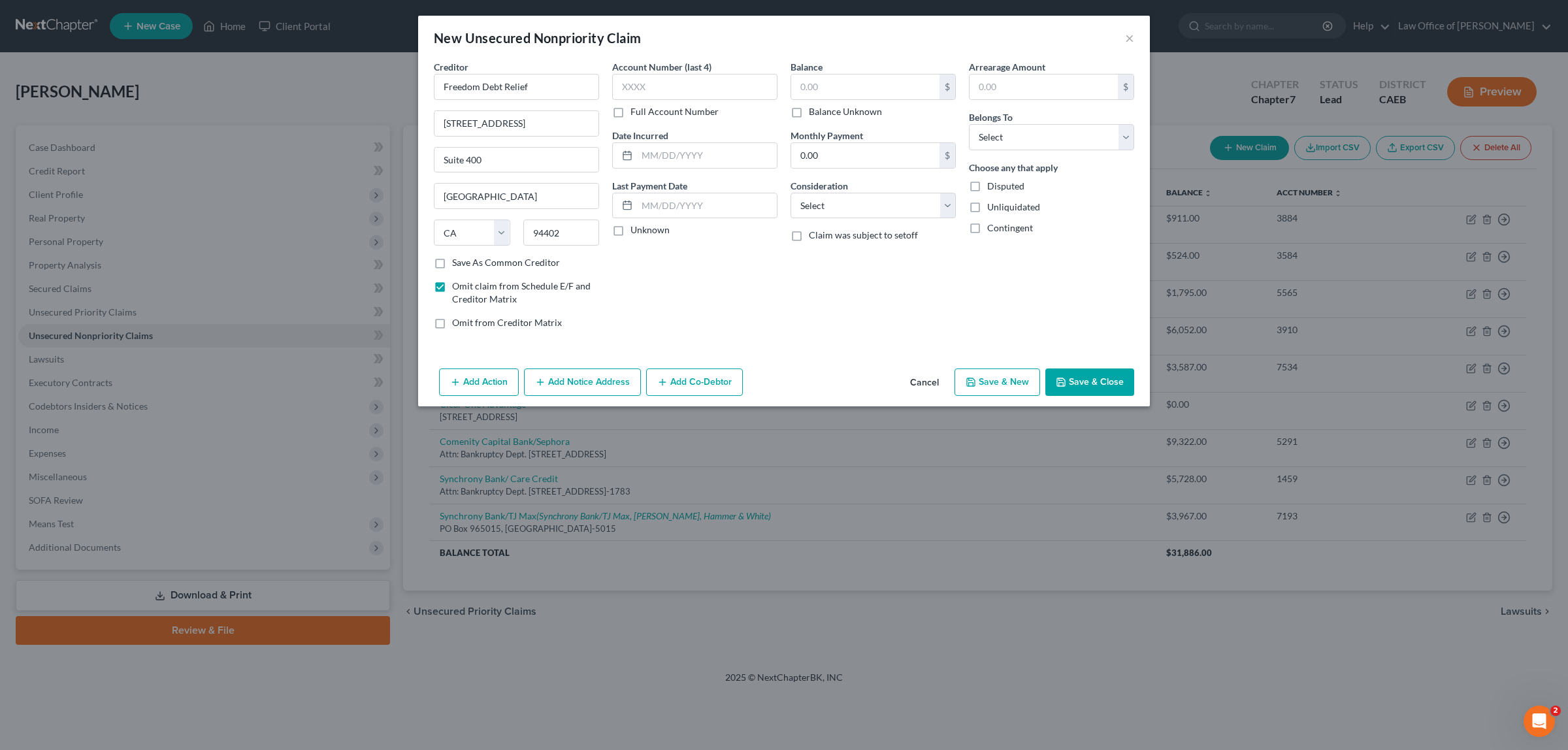
click at [452, 321] on label "Omit from Creditor Matrix" at bounding box center [507, 323] width 110 height 13
click at [457, 321] on input "Omit from Creditor Matrix" at bounding box center [462, 320] width 8 height 8
checkbox input "true"
click at [941, 207] on select "Select Cable / Satellite Services Collection Agency Credit Card Debt Debt Couns…" at bounding box center [873, 205] width 166 height 26
click at [1067, 293] on div "Arrearage Amount $ Belongs To * Select Debtor 1 Only Debtor 2 Only Debtor 1 And…" at bounding box center [1051, 200] width 178 height 279
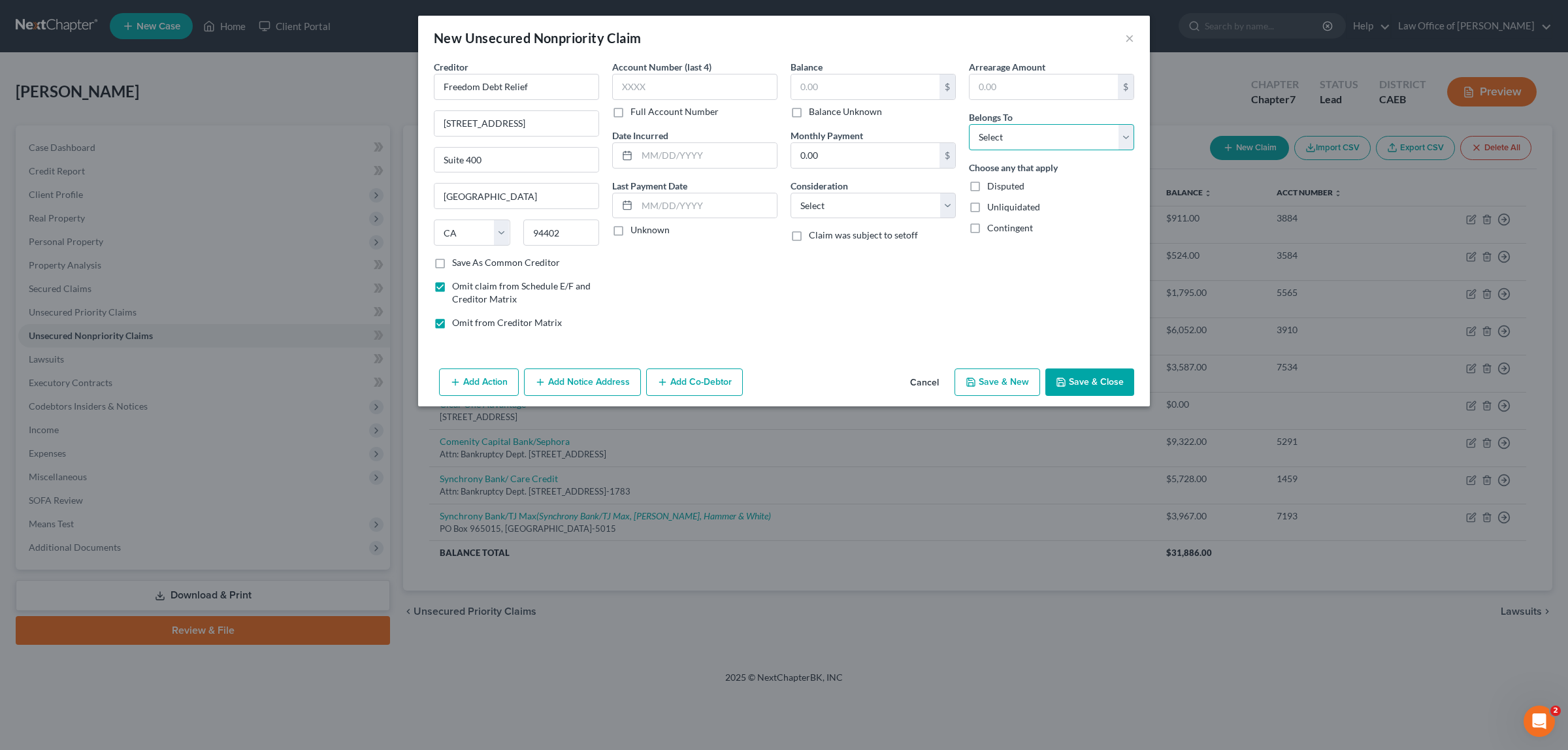
click at [1124, 135] on select "Select Debtor 1 Only Debtor 2 Only Debtor 1 And Debtor 2 Only At Least One Of T…" at bounding box center [1051, 136] width 166 height 26
click at [898, 288] on div "Balance $ Balance Unknown Balance Undetermined $ Balance Unknown Monthly Paymen…" at bounding box center [872, 200] width 178 height 279
click at [470, 124] on input "[STREET_ADDRESS]" at bounding box center [516, 124] width 164 height 25
type input "[STREET_ADDRESS]"
click at [951, 207] on select "Select Cable / Satellite Services Collection Agency Credit Card Debt Debt Couns…" at bounding box center [873, 205] width 166 height 26
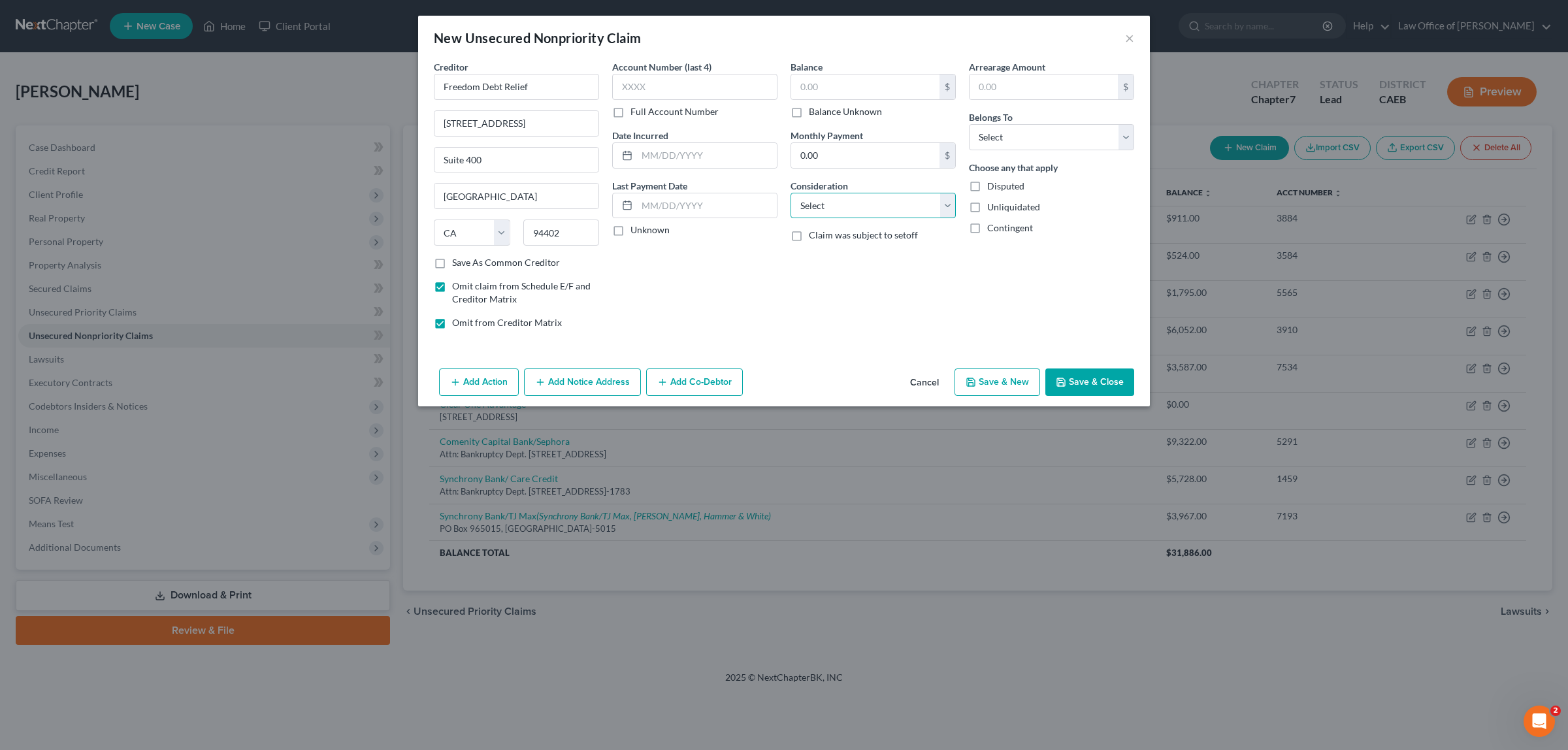
select select "16"
click at [790, 192] on select "Select Cable / Satellite Services Collection Agency Credit Card Debt Debt Couns…" at bounding box center [873, 205] width 166 height 26
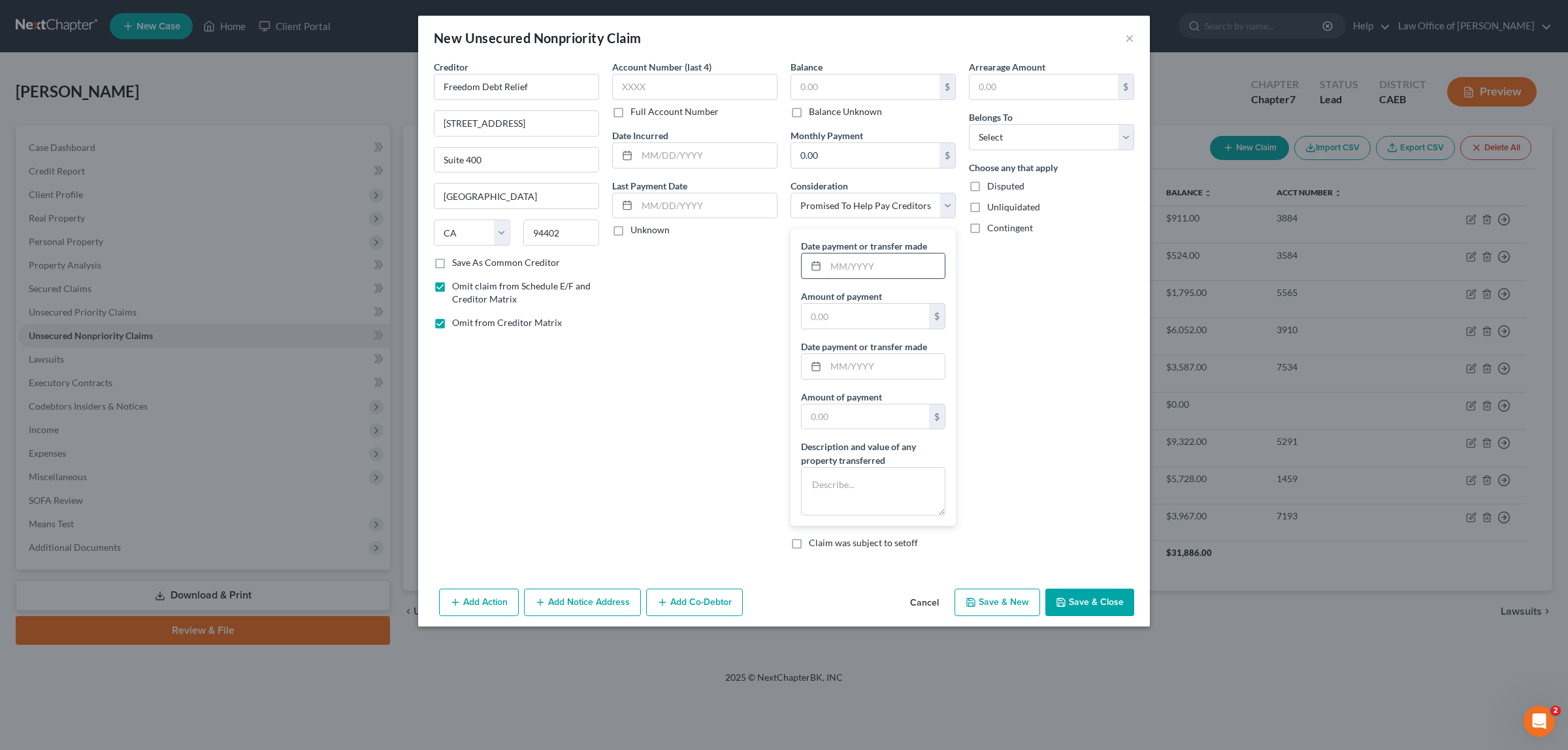
click at [859, 264] on input "text" at bounding box center [885, 266] width 119 height 25
type input "10/2024"
click at [1096, 605] on button "Save & Close" at bounding box center [1090, 602] width 89 height 28
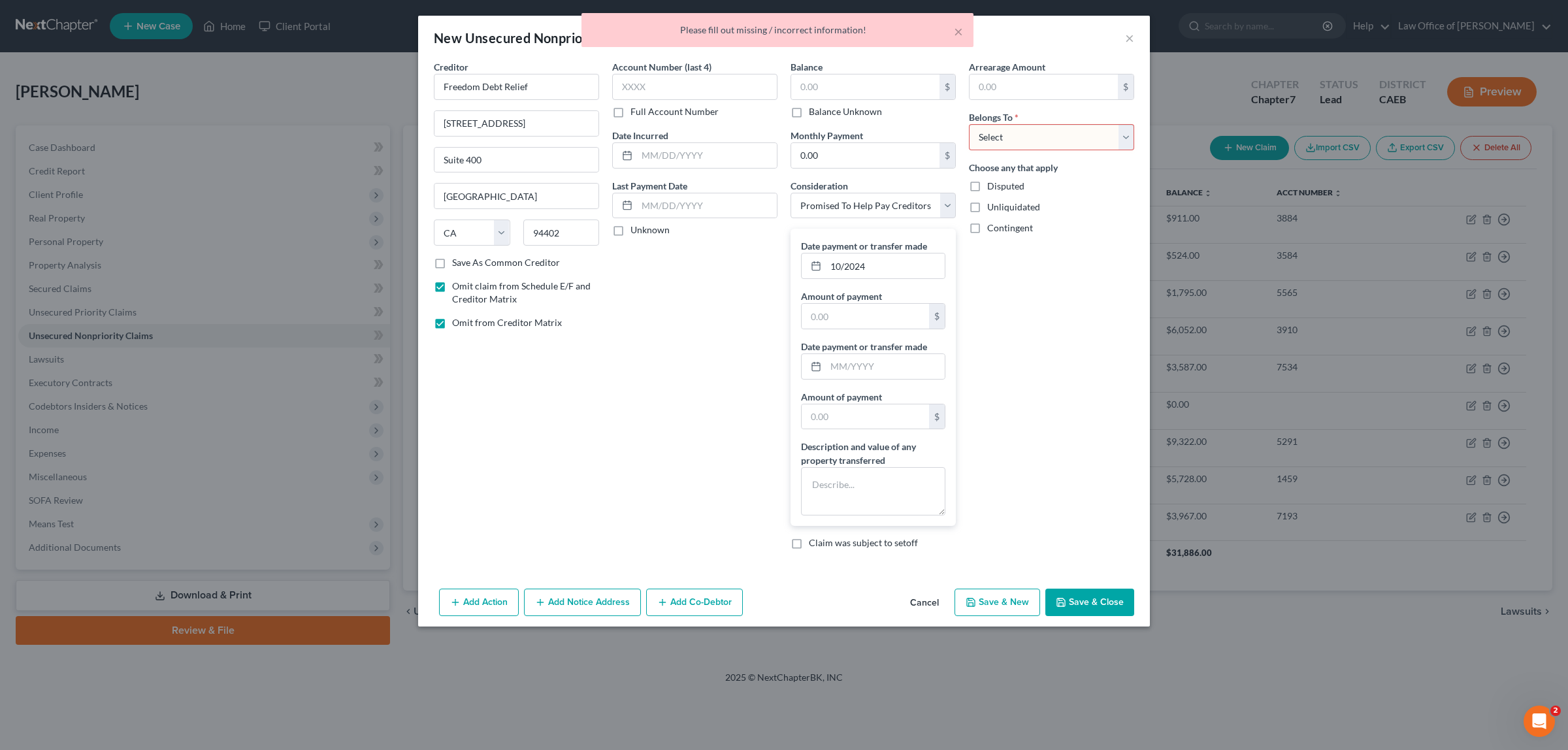
click at [1124, 134] on select "Select Debtor 1 Only Debtor 2 Only Debtor 1 And Debtor 2 Only At Least One Of T…" at bounding box center [1051, 136] width 166 height 26
select select "0"
click at [968, 124] on select "Select Debtor 1 Only Debtor 2 Only Debtor 1 And Debtor 2 Only At Least One Of T…" at bounding box center [1051, 136] width 166 height 26
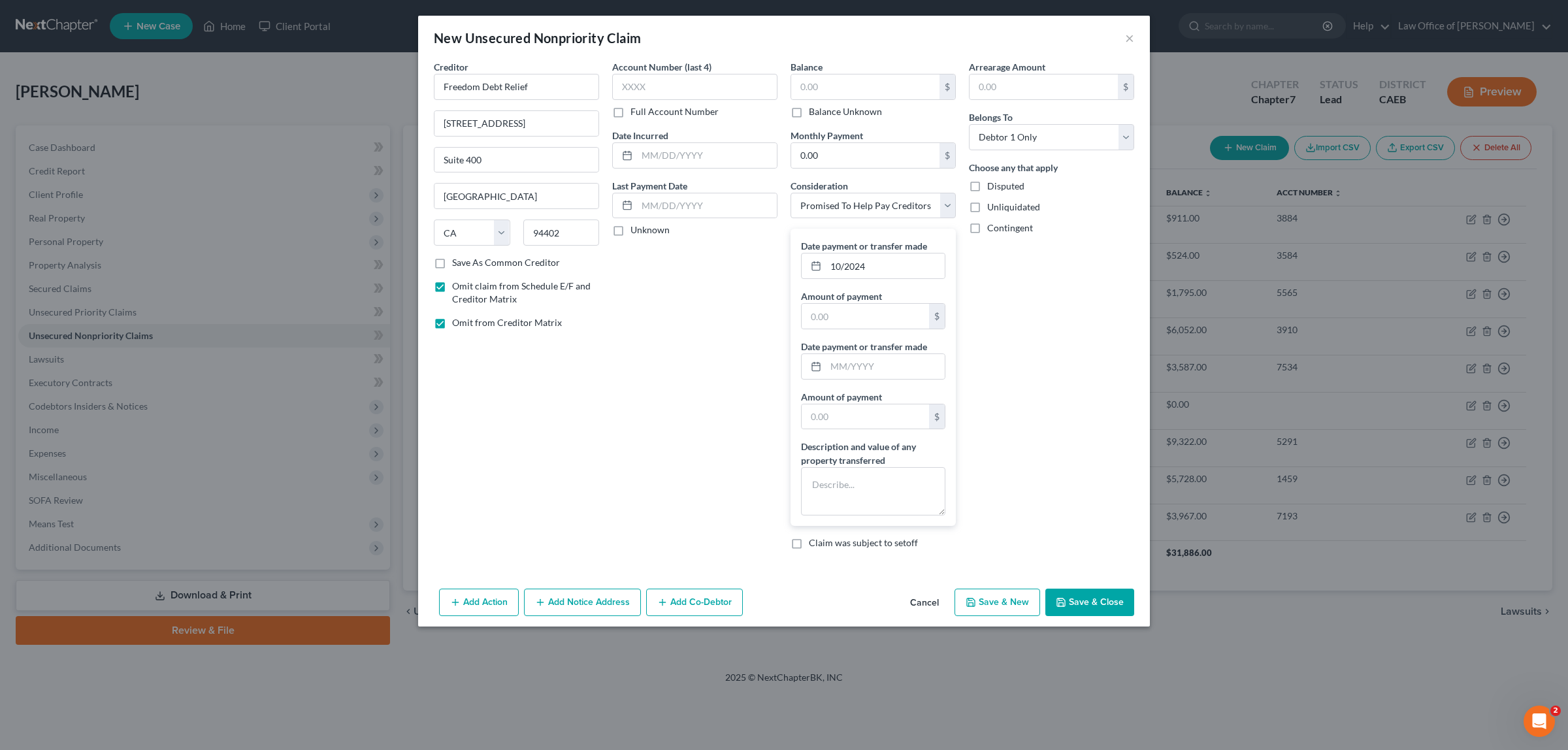
click at [1089, 599] on button "Save & Close" at bounding box center [1090, 602] width 89 height 28
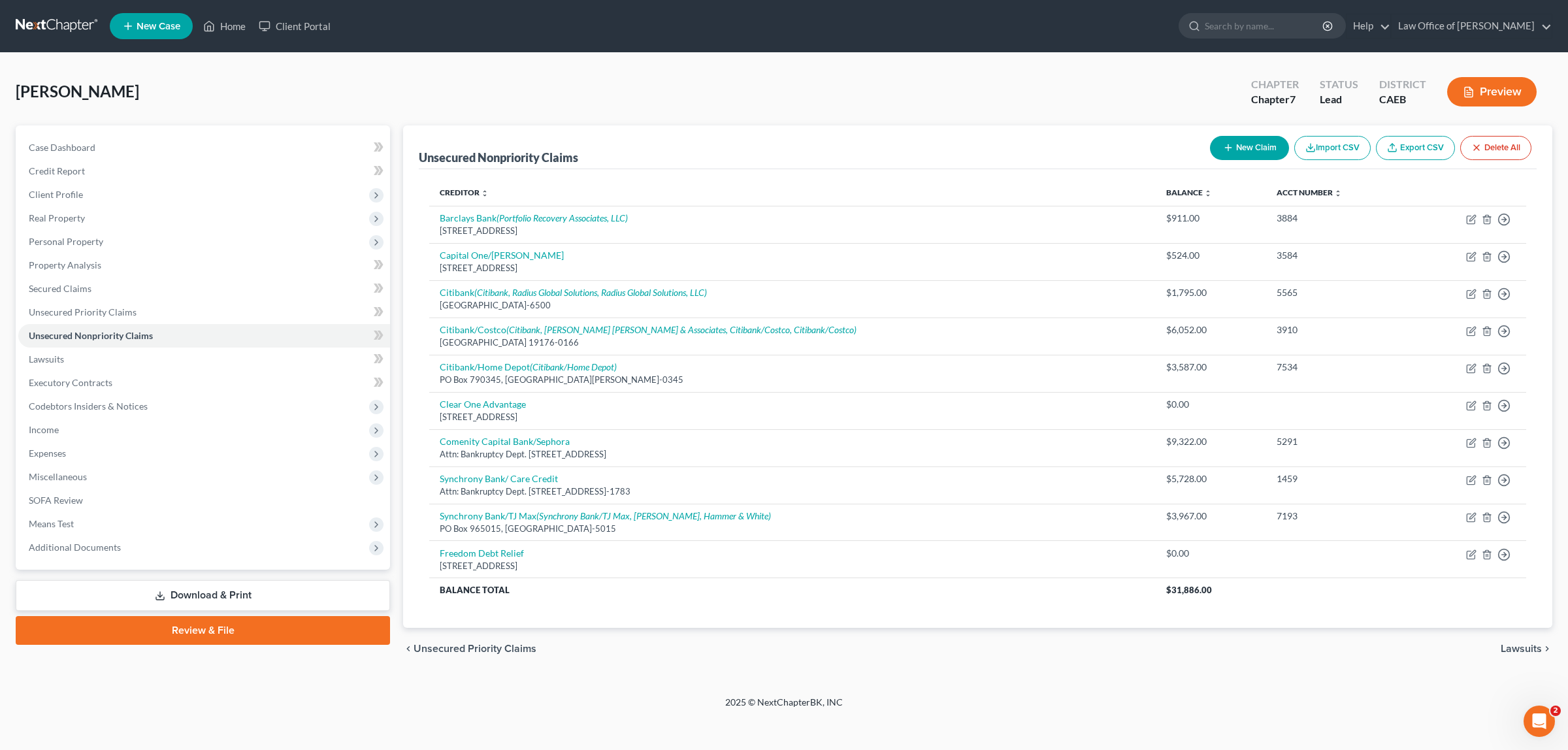
click at [1511, 80] on button "Preview" at bounding box center [1491, 91] width 89 height 29
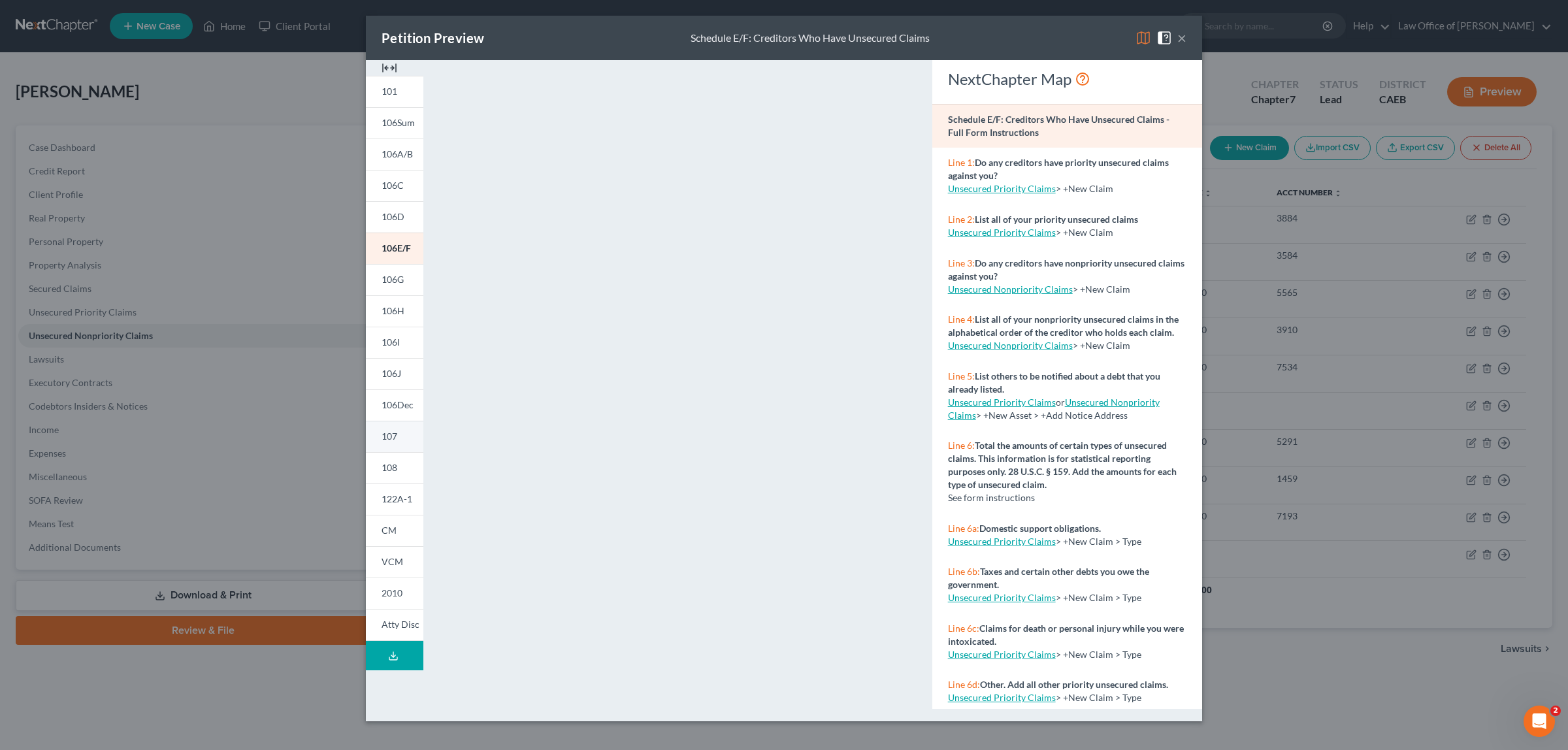
click at [403, 433] on link "107" at bounding box center [394, 436] width 58 height 31
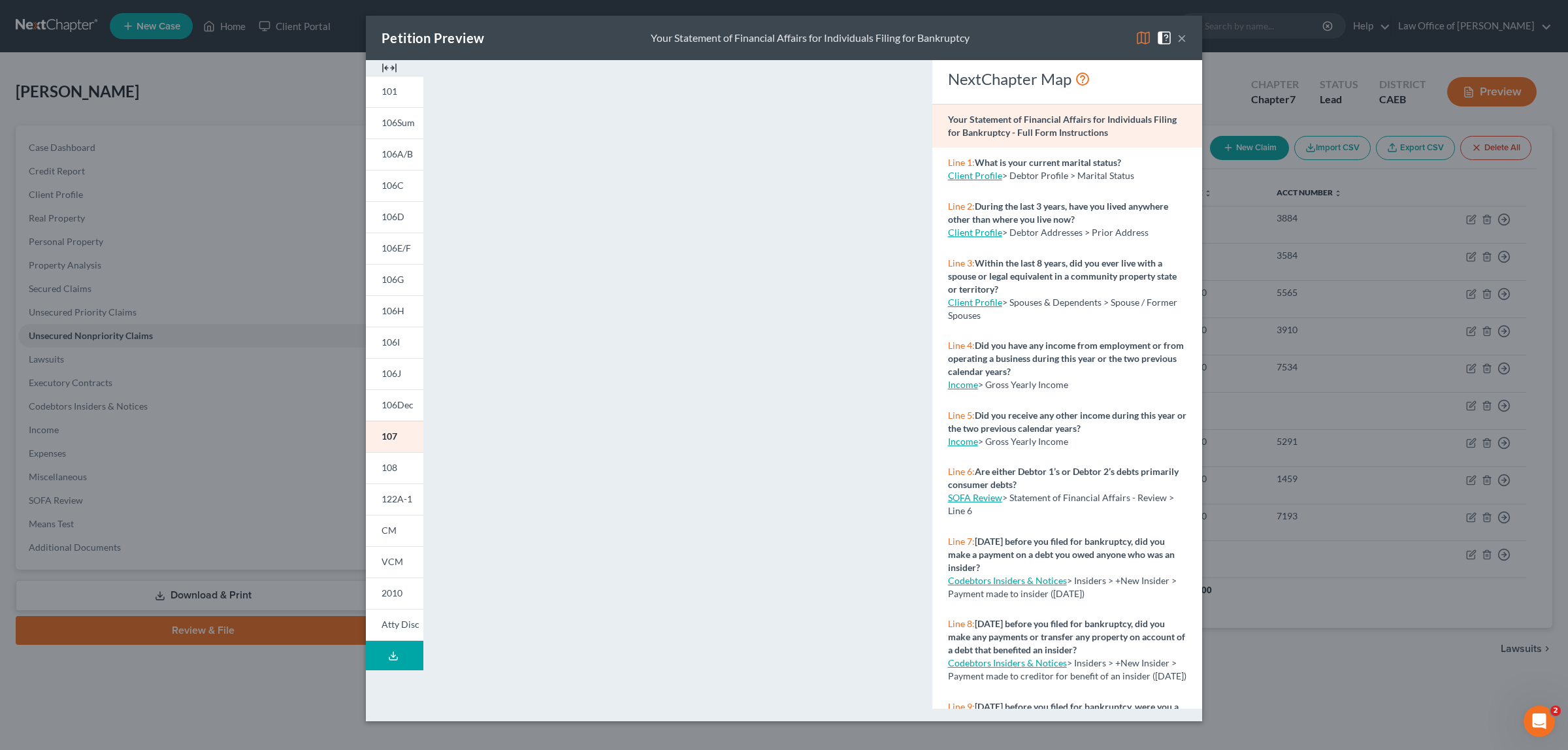
click at [1183, 38] on button "×" at bounding box center [1182, 38] width 9 height 16
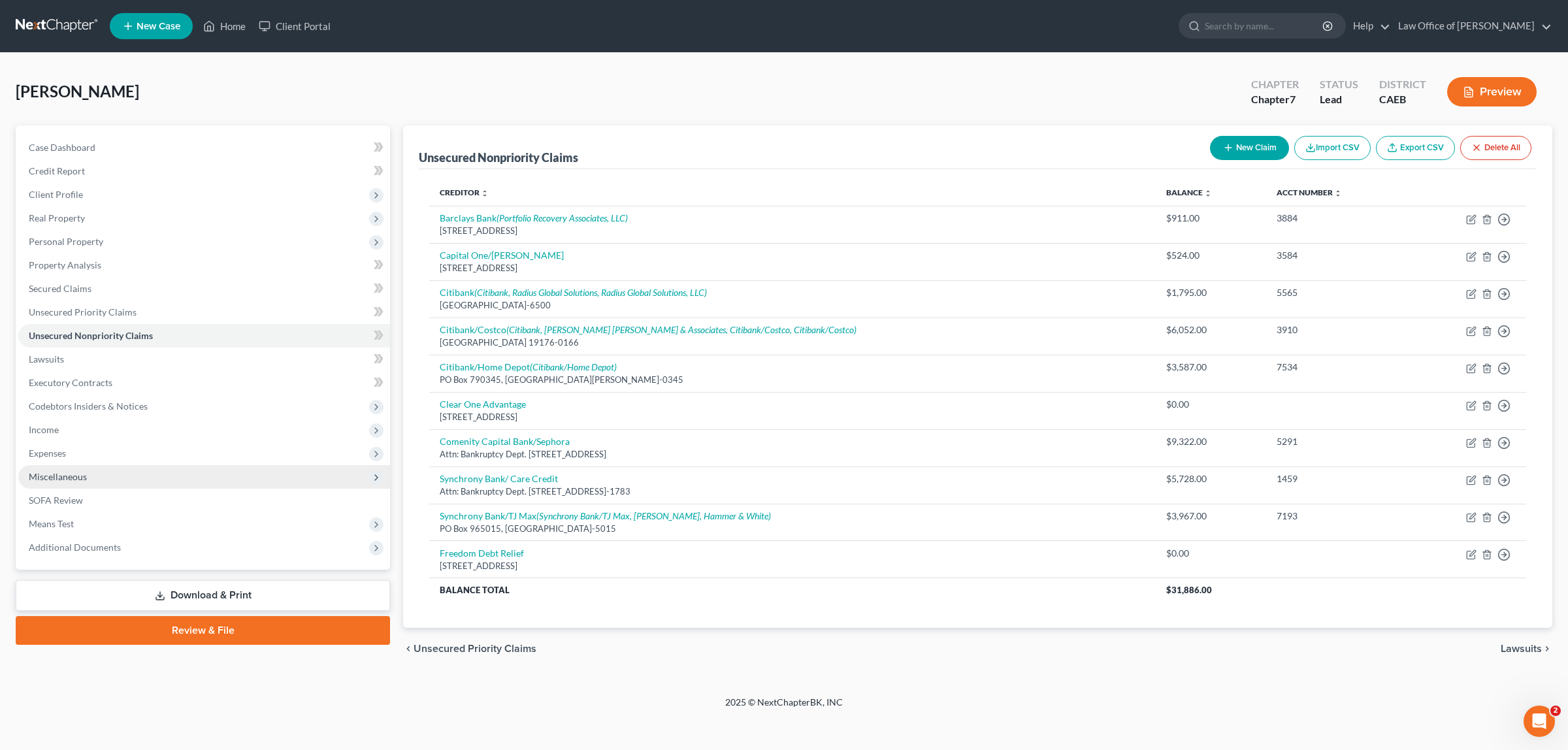
click at [79, 472] on span "Miscellaneous" at bounding box center [58, 476] width 59 height 11
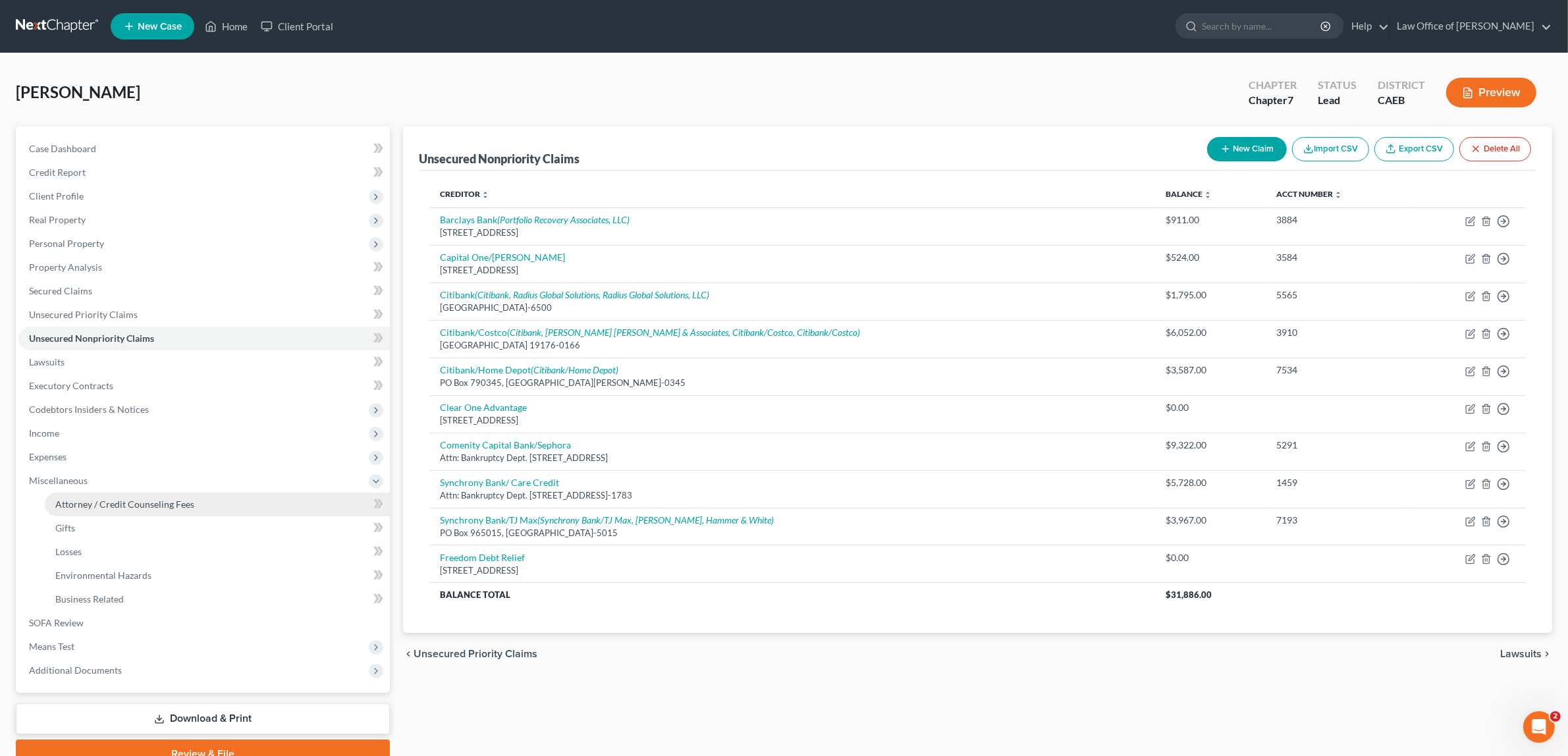
click at [122, 498] on span "Attorney / Credit Counseling Fees" at bounding box center [125, 503] width 139 height 11
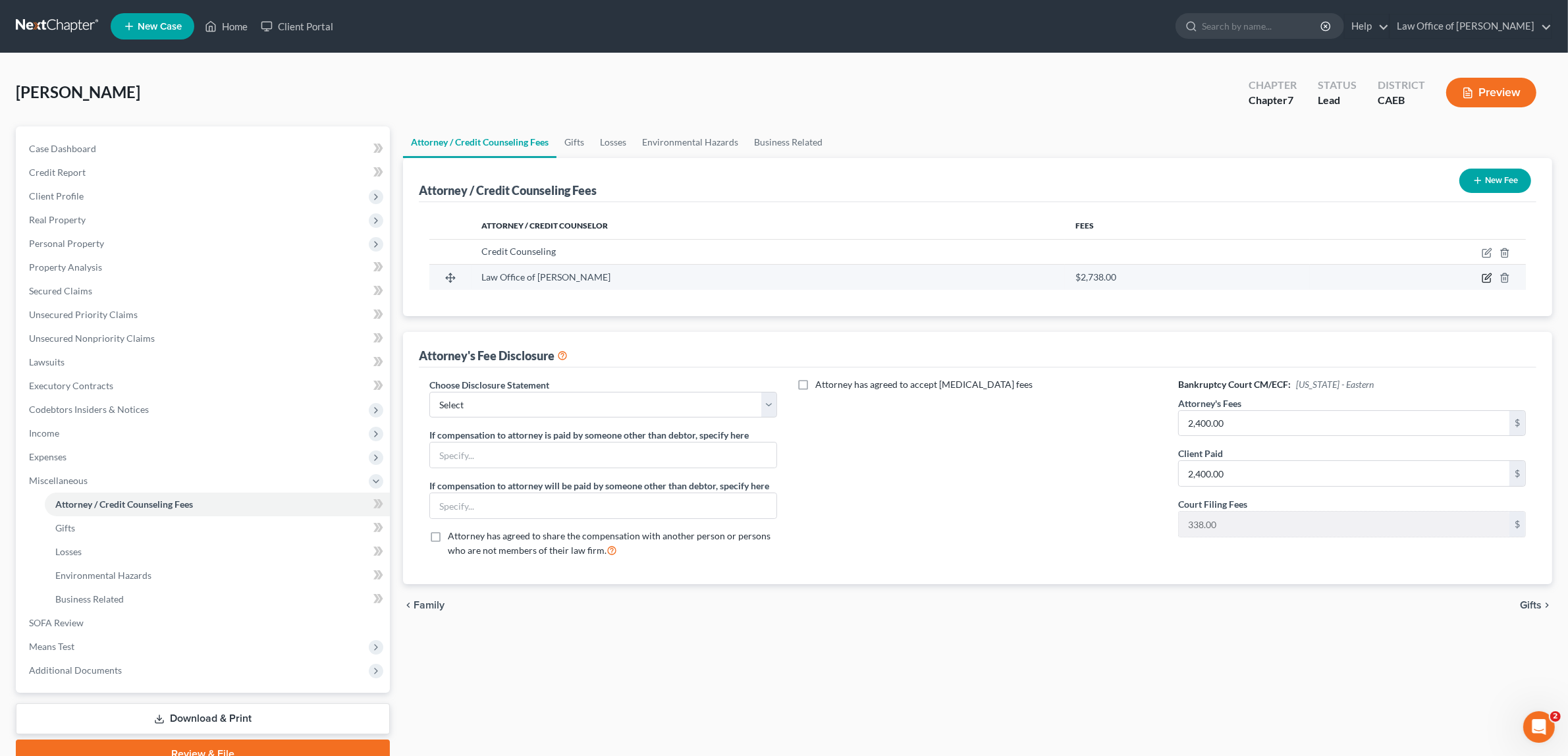
click at [1485, 276] on icon "button" at bounding box center [1487, 277] width 10 height 10
select select "4"
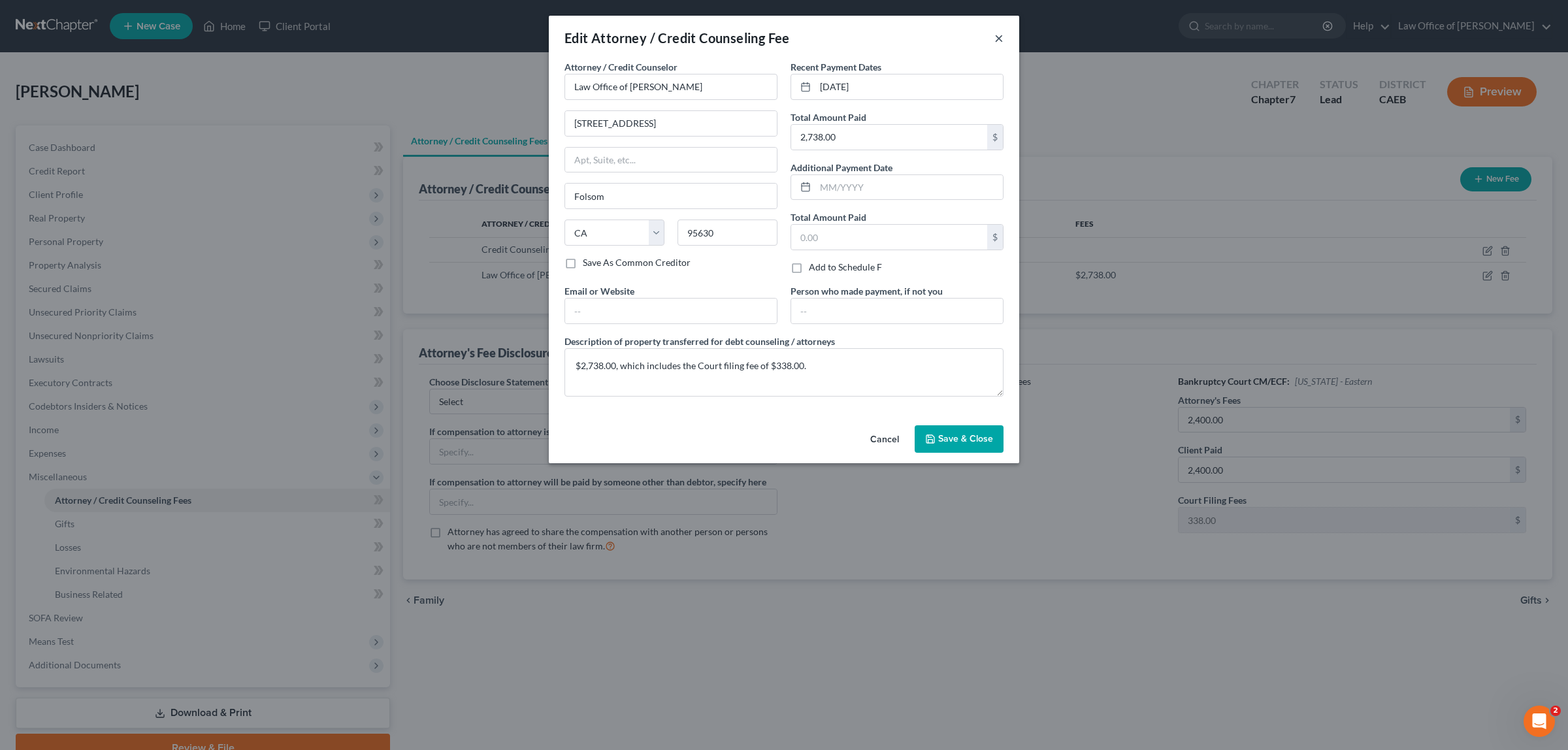
click at [996, 37] on button "×" at bounding box center [999, 38] width 9 height 16
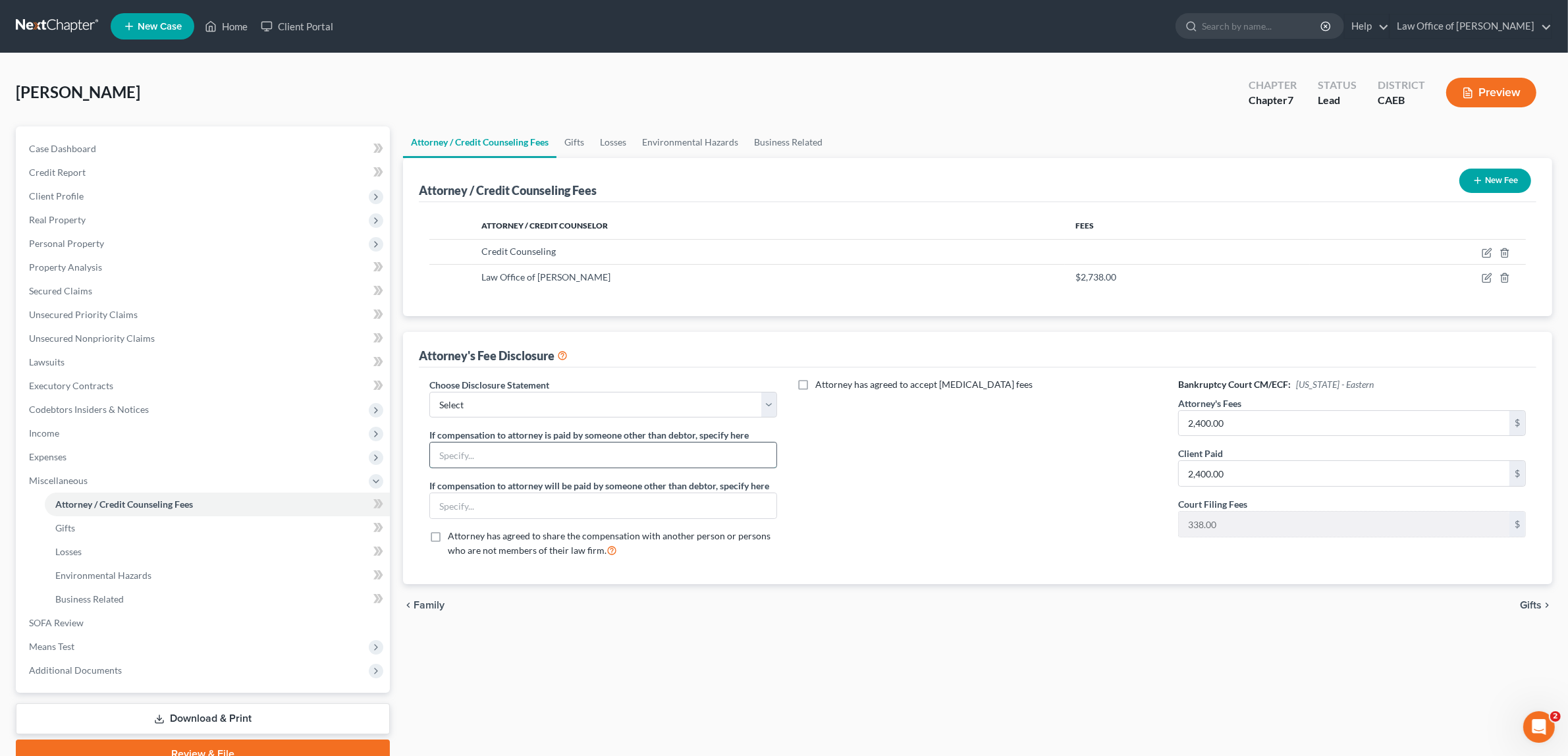
click at [470, 453] on input "text" at bounding box center [603, 455] width 346 height 25
type input "Brother, [PERSON_NAME]"
click at [1533, 600] on span "Gifts" at bounding box center [1531, 605] width 22 height 10
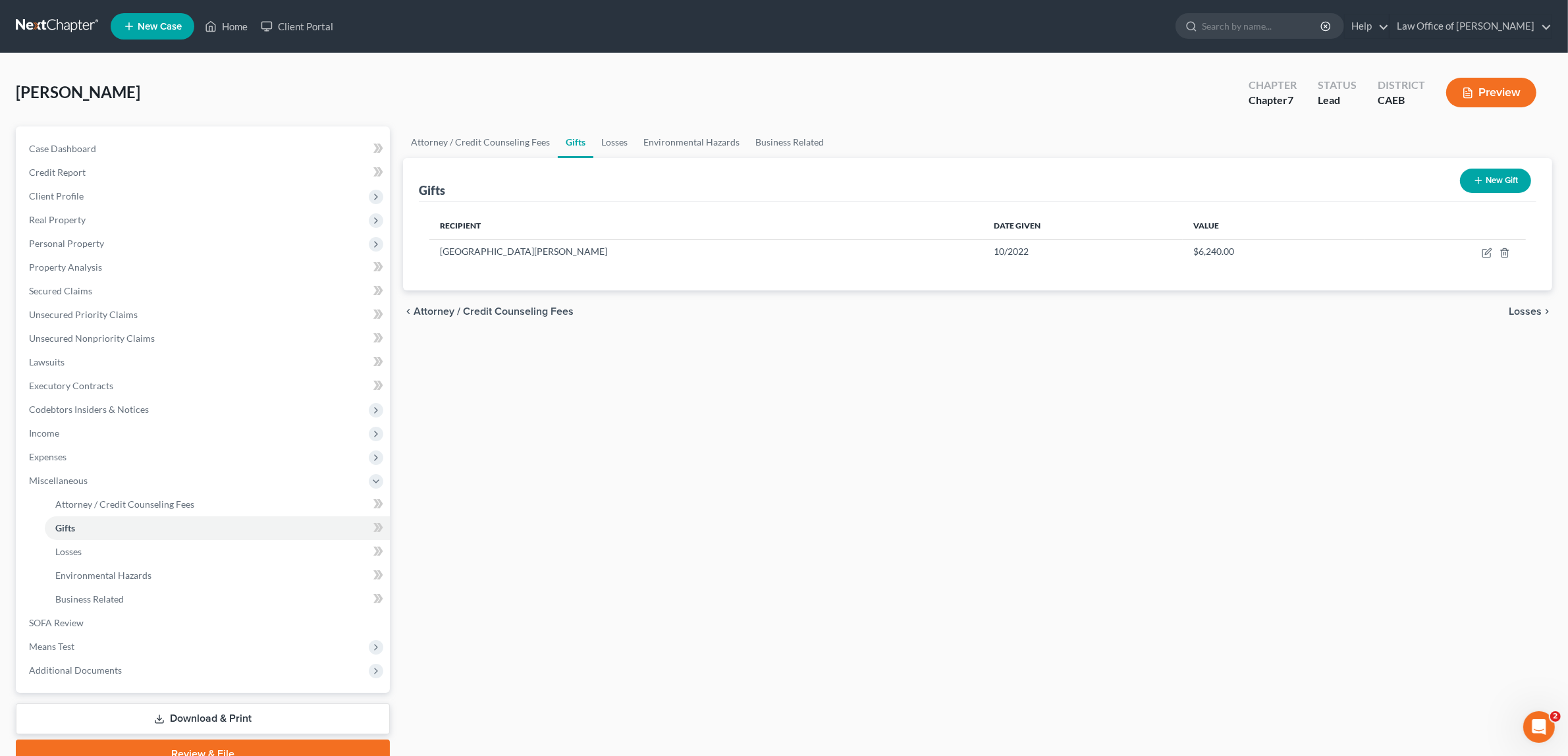
click at [1472, 81] on button "Preview" at bounding box center [1490, 92] width 90 height 29
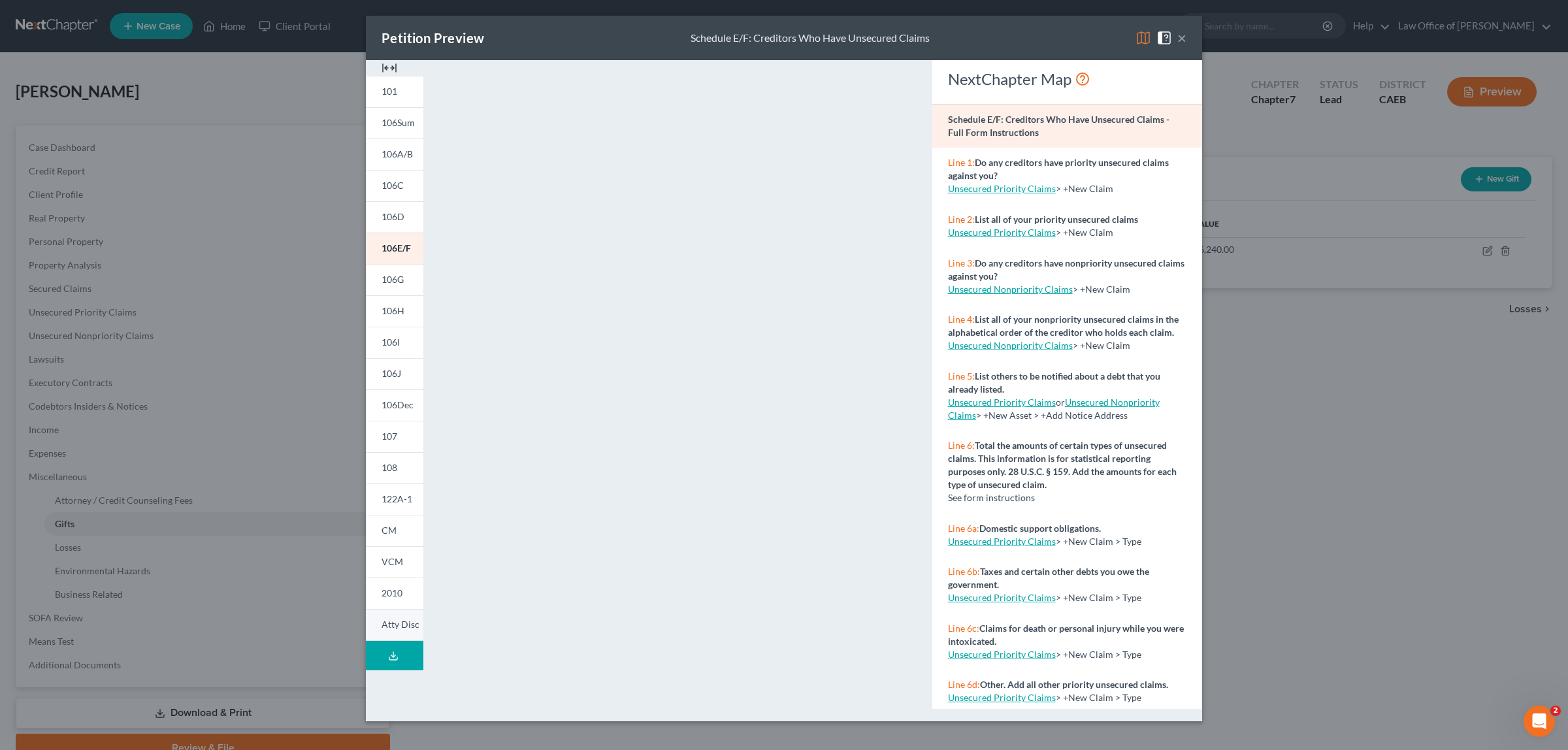
click at [400, 620] on span "Atty Disc" at bounding box center [400, 624] width 38 height 11
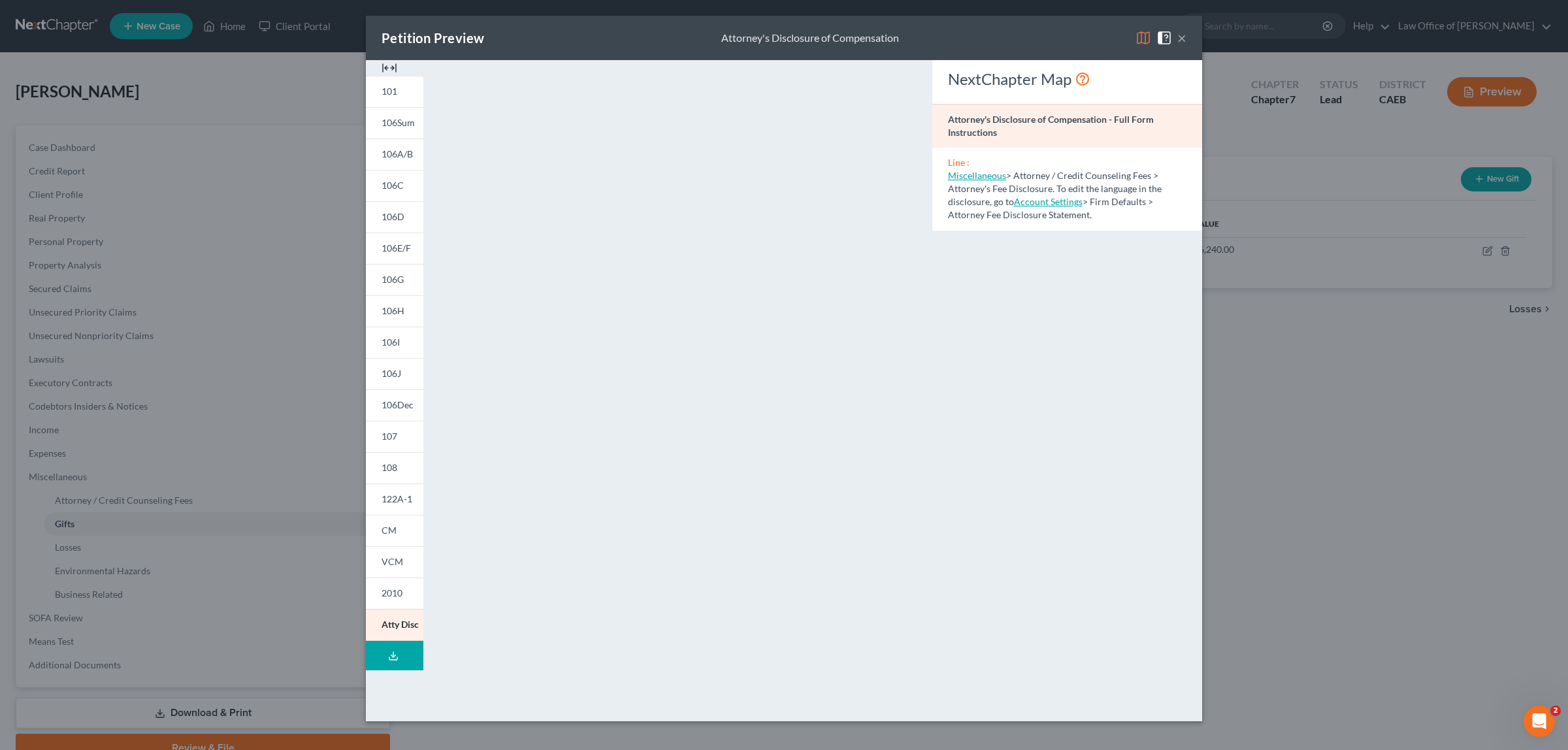
click at [1183, 38] on button "×" at bounding box center [1182, 38] width 9 height 16
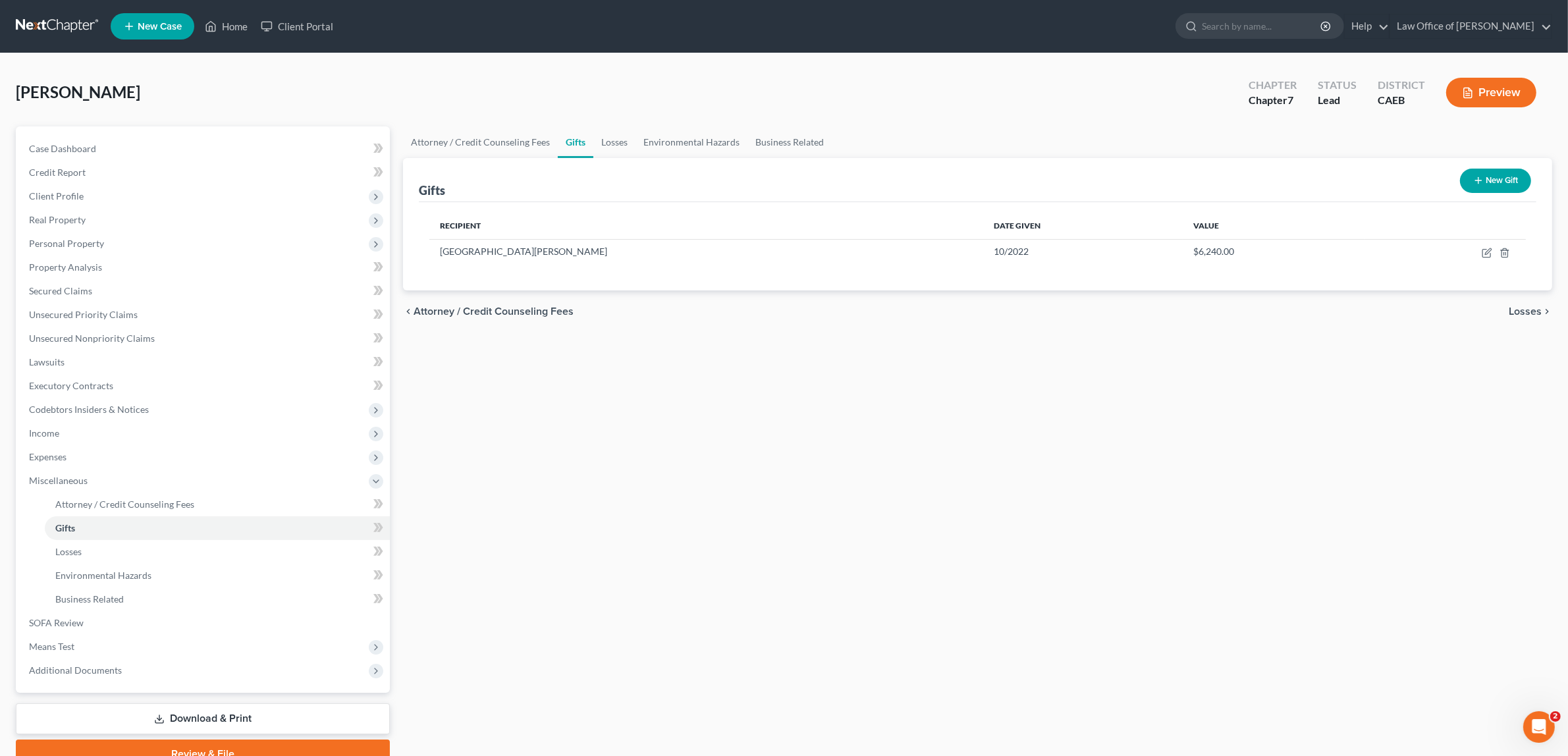
click at [524, 310] on span "Attorney / Credit Counseling Fees" at bounding box center [494, 311] width 160 height 10
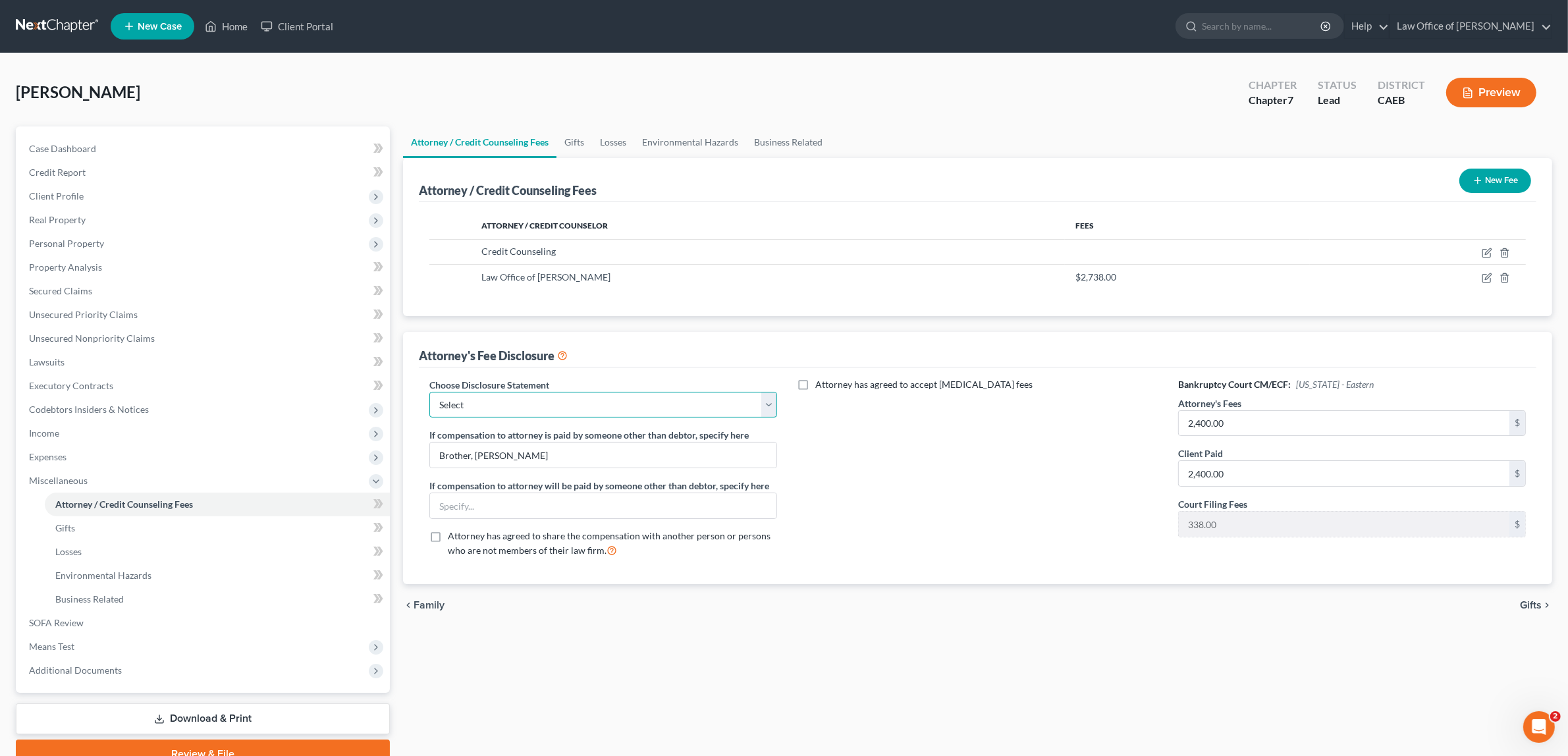
click at [767, 405] on select "Select Corp/LLC Attorney Fee Blurb Individuals Attorney Fee Blurb" at bounding box center [603, 405] width 347 height 26
select select "1"
click at [429, 392] on select "Select Corp/LLC Attorney Fee Blurb Individuals Attorney Fee Blurb" at bounding box center [603, 405] width 347 height 26
click at [1530, 604] on span "Gifts" at bounding box center [1531, 605] width 22 height 10
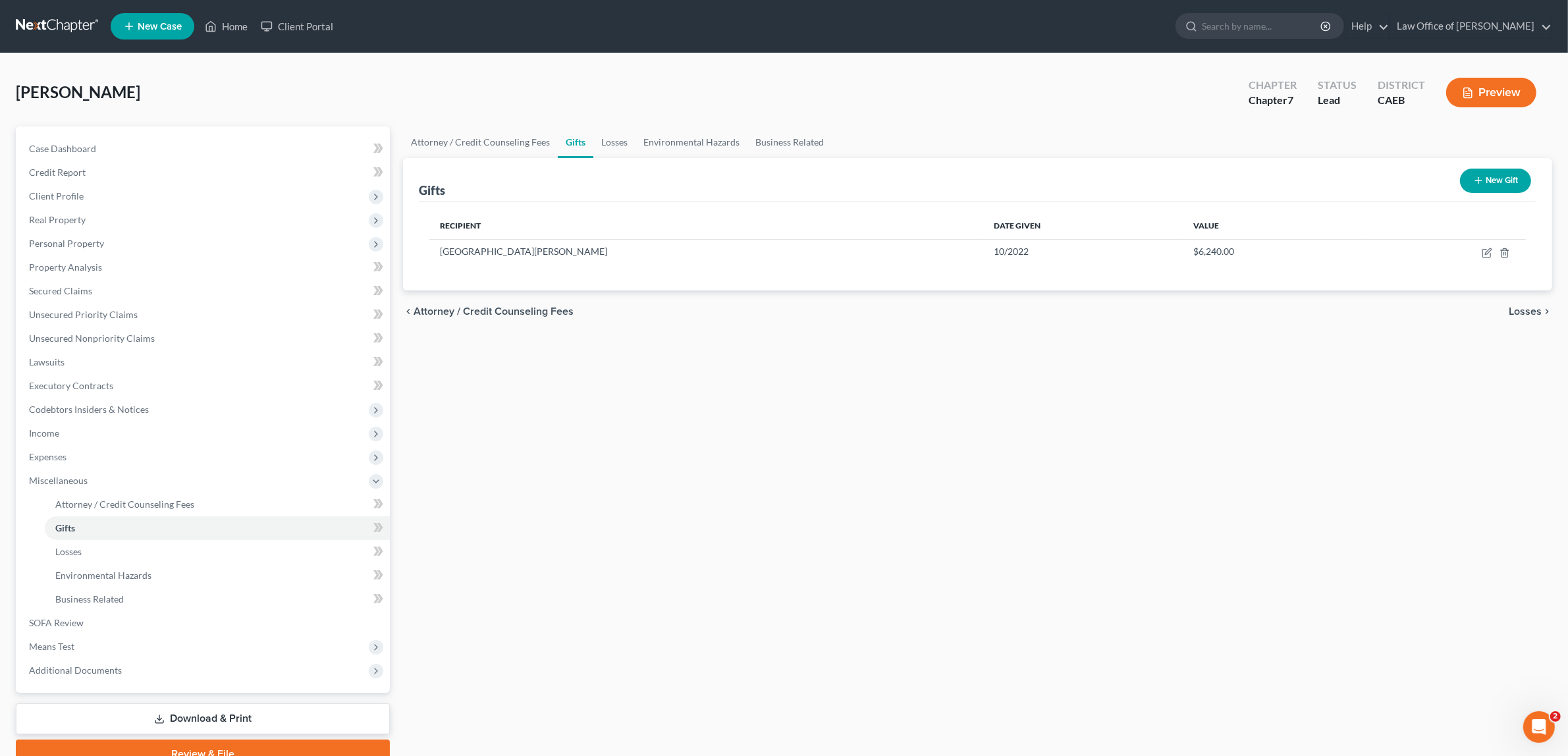
click at [1474, 90] on button "Preview" at bounding box center [1490, 92] width 90 height 29
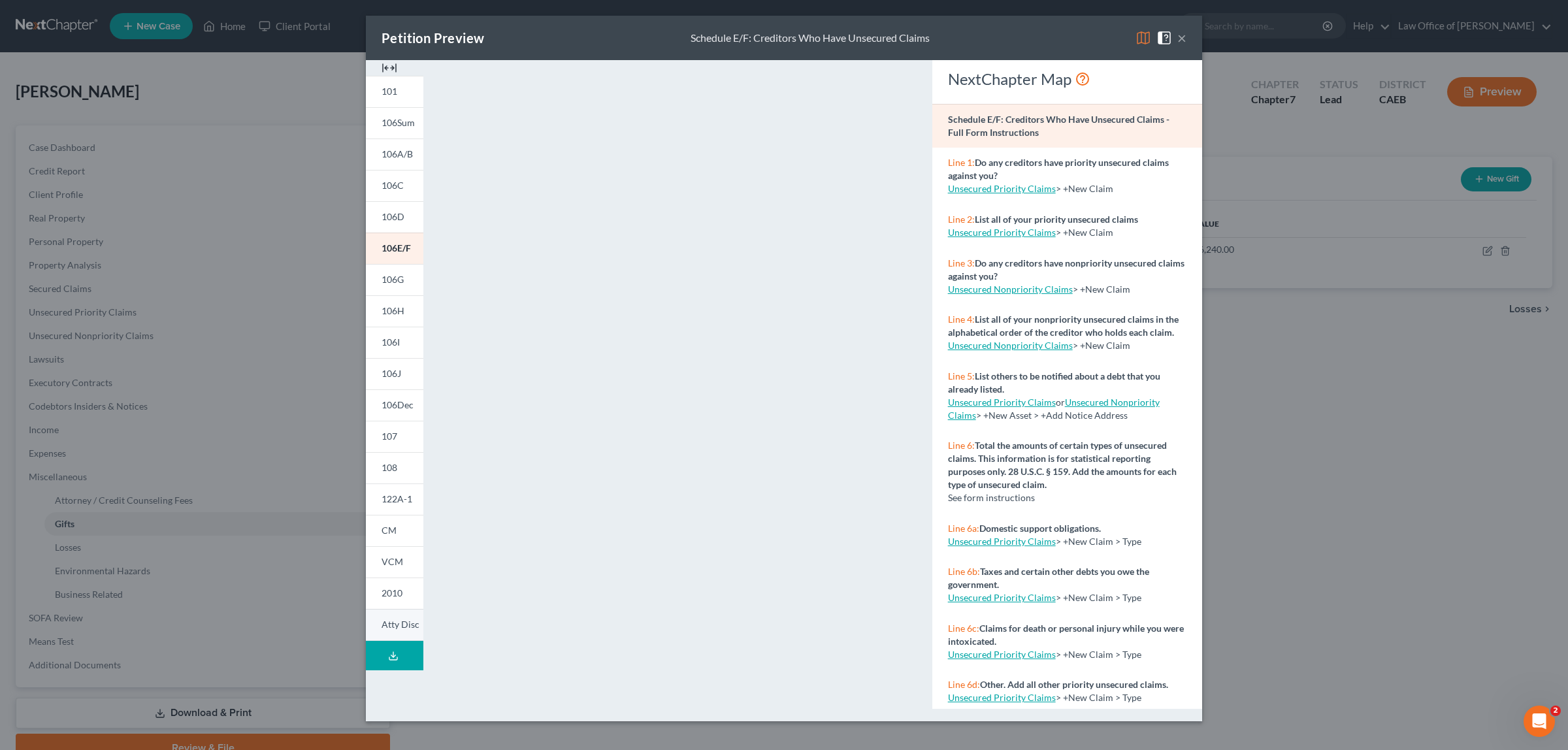
click at [406, 618] on link "Atty Disc" at bounding box center [394, 625] width 58 height 32
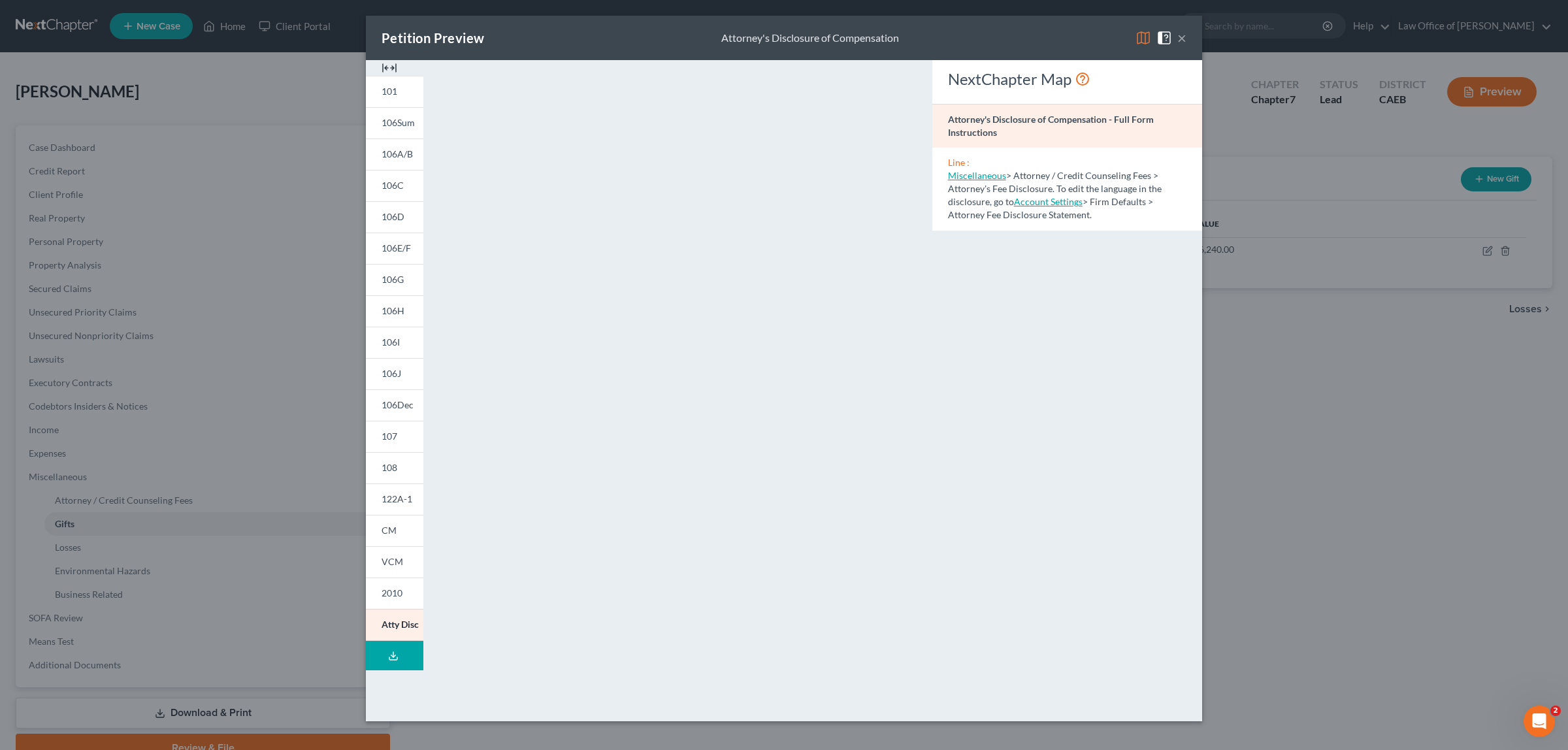
click at [1183, 31] on button "×" at bounding box center [1182, 38] width 9 height 16
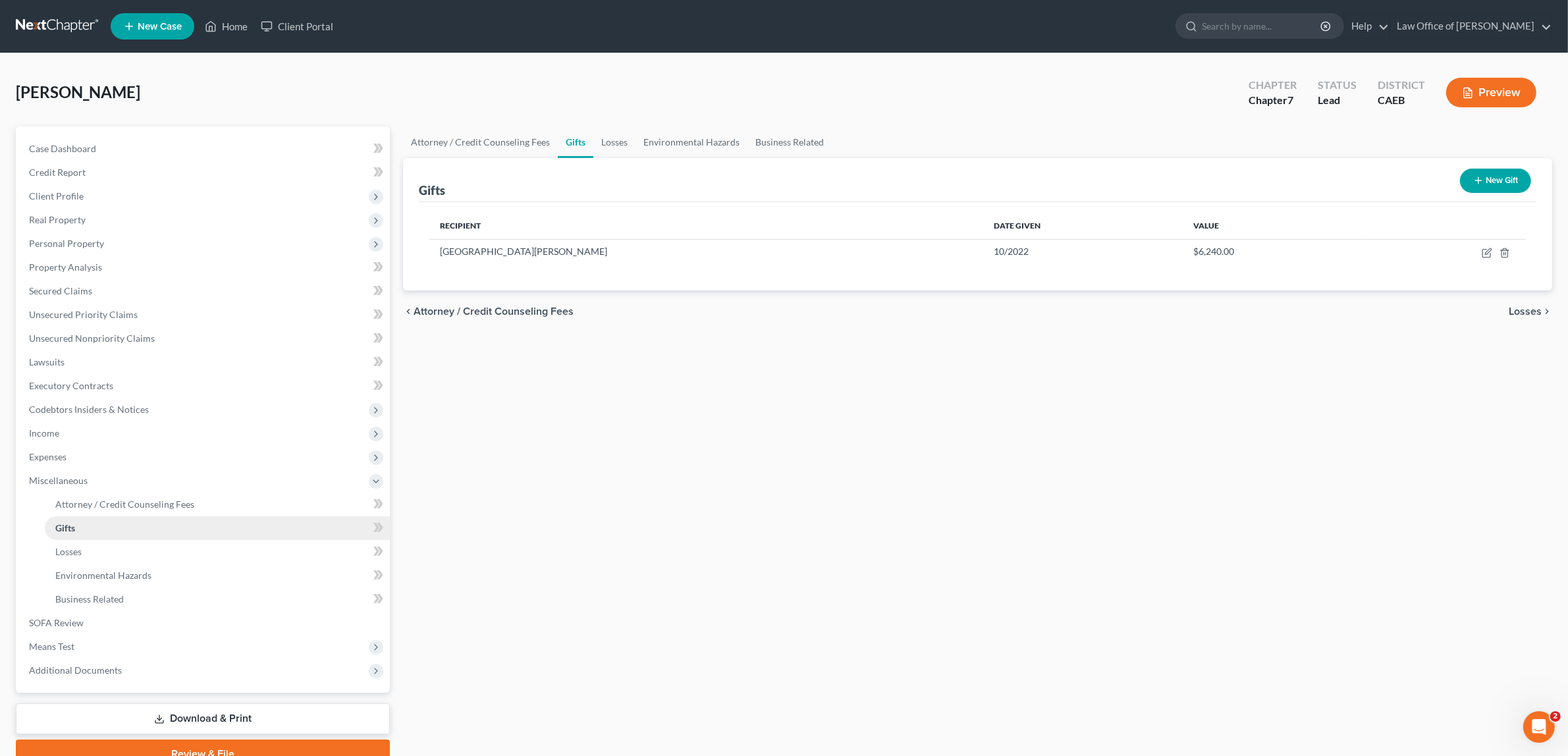
click at [89, 517] on link "Gifts" at bounding box center [217, 528] width 345 height 24
click at [1485, 249] on icon "button" at bounding box center [1485, 253] width 8 height 8
select select "4"
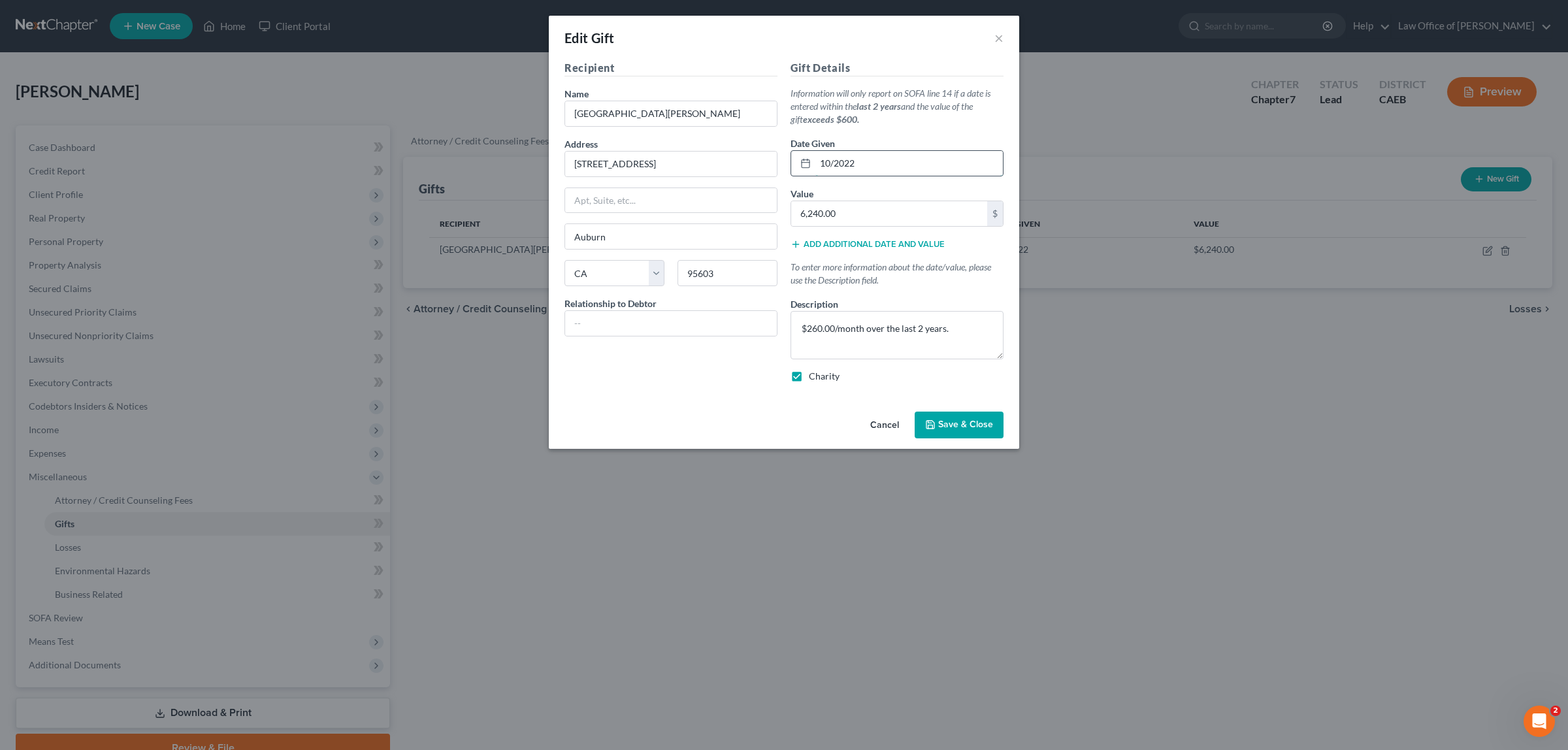
click at [854, 163] on input "10/2022" at bounding box center [909, 163] width 187 height 25
type input "10/2023"
click at [971, 419] on button "Save & Close" at bounding box center [959, 425] width 89 height 28
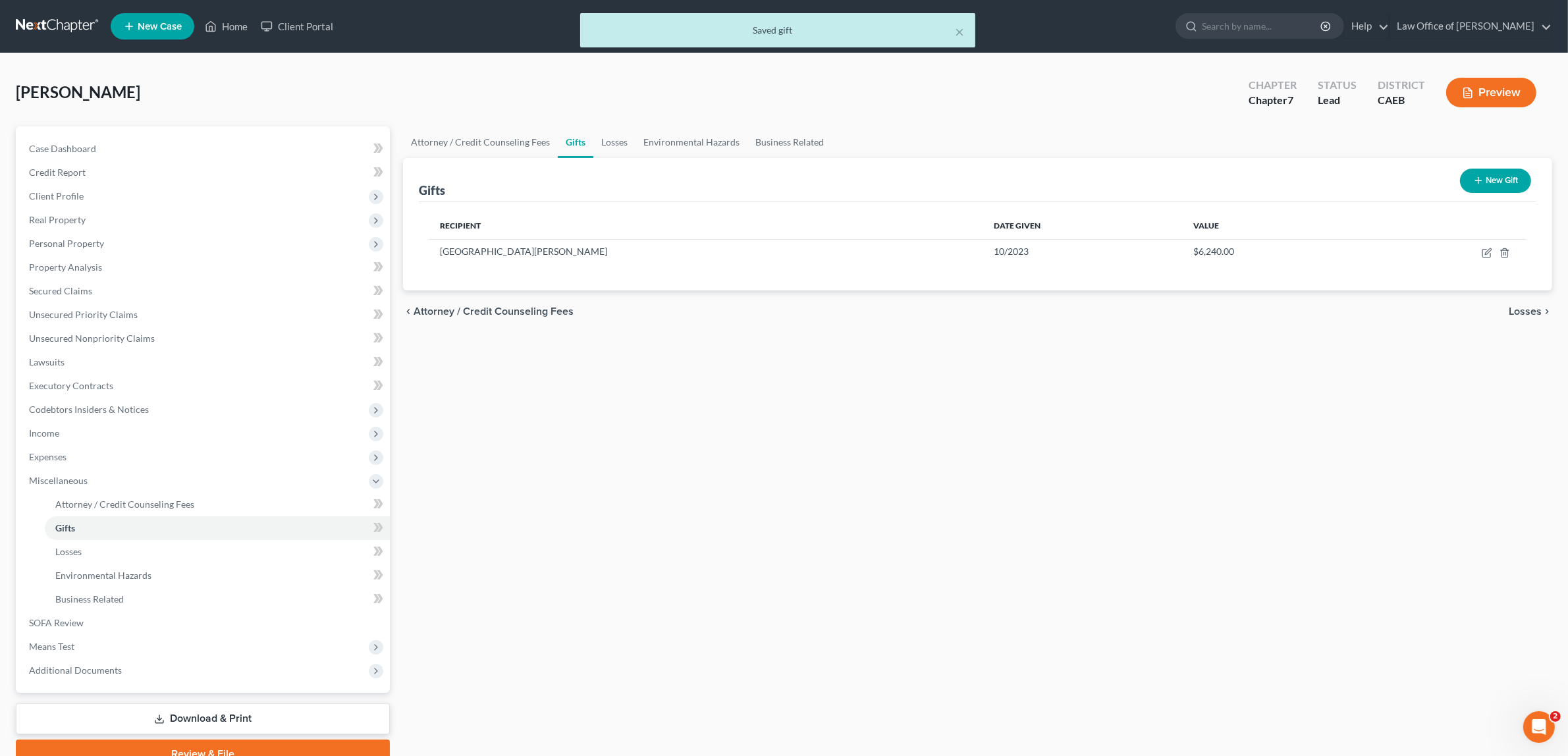
click at [1479, 88] on button "Preview" at bounding box center [1490, 92] width 90 height 29
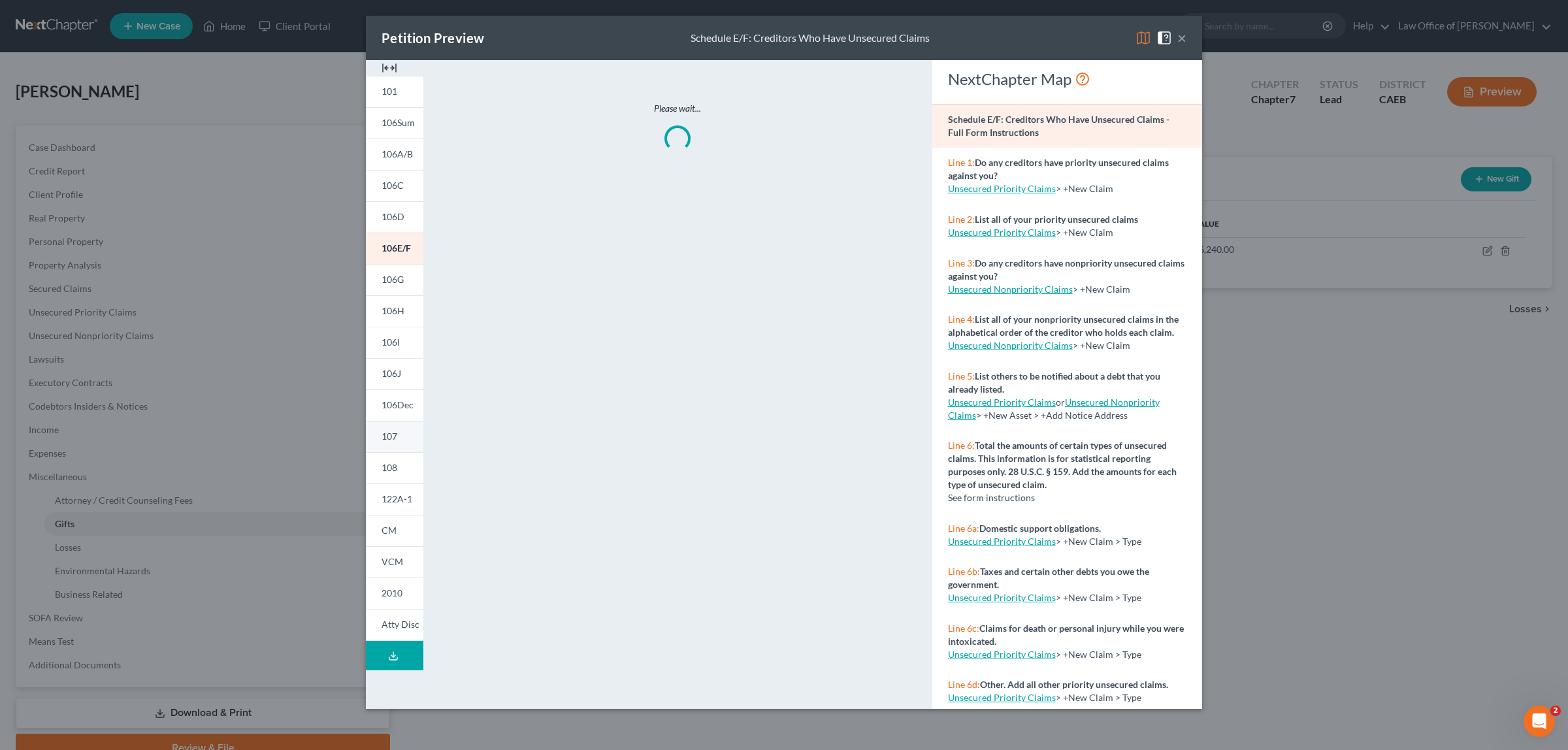
click at [386, 431] on span "107" at bounding box center [389, 436] width 16 height 11
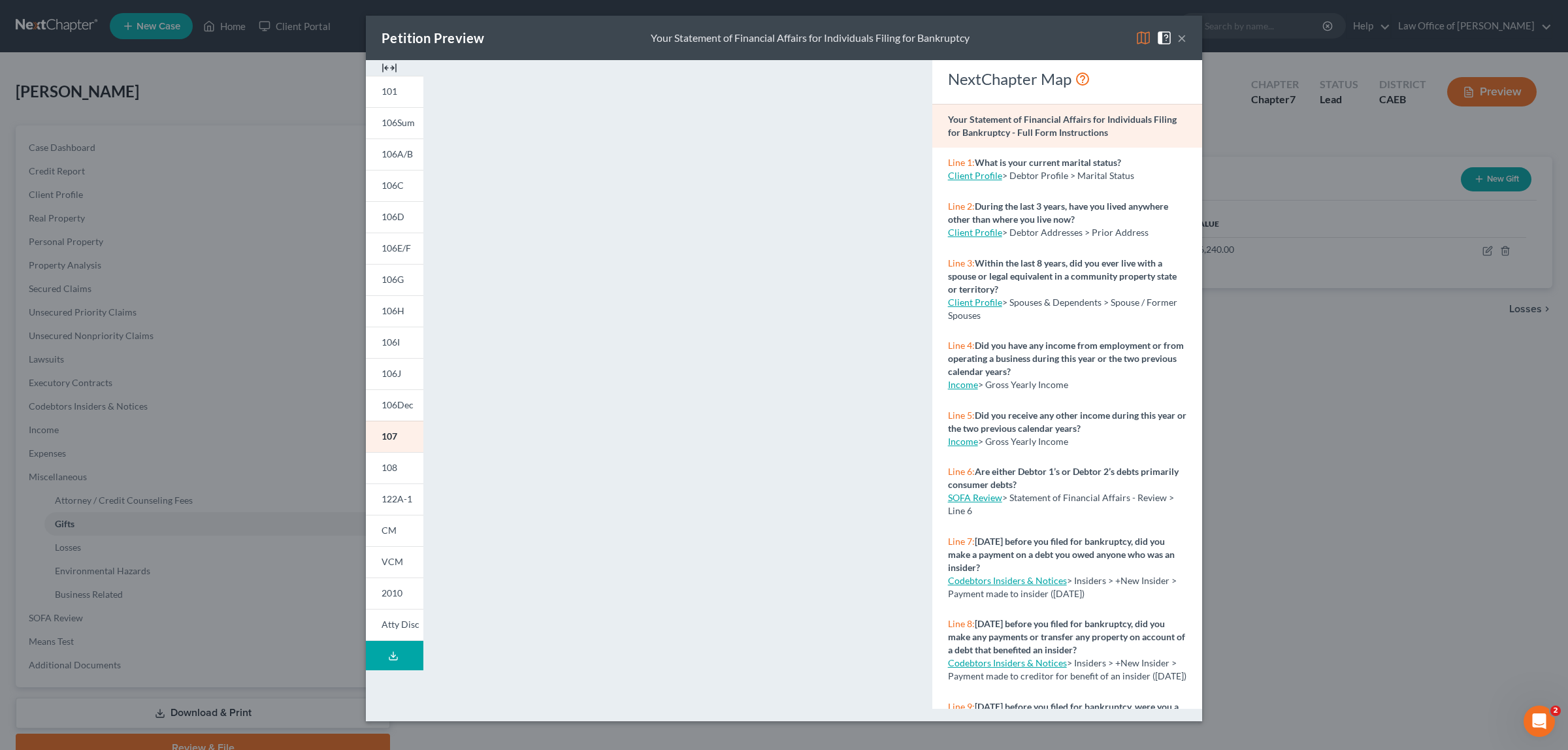
click at [1181, 40] on button "×" at bounding box center [1182, 38] width 9 height 16
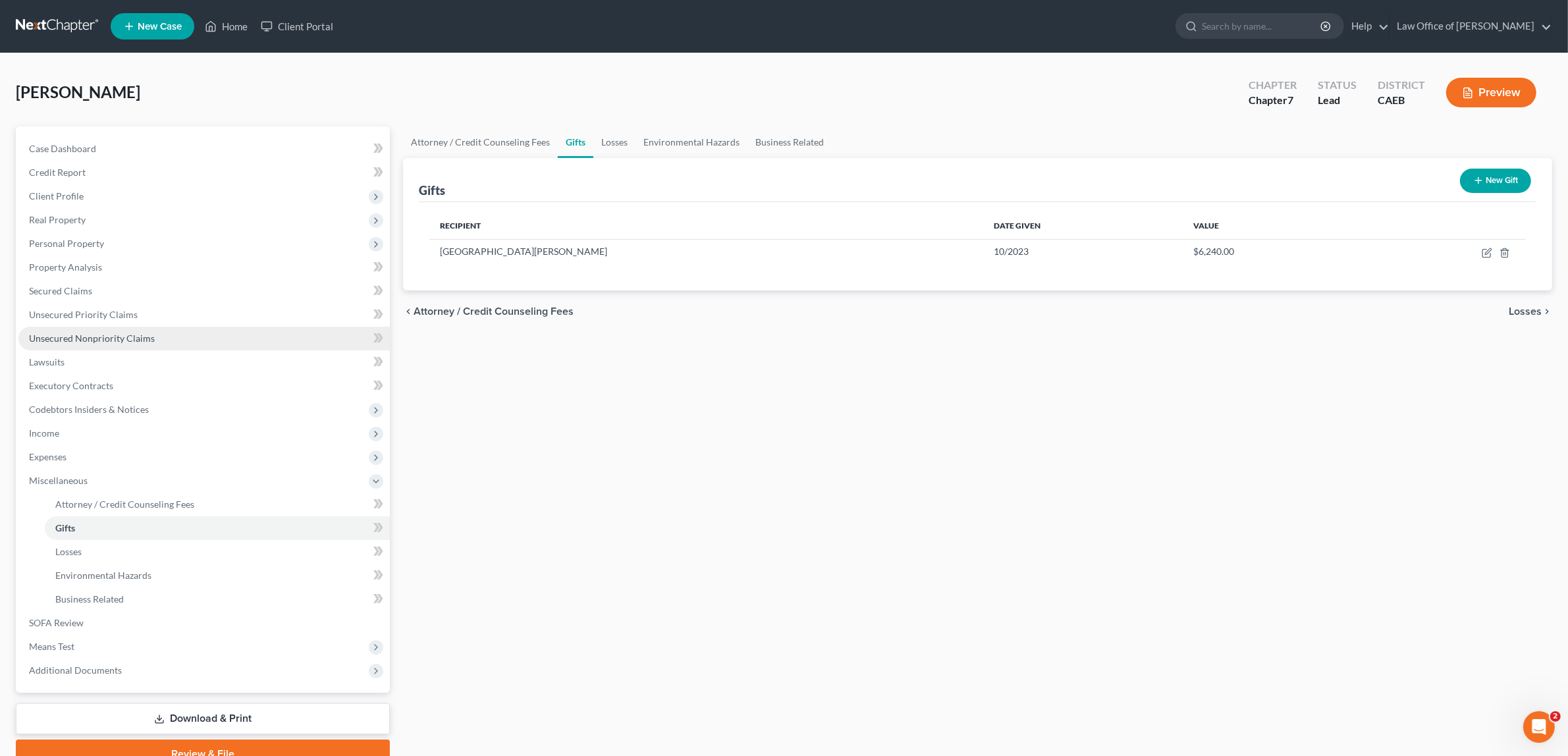
click at [96, 332] on span "Unsecured Nonpriority Claims" at bounding box center [91, 337] width 126 height 11
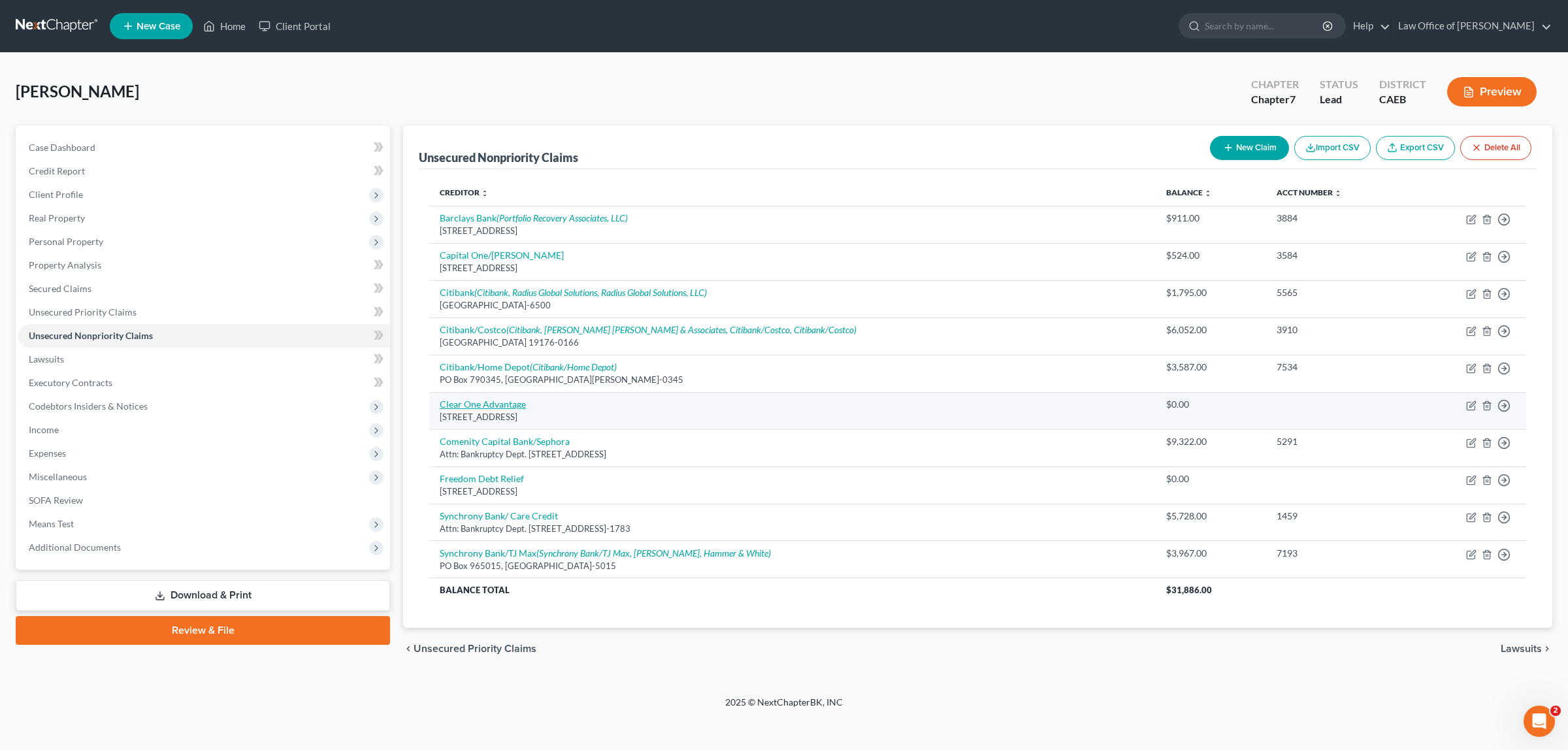
click at [485, 402] on link "Clear One Advantage" at bounding box center [483, 404] width 86 height 11
select select "21"
select select "16"
select select "0"
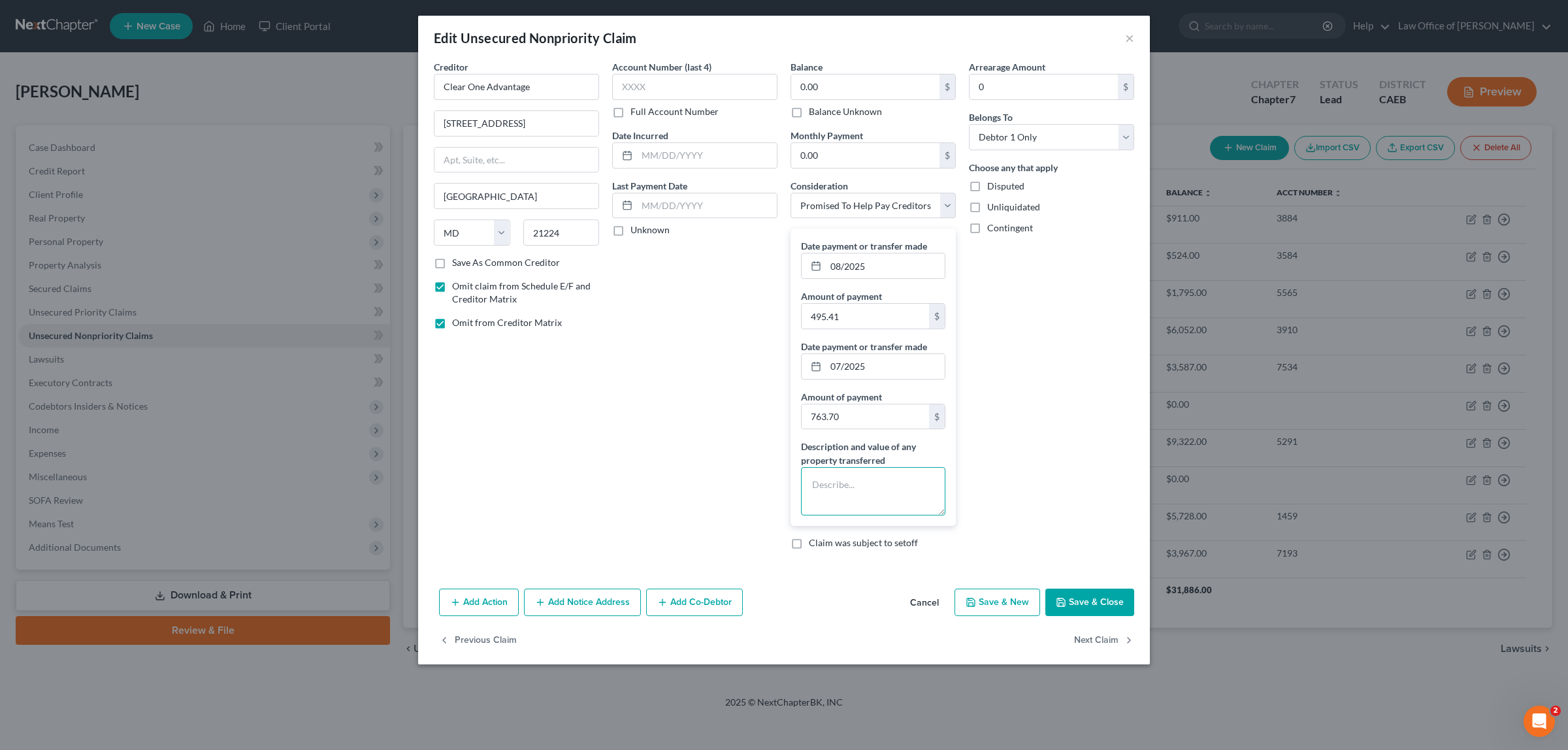
click at [817, 494] on textarea at bounding box center [873, 492] width 145 height 48
type textarea "Debt settlement"
click at [1101, 598] on button "Save & Close" at bounding box center [1090, 602] width 89 height 28
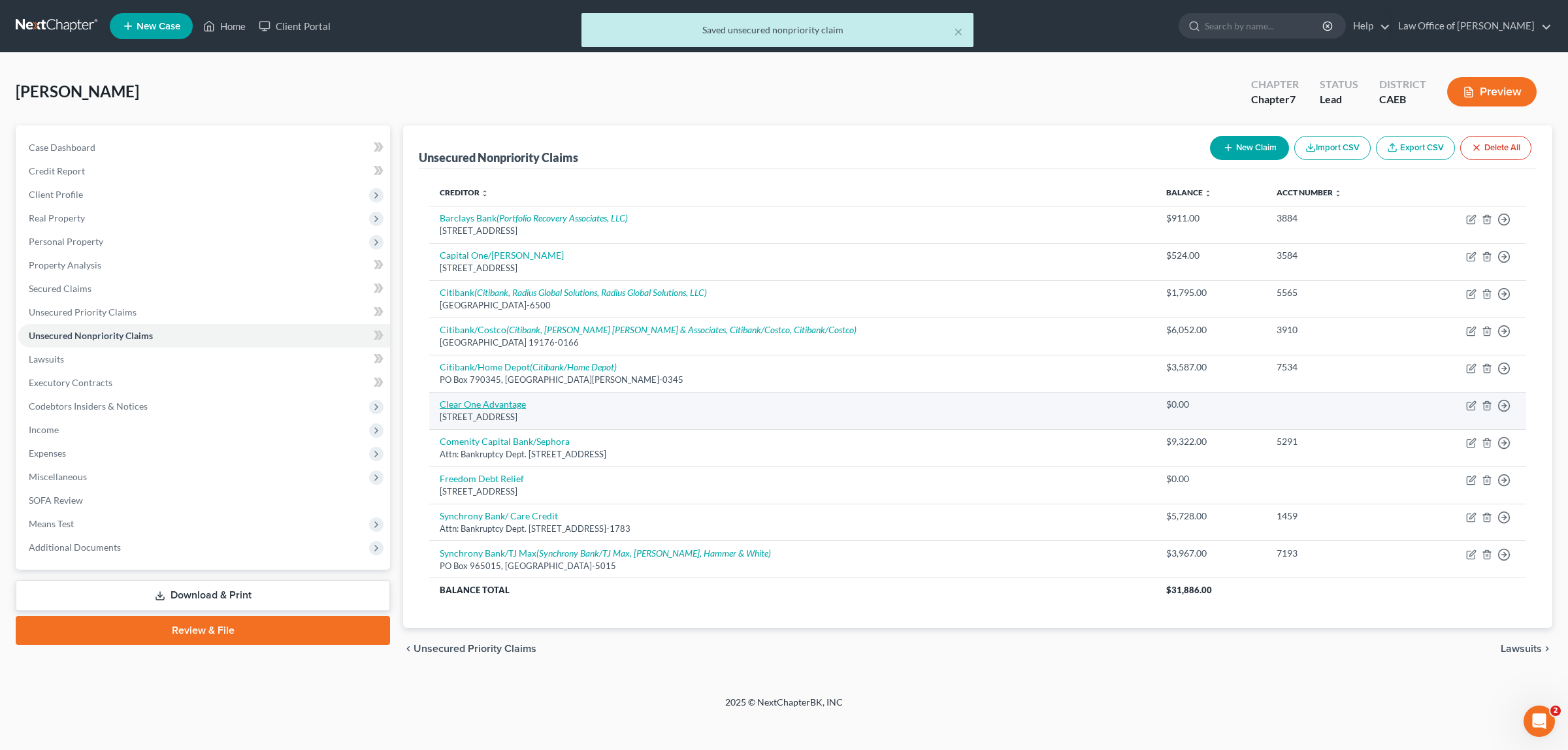
click at [503, 404] on link "Clear One Advantage" at bounding box center [483, 404] width 86 height 11
select select "21"
select select "16"
select select "0"
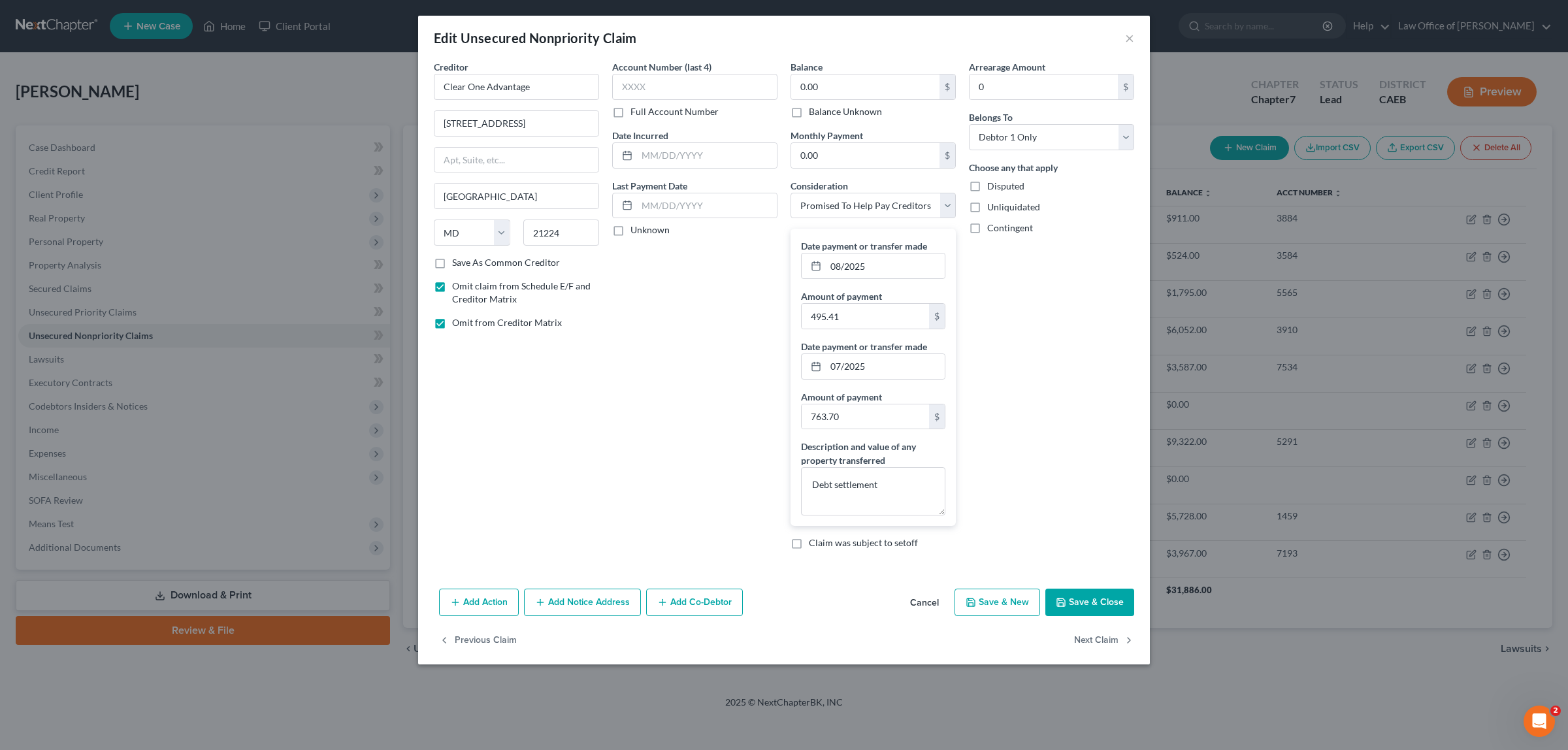
click at [1079, 605] on button "Save & Close" at bounding box center [1090, 602] width 89 height 28
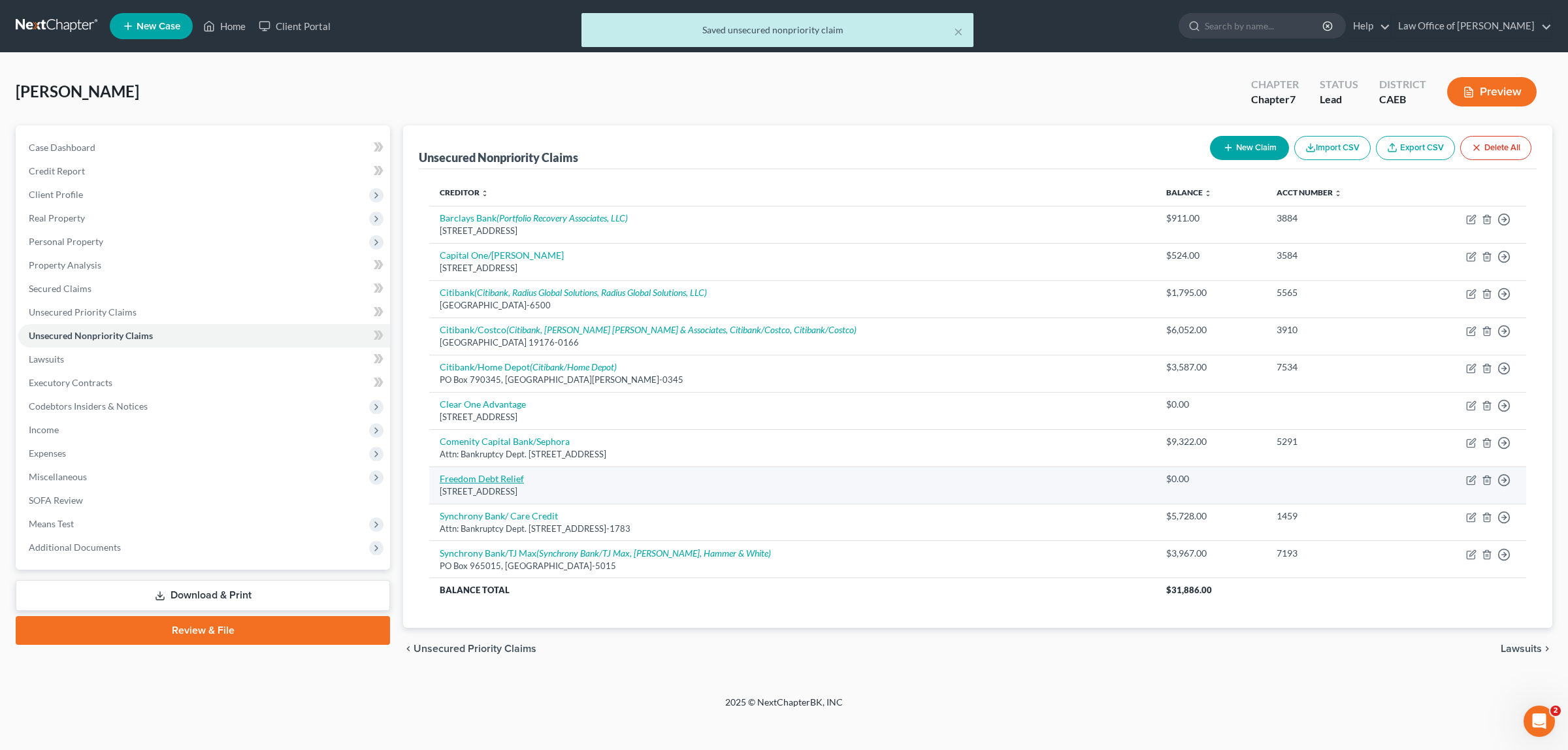
click at [502, 478] on link "Freedom Debt Relief" at bounding box center [482, 478] width 84 height 11
select select "4"
select select "16"
select select "0"
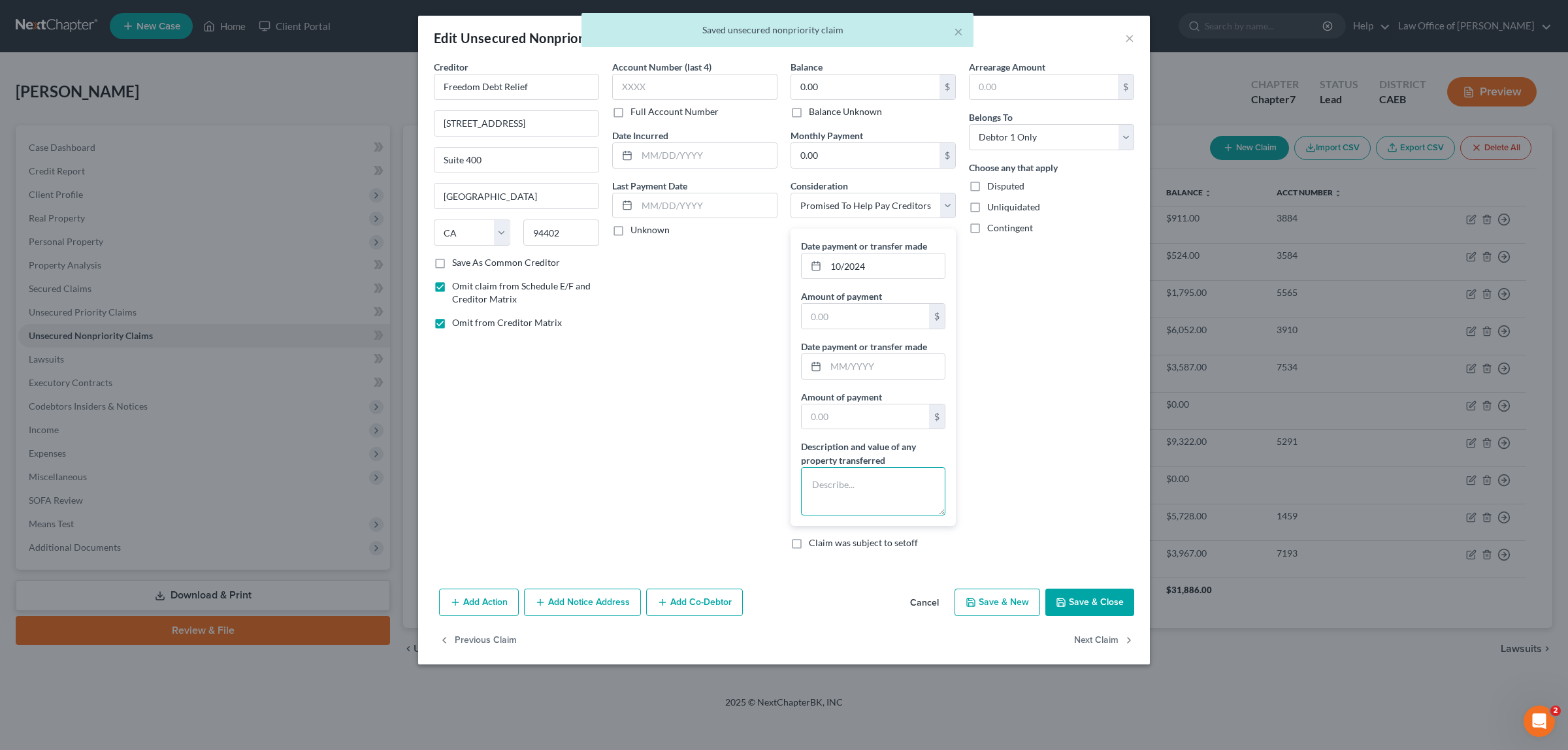
click at [841, 472] on textarea at bounding box center [873, 492] width 145 height 48
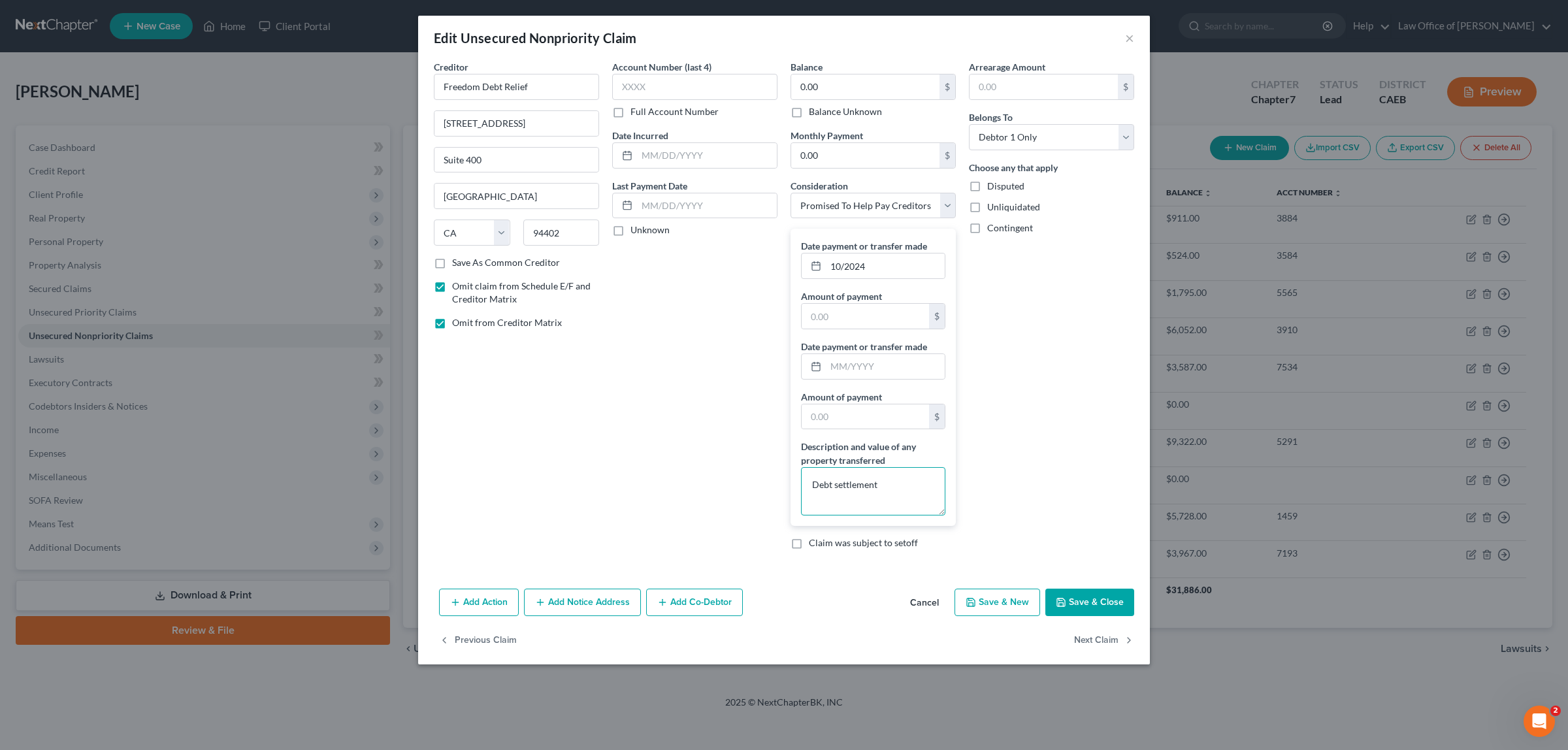
type textarea "Debt settlement"
click at [1085, 605] on button "Save & Close" at bounding box center [1090, 602] width 89 height 28
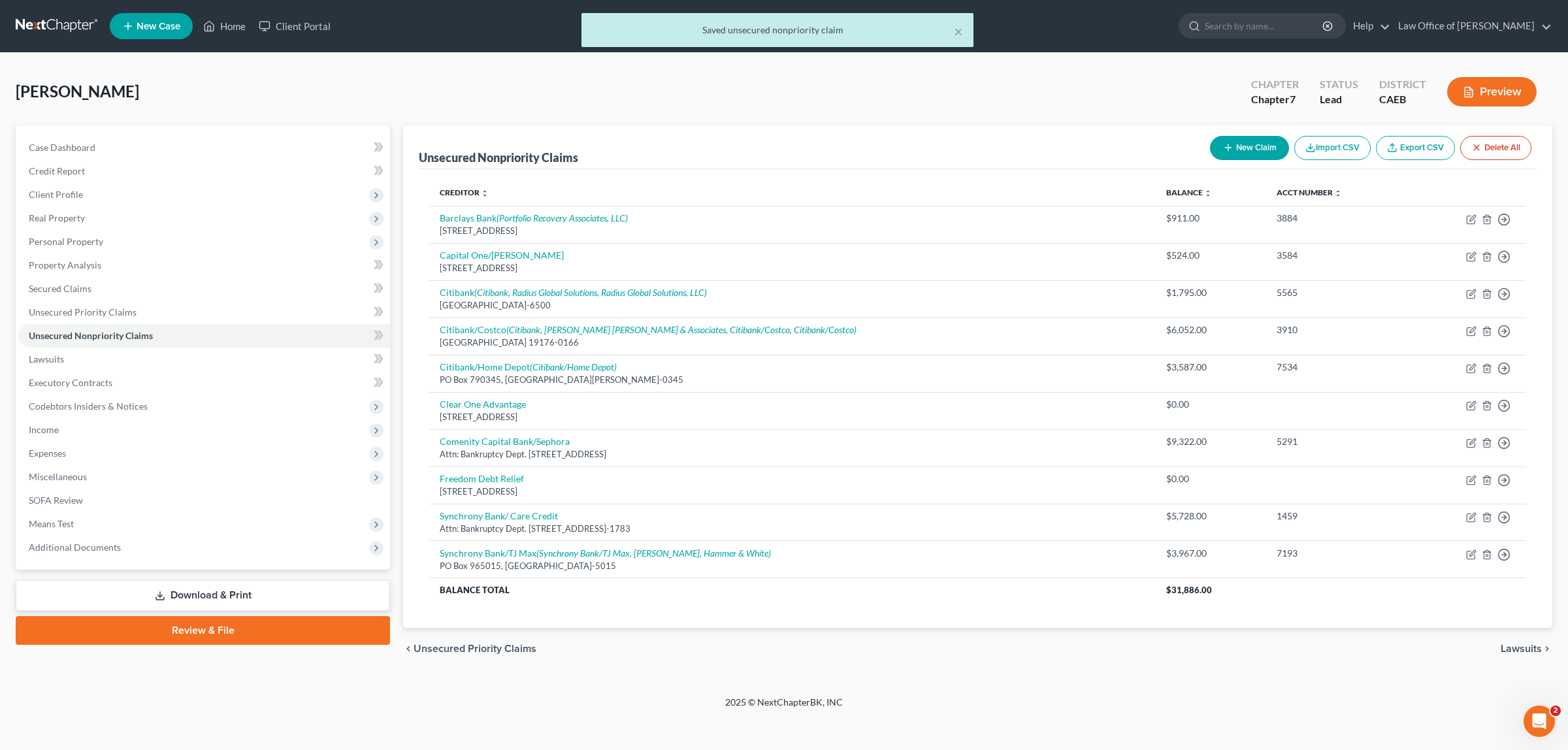
click at [1488, 94] on button "Preview" at bounding box center [1491, 91] width 89 height 29
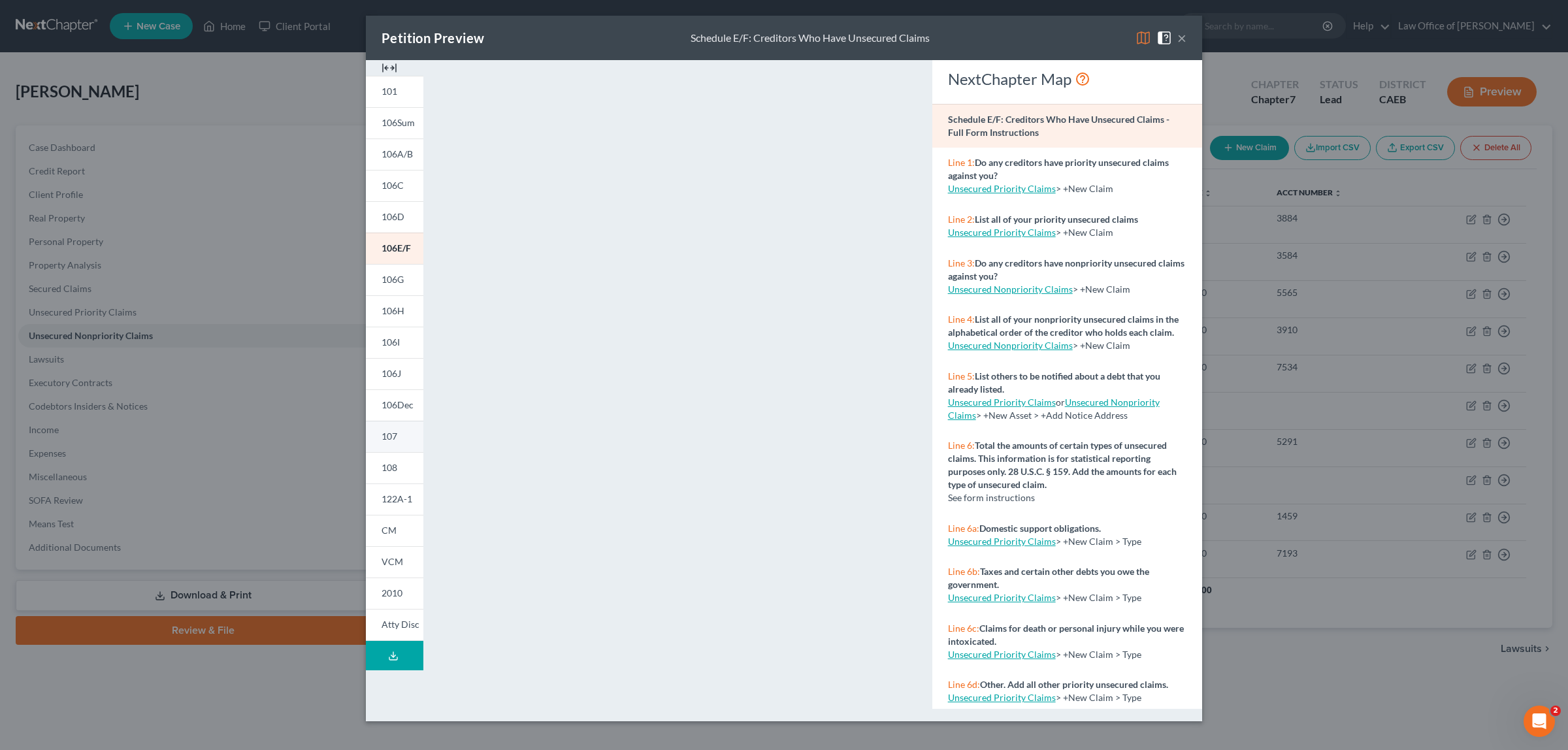
click at [391, 428] on link "107" at bounding box center [394, 436] width 58 height 31
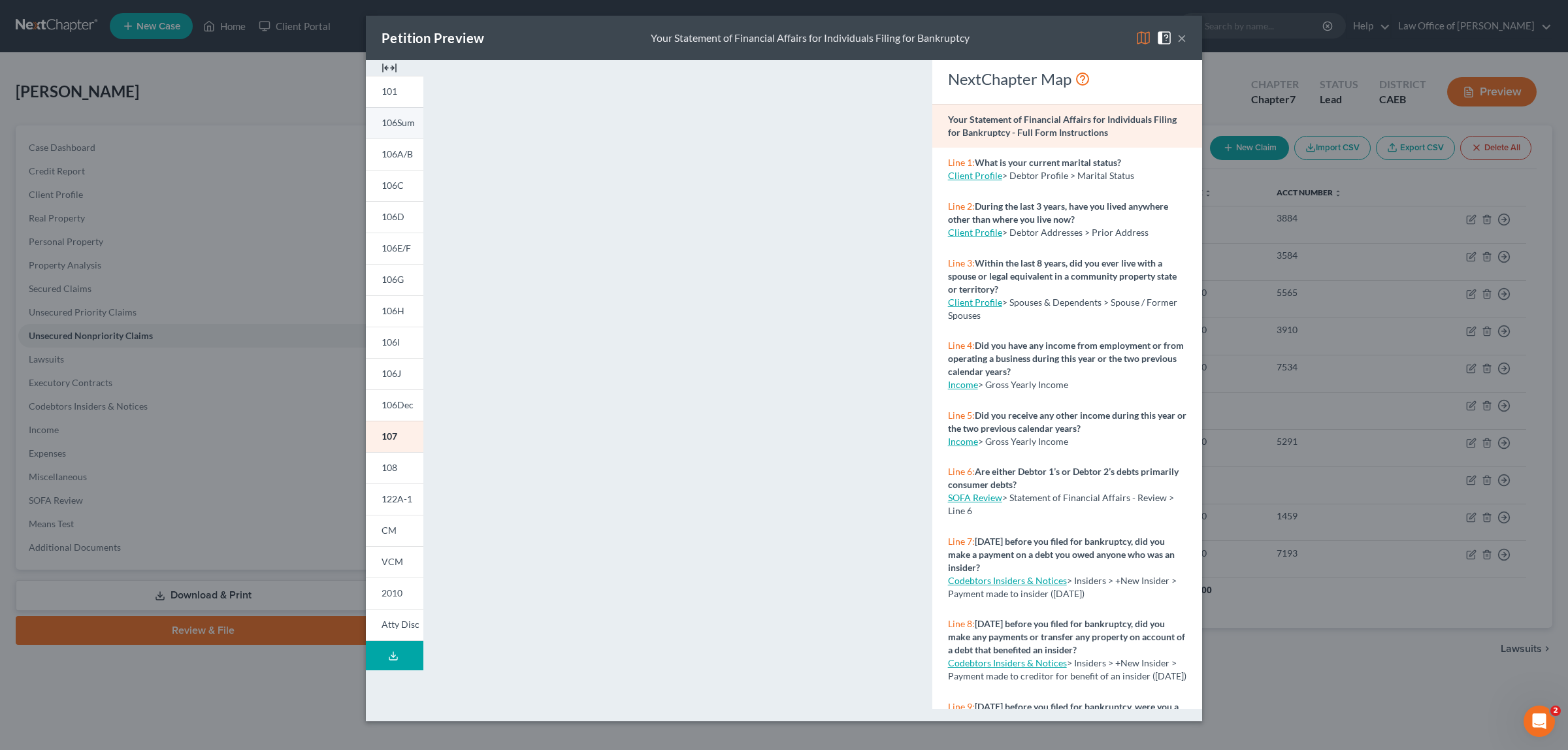
click at [382, 115] on link "106Sum" at bounding box center [394, 122] width 58 height 31
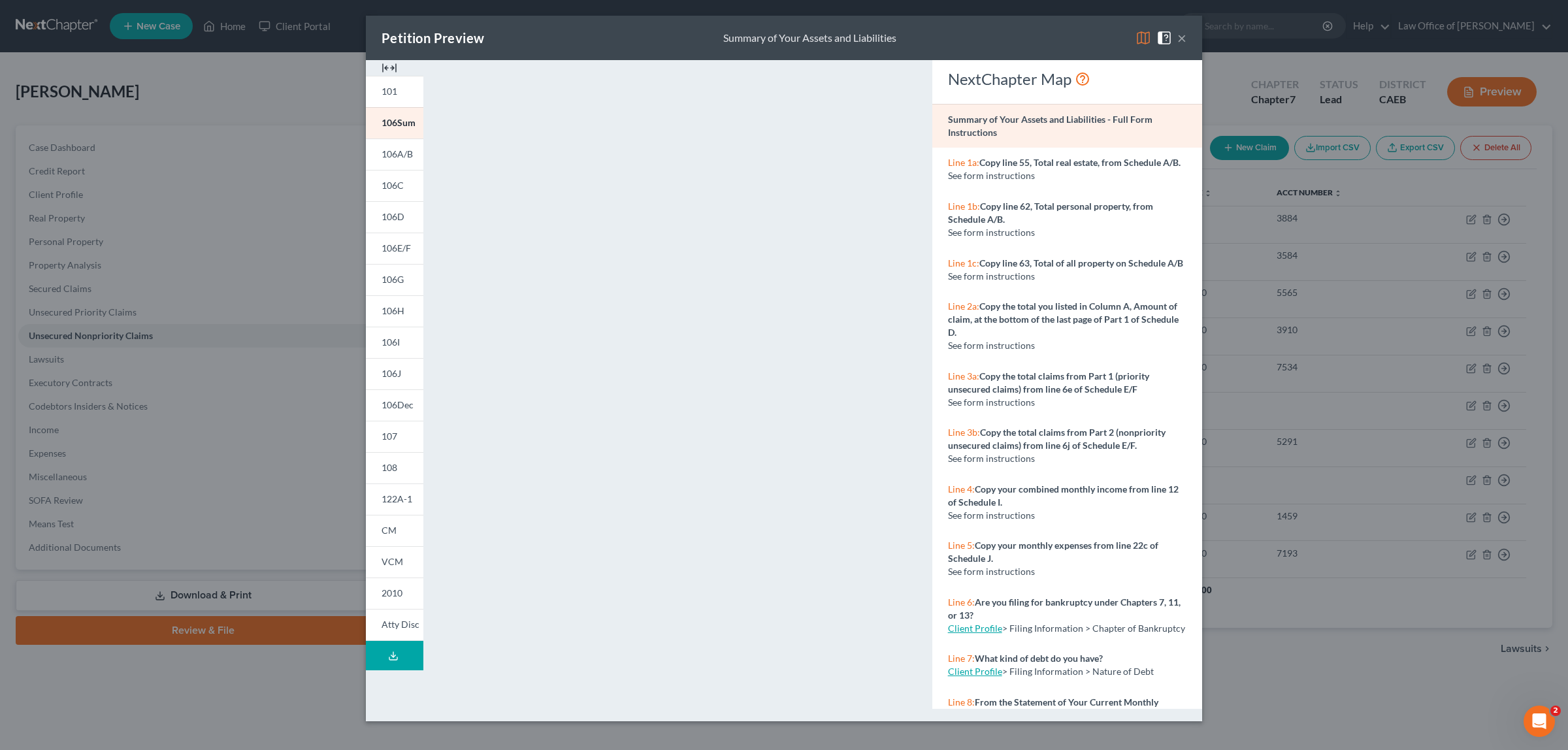
click at [1183, 34] on button "×" at bounding box center [1182, 38] width 9 height 16
